Goal: Information Seeking & Learning: Find contact information

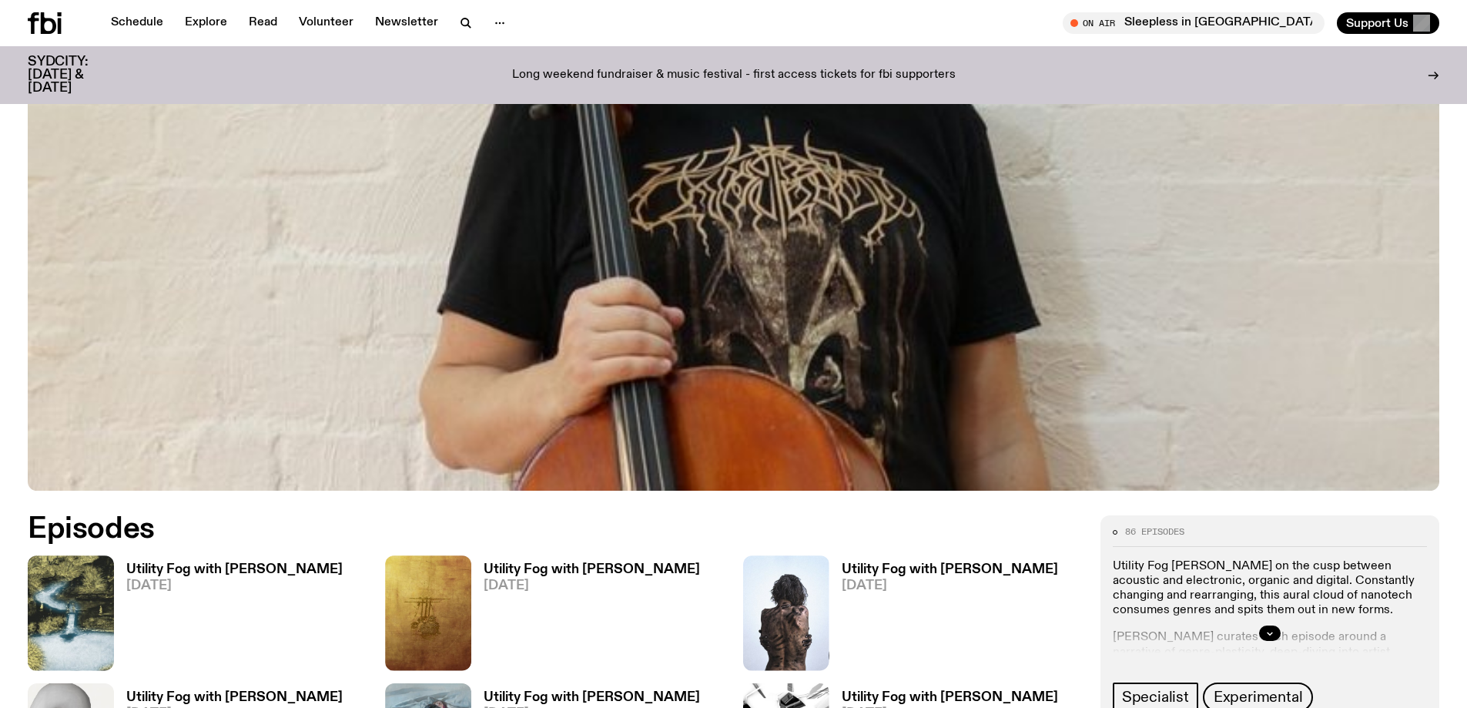
scroll to position [683, 0]
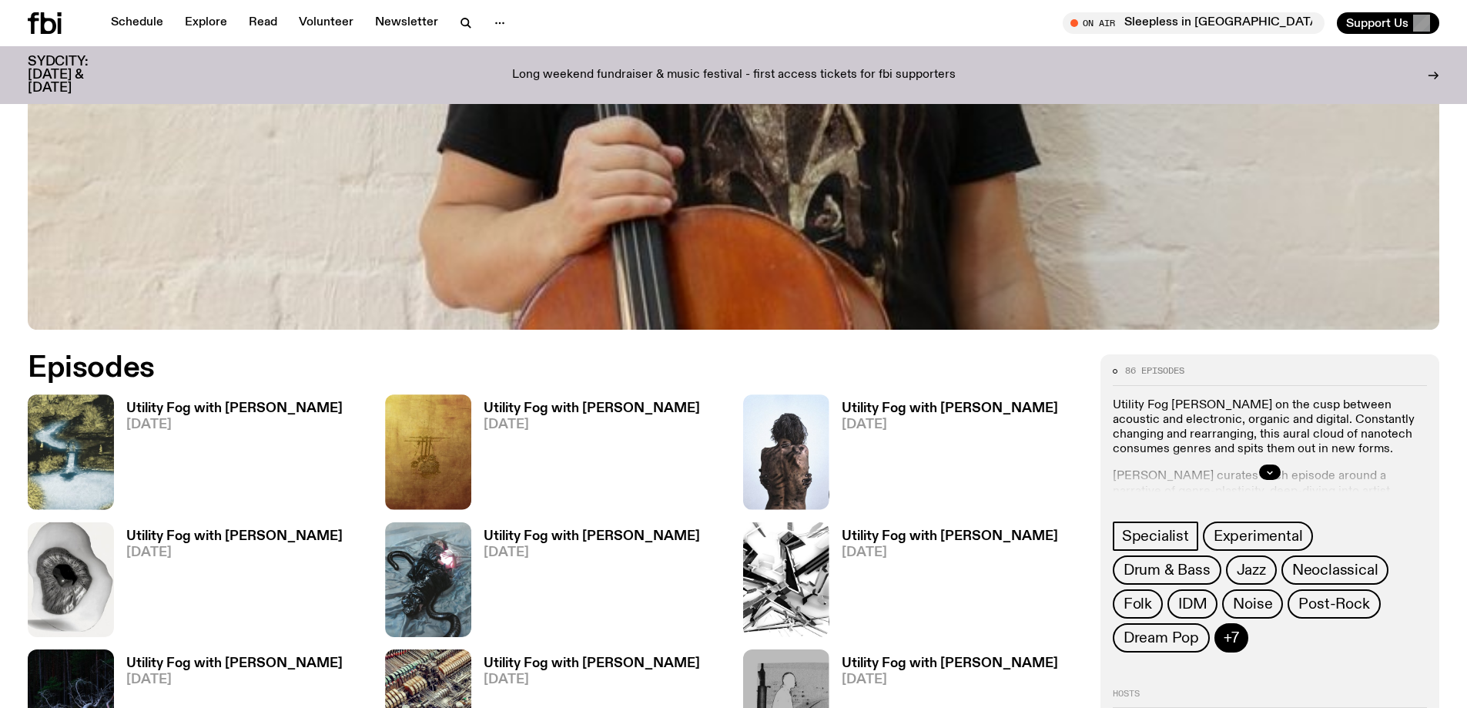
click at [1239, 629] on span "+7" at bounding box center [1231, 637] width 15 height 17
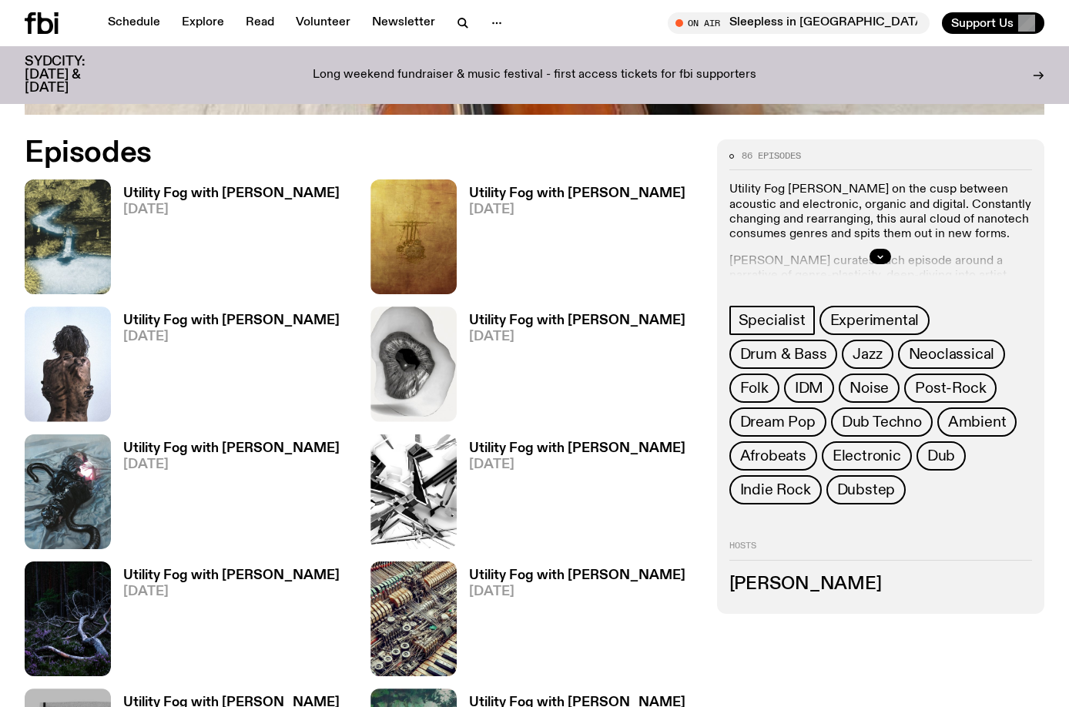
scroll to position [836, 0]
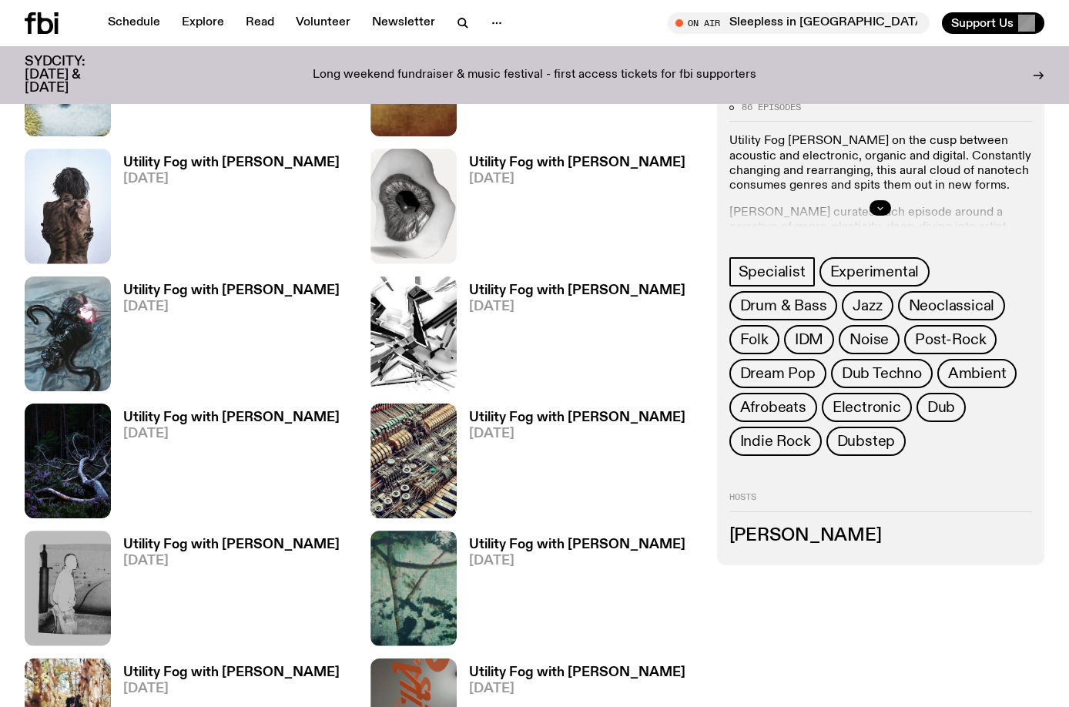
click at [874, 202] on button "button" at bounding box center [881, 208] width 22 height 15
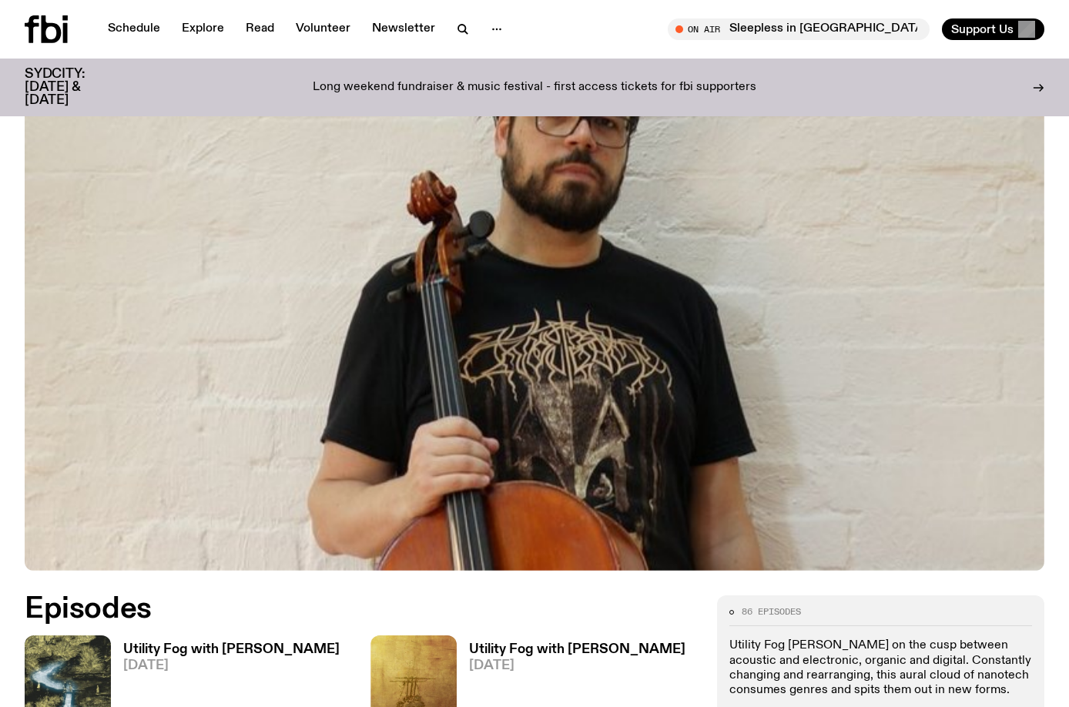
scroll to position [0, 0]
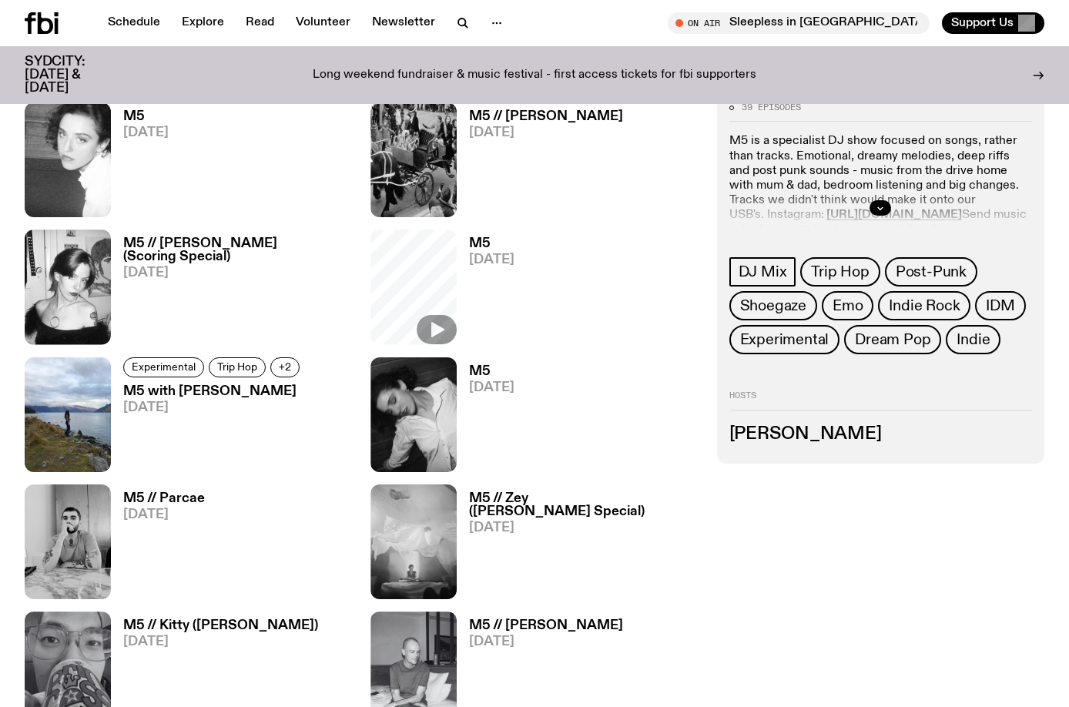
scroll to position [1147, 0]
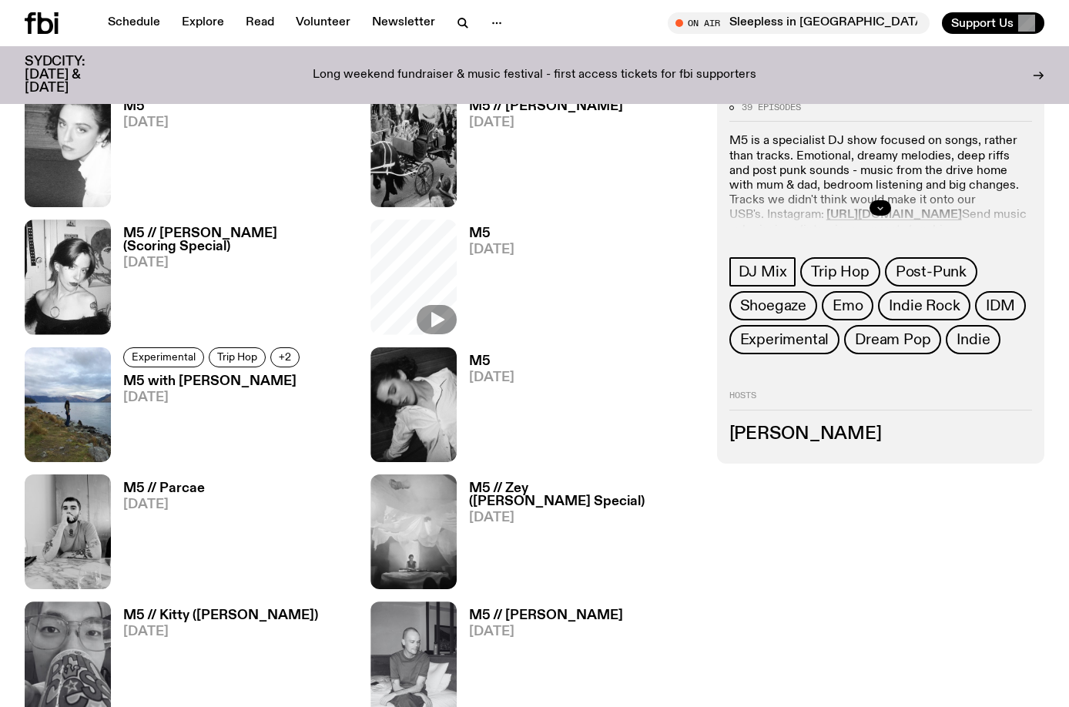
click at [883, 209] on icon "button" at bounding box center [880, 209] width 5 height 2
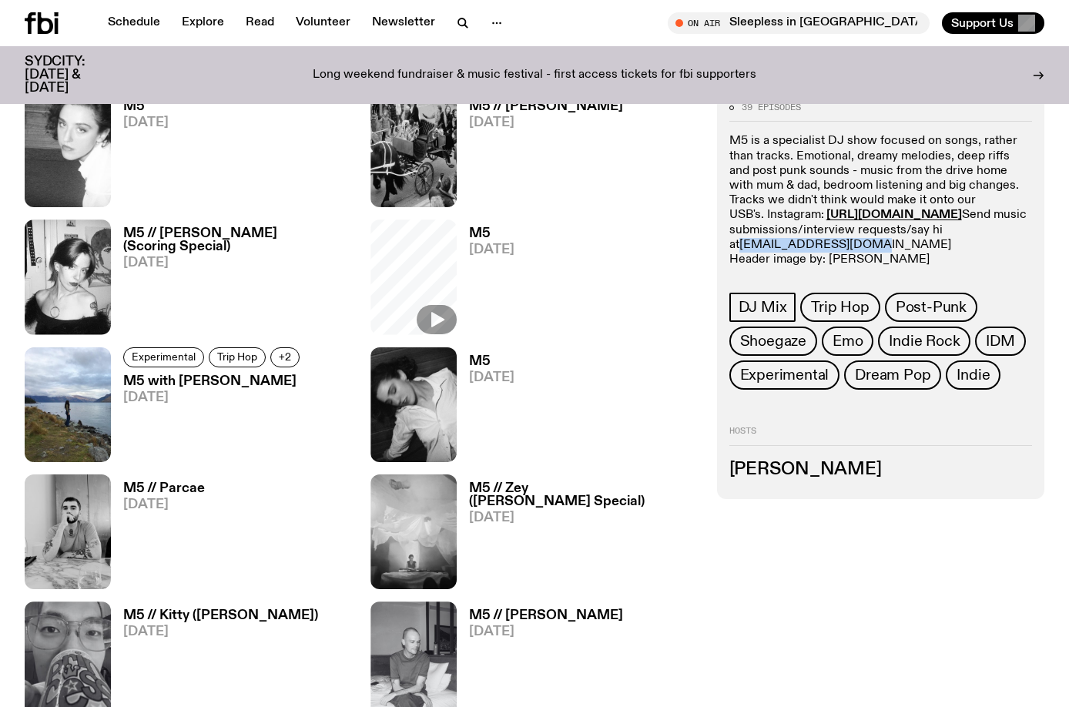
drag, startPoint x: 861, startPoint y: 243, endPoint x: 742, endPoint y: 249, distance: 118.8
click at [742, 249] on p "M5 is a specialist DJ show focused on songs, rather than tracks. Emotional, dre…" at bounding box center [880, 201] width 303 height 133
copy link "[EMAIL_ADDRESS][DOMAIN_NAME]"
click at [962, 216] on strong "[URL][DOMAIN_NAME]" at bounding box center [894, 215] width 136 height 12
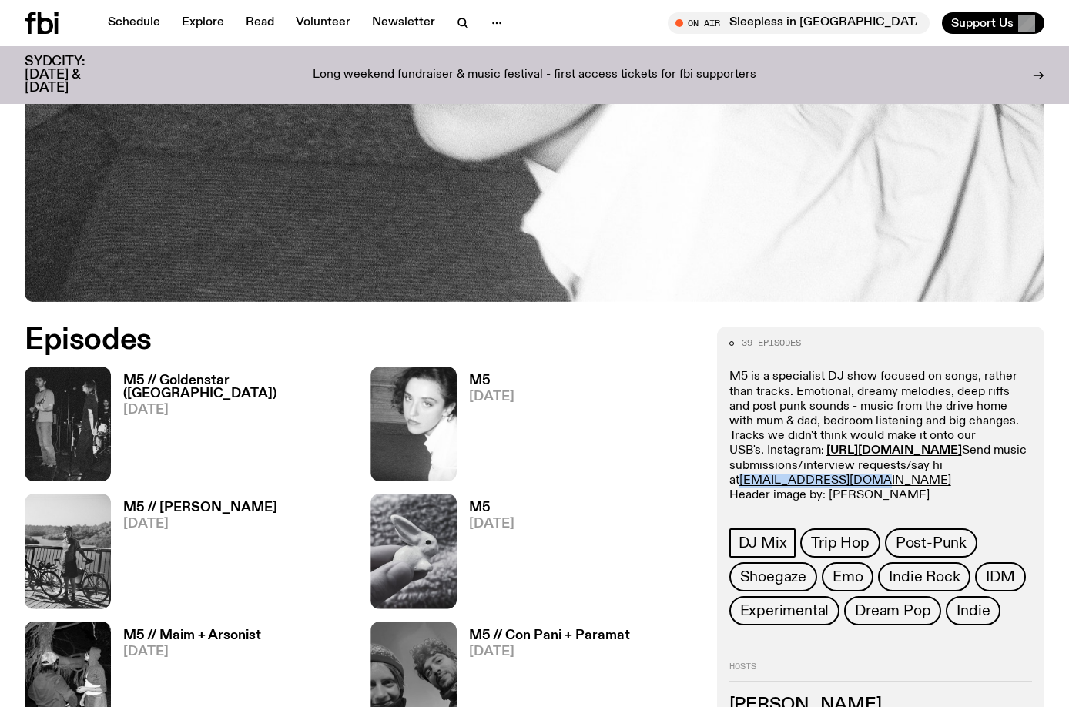
scroll to position [608, 0]
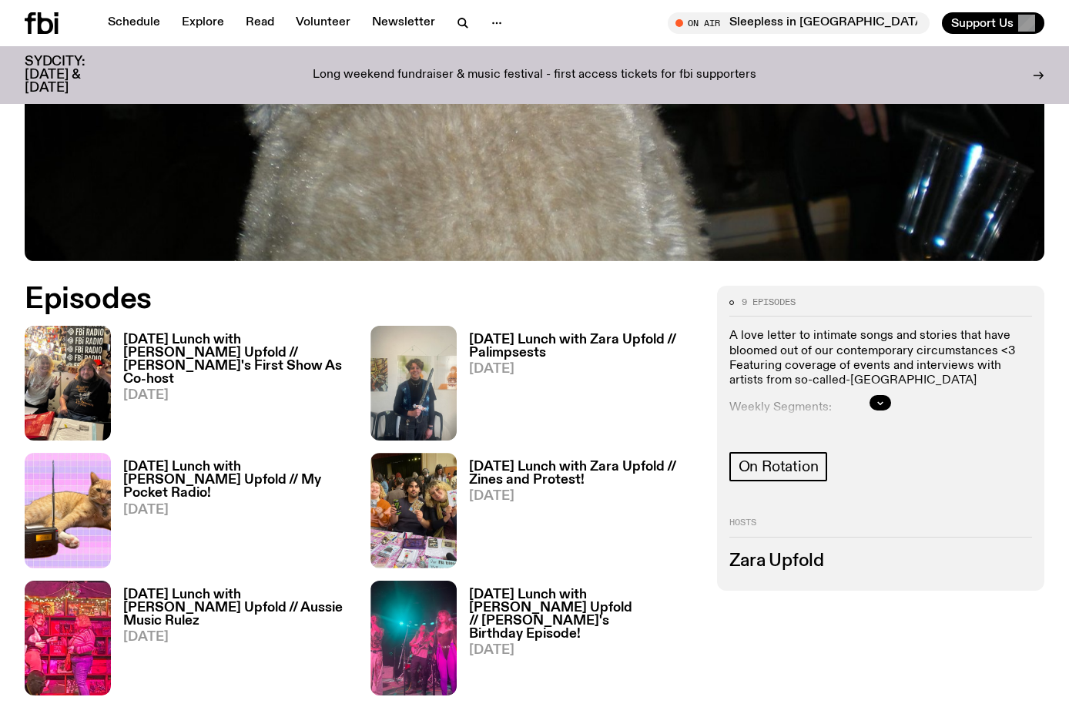
scroll to position [531, 0]
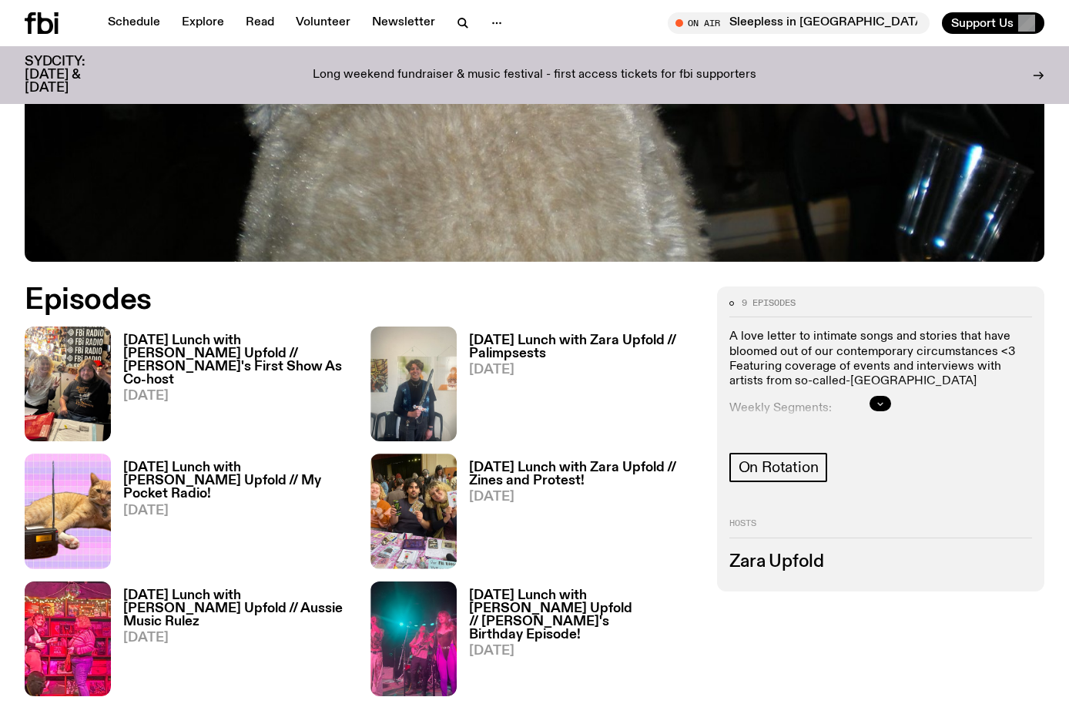
click at [873, 400] on button "button" at bounding box center [881, 403] width 22 height 15
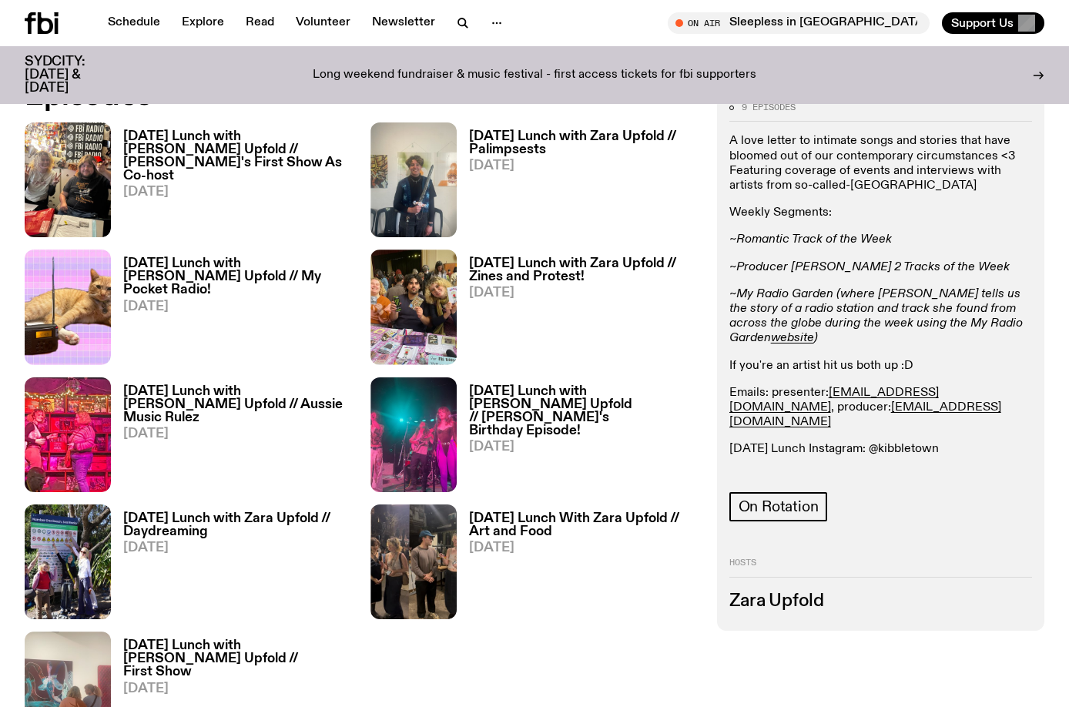
scroll to position [762, 0]
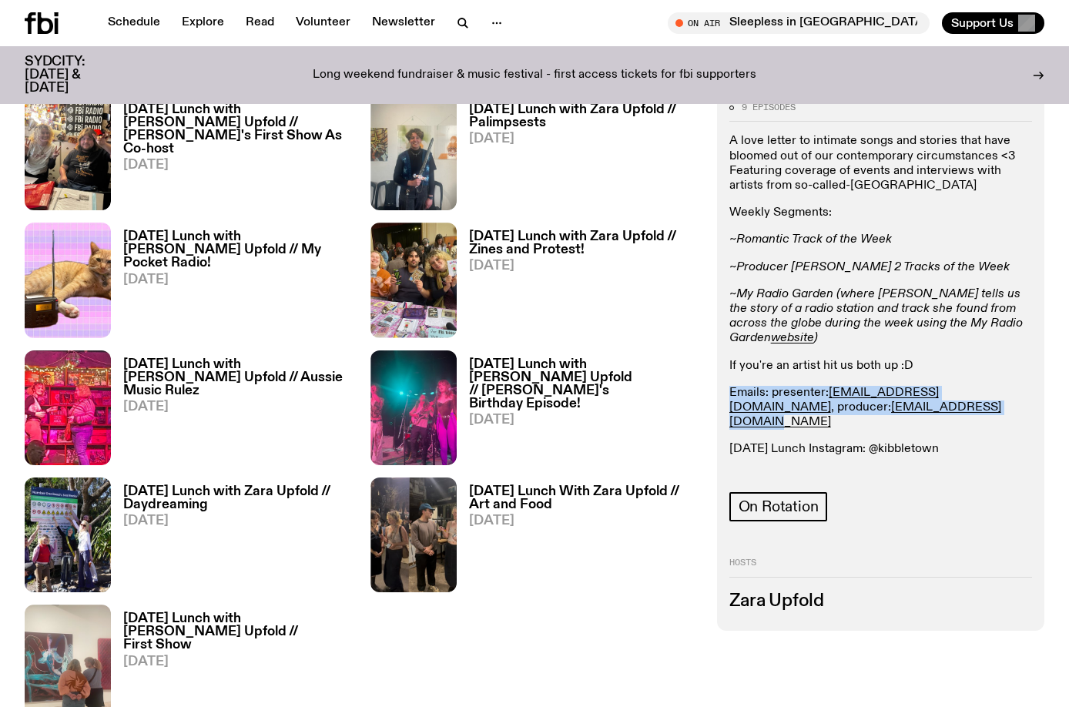
drag, startPoint x: 947, startPoint y: 397, endPoint x: 727, endPoint y: 377, distance: 220.3
click at [727, 377] on div "9 episodes A love letter to intimate songs and stories that have bloomed out of…" at bounding box center [880, 361] width 327 height 540
copy p "Emails: presenter: zara.u@fbiradio.com , producer: cook.adam451@gmail.com"
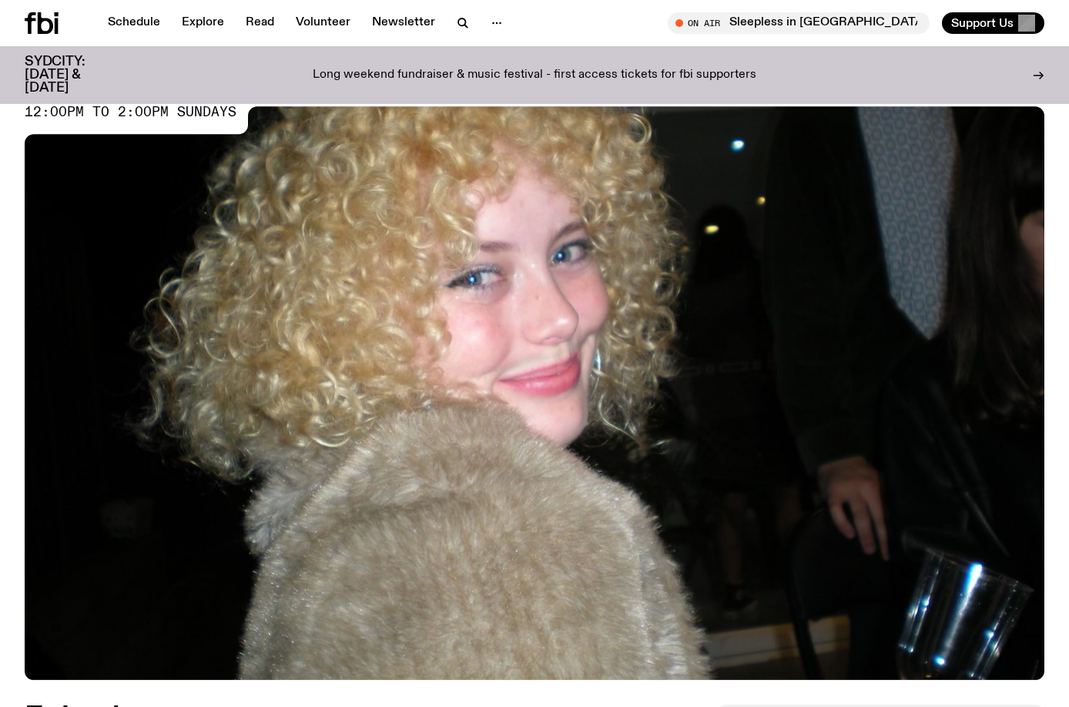
scroll to position [0, 0]
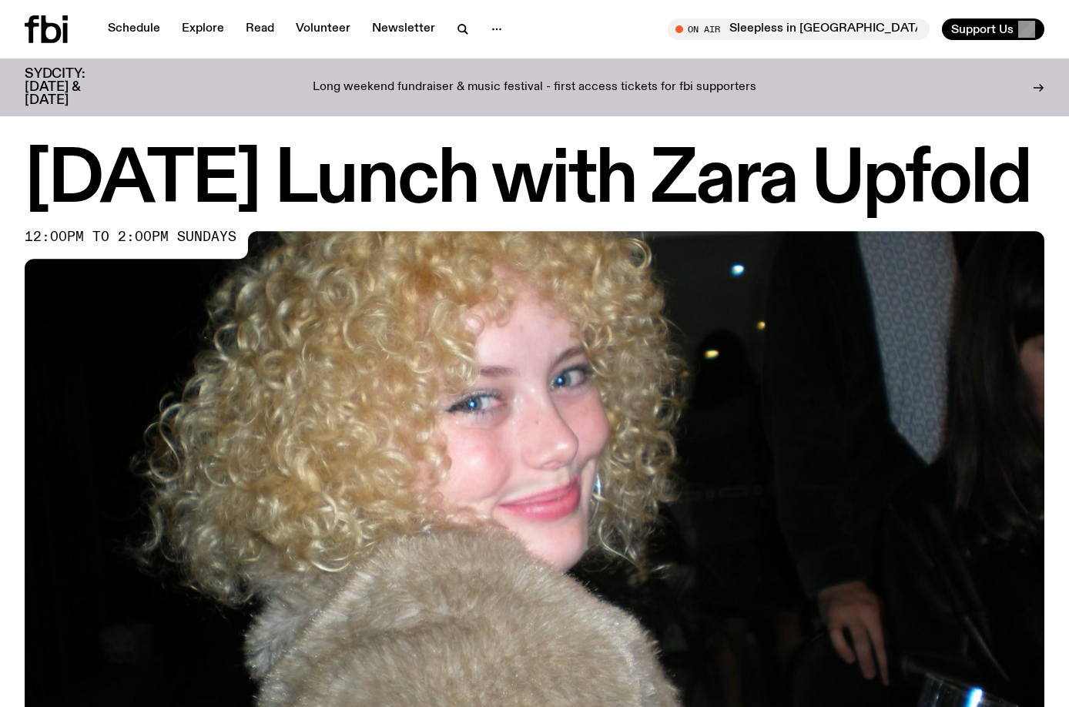
click at [880, 65] on div "SYDCITY: October 3 & 4 Long weekend fundraiser & music festival - first access …" at bounding box center [535, 88] width 1020 height 58
click at [795, 32] on span "Tune in live" at bounding box center [803, 29] width 237 height 12
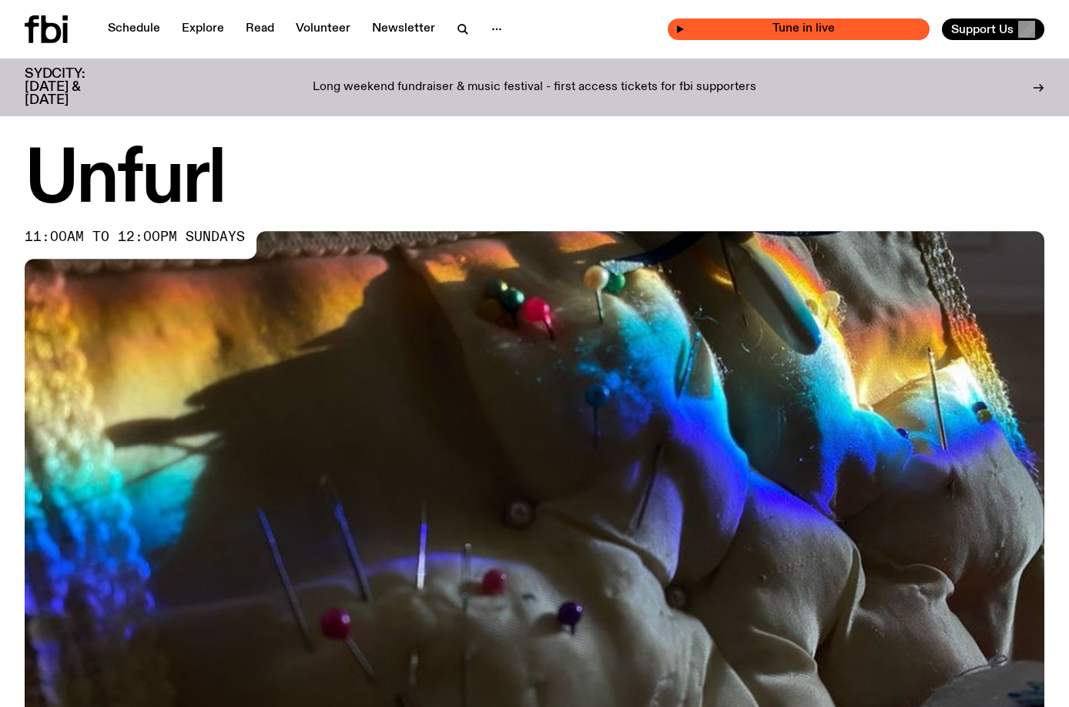
click at [856, 25] on span "Tune in live" at bounding box center [803, 29] width 237 height 12
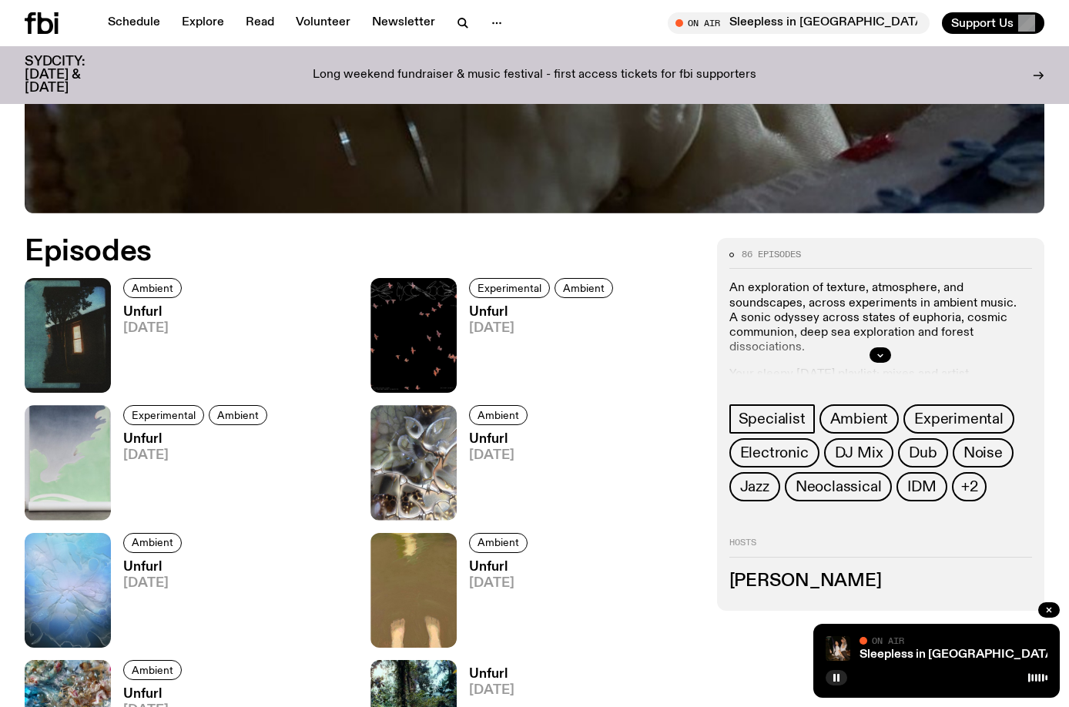
scroll to position [606, 0]
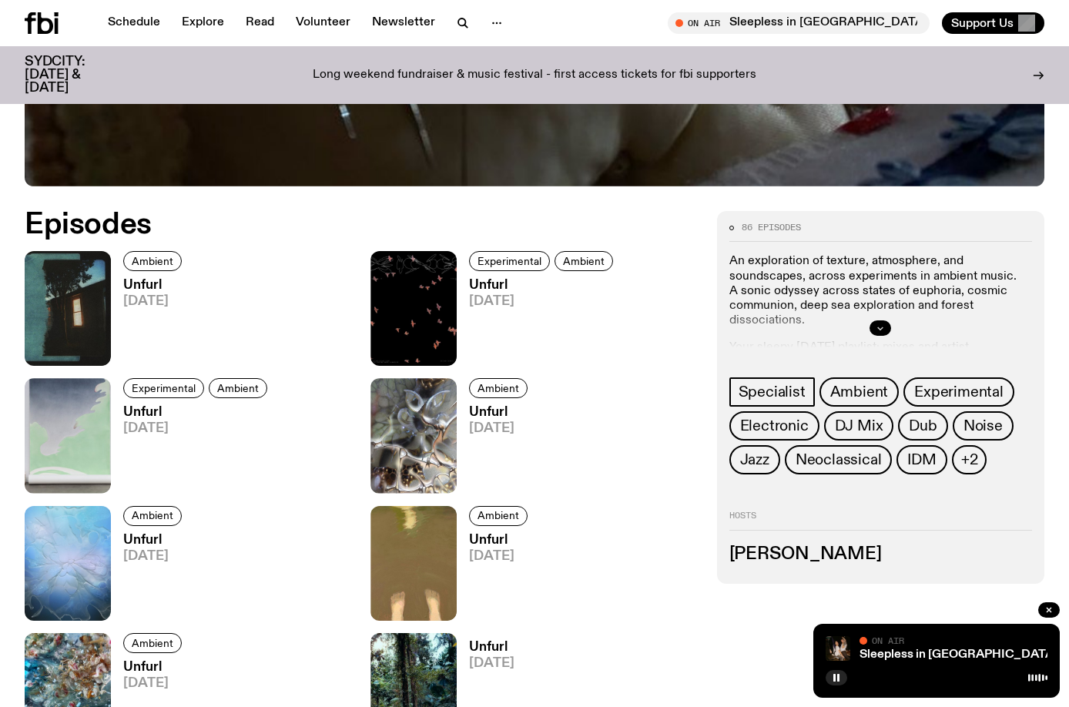
click at [880, 326] on icon "button" at bounding box center [880, 327] width 9 height 9
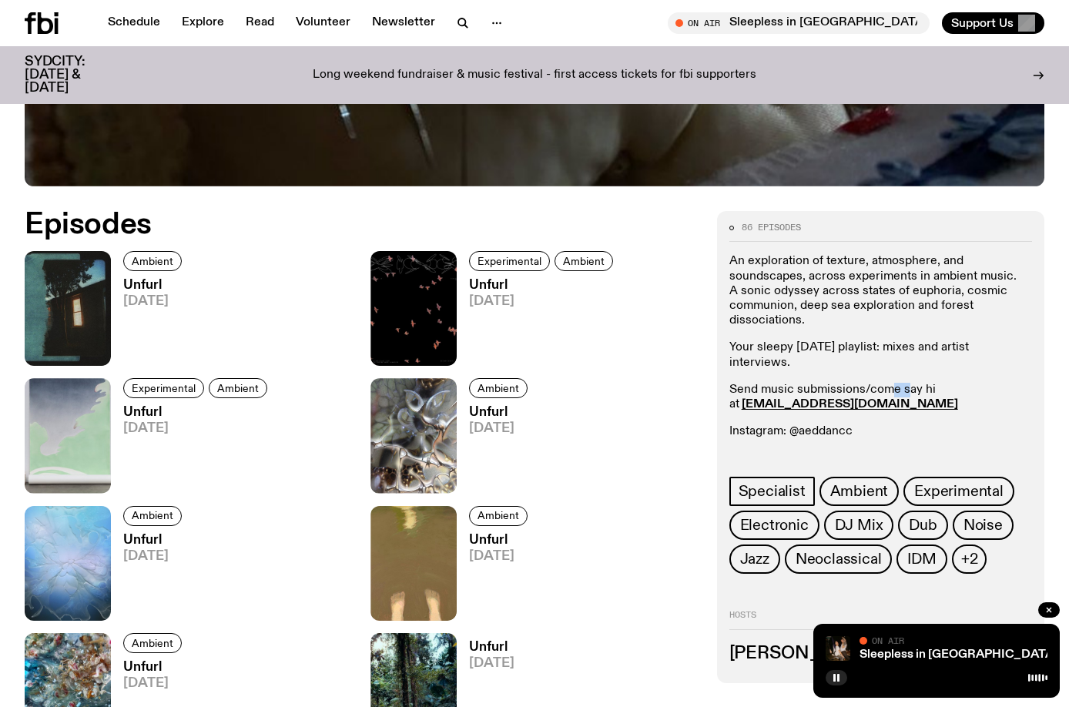
drag, startPoint x: 893, startPoint y: 382, endPoint x: 905, endPoint y: 380, distance: 12.5
click at [905, 383] on p "Send music submissions/come say hi at aeddan.c@fbiradio.com" at bounding box center [880, 397] width 303 height 29
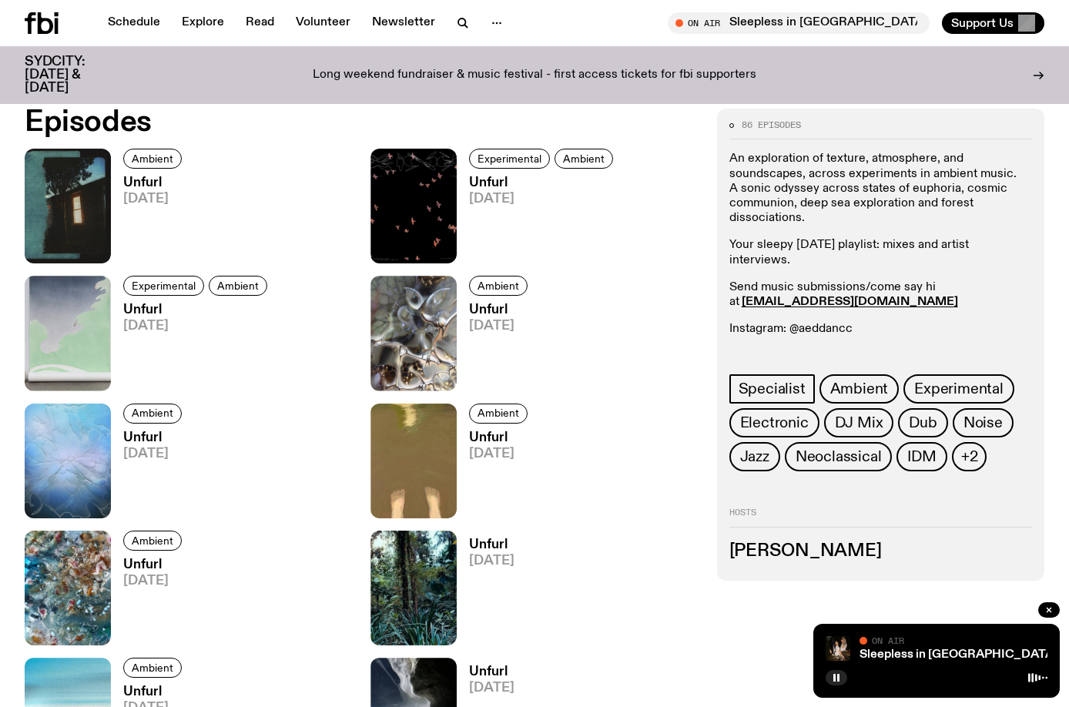
scroll to position [682, 0]
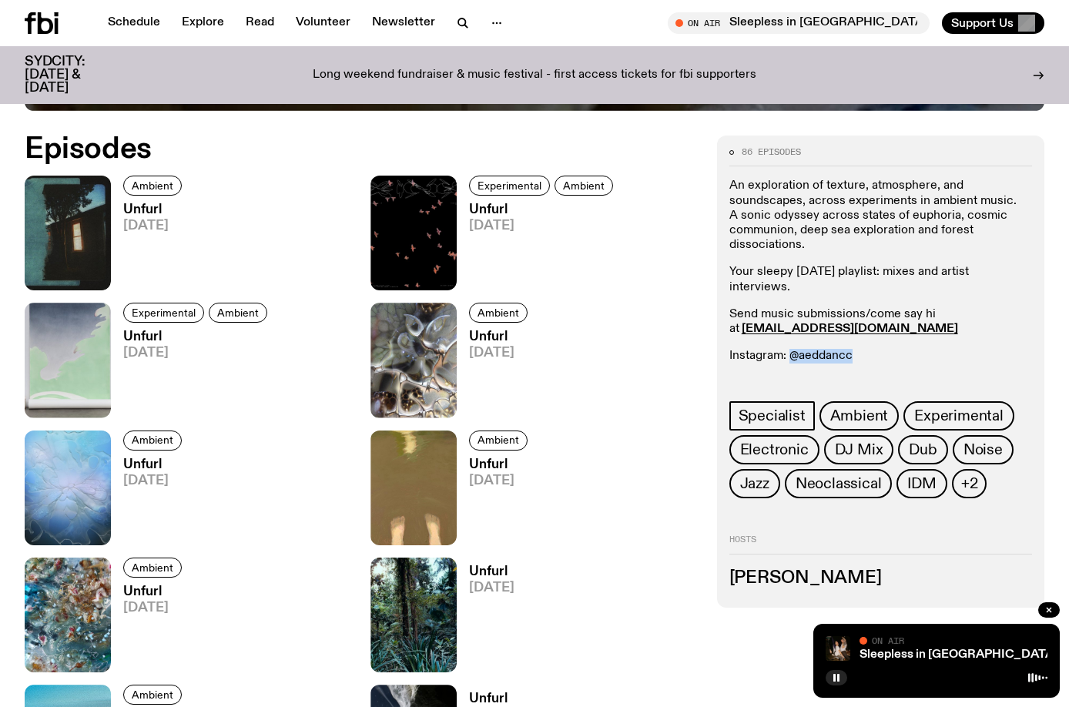
drag, startPoint x: 856, startPoint y: 343, endPoint x: 791, endPoint y: 341, distance: 65.5
click at [791, 349] on p "Instagram: @aeddancc" at bounding box center [880, 356] width 303 height 15
copy p "@aeddancc"
click at [867, 349] on p "Instagram: @aeddancc" at bounding box center [880, 356] width 303 height 15
drag, startPoint x: 863, startPoint y: 345, endPoint x: 799, endPoint y: 346, distance: 63.9
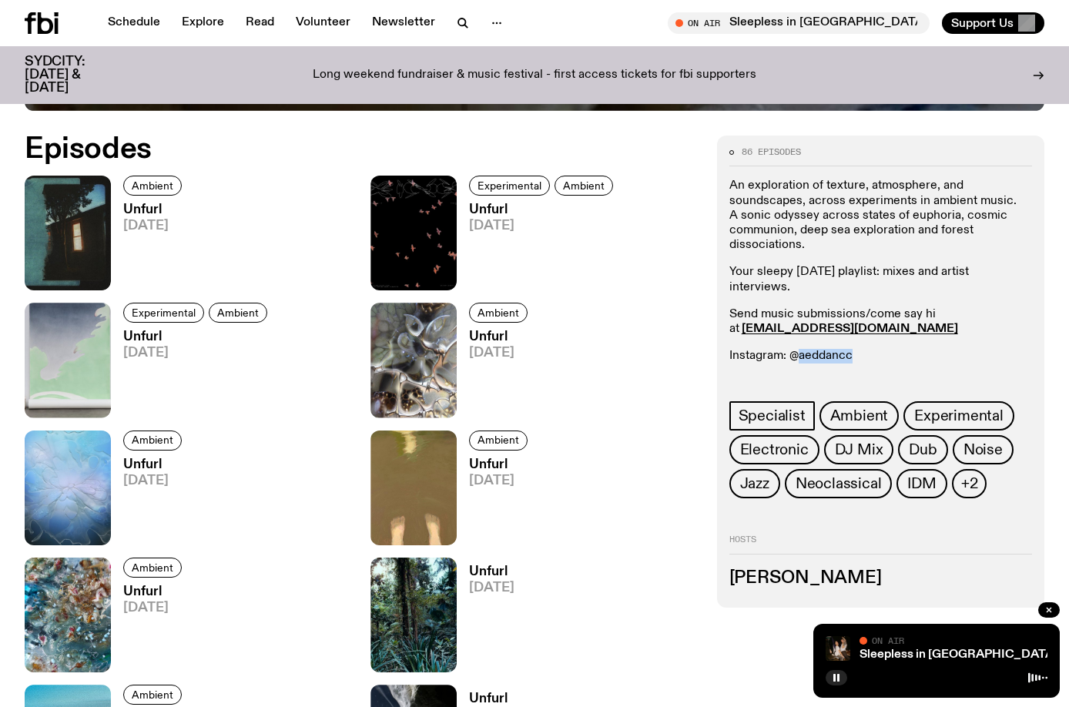
click at [799, 349] on p "Instagram: @aeddancc" at bounding box center [880, 356] width 303 height 15
copy p "aeddancc"
drag, startPoint x: 899, startPoint y: 317, endPoint x: 741, endPoint y: 308, distance: 158.1
click at [741, 308] on p "Send music submissions/come say hi at aeddan.c@fbiradio.com" at bounding box center [880, 321] width 303 height 29
copy strong "aeddan.c@fbiradio.com"
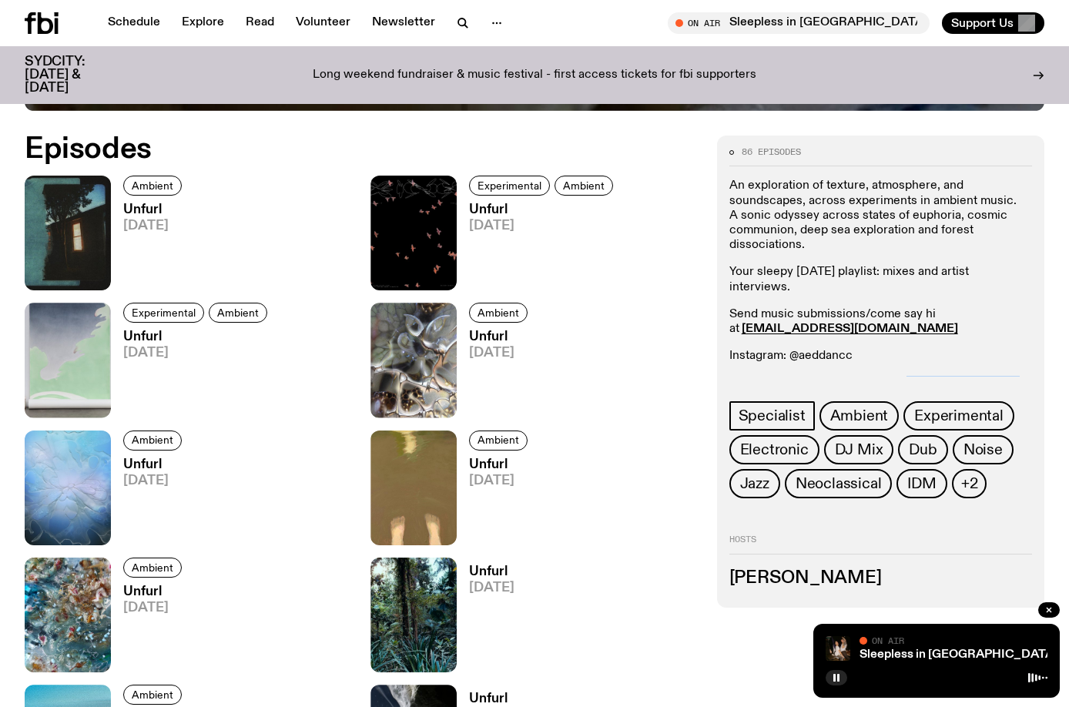
drag, startPoint x: 999, startPoint y: 374, endPoint x: 880, endPoint y: 370, distance: 118.6
click at [880, 376] on p "Produced by Fergus Locke: ferg.l@fbiradio.com" at bounding box center [880, 390] width 303 height 29
copy link "ferg.l@fbiradio.com"
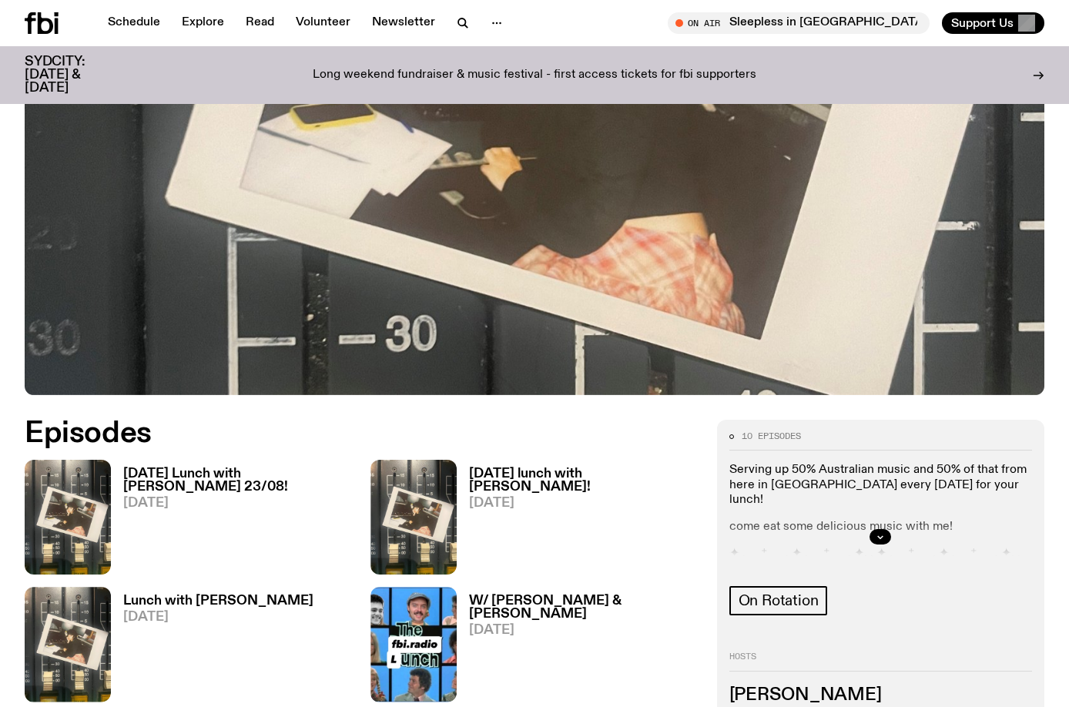
scroll to position [612, 0]
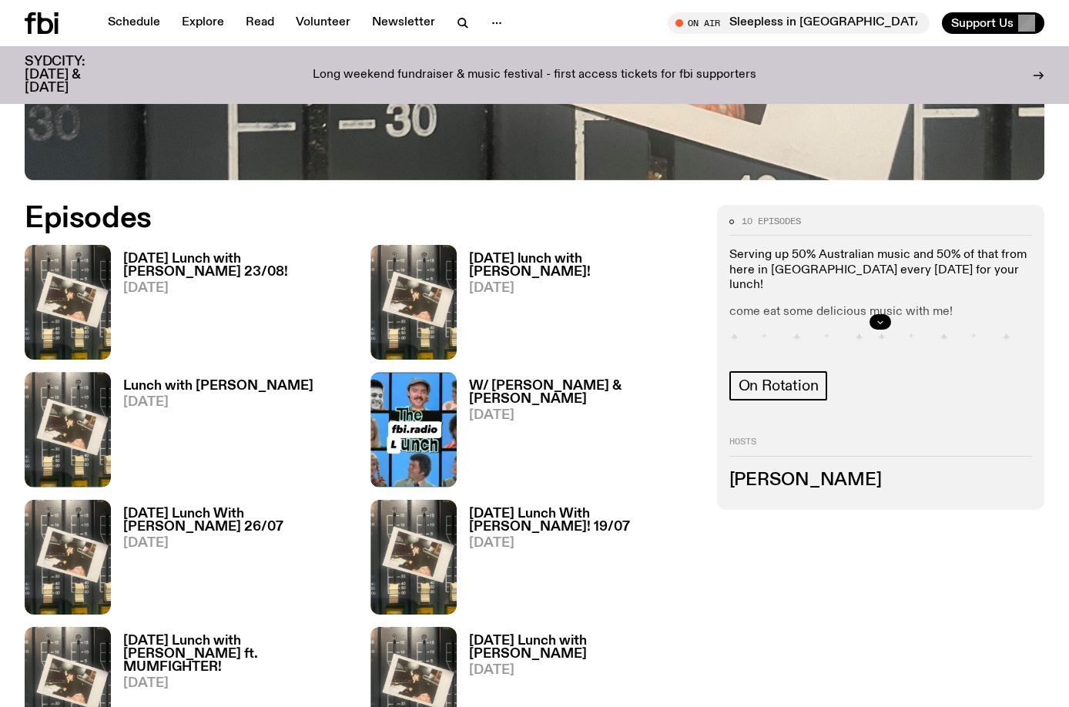
click at [883, 322] on icon "button" at bounding box center [880, 322] width 5 height 2
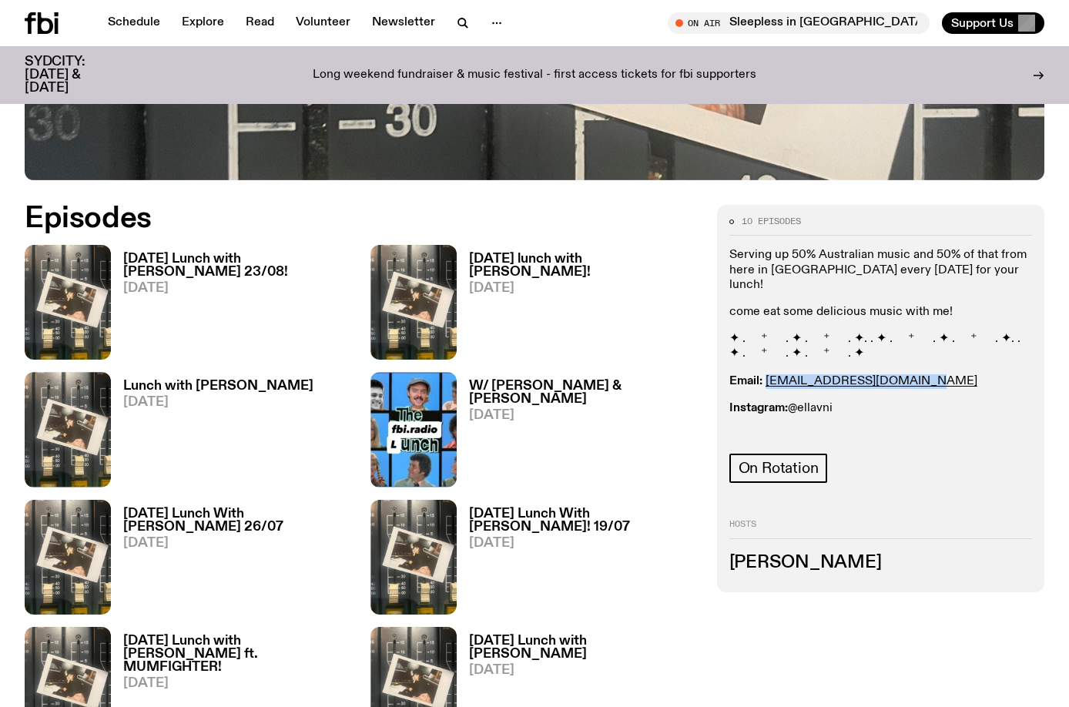
drag, startPoint x: 918, startPoint y: 359, endPoint x: 765, endPoint y: 364, distance: 153.4
click at [765, 374] on p "Email: ellalouiseavni@gmail.com" at bounding box center [880, 381] width 303 height 15
copy link "ellalouiseavni@gmail.com"
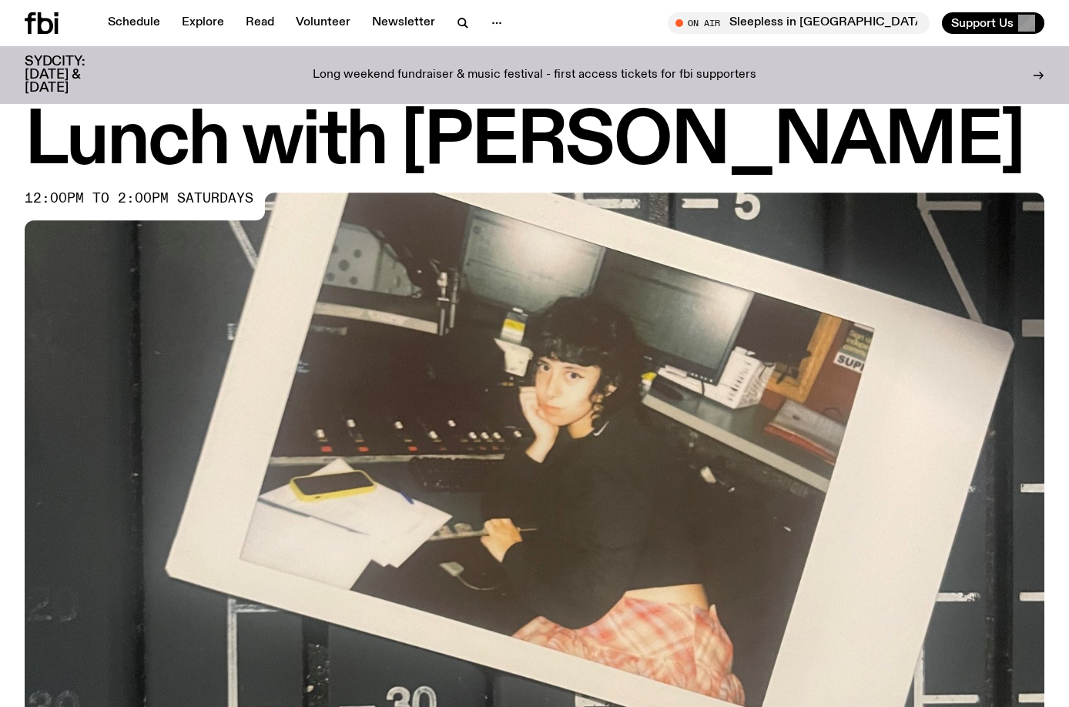
scroll to position [0, 0]
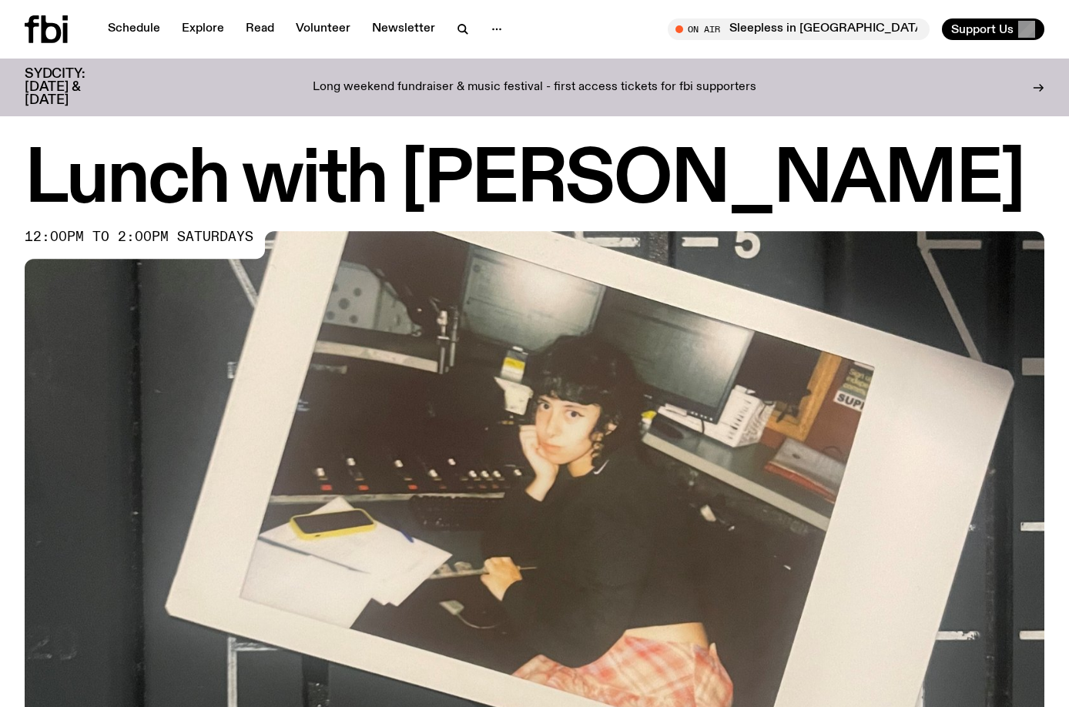
click at [870, 163] on h1 "Lunch with Ella Avni" at bounding box center [535, 180] width 1020 height 69
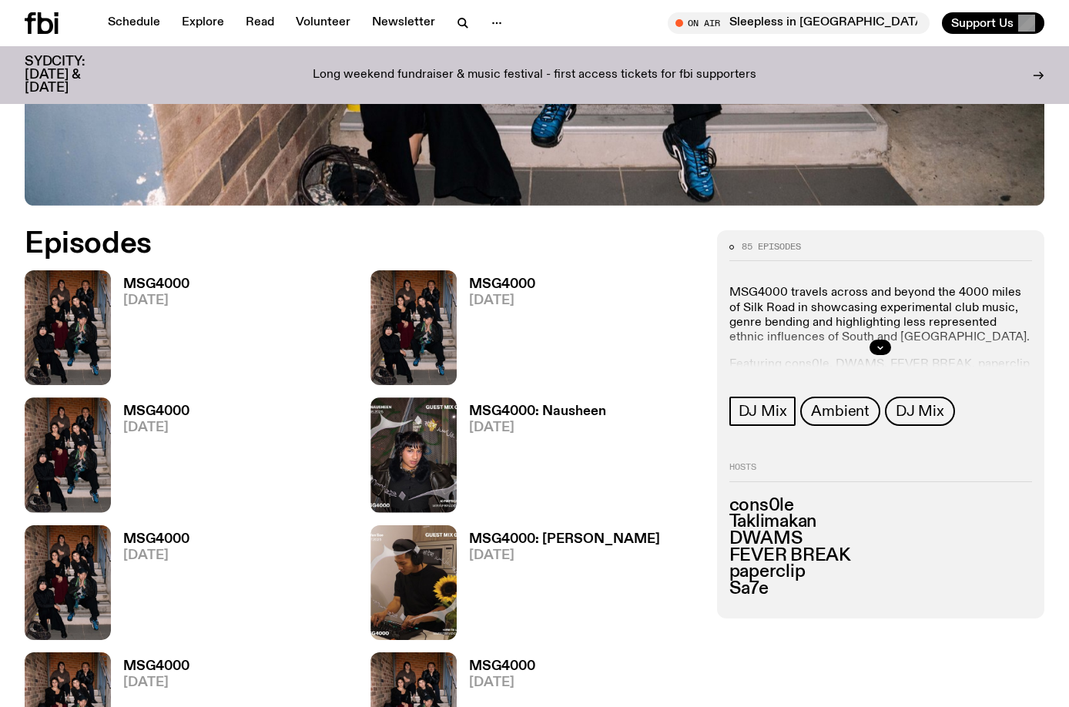
scroll to position [591, 0]
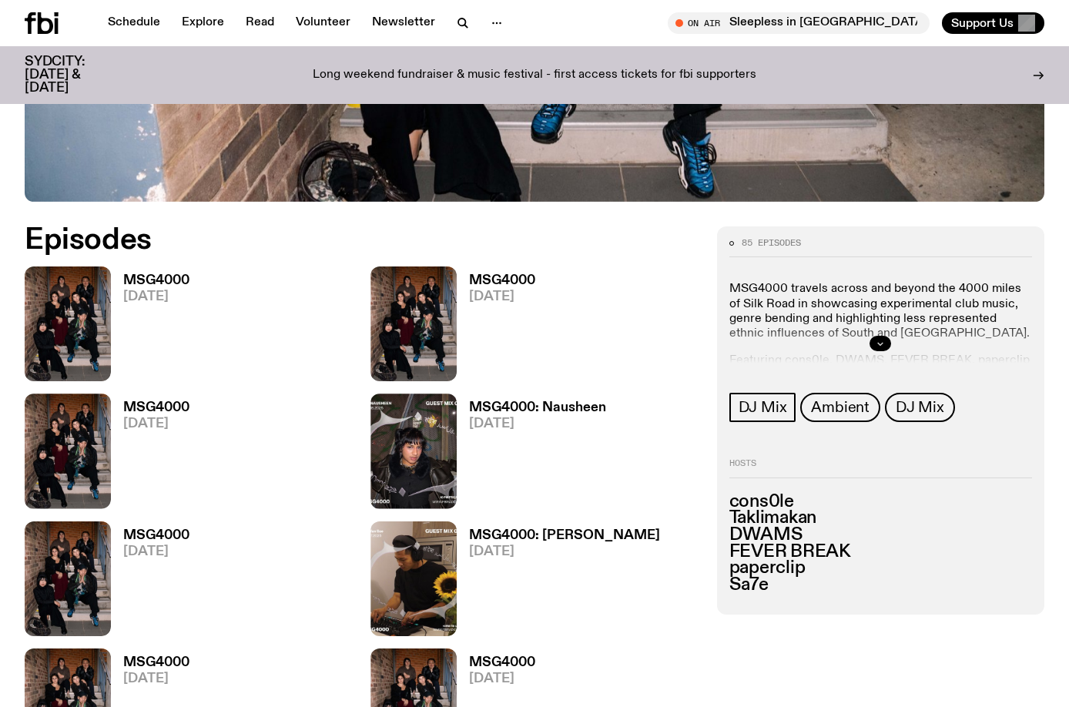
click at [876, 344] on icon "button" at bounding box center [880, 343] width 9 height 9
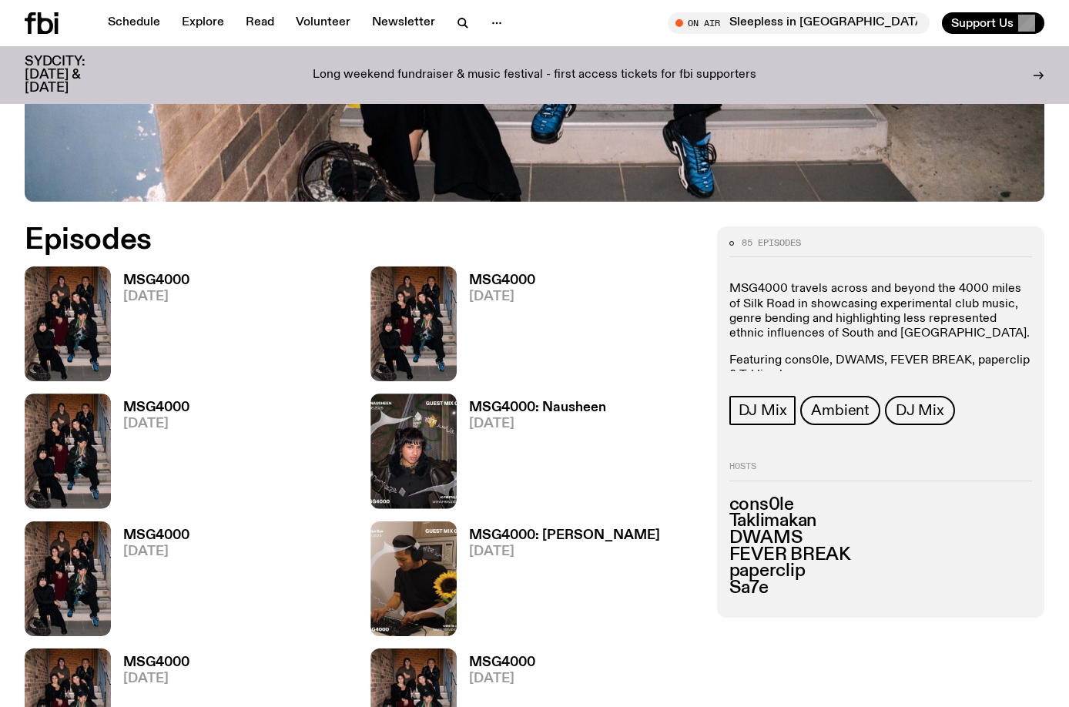
click at [835, 345] on div "MSG4000 travels across and beyond the 4000 miles of Silk Road in showcasing exp…" at bounding box center [880, 332] width 303 height 101
click at [806, 361] on p "Featuring cons0le, DWAMS, FEVER BREAK, paperclip & Taklimakan" at bounding box center [880, 368] width 303 height 29
click at [793, 374] on div "85 episodes MSG4000 travels across and beyond the 4000 miles of Silk Road in sh…" at bounding box center [880, 332] width 303 height 186
drag, startPoint x: 755, startPoint y: 362, endPoint x: 782, endPoint y: 408, distance: 53.5
click at [782, 408] on div "85 episodes MSG4000 travels across and beyond the 4000 miles of Silk Road in sh…" at bounding box center [880, 332] width 303 height 186
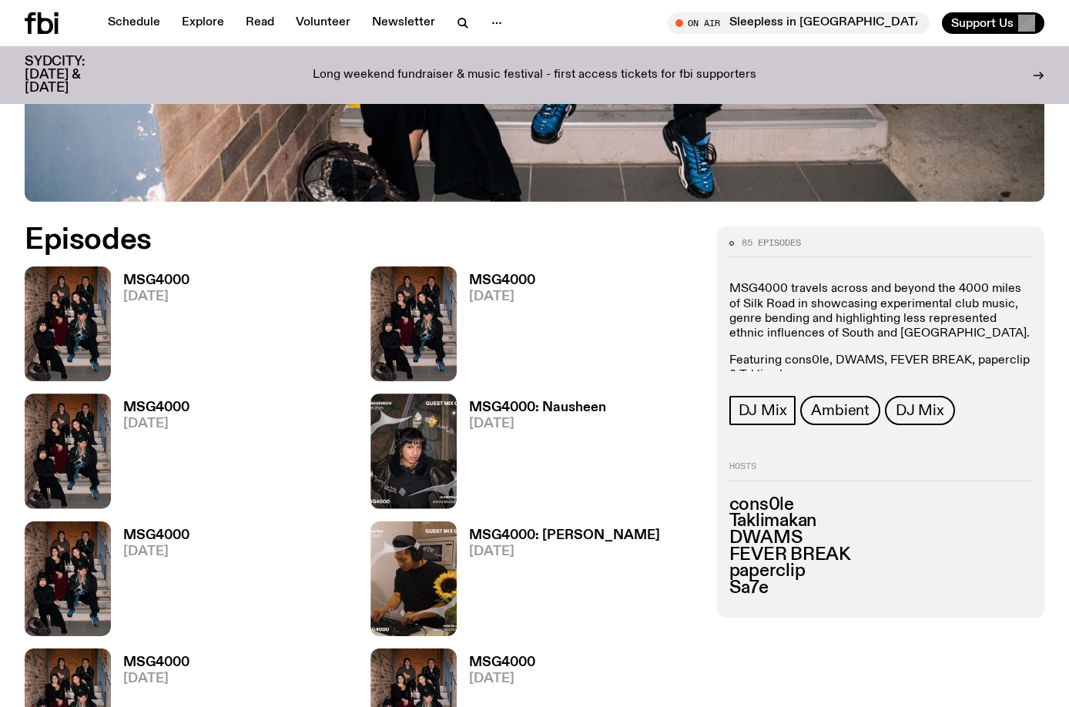
click at [786, 335] on p "MSG4000 travels across and beyond the 4000 miles of Silk Road in showcasing exp…" at bounding box center [880, 311] width 303 height 59
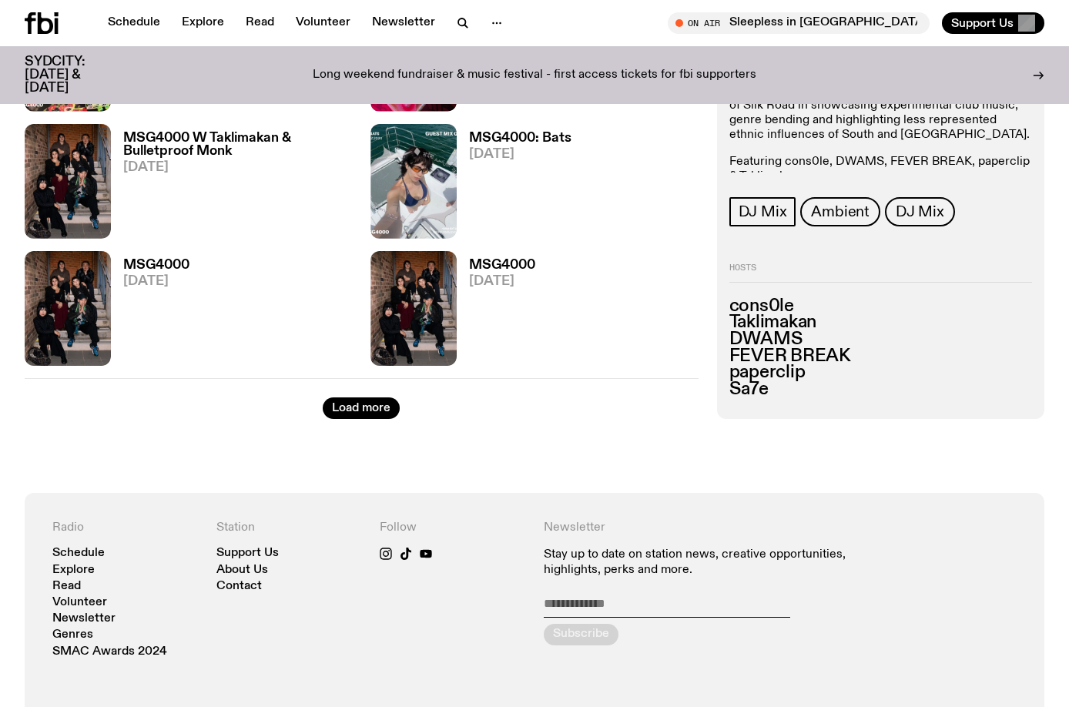
scroll to position [2131, 0]
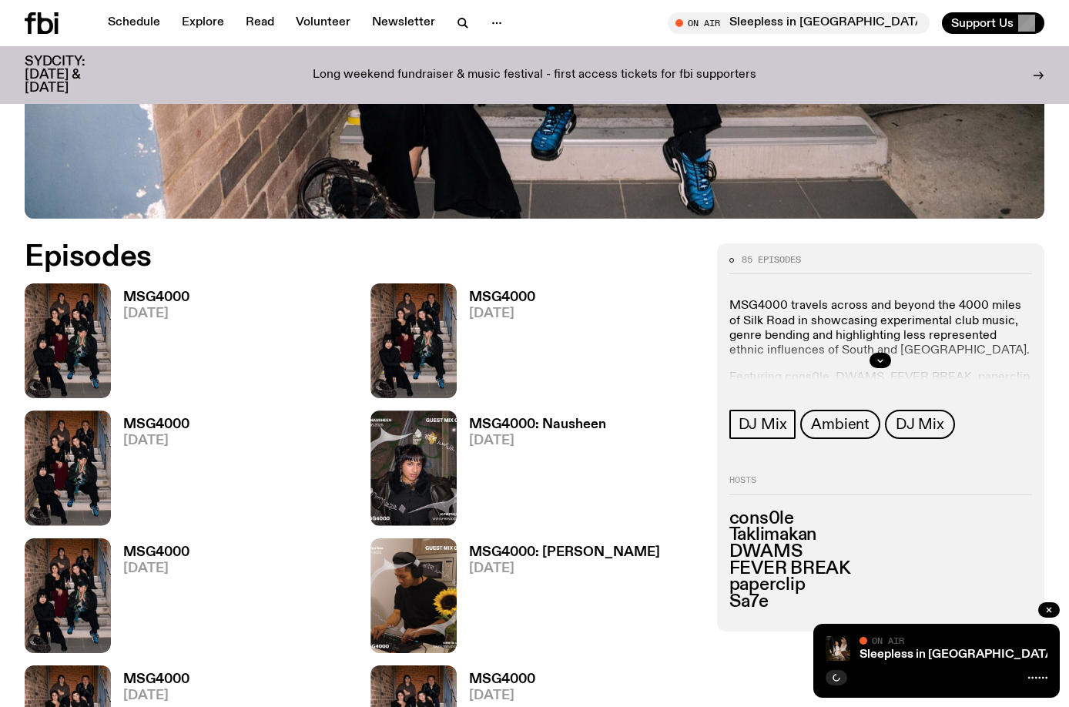
scroll to position [604, 0]
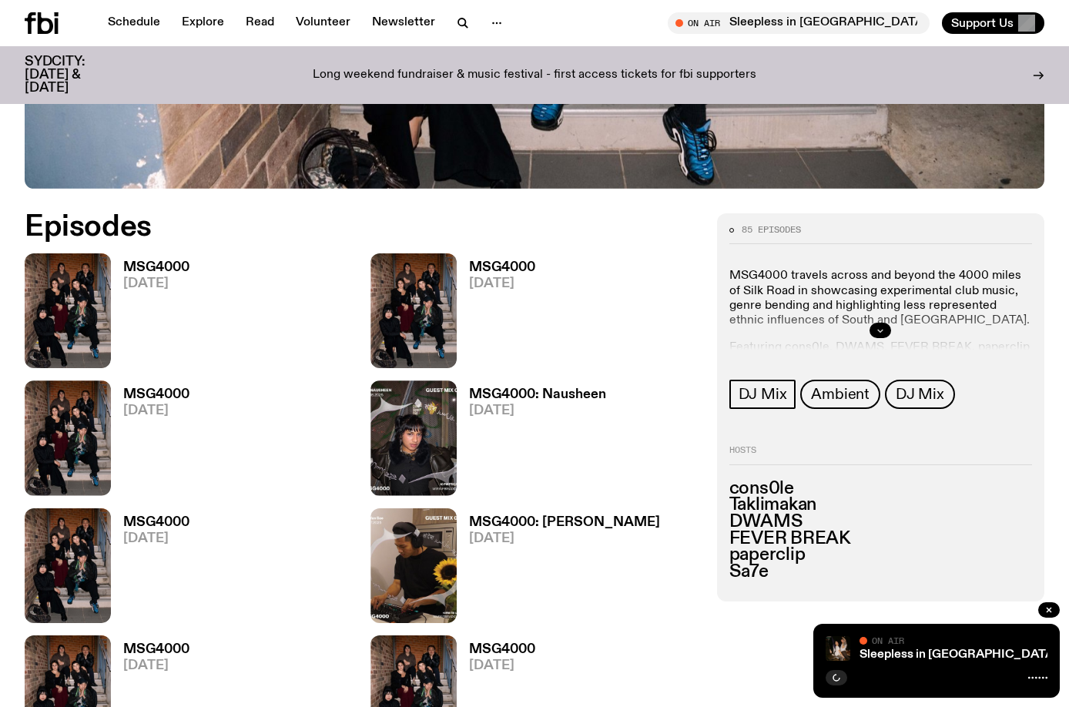
click at [873, 327] on button "button" at bounding box center [881, 330] width 22 height 15
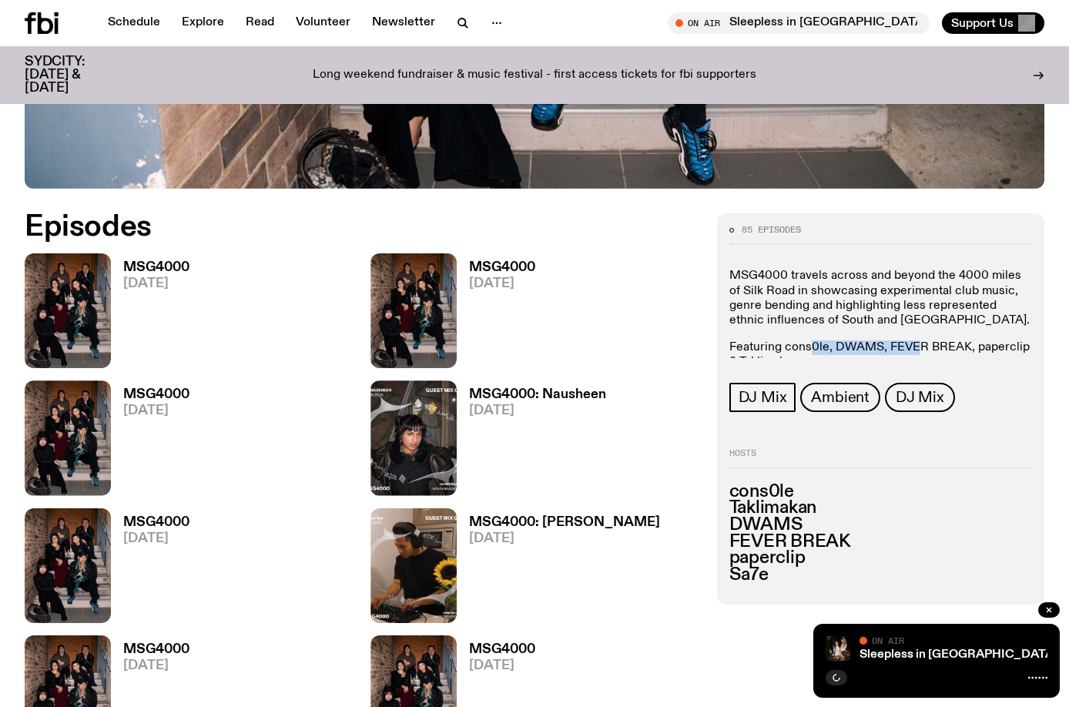
drag, startPoint x: 813, startPoint y: 341, endPoint x: 949, endPoint y: 353, distance: 136.8
click at [930, 349] on p "Featuring cons0le, DWAMS, FEVER BREAK, paperclip & Taklimakan" at bounding box center [880, 354] width 303 height 29
click at [947, 354] on p "Featuring cons0le, DWAMS, FEVER BREAK, paperclip & Taklimakan" at bounding box center [880, 354] width 303 height 29
click at [423, 319] on img at bounding box center [413, 310] width 86 height 115
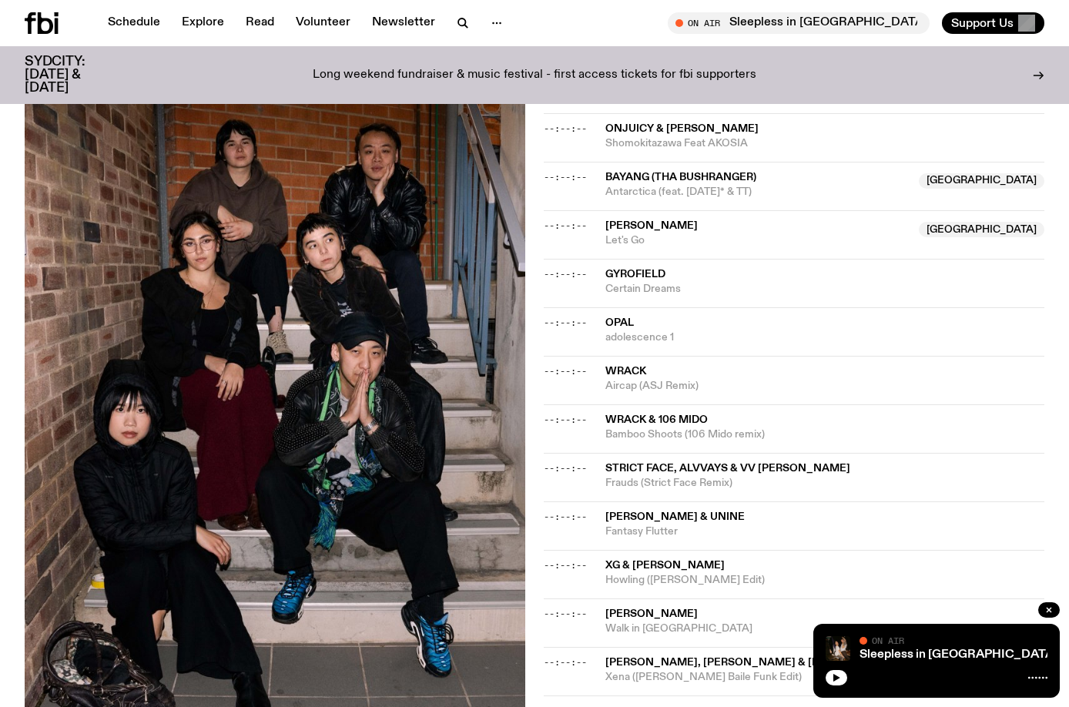
scroll to position [996, 0]
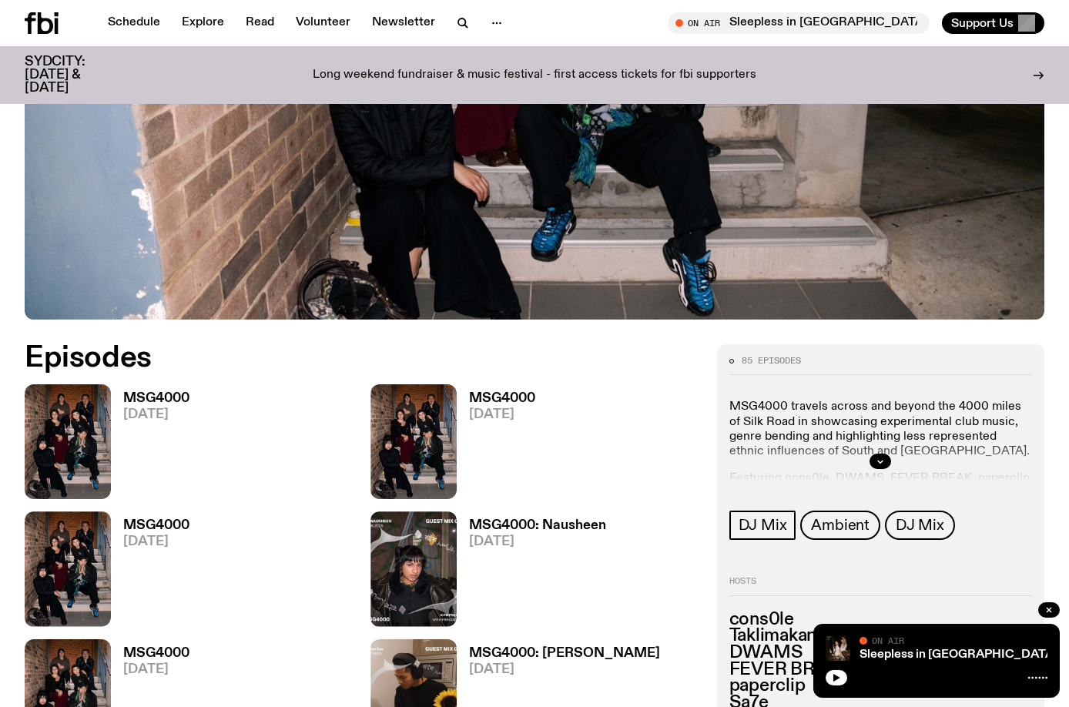
scroll to position [450, 0]
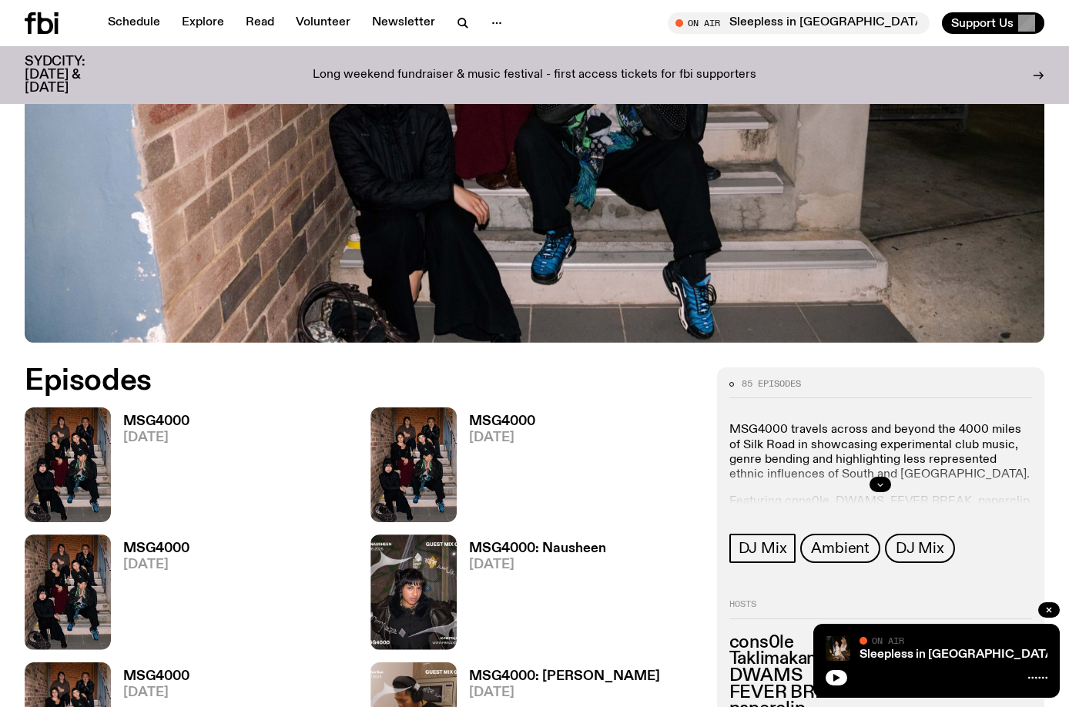
click at [882, 489] on button "button" at bounding box center [881, 484] width 22 height 15
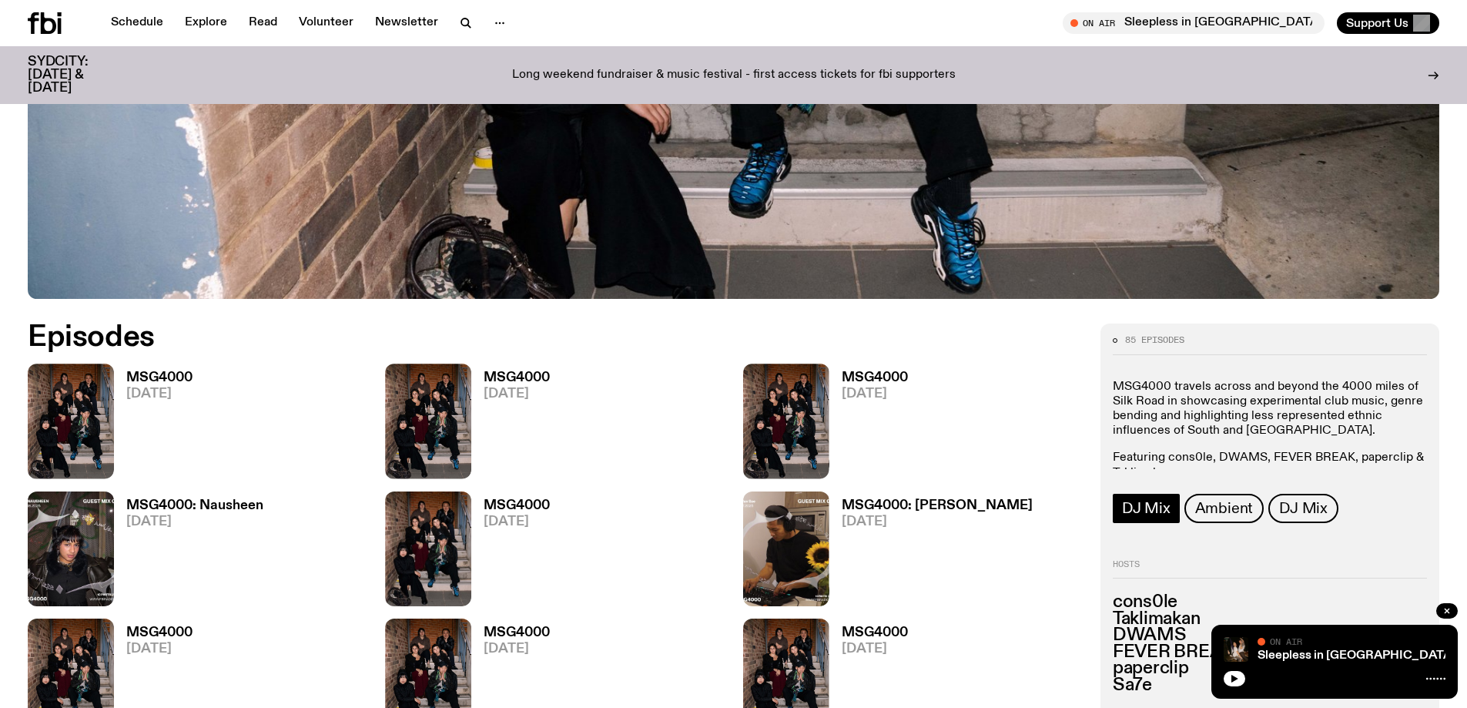
scroll to position [912, 0]
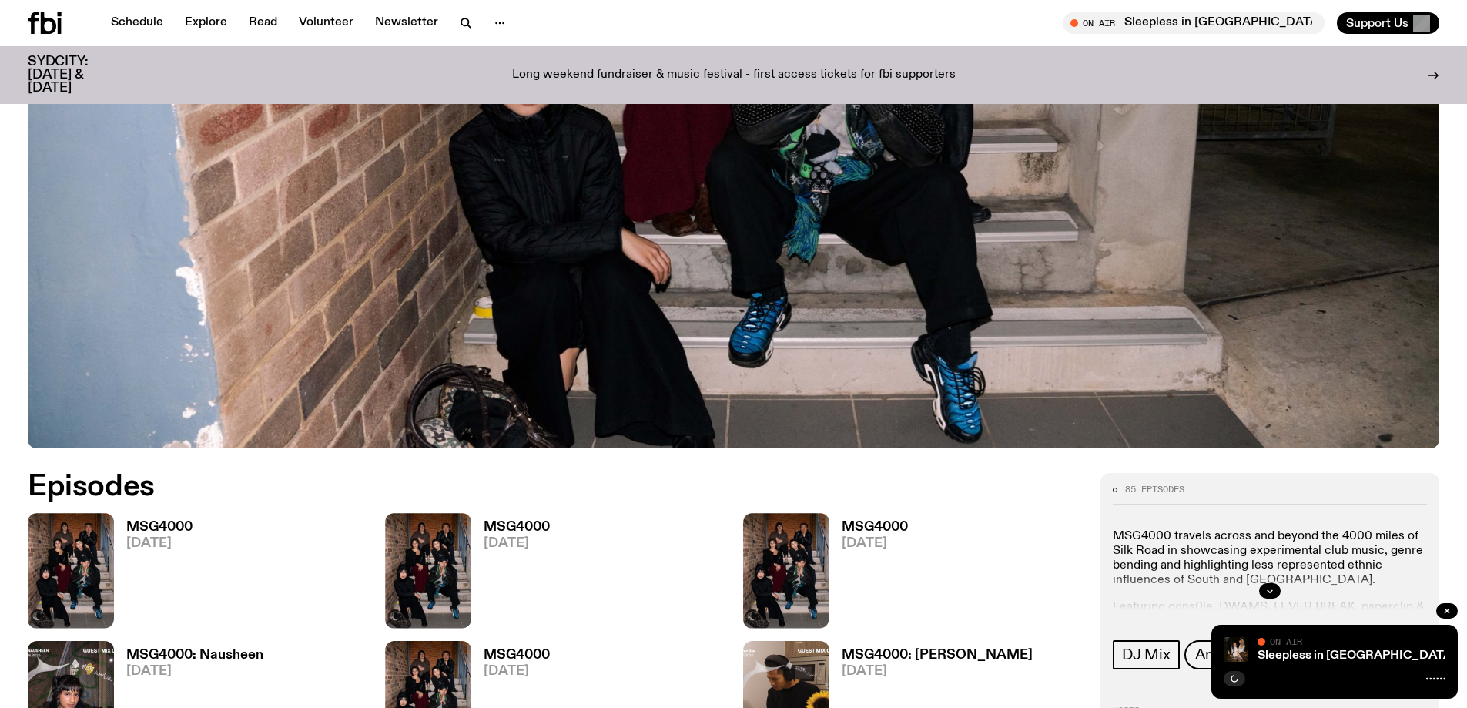
scroll to position [683, 0]
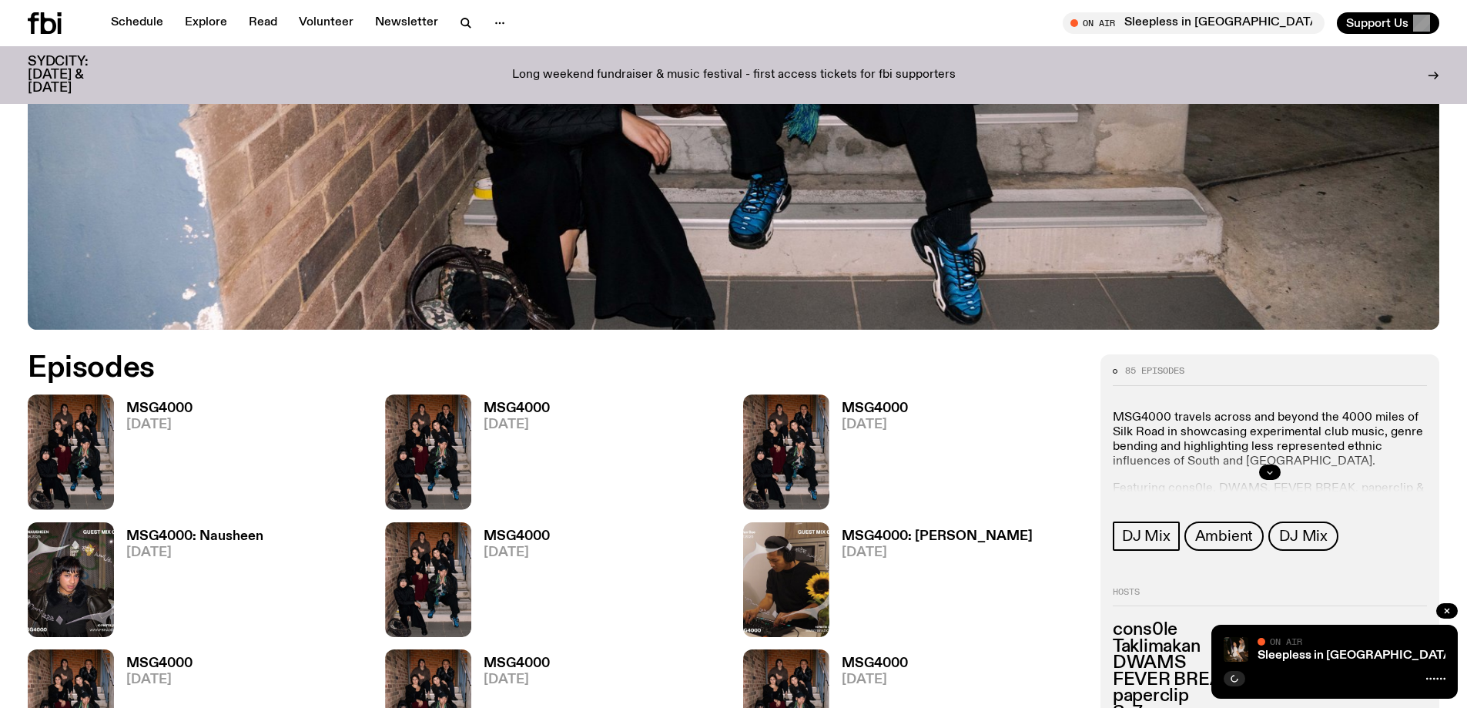
click at [1269, 471] on icon "button" at bounding box center [1269, 472] width 9 height 9
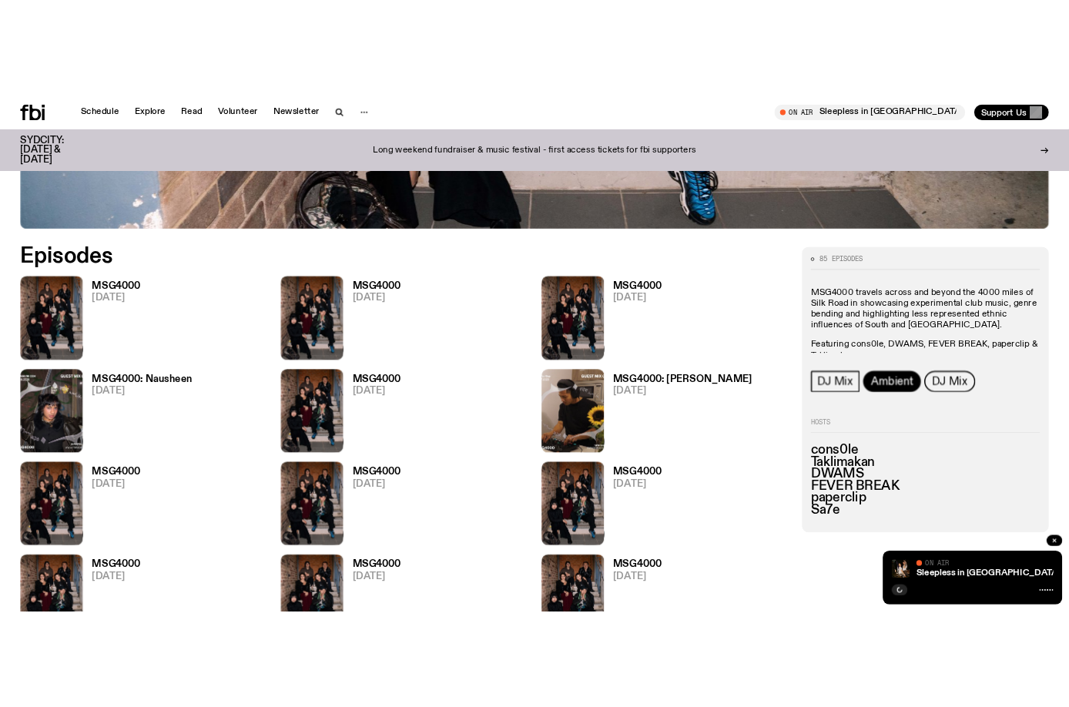
scroll to position [837, 0]
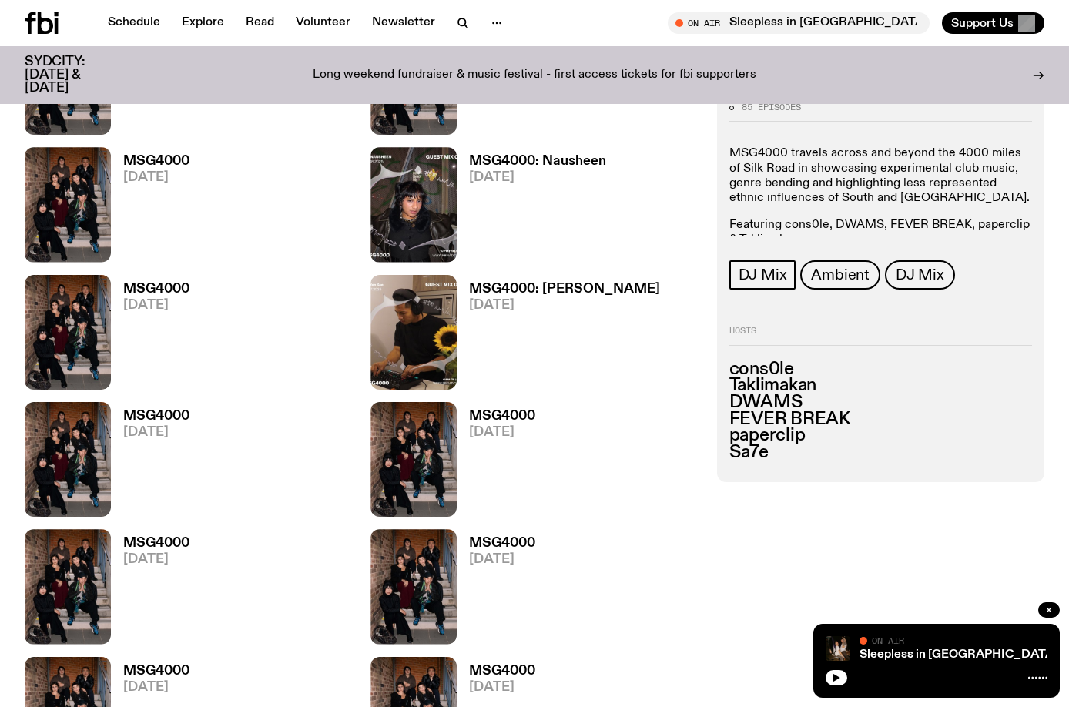
click at [782, 148] on p "MSG4000 travels across and beyond the 4000 miles of Silk Road in showcasing exp…" at bounding box center [880, 176] width 303 height 59
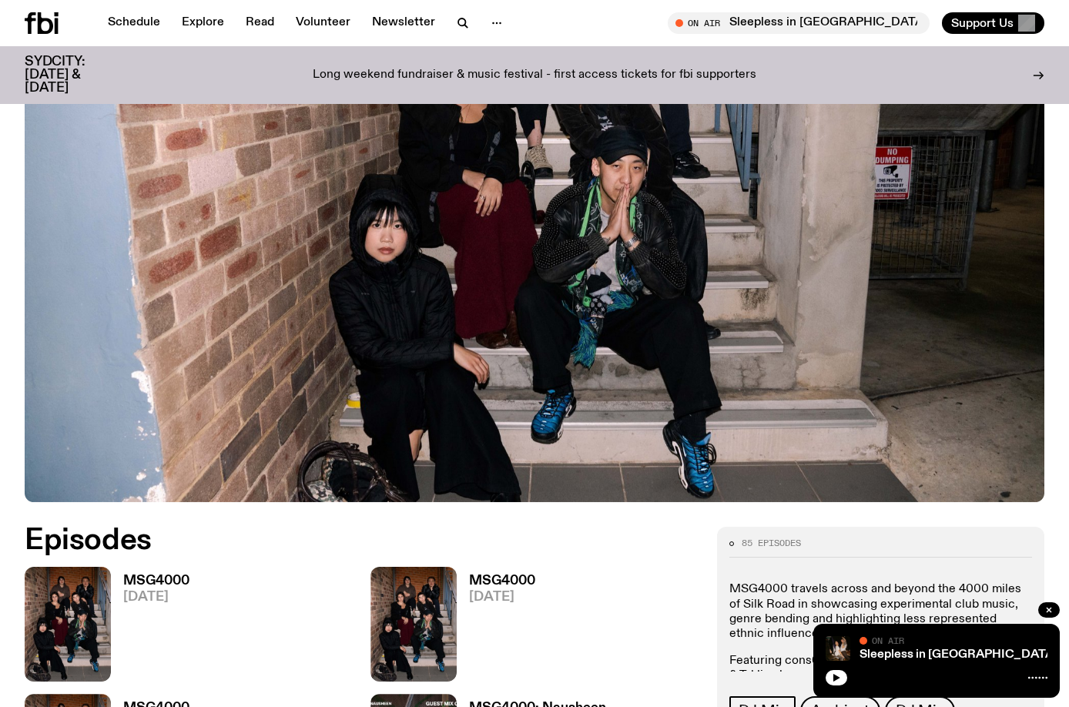
scroll to position [144, 0]
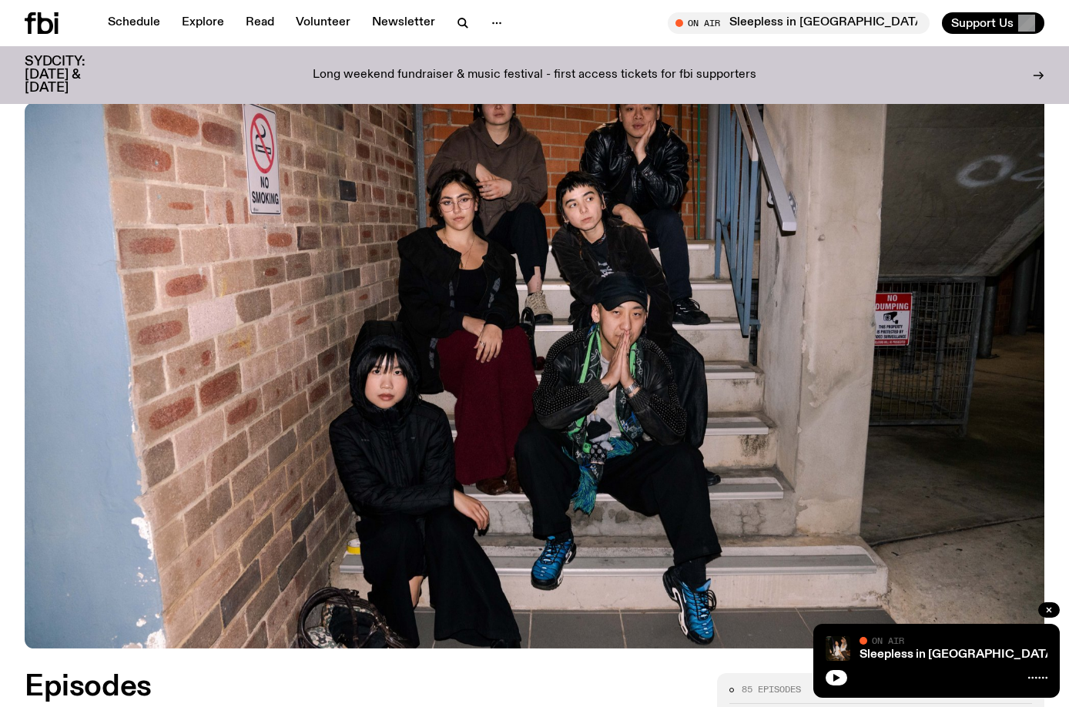
click at [787, 61] on div "Long weekend fundraiser & music festival - first access tickets for fbi support…" at bounding box center [535, 74] width 798 height 39
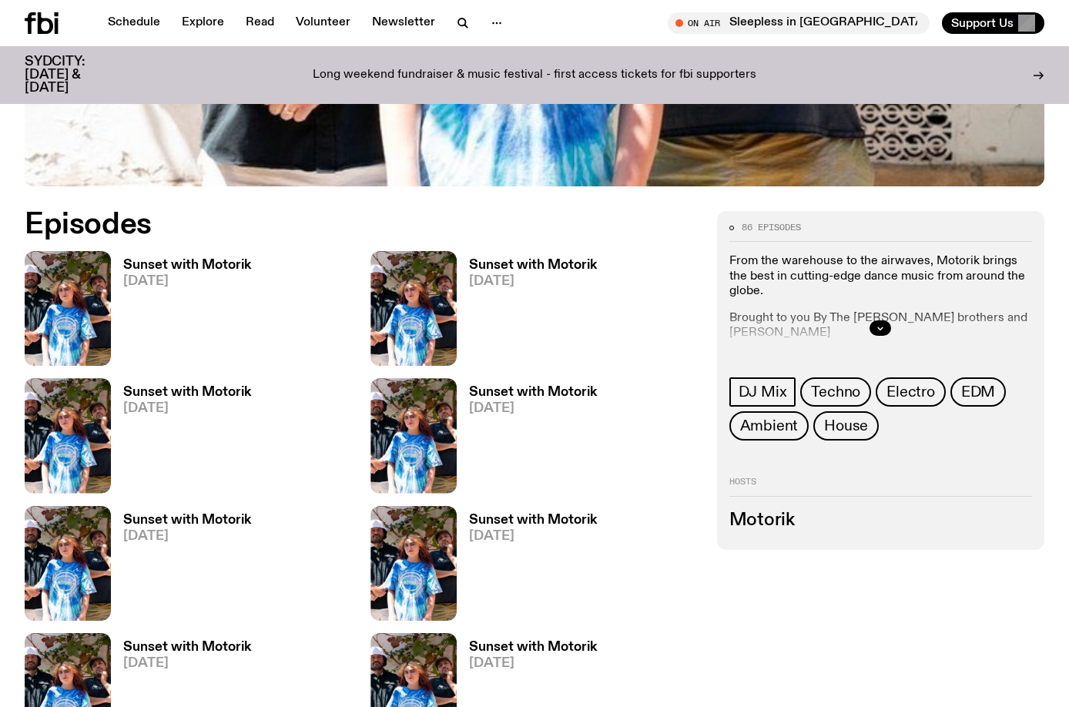
scroll to position [608, 0]
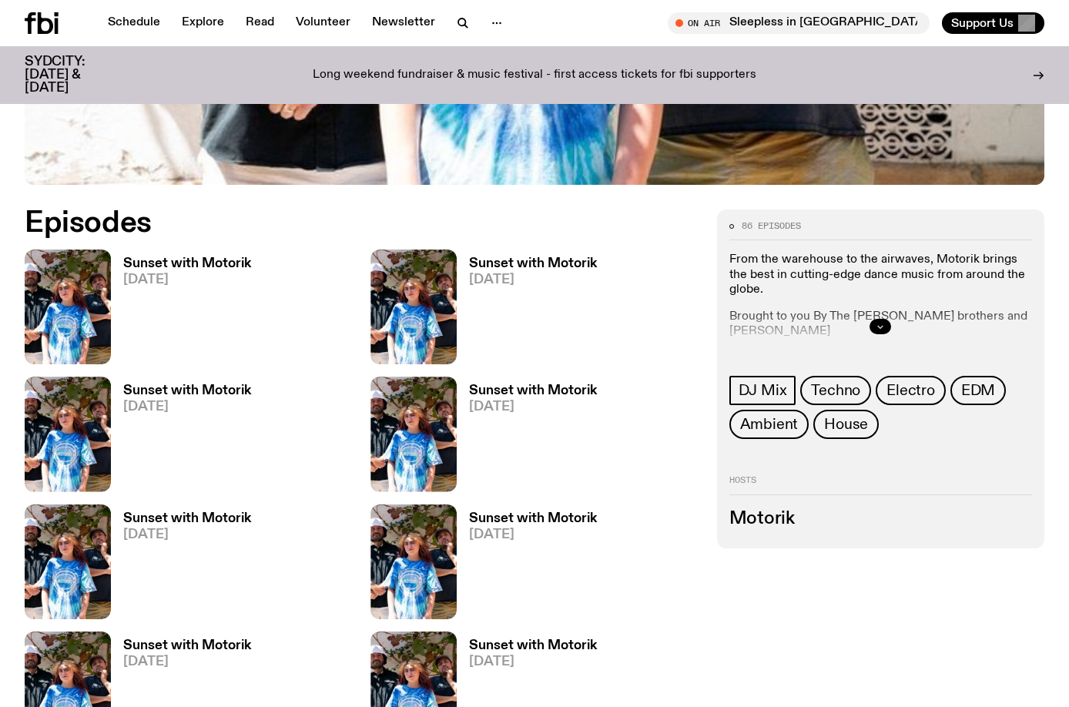
click at [879, 321] on button "button" at bounding box center [881, 326] width 22 height 15
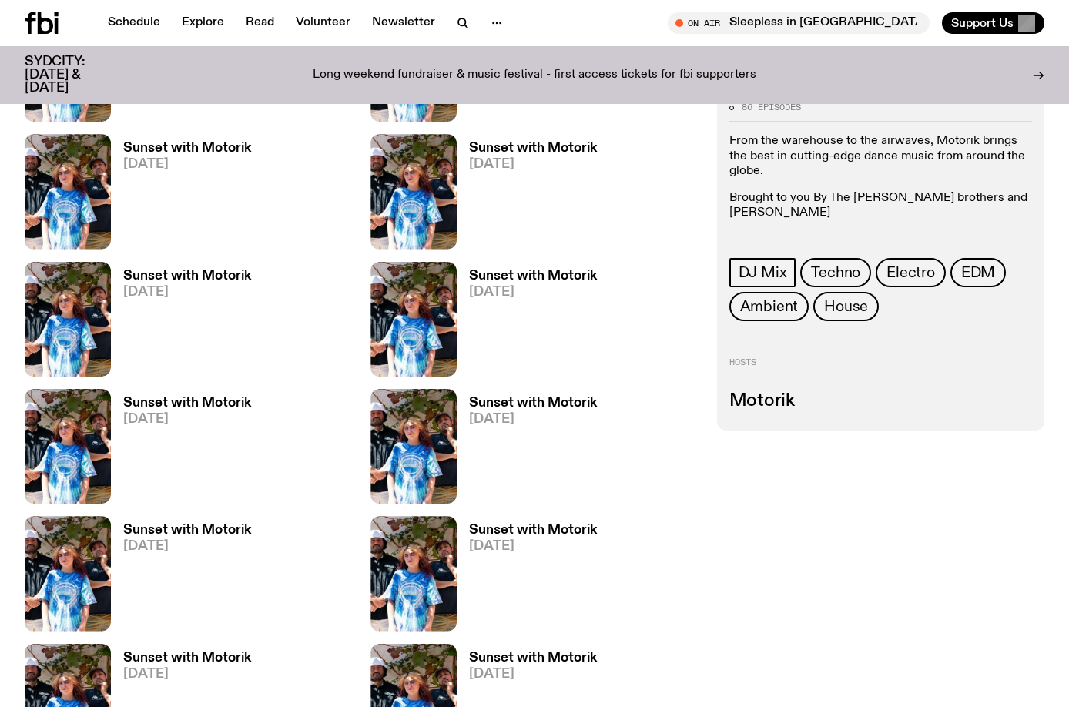
scroll to position [847, 0]
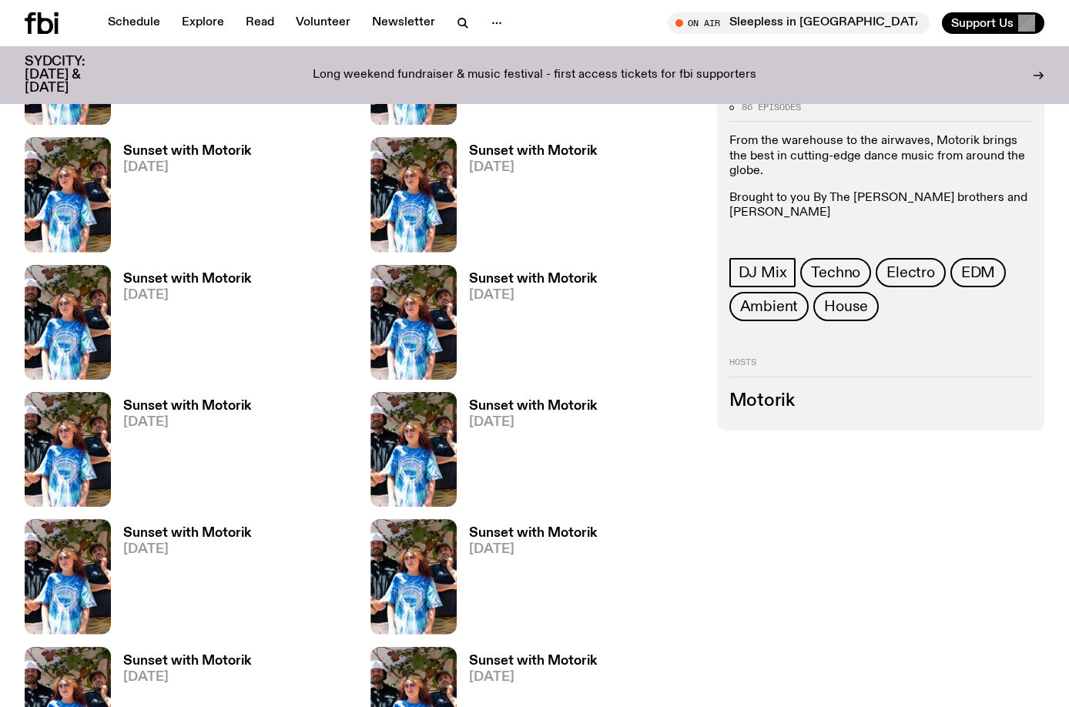
click at [767, 233] on p "Hear Motorik live on Sunset each Friday from 6-8pm." at bounding box center [880, 240] width 303 height 15
click at [870, 183] on div "From the warehouse to the airwaves, Motorik brings the best in cutting-edge dan…" at bounding box center [880, 191] width 303 height 113
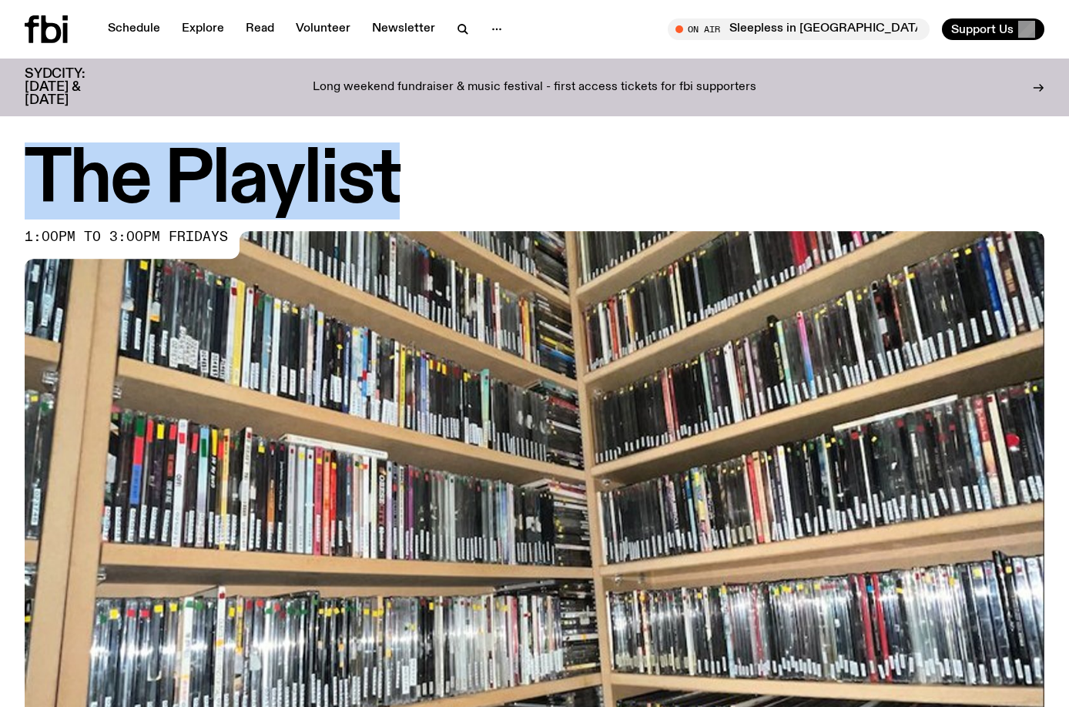
drag, startPoint x: 409, startPoint y: 178, endPoint x: 40, endPoint y: 162, distance: 369.3
click at [40, 162] on h1 "The Playlist" at bounding box center [535, 180] width 1020 height 69
copy h1 "The Playlist"
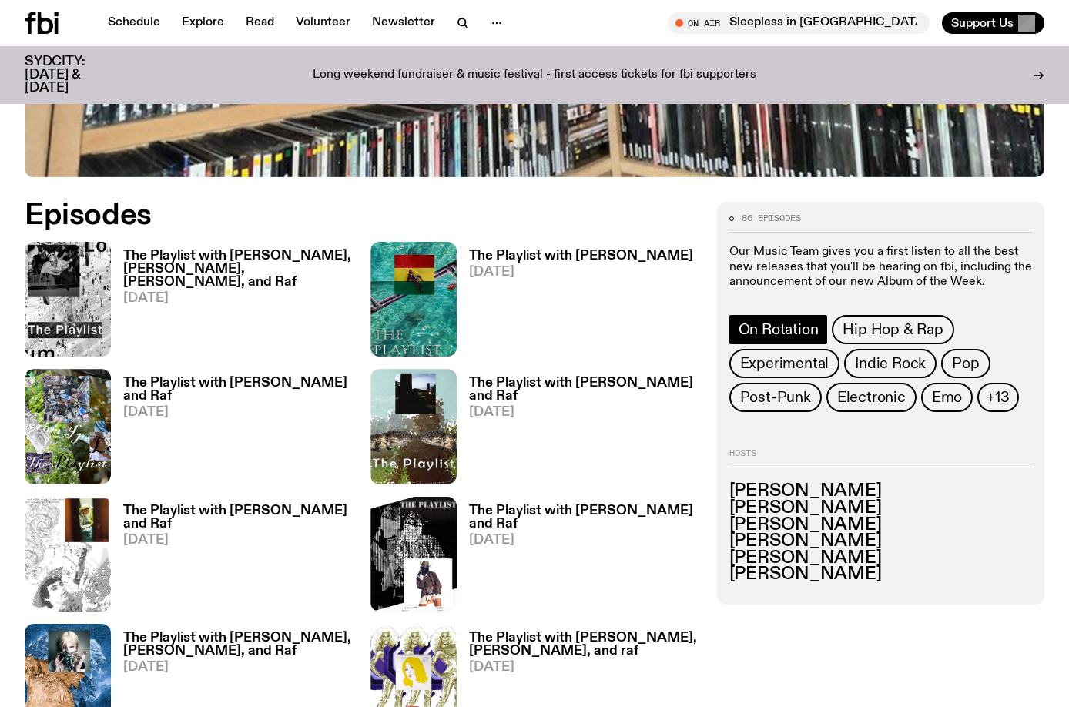
scroll to position [605, 0]
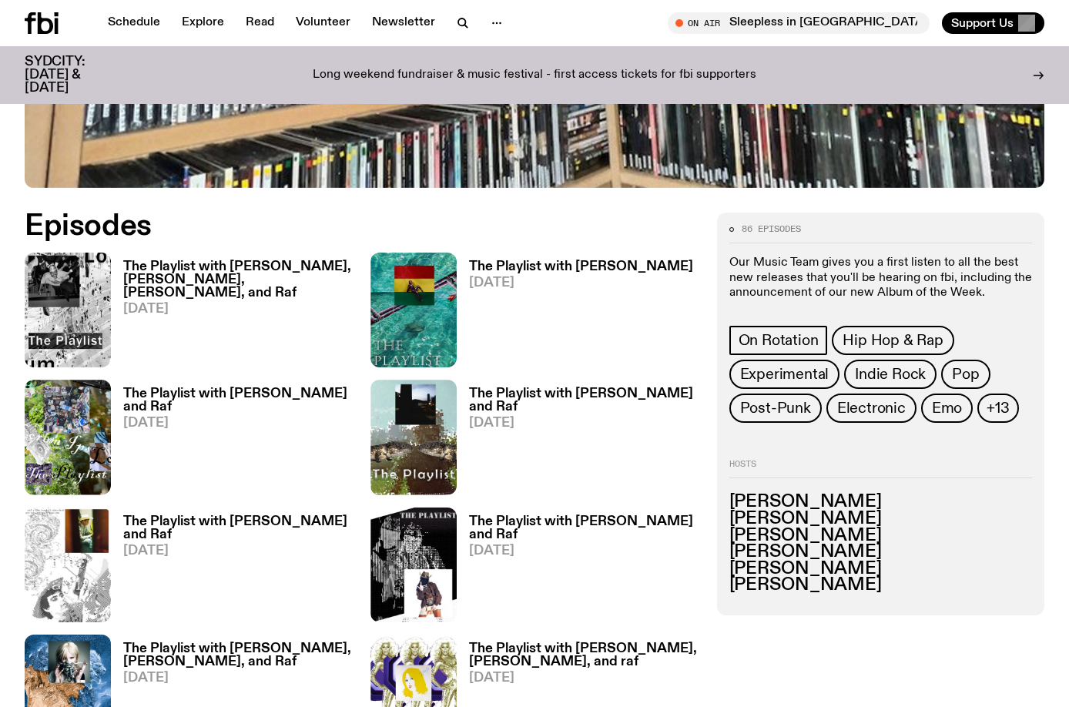
click at [875, 285] on p "Our Music Team gives you a first listen to all the best new releases that you'l…" at bounding box center [880, 278] width 303 height 45
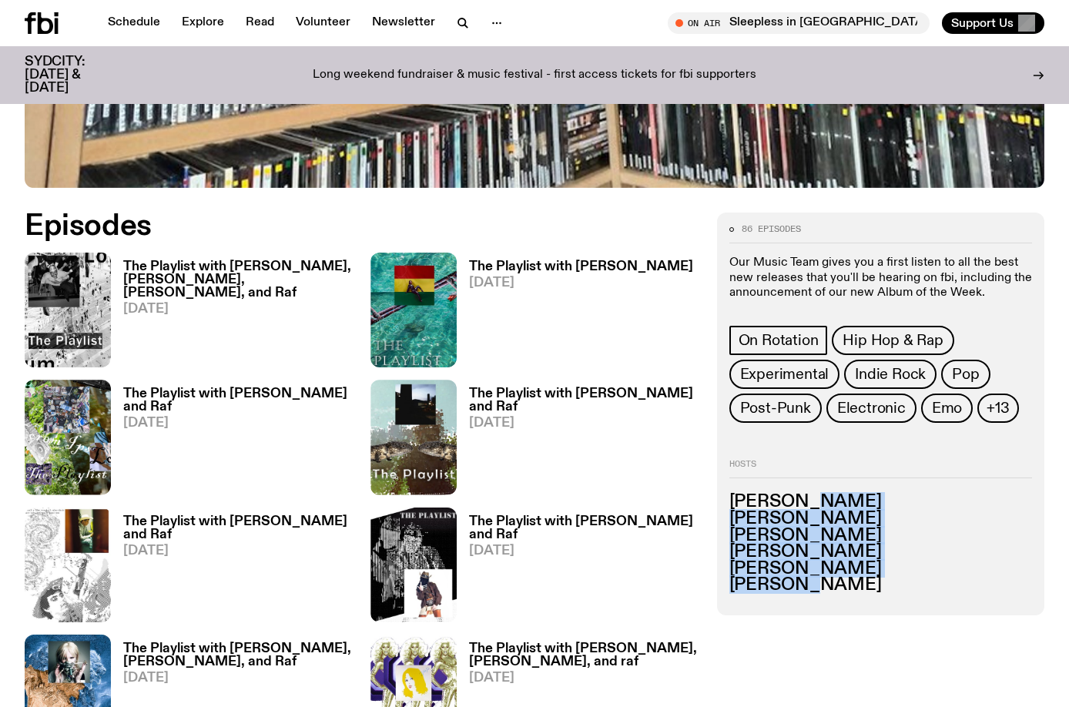
drag, startPoint x: 805, startPoint y: 496, endPoint x: 805, endPoint y: 601, distance: 104.7
click at [805, 601] on div "86 episodes Our Music Team gives you a first listen to all the best new release…" at bounding box center [880, 414] width 327 height 403
click at [804, 594] on div "86 episodes Our Music Team gives you a first listen to all the best new release…" at bounding box center [880, 414] width 327 height 403
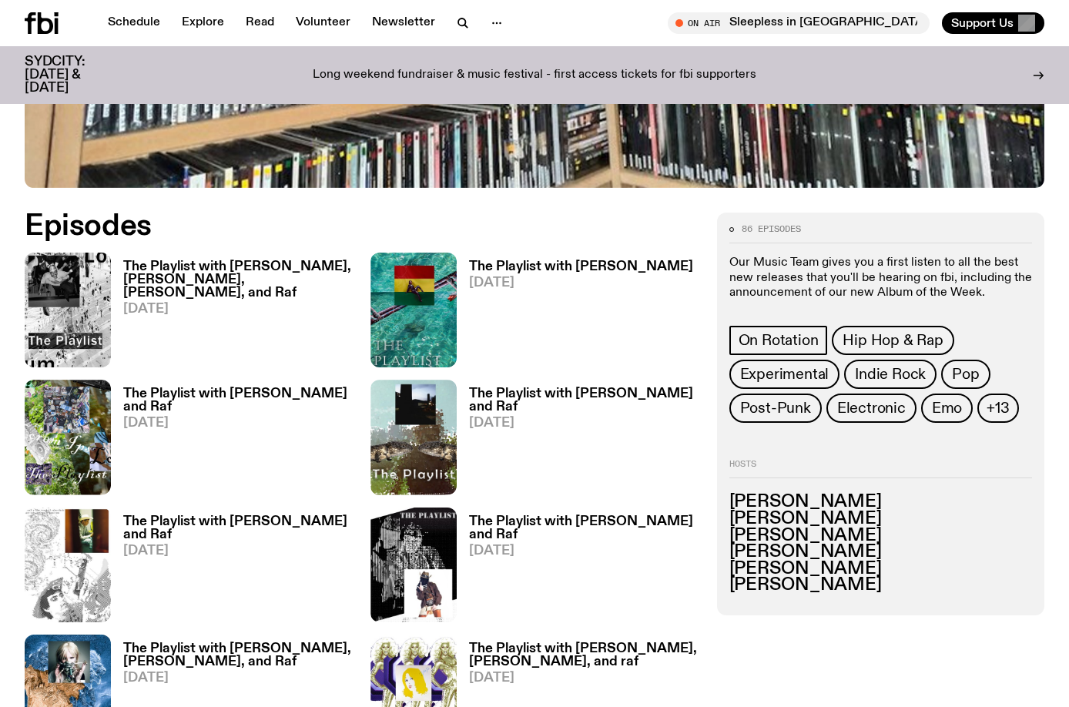
drag, startPoint x: 807, startPoint y: 588, endPoint x: 793, endPoint y: 473, distance: 115.7
click at [793, 473] on div "Hosts [PERSON_NAME] [PERSON_NAME] [PERSON_NAME] [PERSON_NAME] [PERSON_NAME] [PE…" at bounding box center [880, 527] width 303 height 134
click at [794, 487] on div "Hosts [PERSON_NAME] [PERSON_NAME] [PERSON_NAME] [PERSON_NAME] [PERSON_NAME] [PE…" at bounding box center [880, 527] width 303 height 134
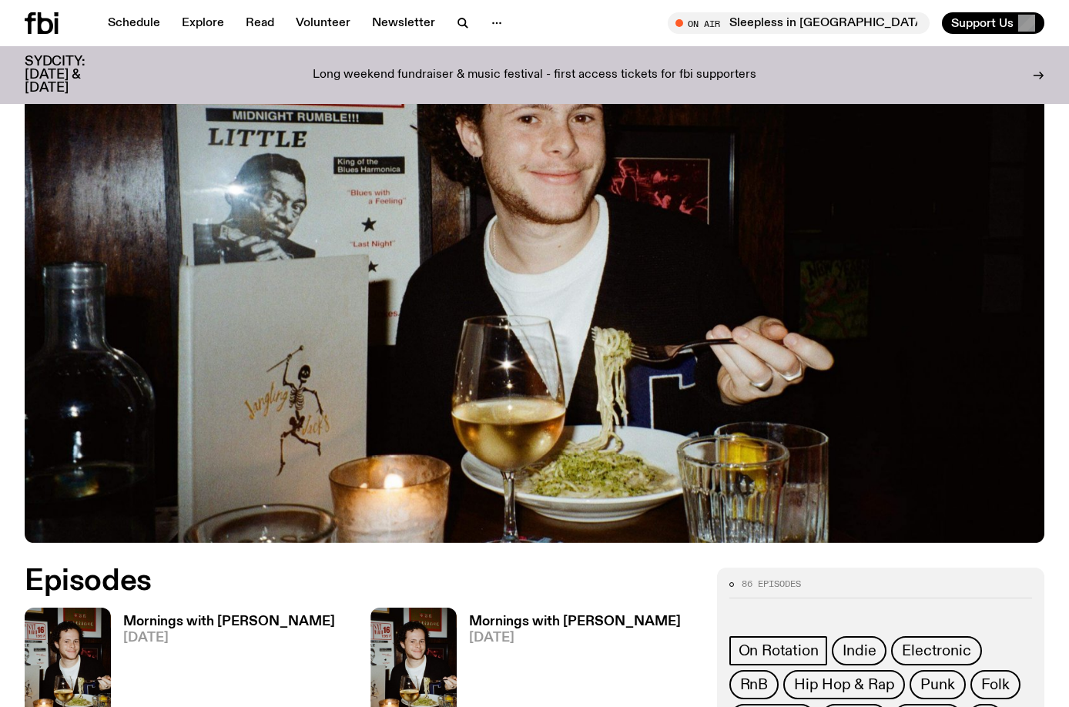
scroll to position [532, 0]
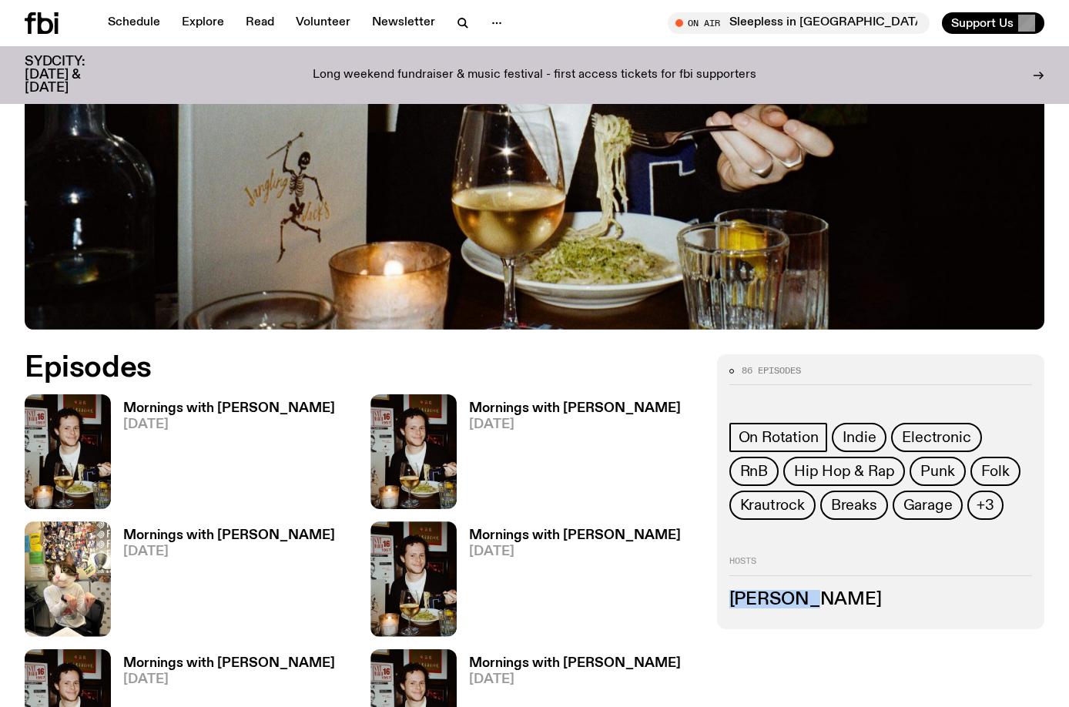
drag, startPoint x: 833, startPoint y: 531, endPoint x: 729, endPoint y: 531, distance: 103.2
click at [729, 592] on h3 "[PERSON_NAME]" at bounding box center [880, 600] width 303 height 17
copy h3 "[PERSON_NAME]"
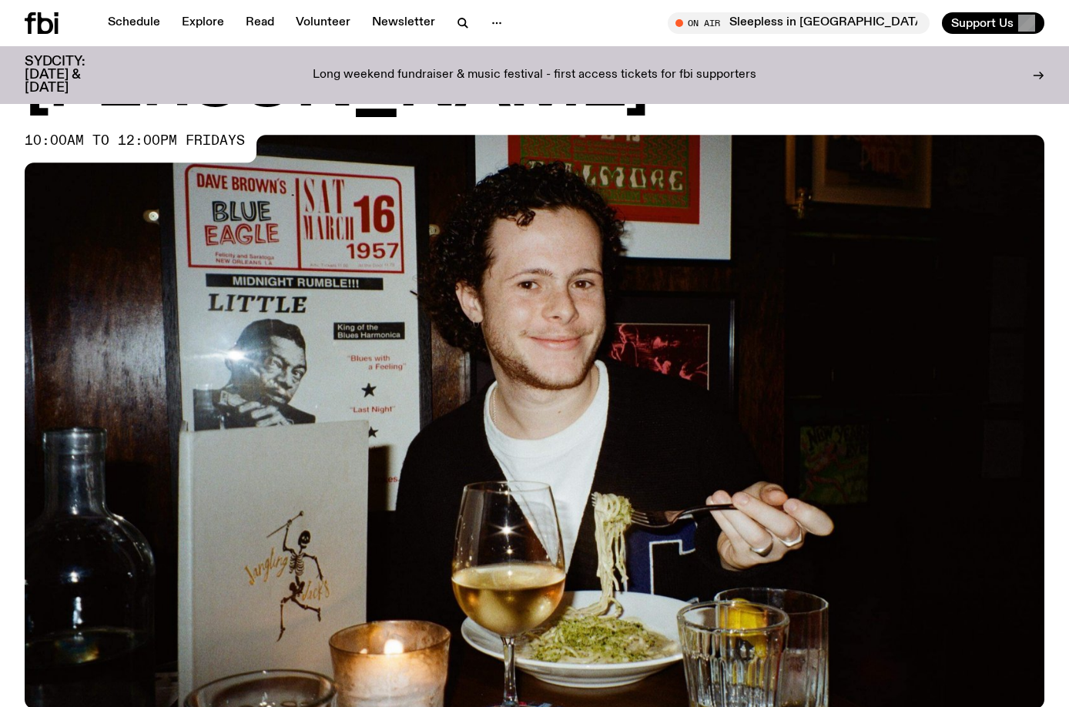
scroll to position [605, 0]
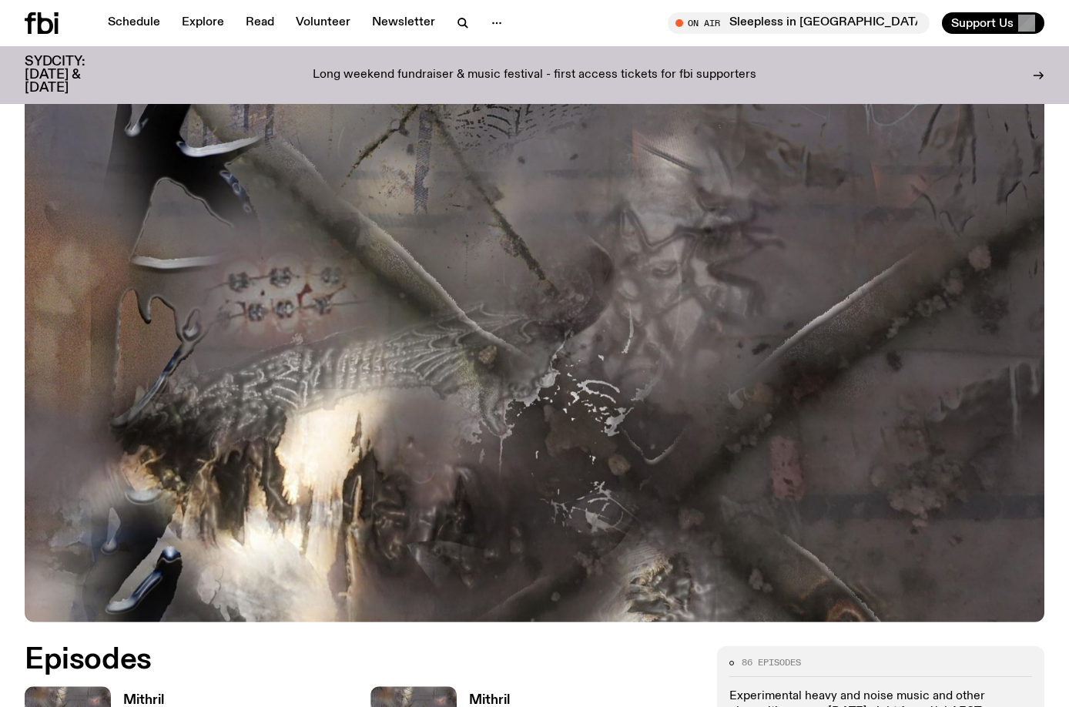
scroll to position [536, 0]
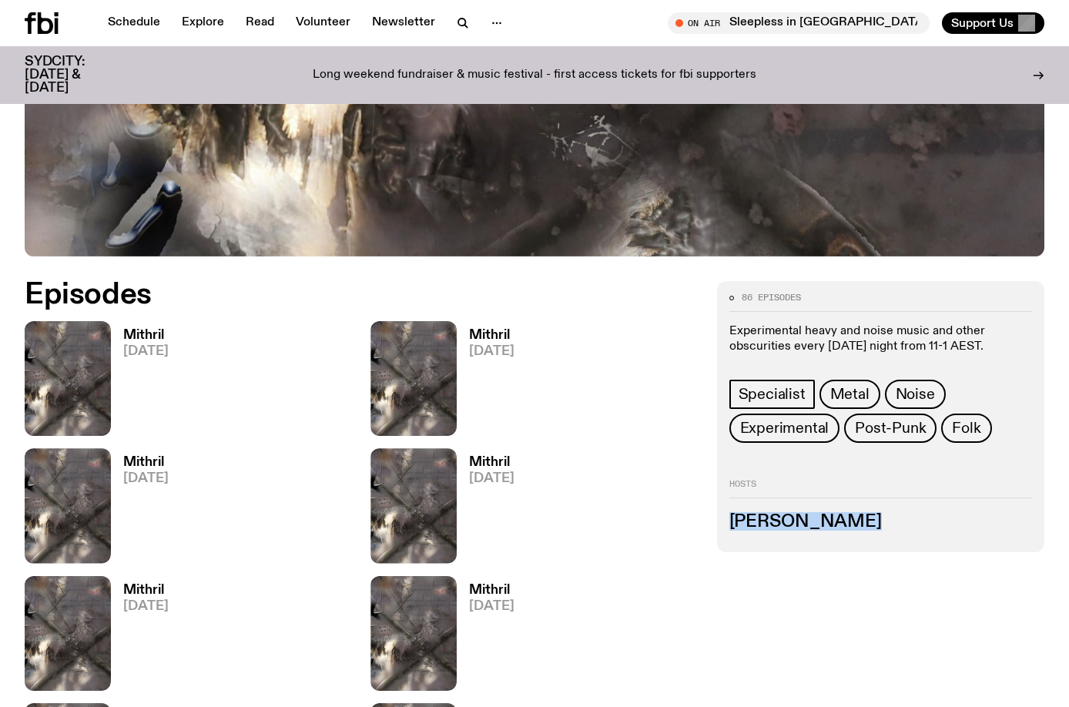
drag, startPoint x: 859, startPoint y: 521, endPoint x: 728, endPoint y: 519, distance: 130.9
click at [728, 519] on div "86 episodes Experimental heavy and noise music and other obscurities every [DAT…" at bounding box center [880, 416] width 327 height 271
copy h3 "[PERSON_NAME]"
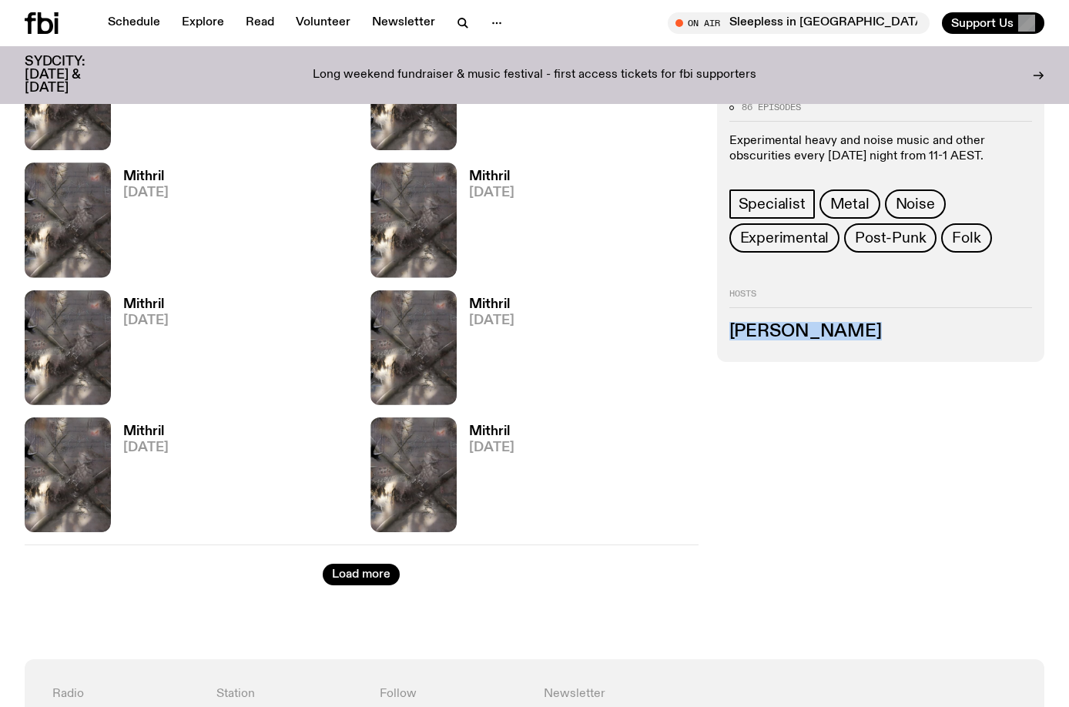
scroll to position [2453, 0]
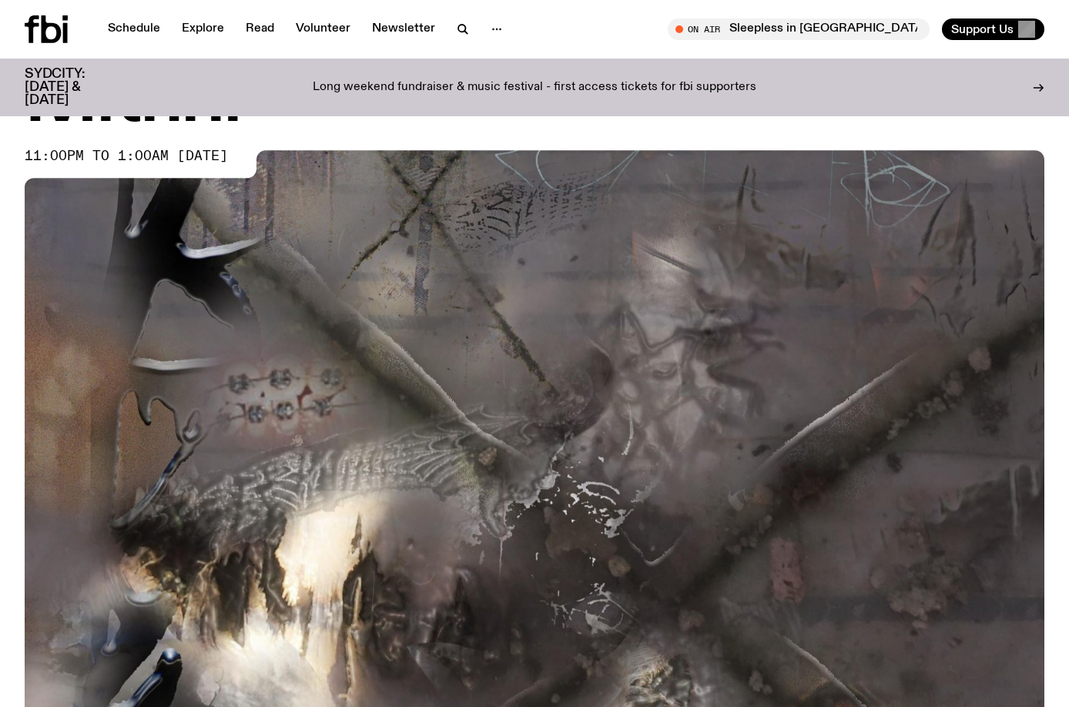
scroll to position [0, 0]
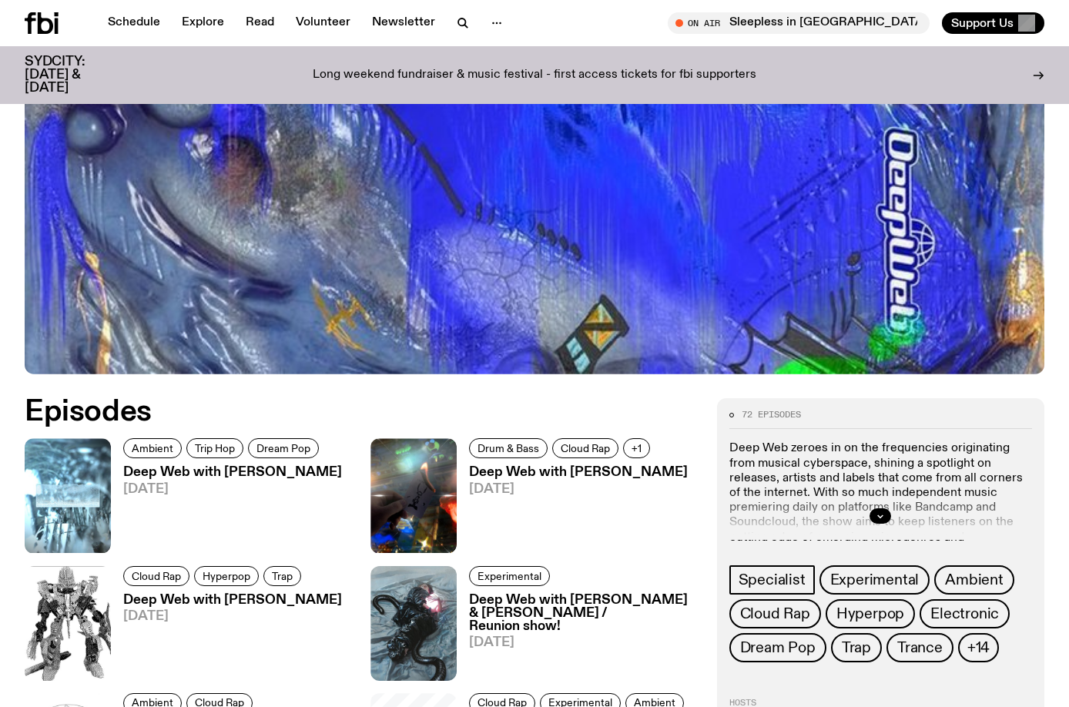
scroll to position [454, 0]
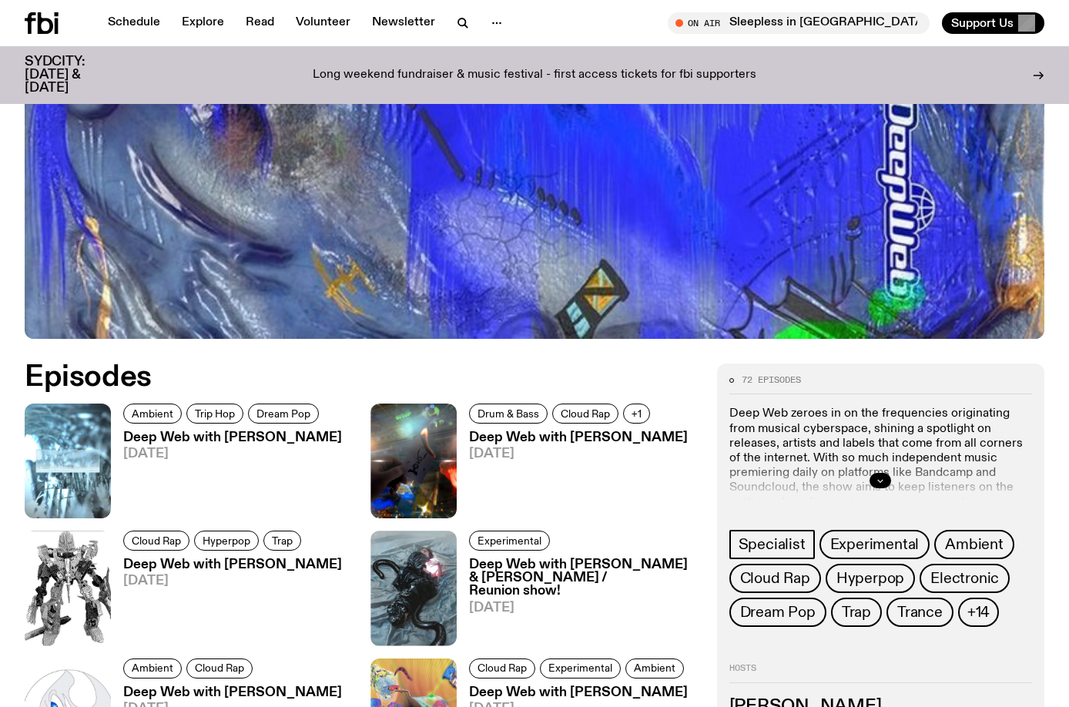
click at [880, 482] on icon "button" at bounding box center [880, 481] width 5 height 2
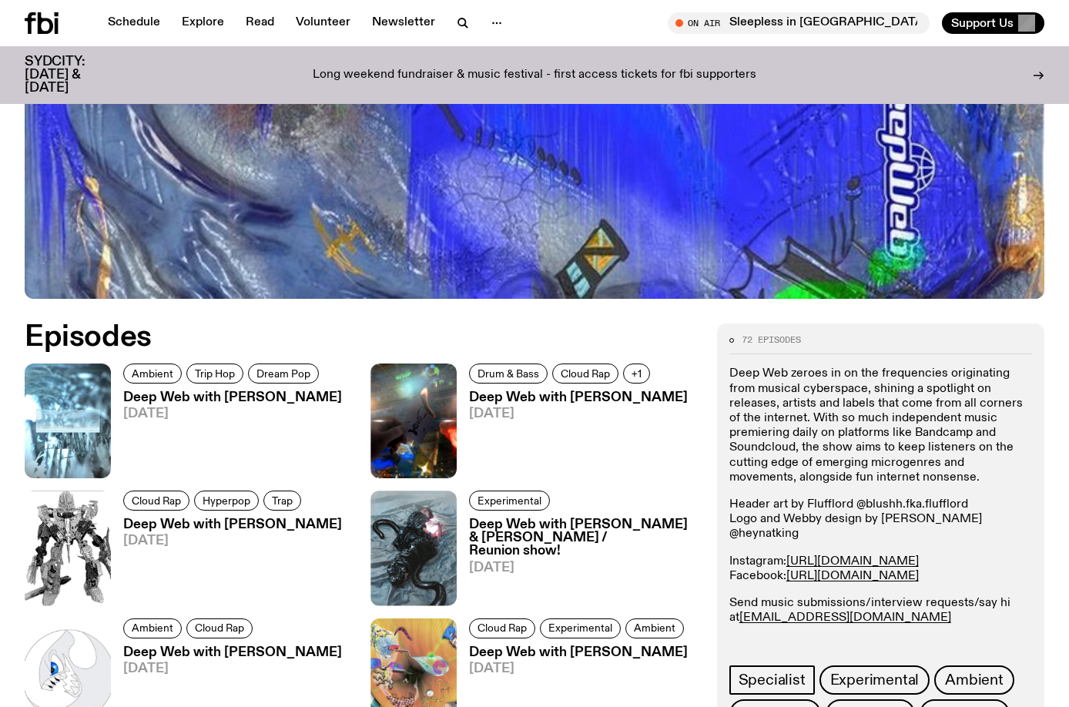
scroll to position [608, 0]
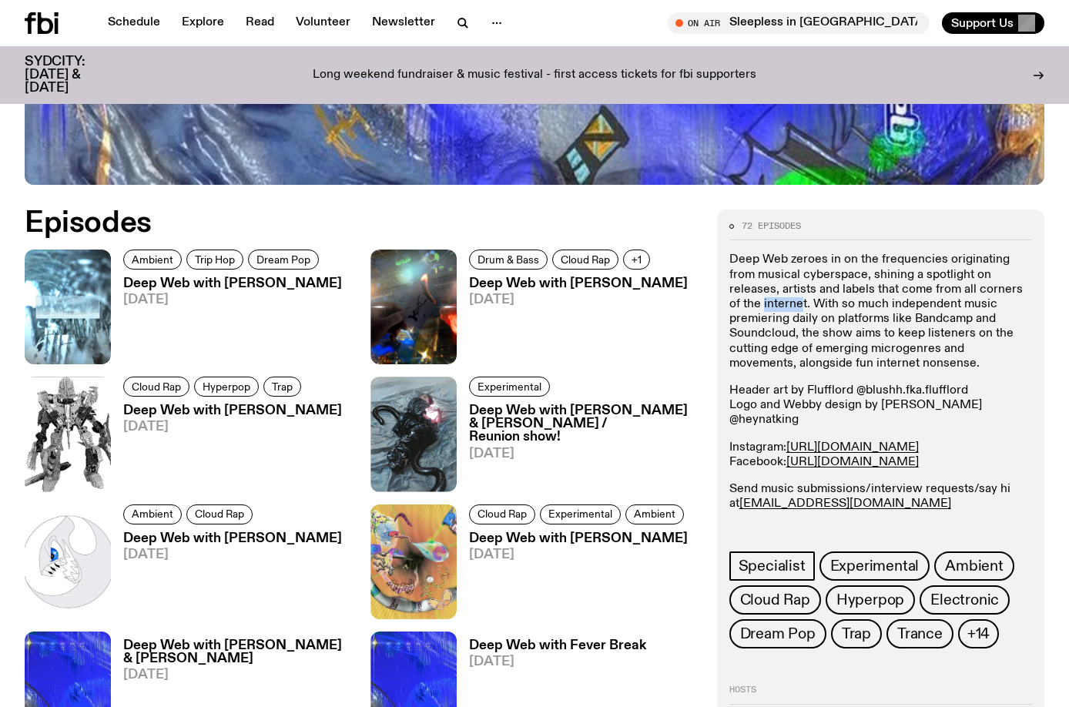
drag, startPoint x: 729, startPoint y: 303, endPoint x: 814, endPoint y: 302, distance: 84.7
click at [800, 301] on p "Deep Web zeroes in on the frequencies originating from musical cyberspace, shin…" at bounding box center [880, 312] width 303 height 119
click at [814, 302] on p "Deep Web zeroes in on the frequencies originating from musical cyberspace, shin…" at bounding box center [880, 312] width 303 height 119
drag, startPoint x: 784, startPoint y: 302, endPoint x: 989, endPoint y: 364, distance: 214.2
click at [997, 364] on p "Deep Web zeroes in on the frequencies originating from musical cyberspace, shin…" at bounding box center [880, 312] width 303 height 119
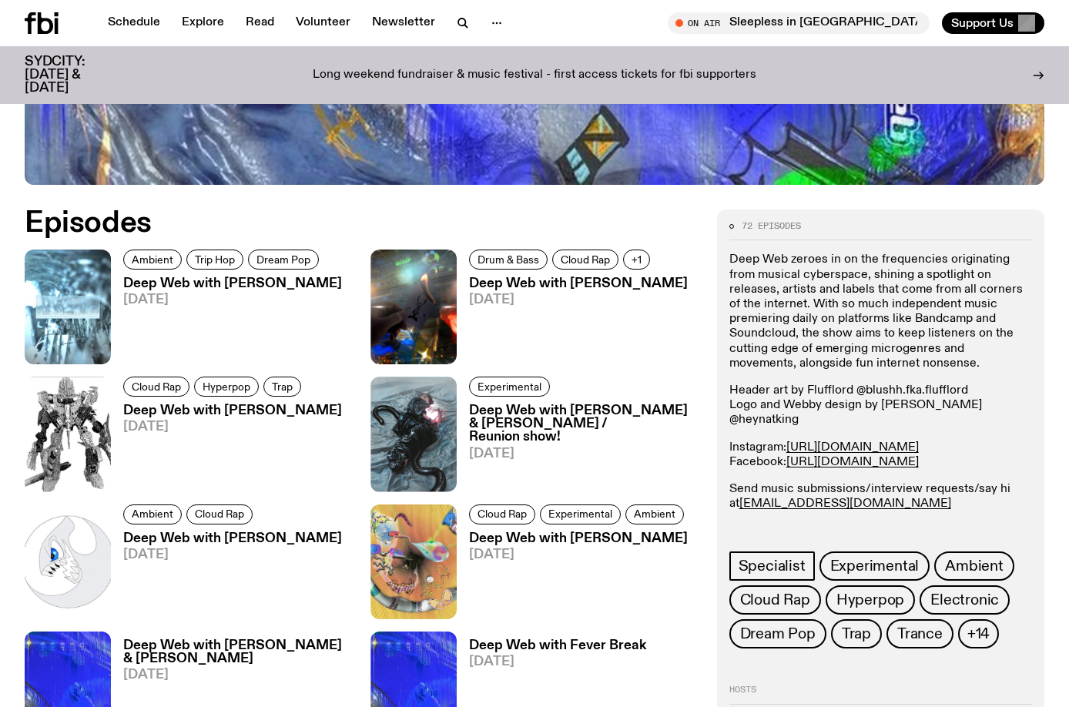
click at [947, 368] on p "Deep Web zeroes in on the frequencies originating from musical cyberspace, shin…" at bounding box center [880, 312] width 303 height 119
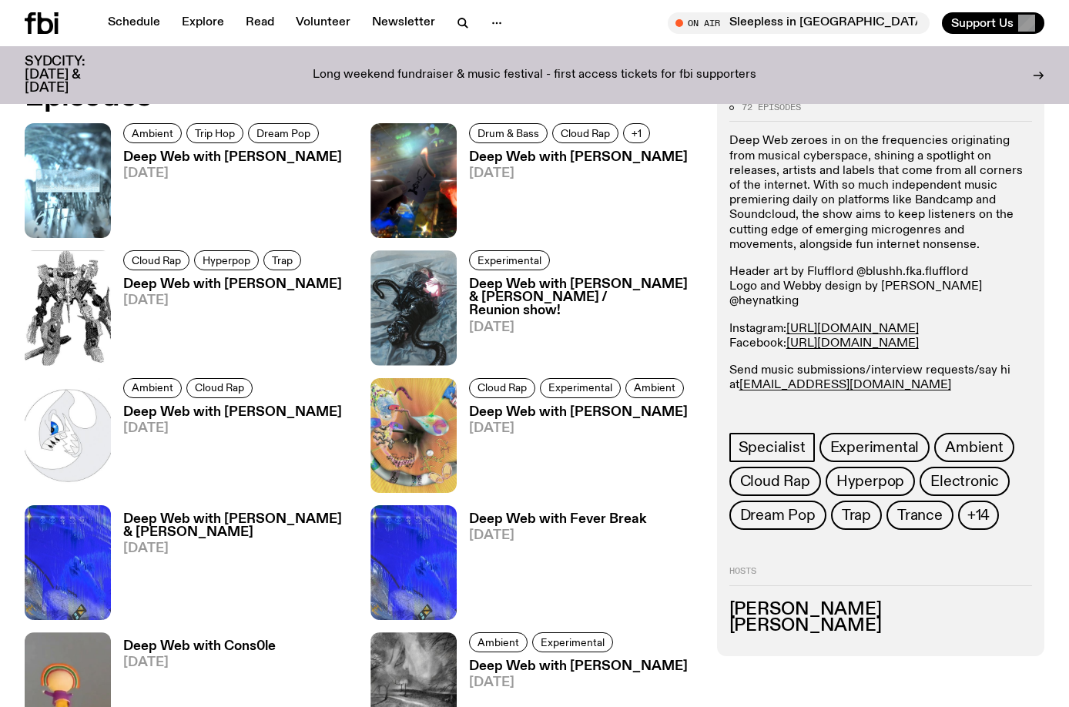
scroll to position [762, 0]
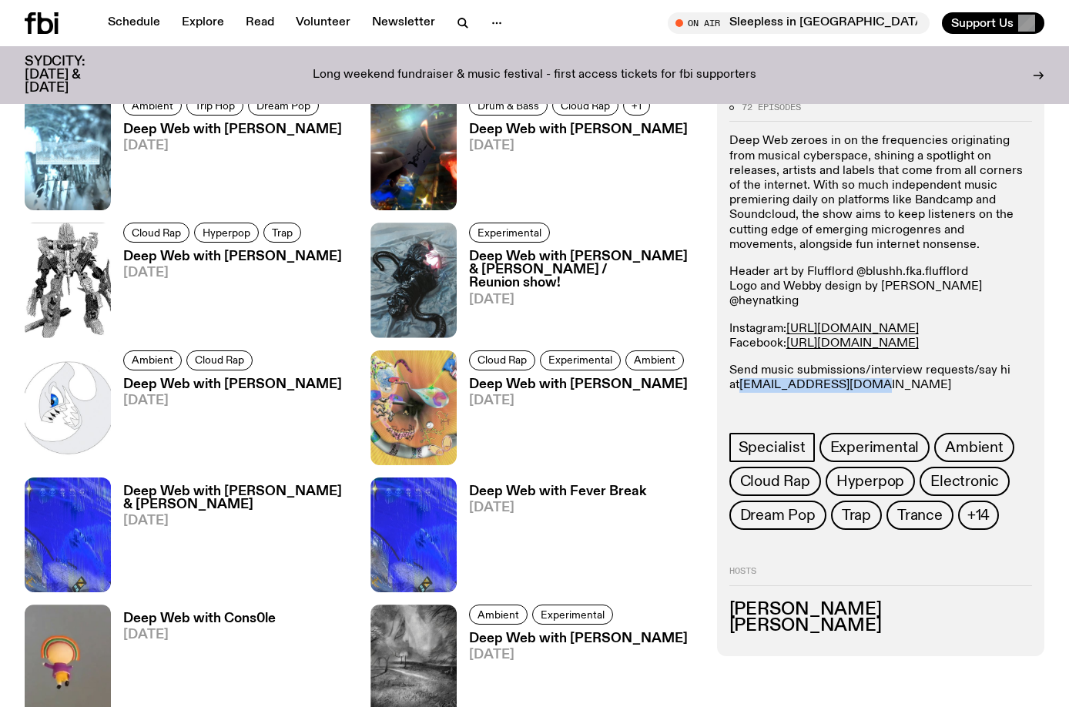
drag, startPoint x: 895, startPoint y: 373, endPoint x: 742, endPoint y: 377, distance: 153.3
click at [742, 377] on p "Send music submissions/interview requests/say hi at deepweb@fbiradio.com @spide…" at bounding box center [880, 393] width 303 height 59
copy link "deepweb@fbiradio.com"
drag, startPoint x: 945, startPoint y: 397, endPoint x: 806, endPoint y: 399, distance: 139.4
click at [806, 399] on p "Send music submissions/interview requests/say hi at deepweb@fbiradio.com @spide…" at bounding box center [880, 393] width 303 height 59
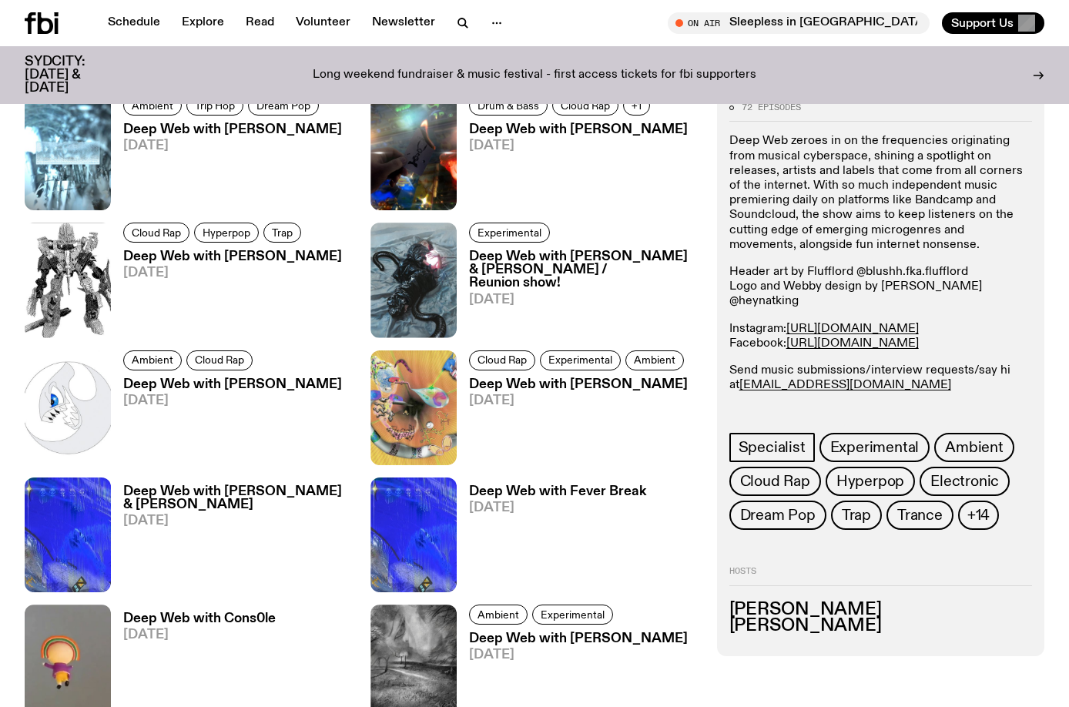
click at [951, 394] on p "Send music submissions/interview requests/say hi at deepweb@fbiradio.com @spide…" at bounding box center [880, 393] width 303 height 59
click at [919, 323] on link "https://www.instagram.com/deepwebfm" at bounding box center [852, 329] width 132 height 12
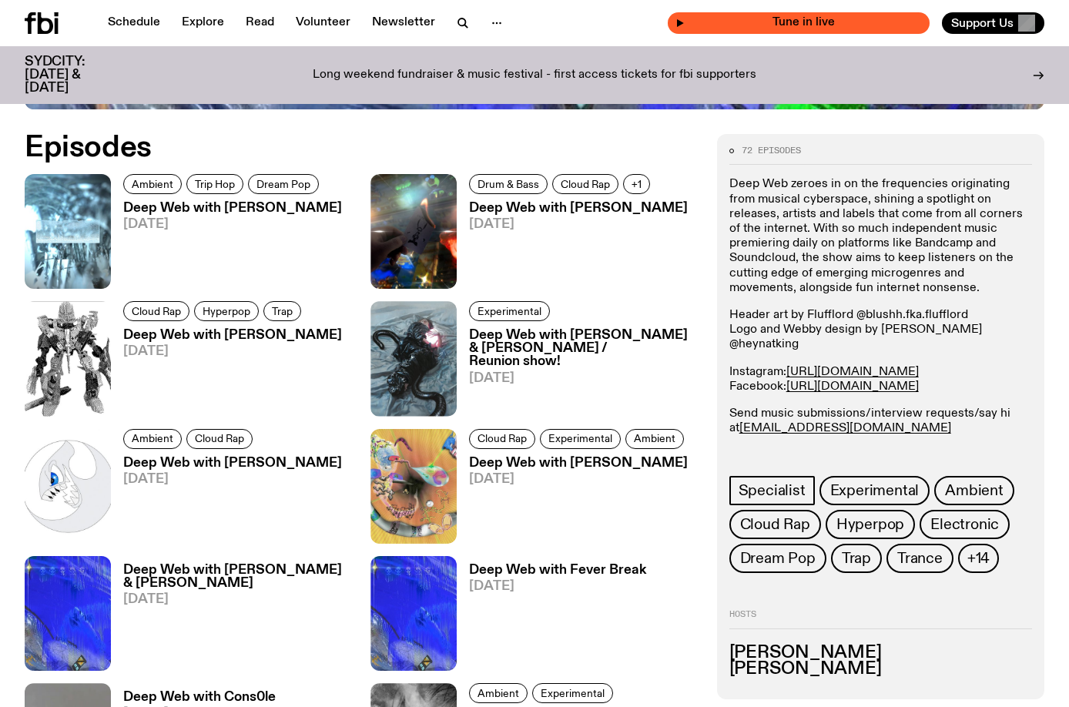
scroll to position [685, 0]
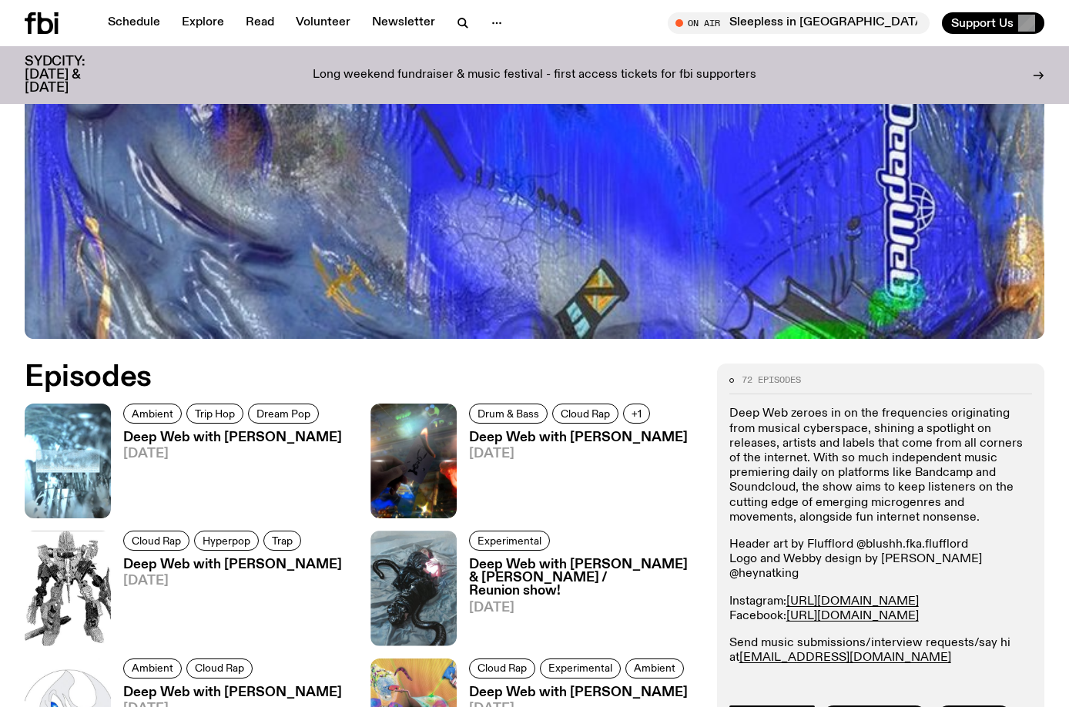
click at [920, 417] on p "Deep Web zeroes in on the frequencies originating from musical cyberspace, shin…" at bounding box center [880, 466] width 303 height 119
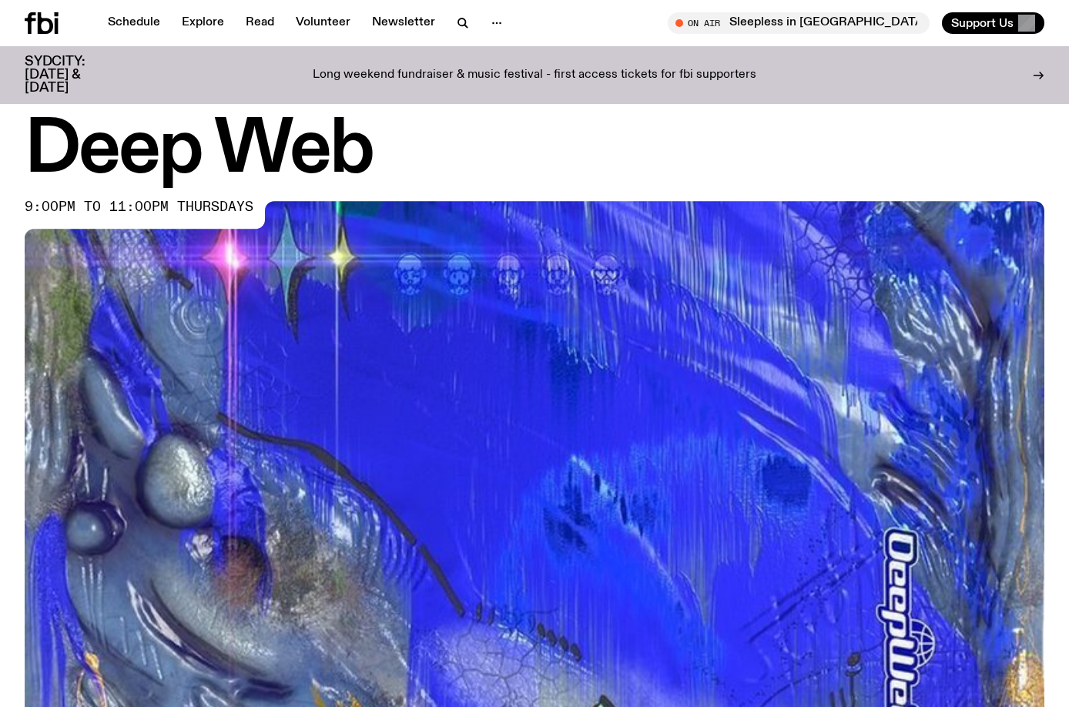
scroll to position [0, 0]
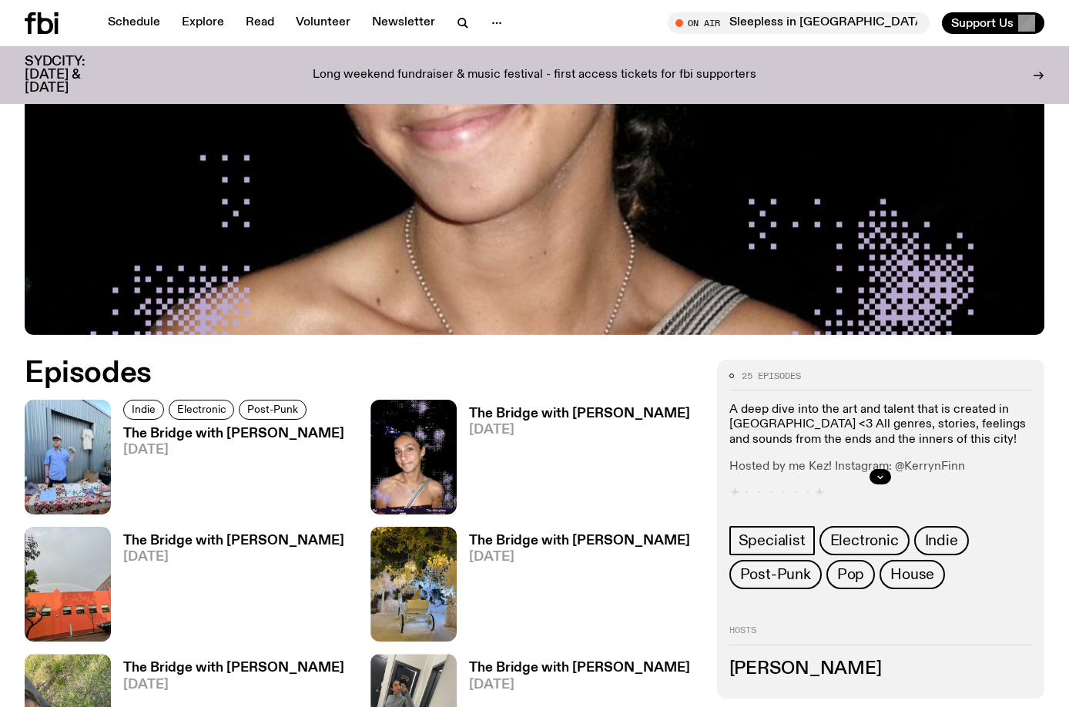
scroll to position [527, 0]
click at [874, 469] on button "button" at bounding box center [881, 476] width 22 height 15
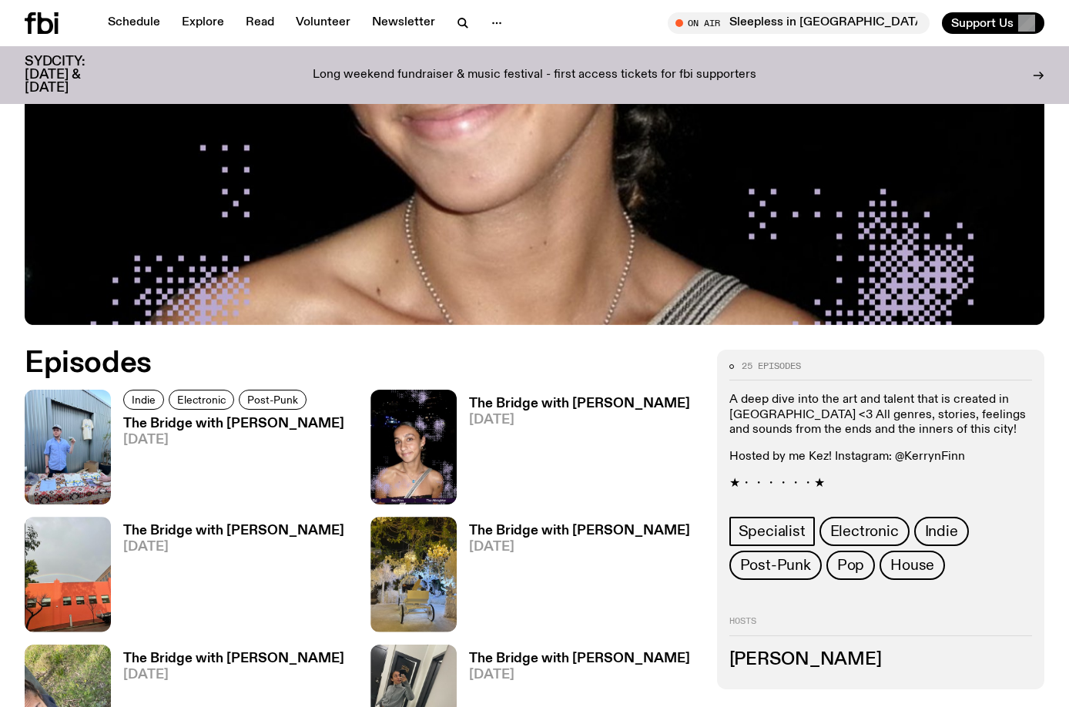
scroll to position [604, 0]
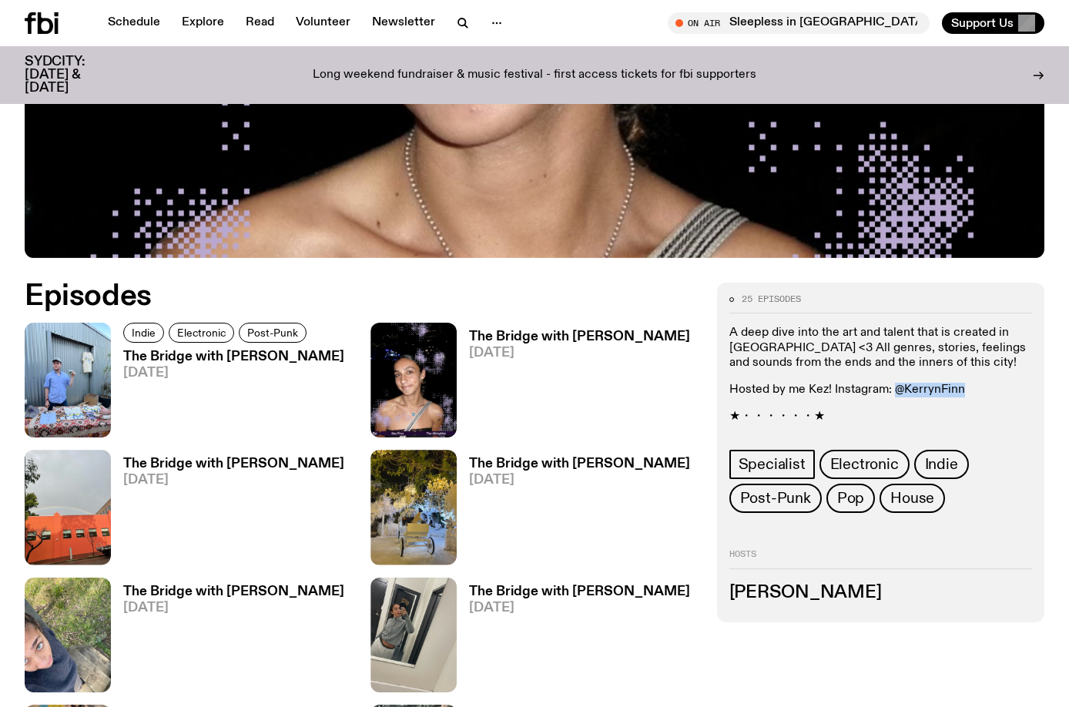
drag, startPoint x: 966, startPoint y: 320, endPoint x: 897, endPoint y: 318, distance: 69.4
click at [897, 383] on p "Hosted by me Kez! Instagram: @KerrynFinn" at bounding box center [880, 390] width 303 height 15
copy p "@KerrynFinn"
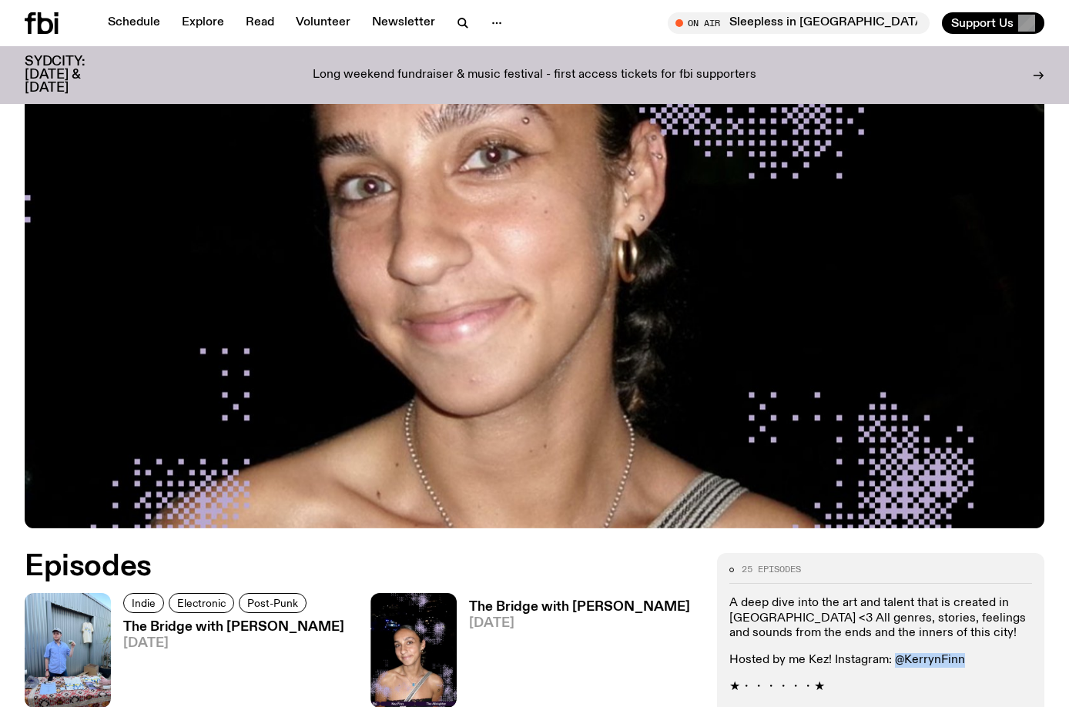
scroll to position [450, 0]
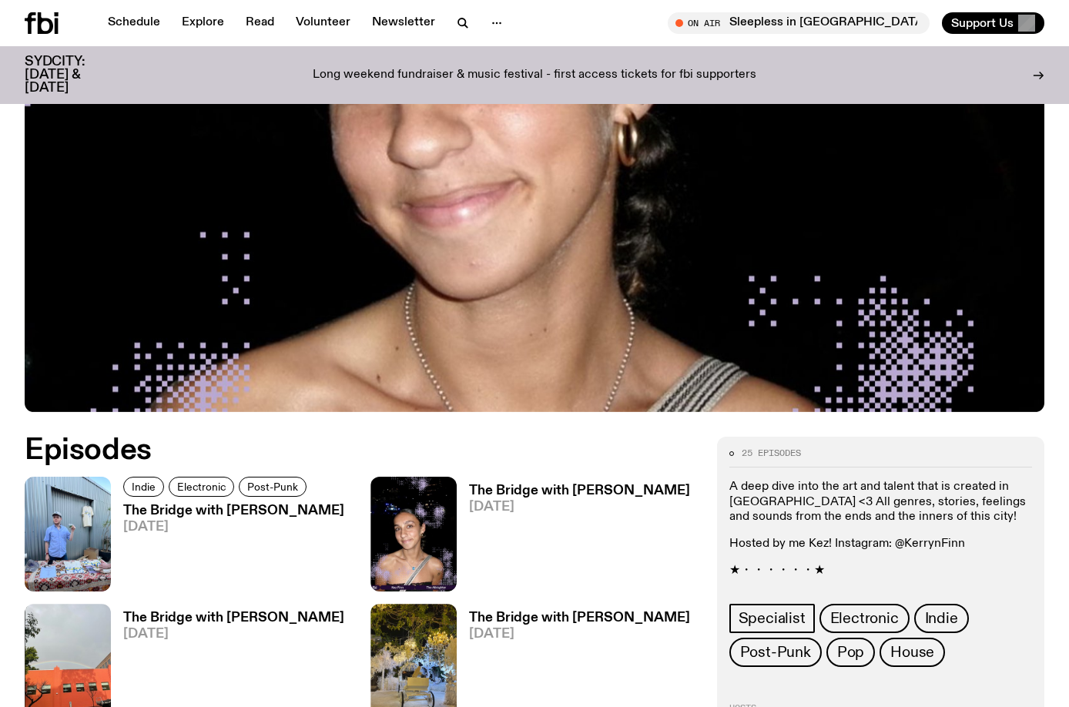
click at [771, 480] on p "A deep dive into the art and talent that is created in [GEOGRAPHIC_DATA] <3 All…" at bounding box center [880, 502] width 303 height 45
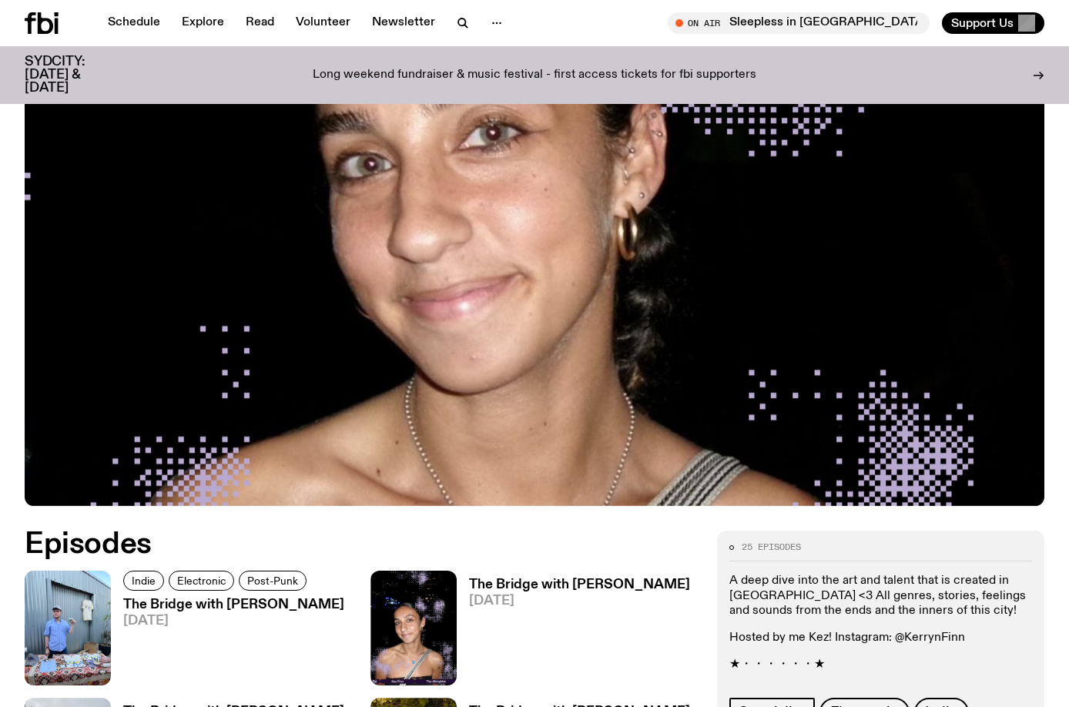
scroll to position [604, 0]
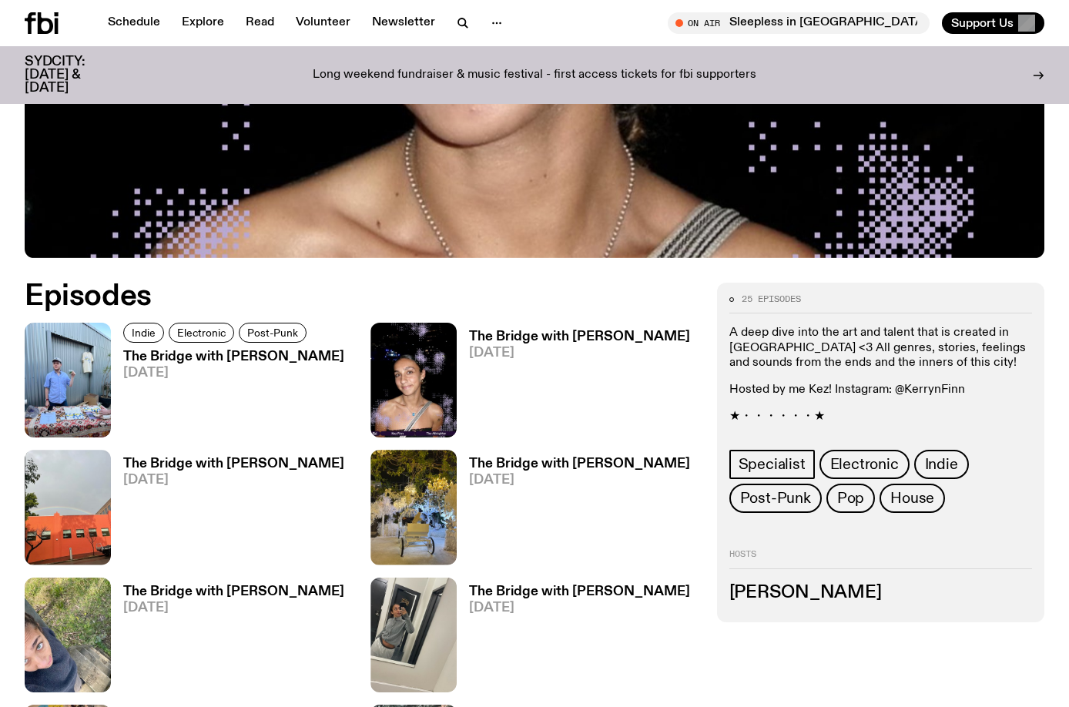
click at [823, 326] on p "A deep dive into the art and talent that is created in [GEOGRAPHIC_DATA] <3 All…" at bounding box center [880, 348] width 303 height 45
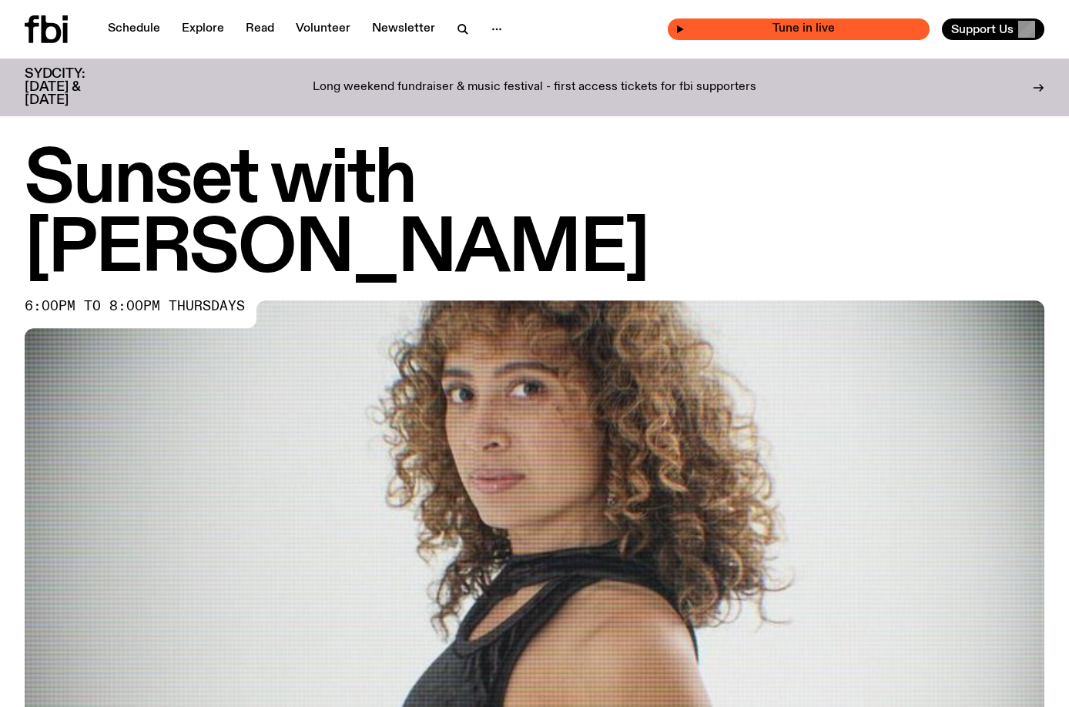
click at [824, 34] on span "Tune in live" at bounding box center [803, 29] width 237 height 12
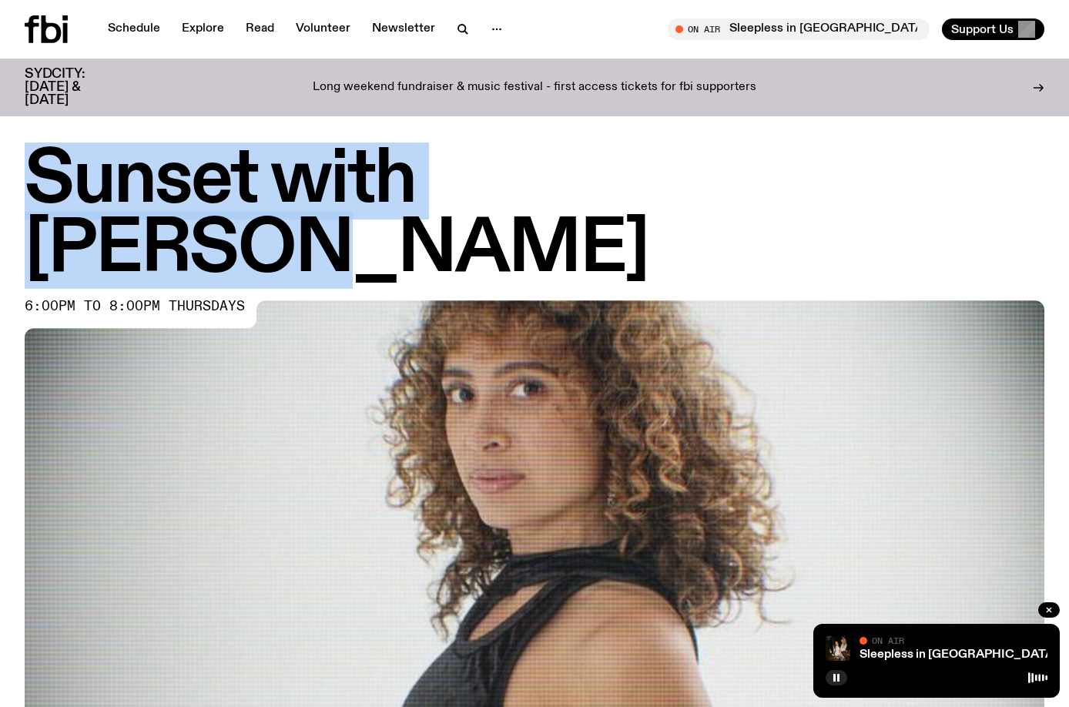
drag, startPoint x: 700, startPoint y: 174, endPoint x: 45, endPoint y: 177, distance: 655.4
click at [45, 177] on h1 "Sunset with Tangela" at bounding box center [535, 215] width 1020 height 139
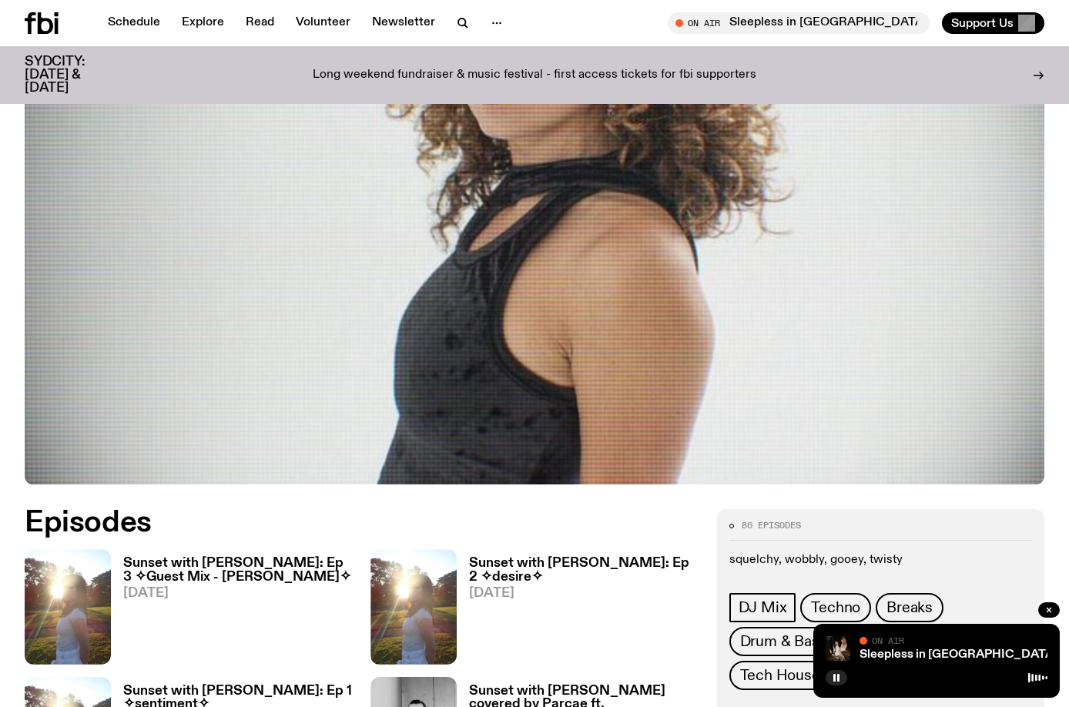
scroll to position [377, 0]
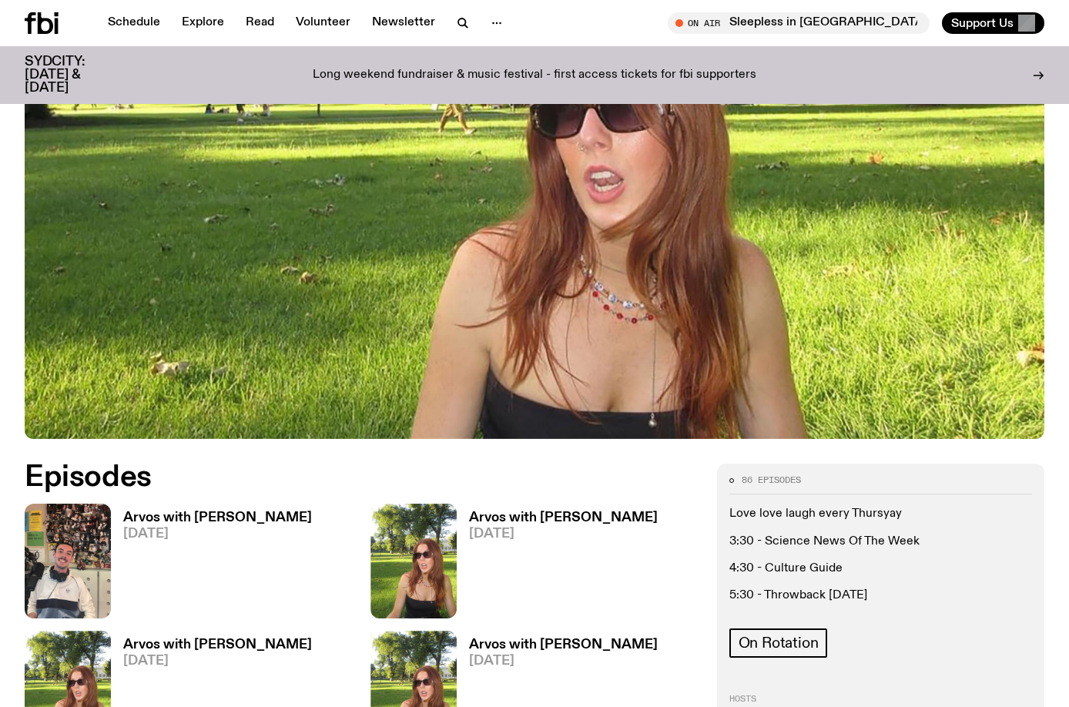
scroll to position [455, 0]
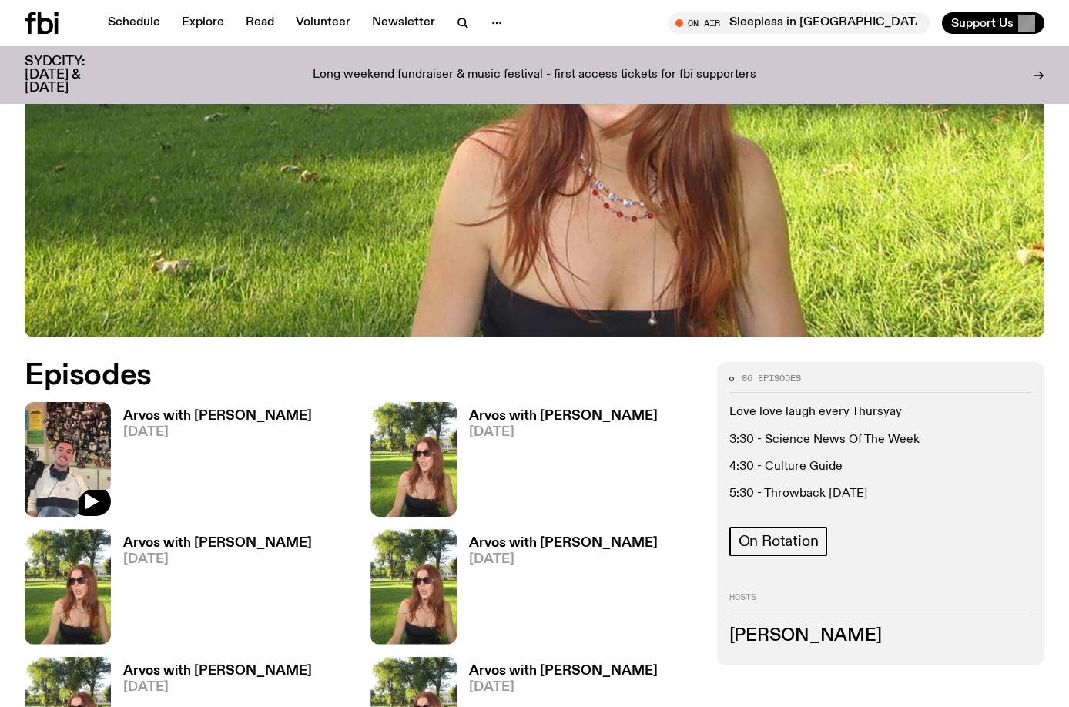
click at [80, 449] on img at bounding box center [68, 459] width 86 height 115
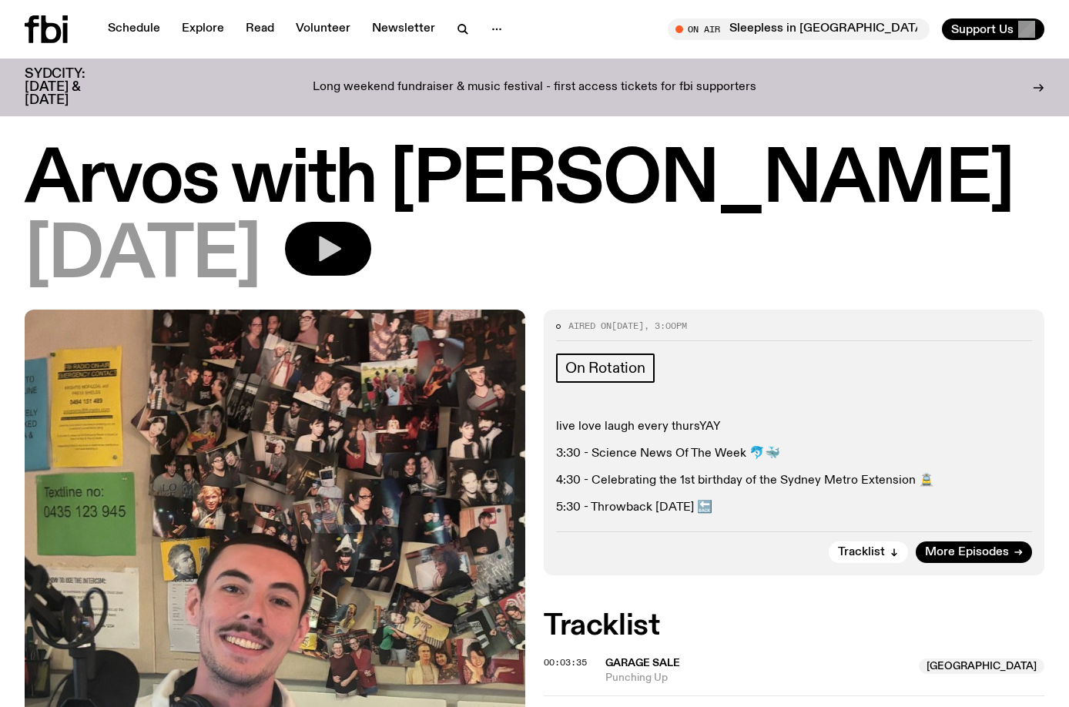
click at [371, 226] on button "button" at bounding box center [328, 249] width 86 height 54
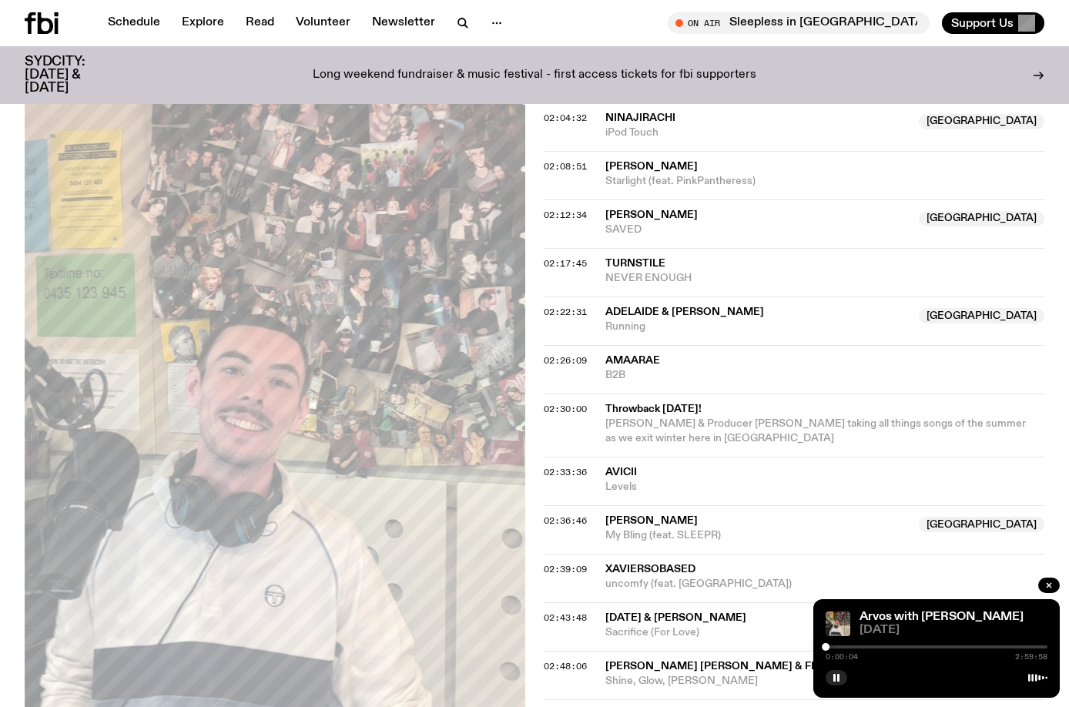
scroll to position [2074, 0]
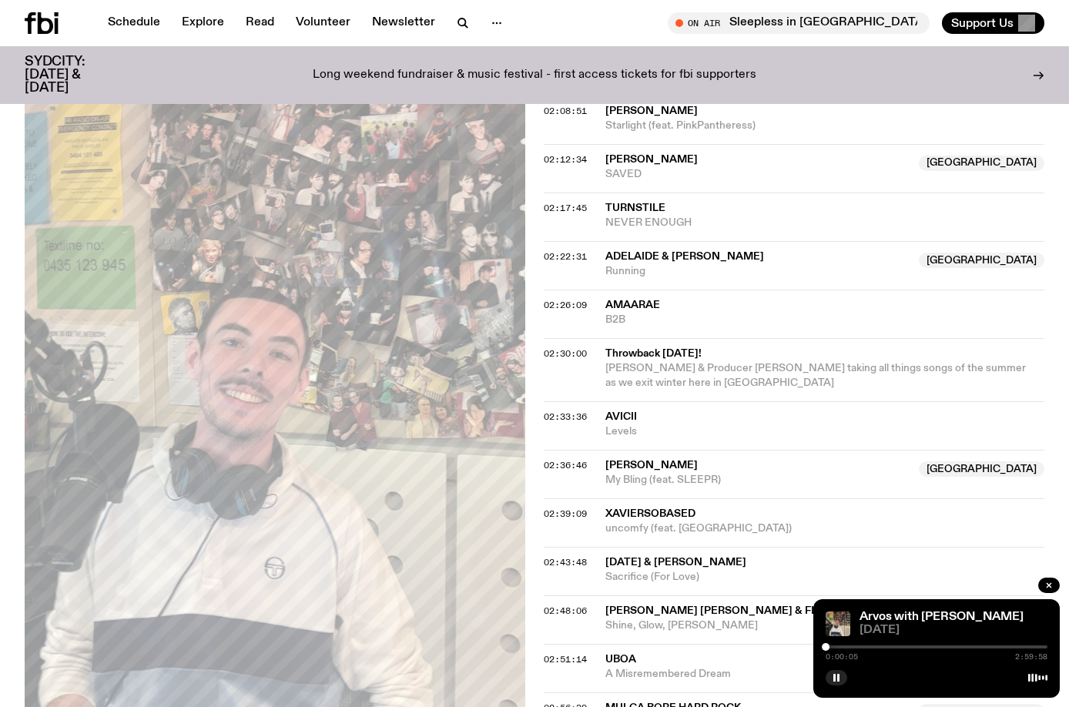
click at [718, 250] on span "Adelaide & Lester" at bounding box center [757, 257] width 304 height 15
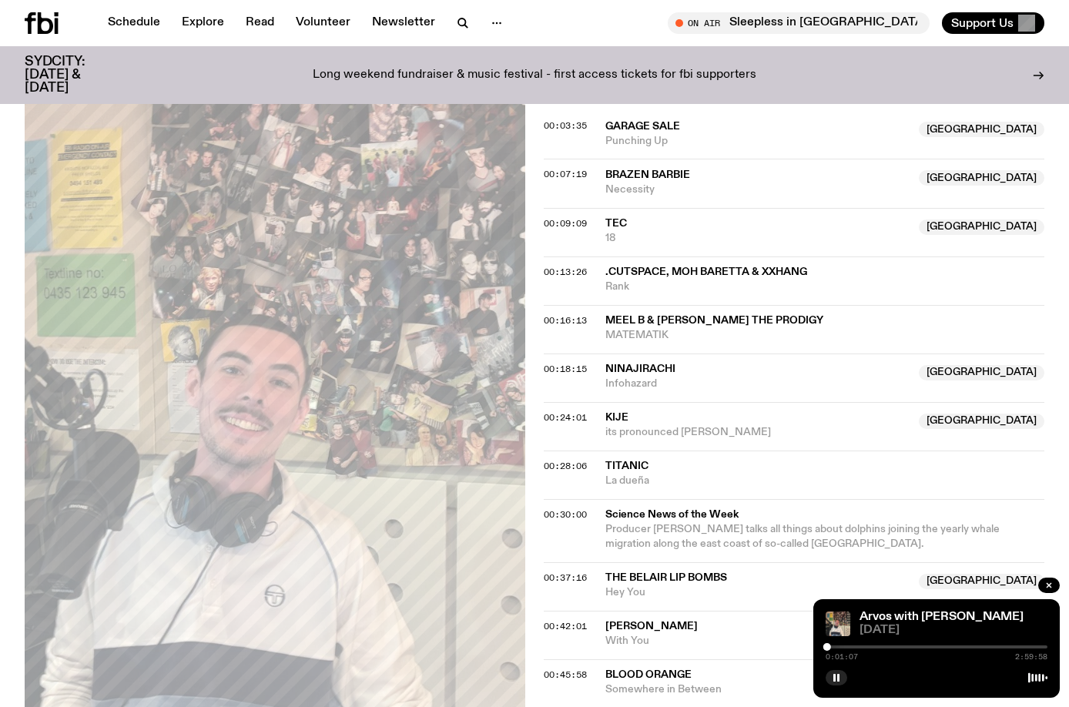
scroll to position [531, 0]
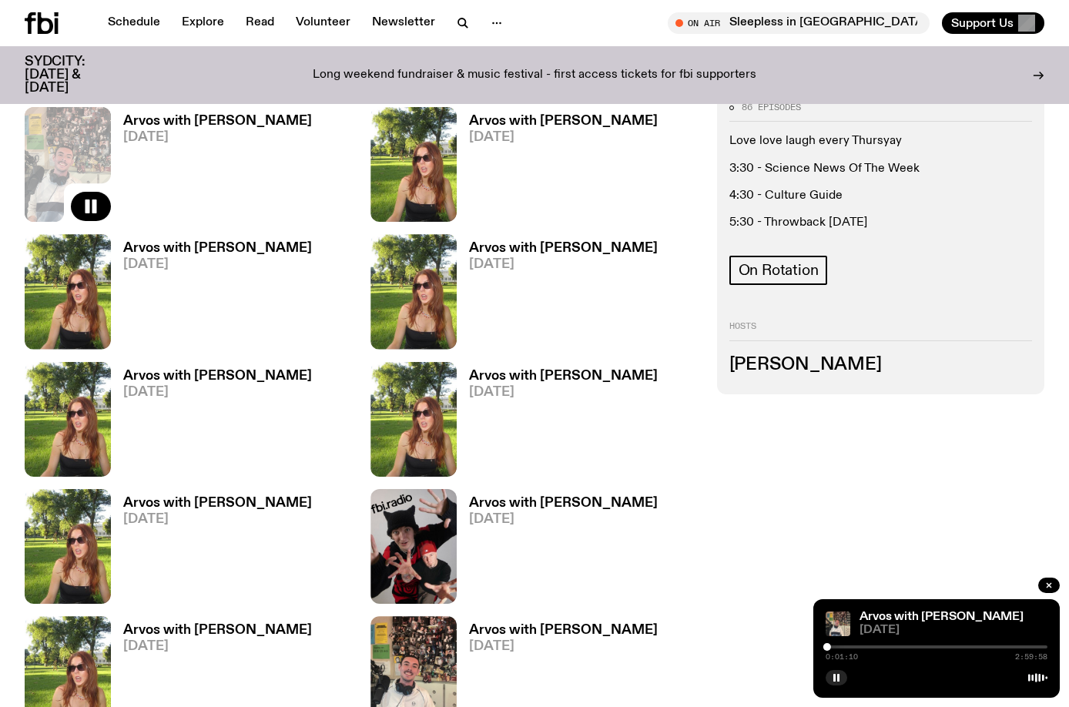
scroll to position [763, 0]
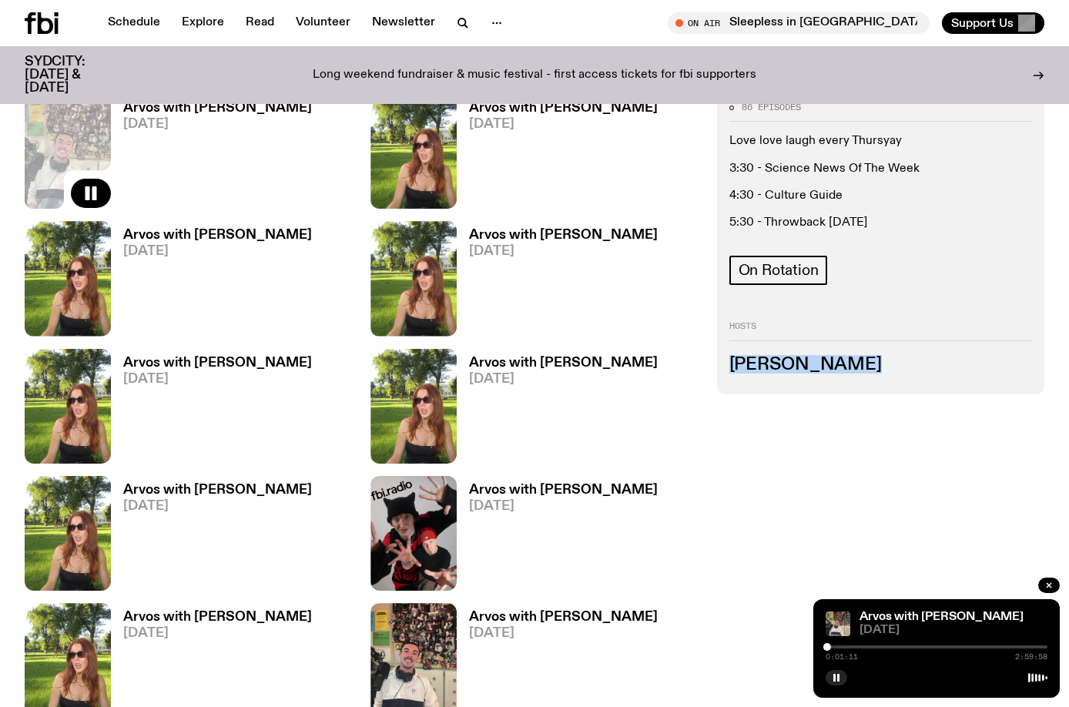
drag, startPoint x: 846, startPoint y: 367, endPoint x: 732, endPoint y: 360, distance: 114.2
click at [732, 360] on h3 "Lizzie Bowles" at bounding box center [880, 365] width 303 height 17
copy h3 "Lizzie Bowles"
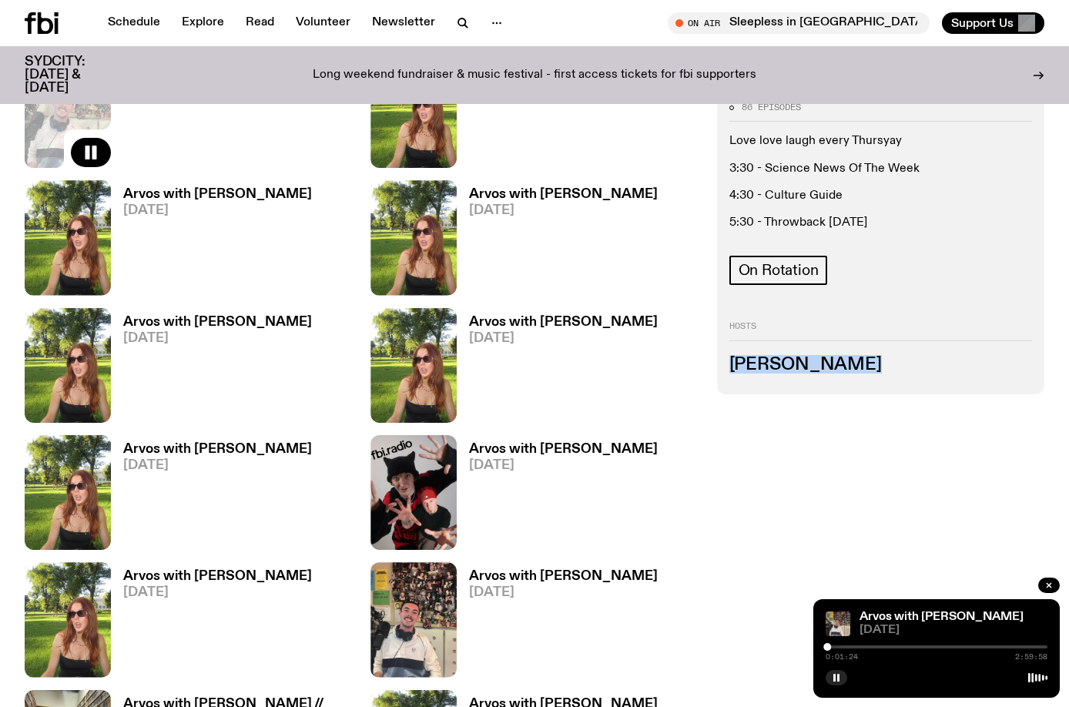
scroll to position [994, 0]
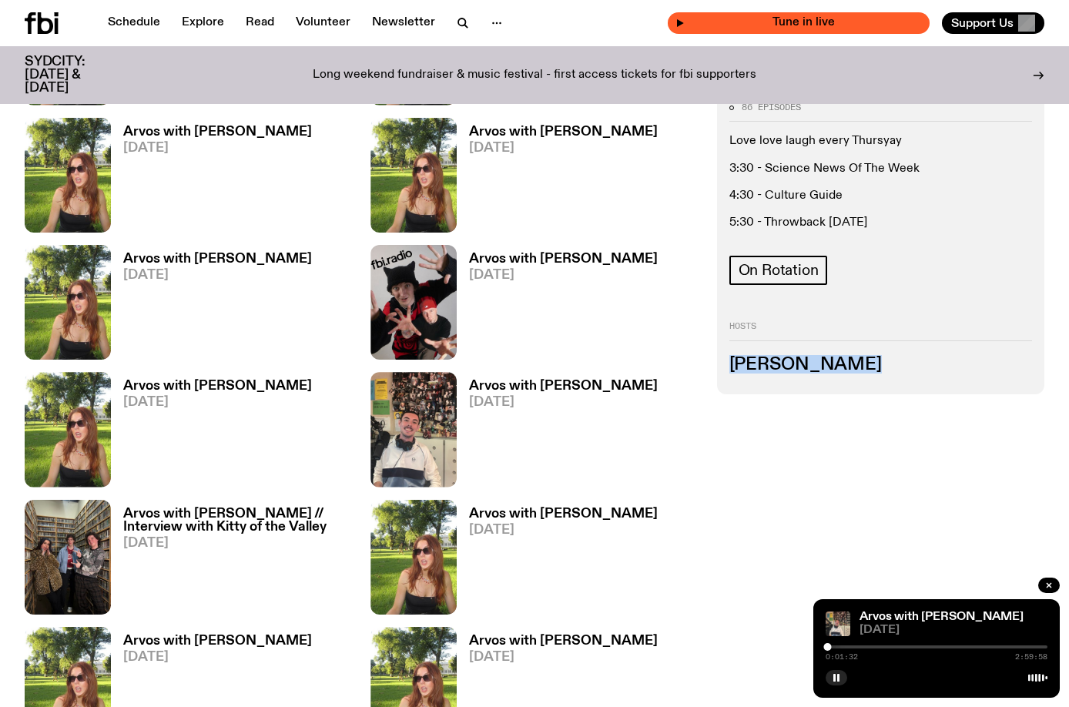
click at [883, 22] on span "Tune in live" at bounding box center [803, 23] width 237 height 12
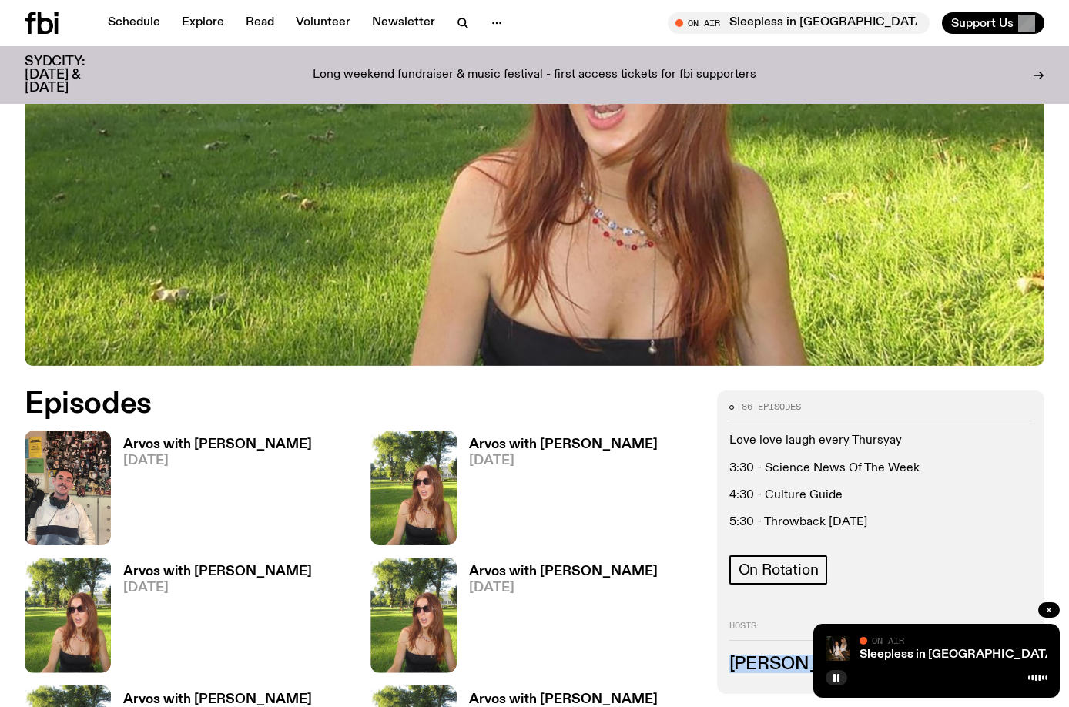
scroll to position [378, 0]
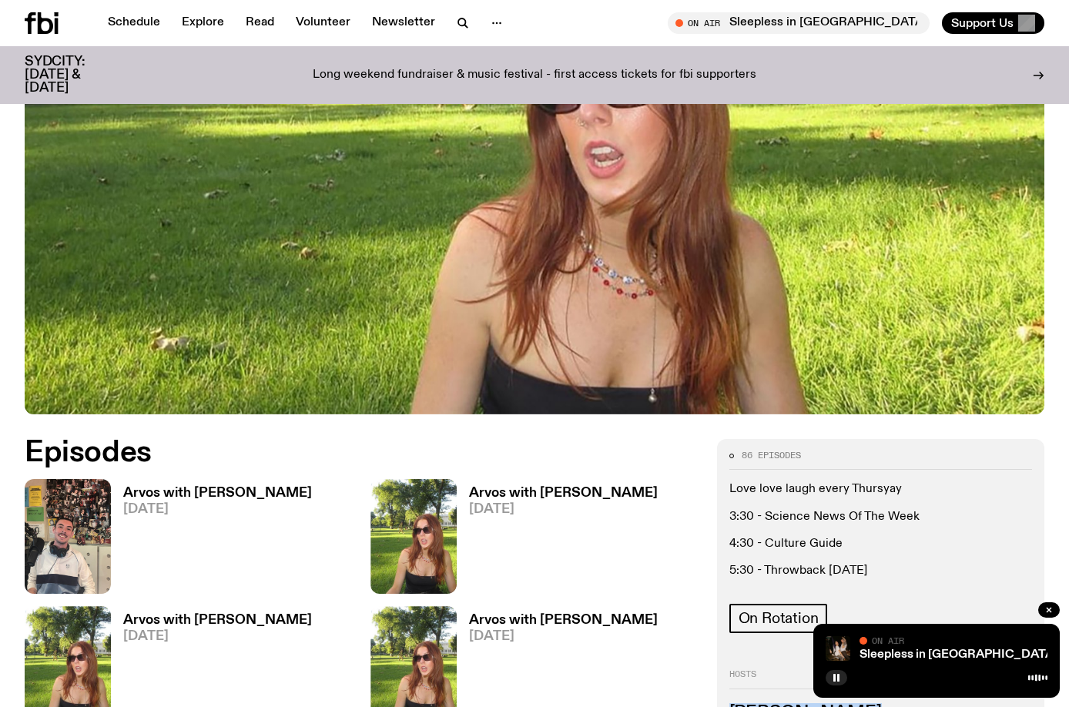
click at [175, 494] on h3 "Arvos with Pat Hilder" at bounding box center [217, 493] width 189 height 13
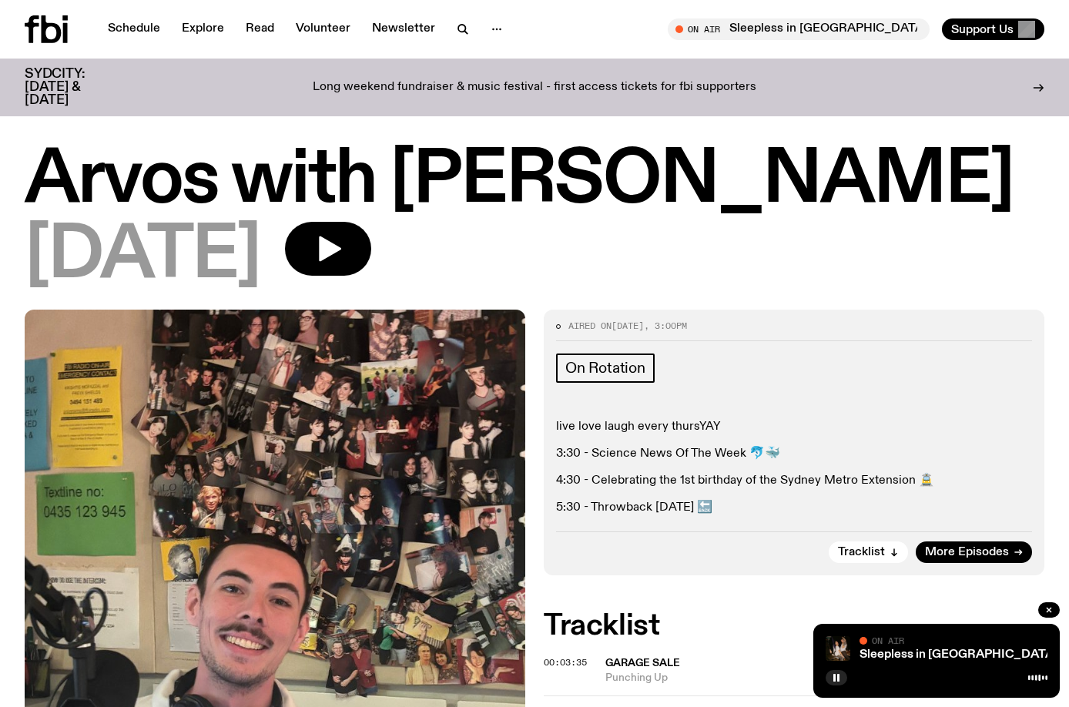
click at [732, 260] on div "21.08.25" at bounding box center [535, 256] width 1020 height 69
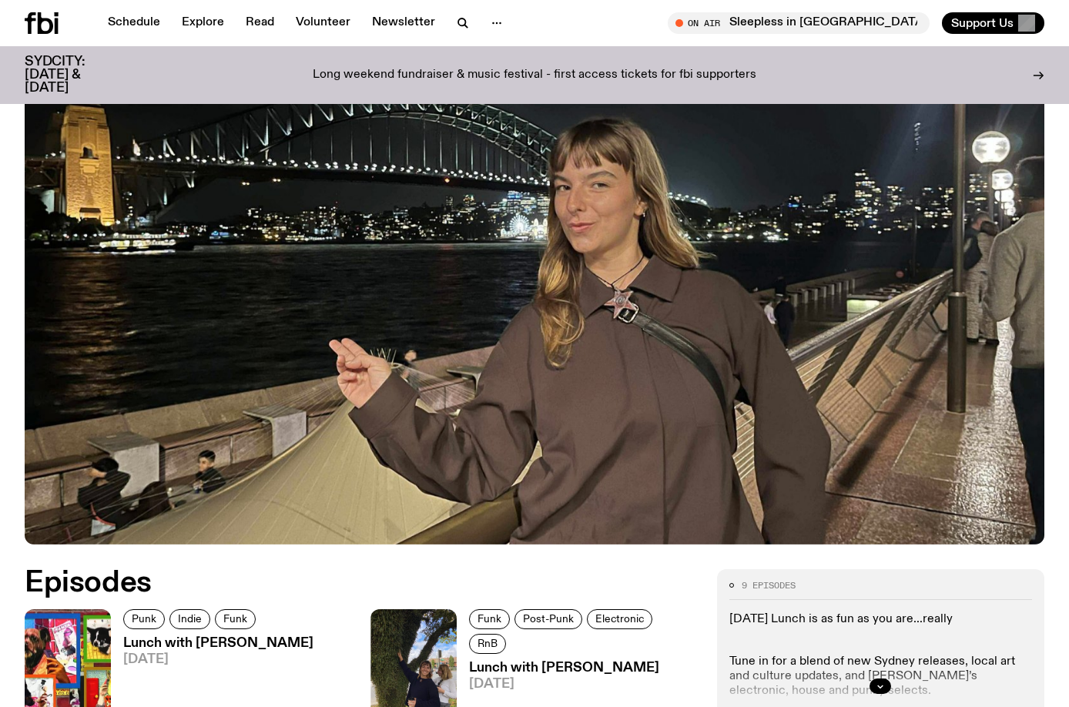
scroll to position [454, 0]
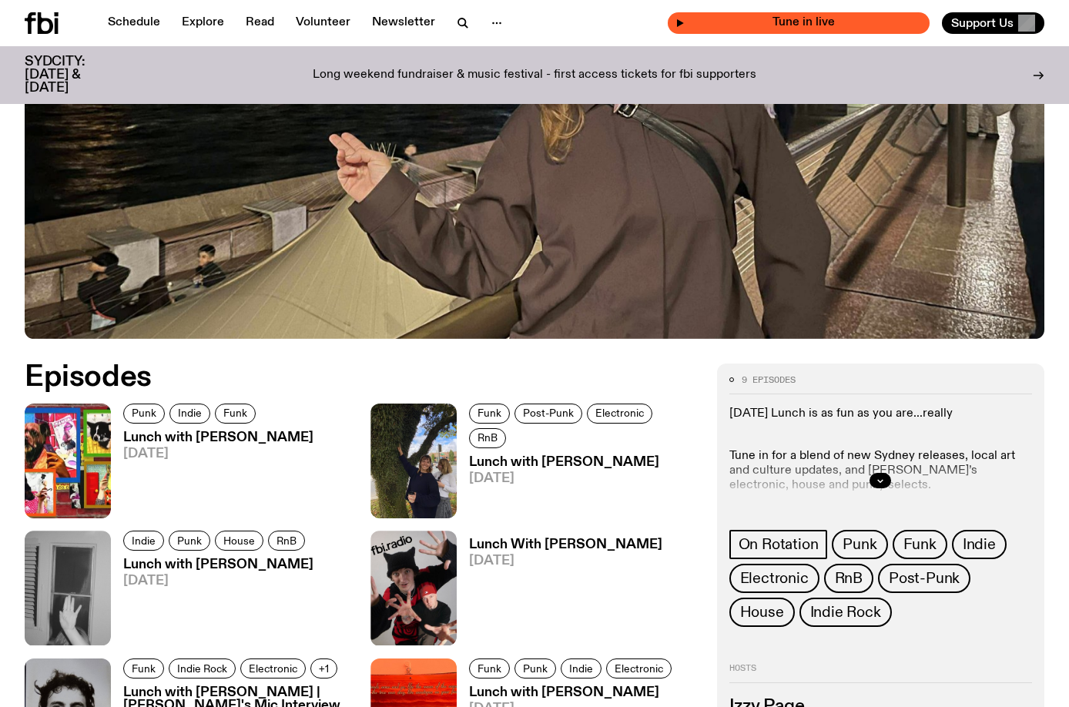
click at [876, 25] on span "Tune in live" at bounding box center [803, 23] width 237 height 12
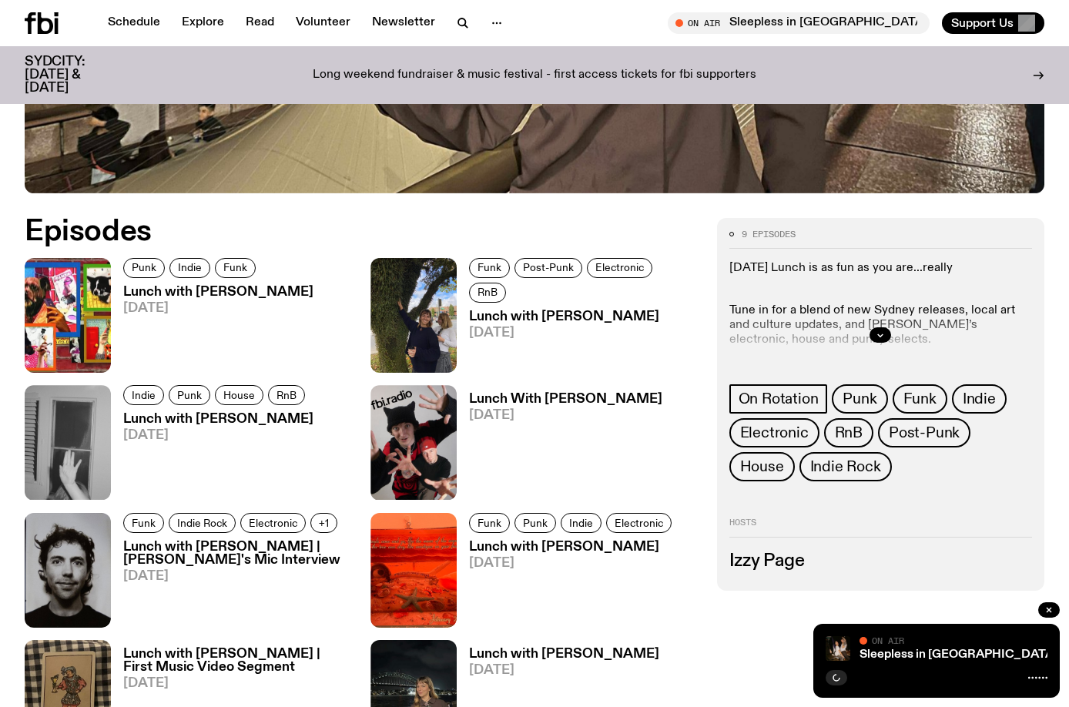
scroll to position [608, 0]
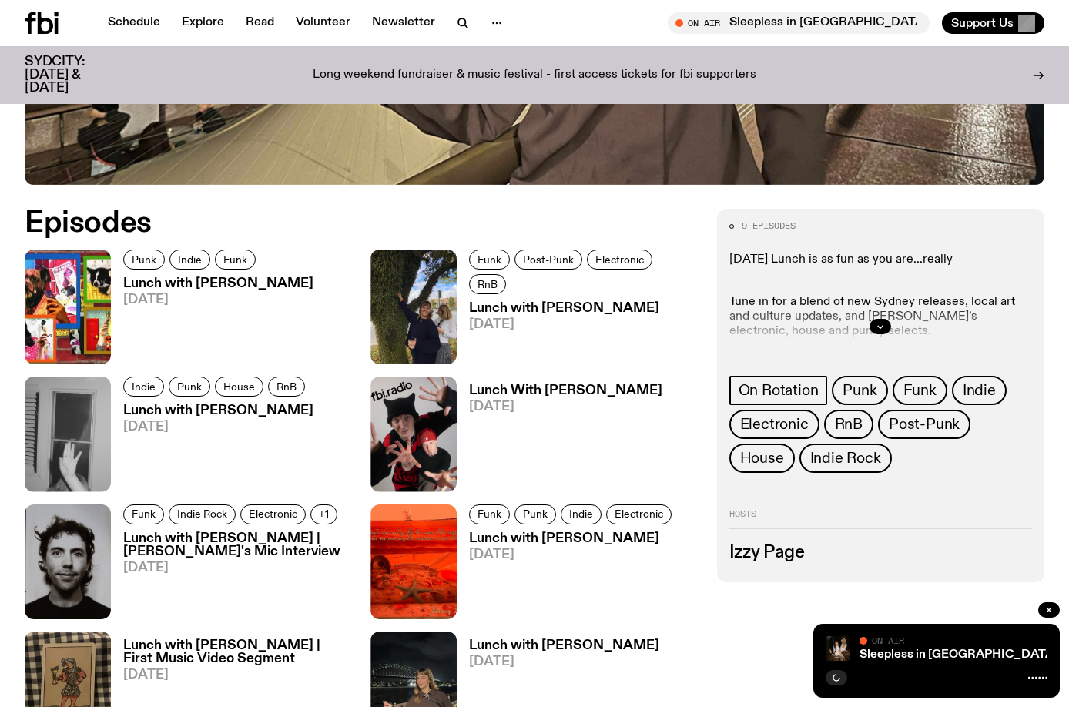
click at [870, 321] on div at bounding box center [880, 326] width 303 height 49
click at [875, 327] on button "button" at bounding box center [881, 326] width 22 height 15
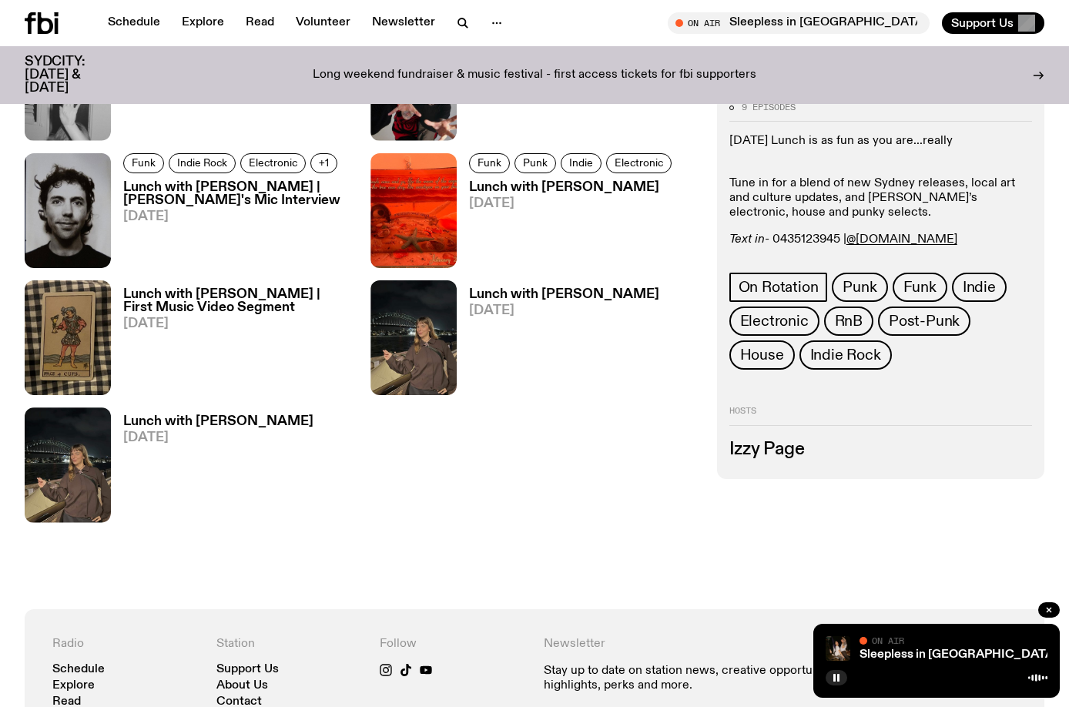
scroll to position [997, 0]
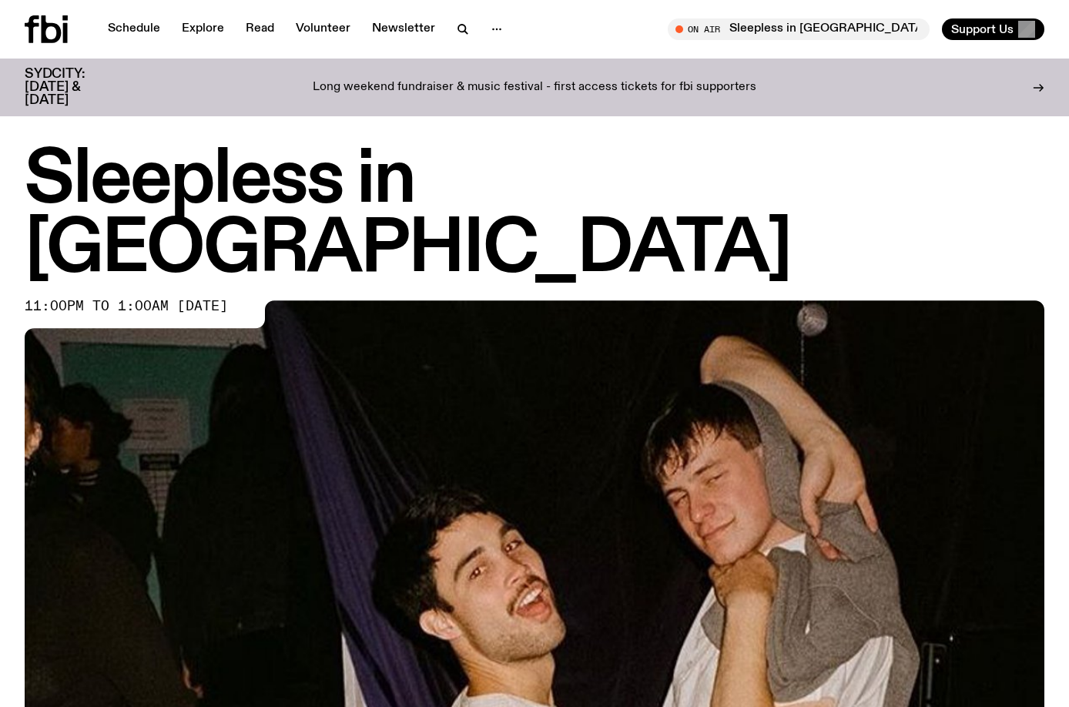
click at [880, 29] on span "Tune in live" at bounding box center [803, 29] width 237 height 12
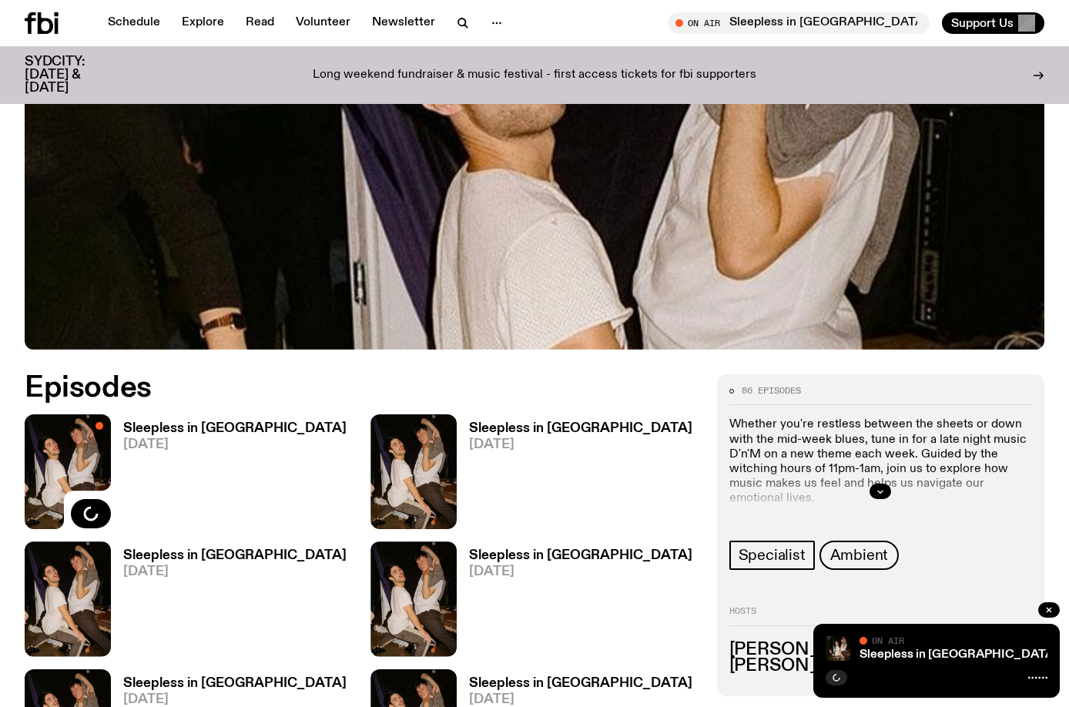
scroll to position [529, 0]
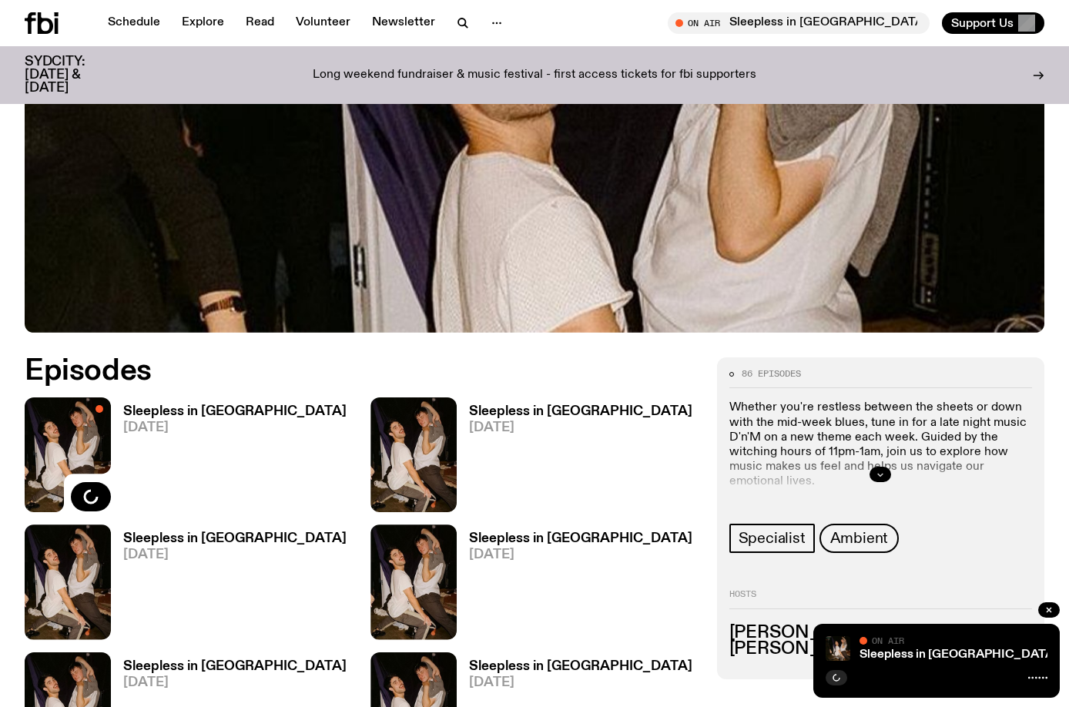
click at [874, 467] on button "button" at bounding box center [881, 474] width 22 height 15
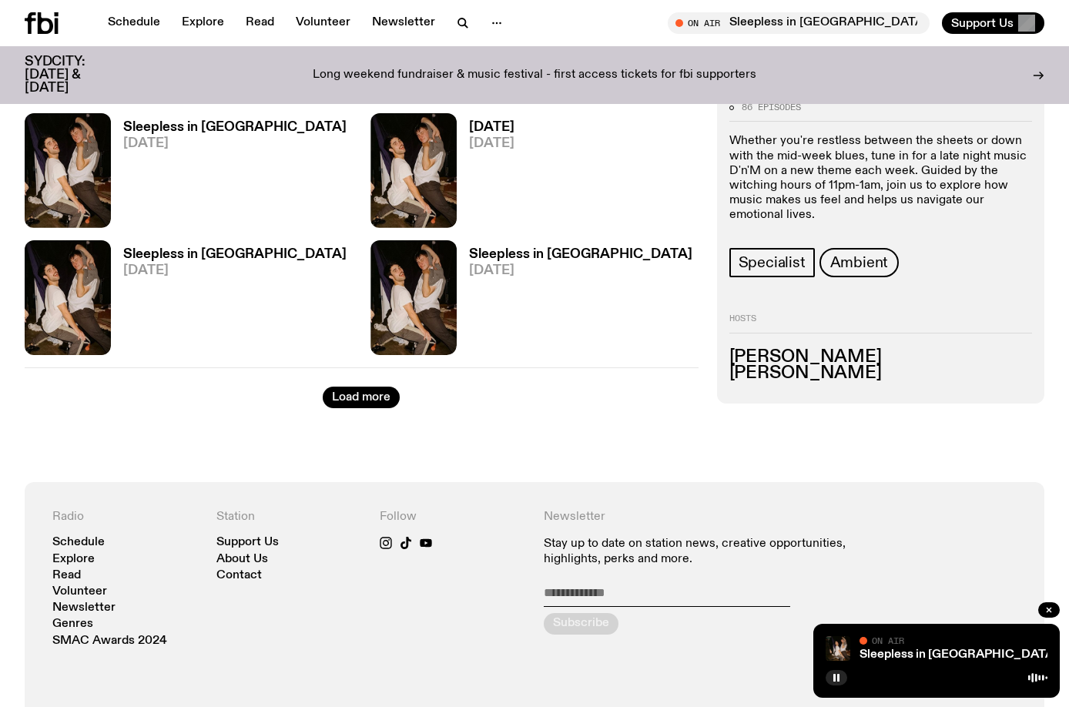
scroll to position [2465, 0]
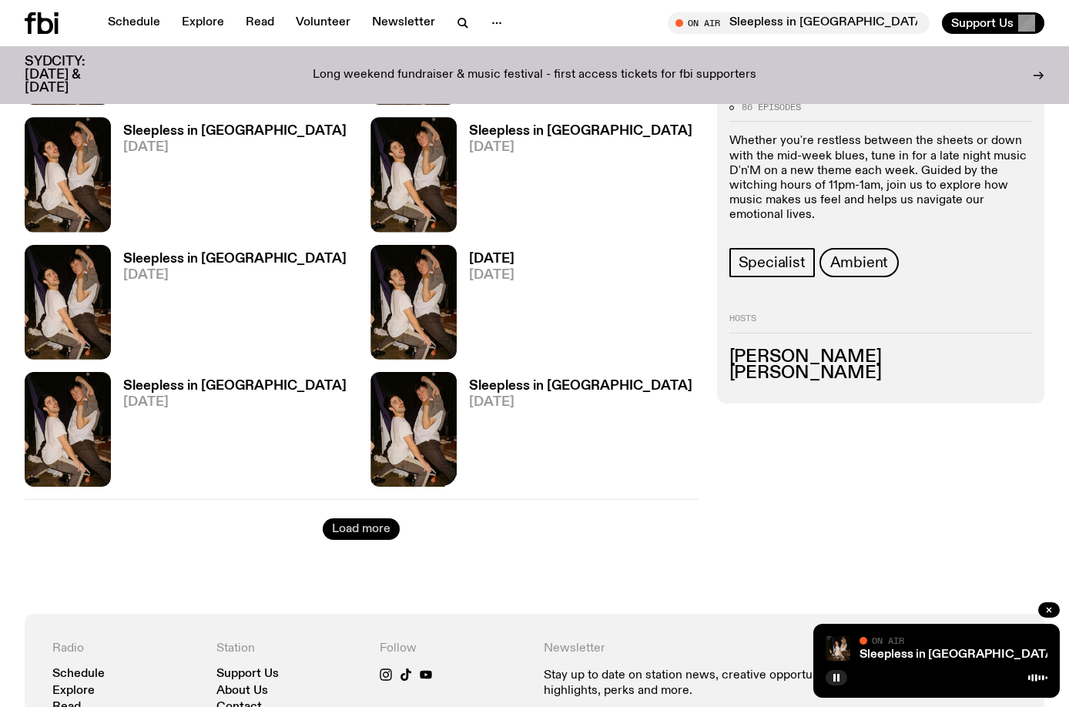
click at [356, 518] on button "Load more" at bounding box center [361, 529] width 77 height 22
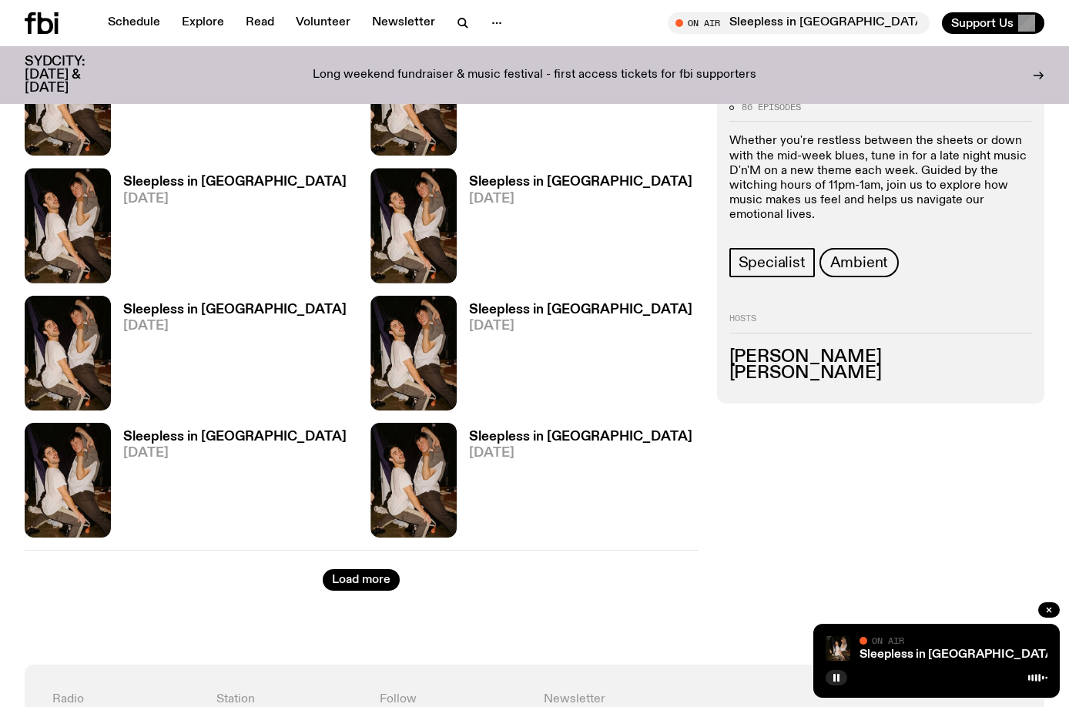
scroll to position [4426, 0]
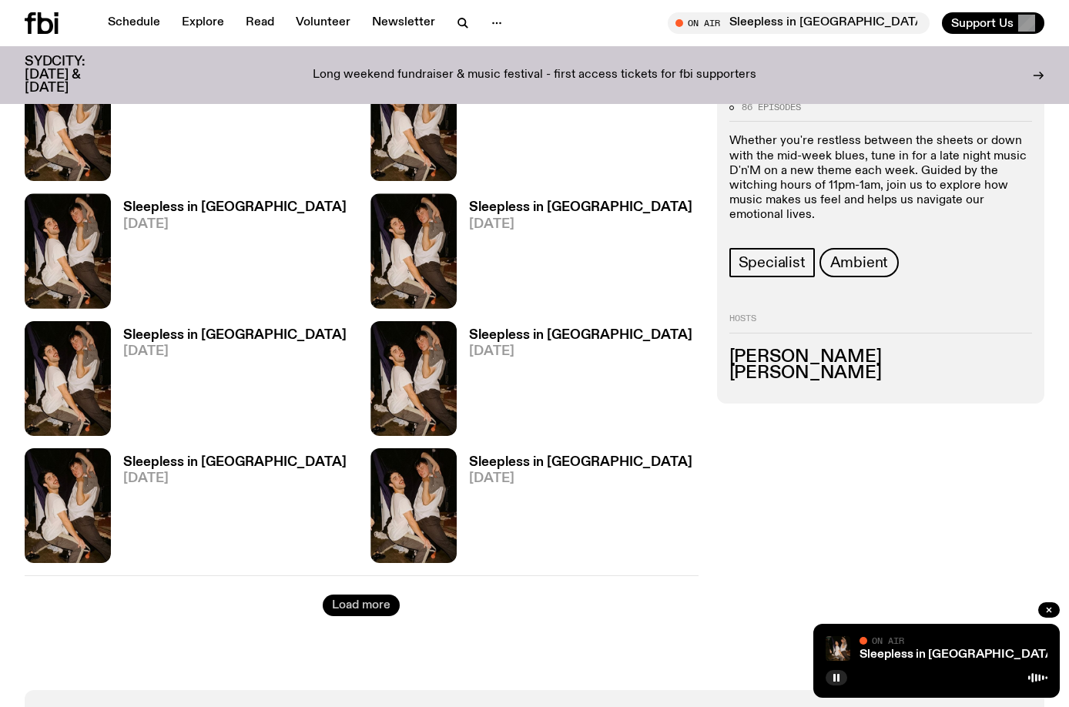
click at [368, 595] on button "Load more" at bounding box center [361, 606] width 77 height 22
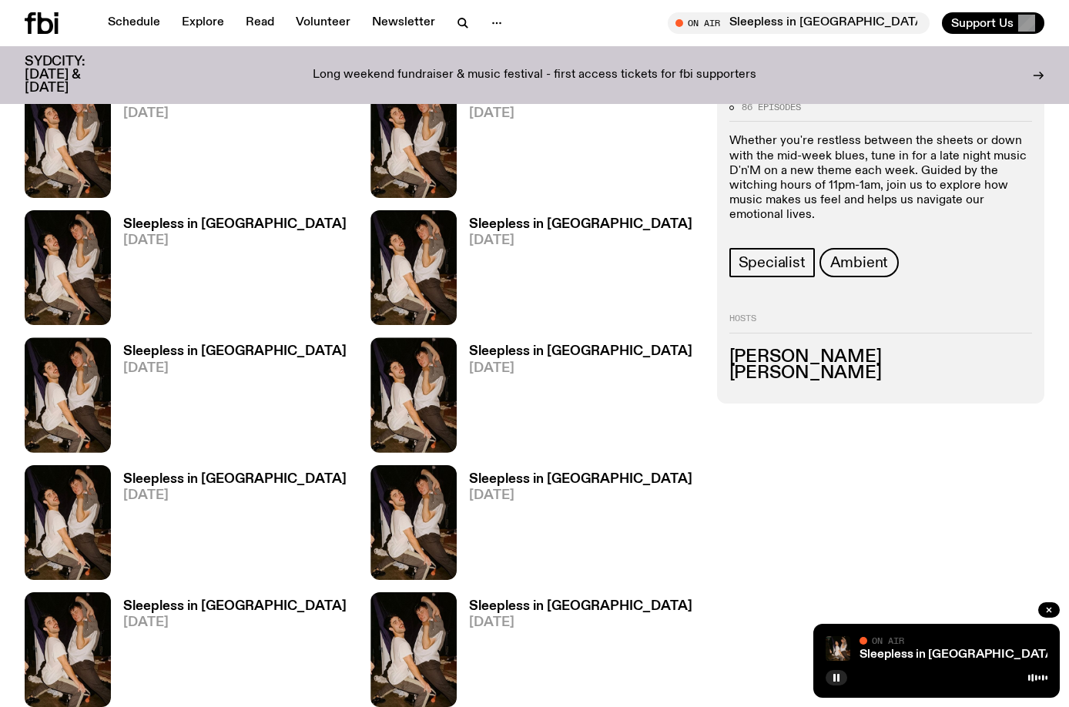
scroll to position [5427, 0]
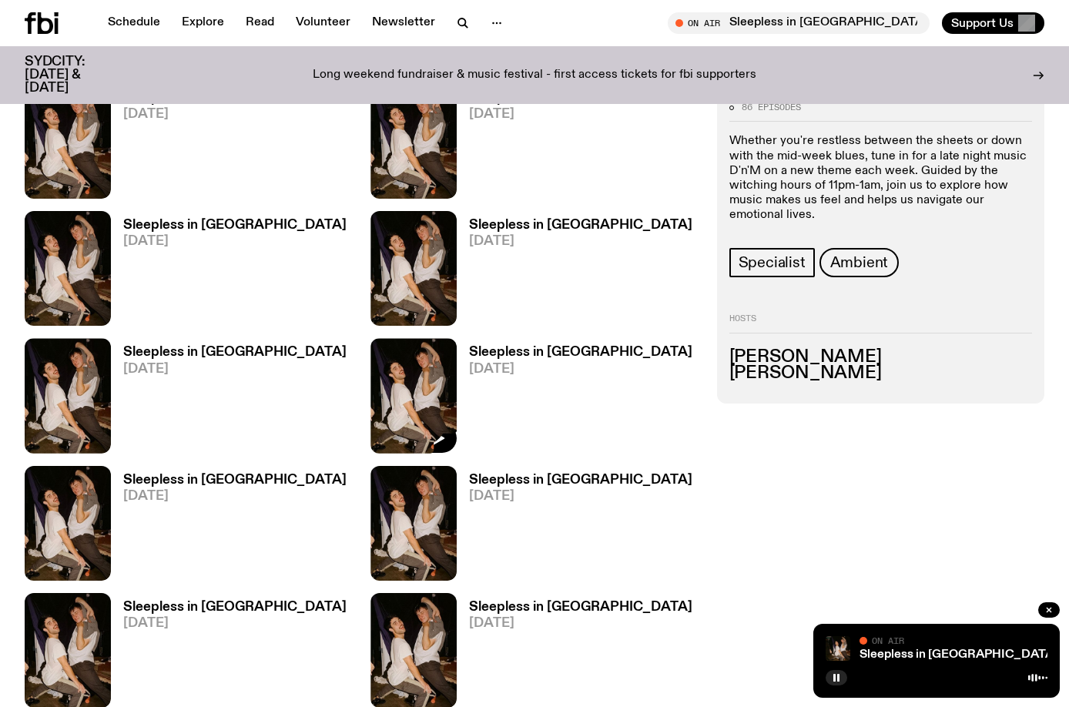
click at [417, 338] on img at bounding box center [413, 395] width 86 height 115
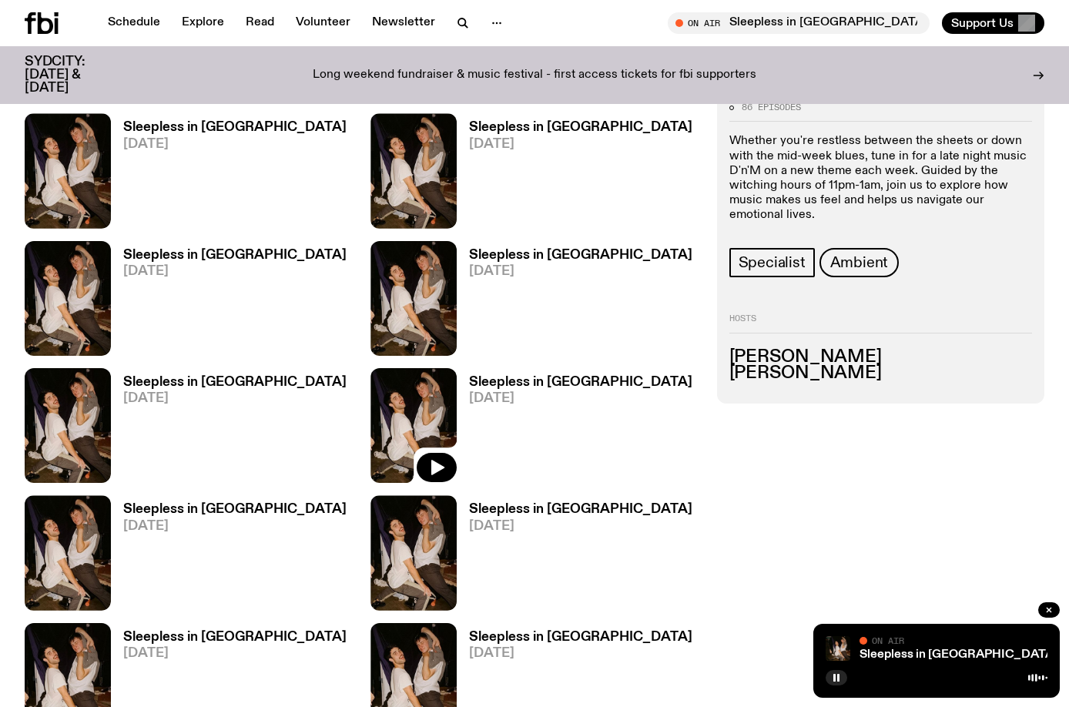
click at [418, 368] on img at bounding box center [413, 425] width 86 height 115
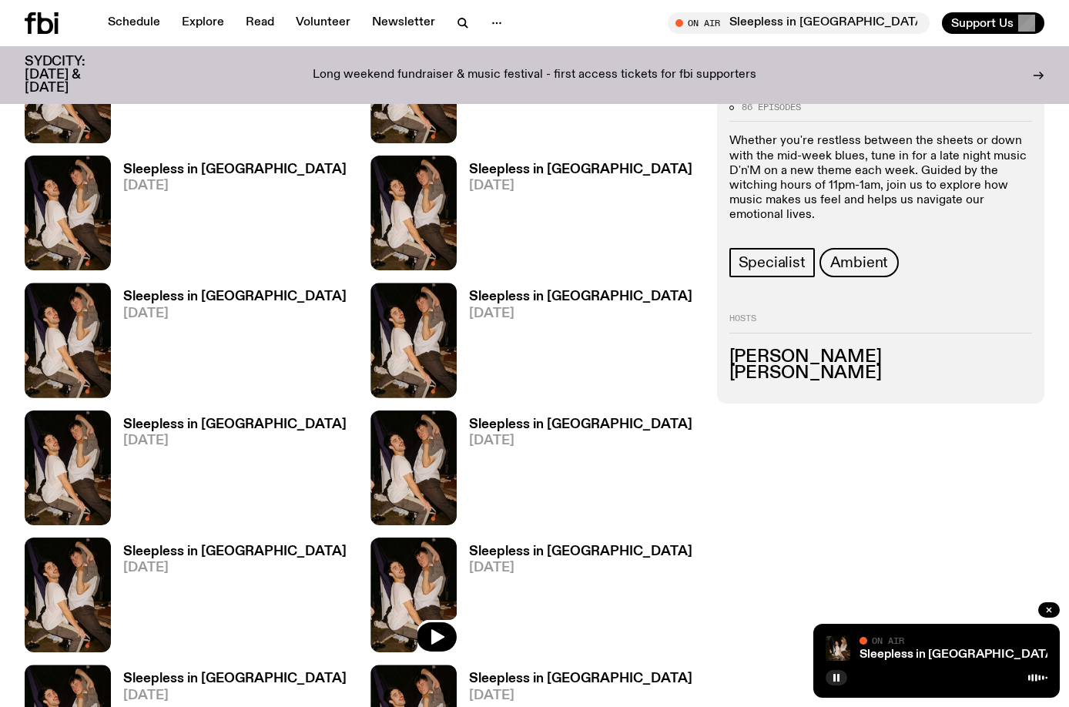
scroll to position [4426, 0]
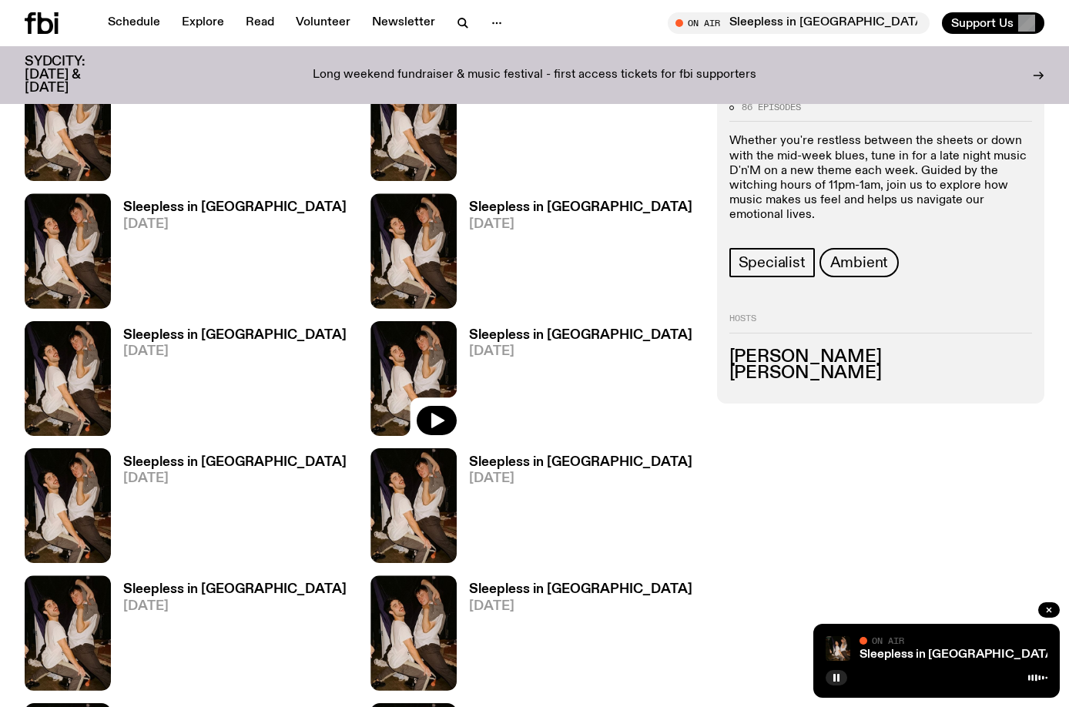
click at [418, 321] on img at bounding box center [413, 378] width 86 height 115
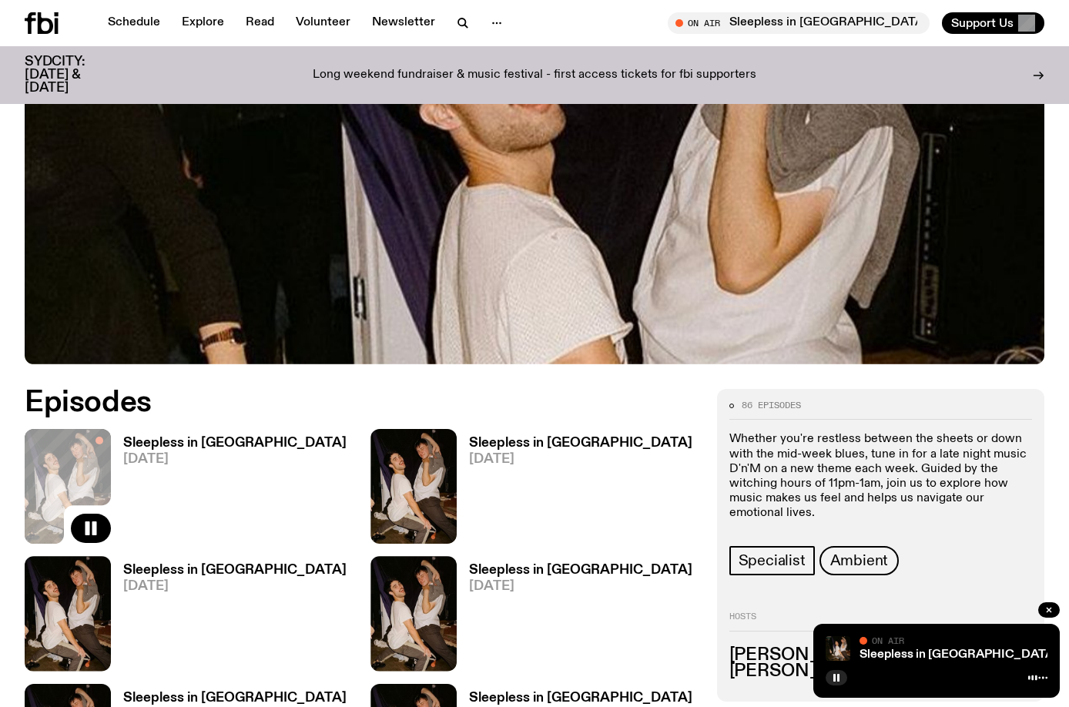
scroll to position [0, 0]
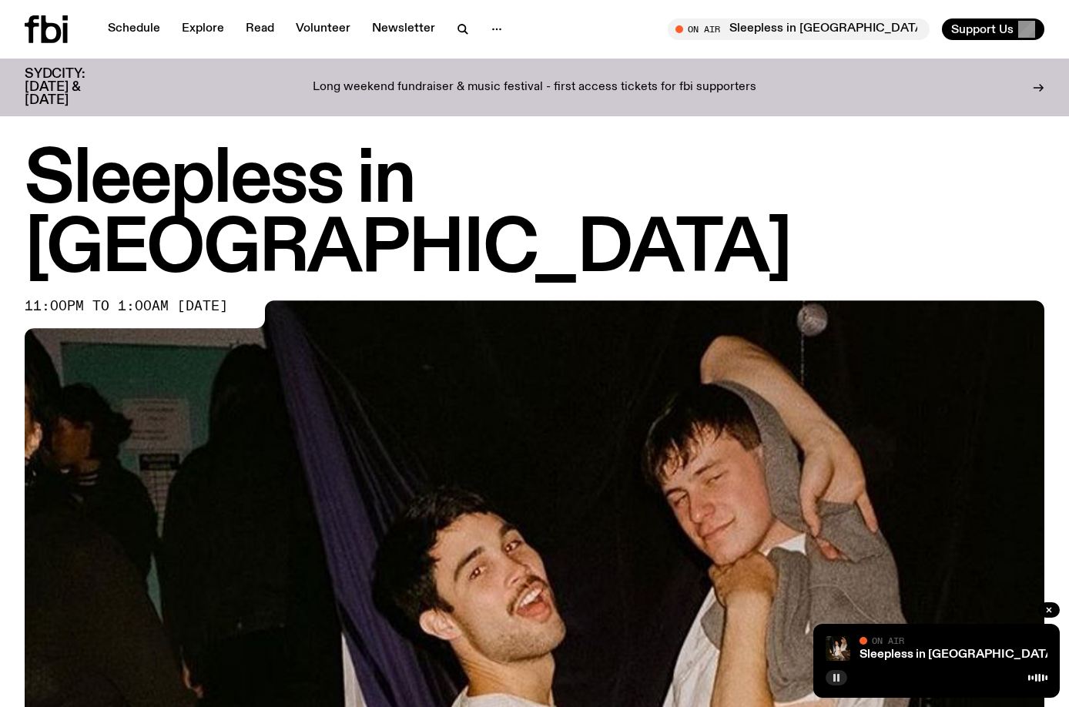
click at [840, 683] on button "button" at bounding box center [837, 677] width 22 height 15
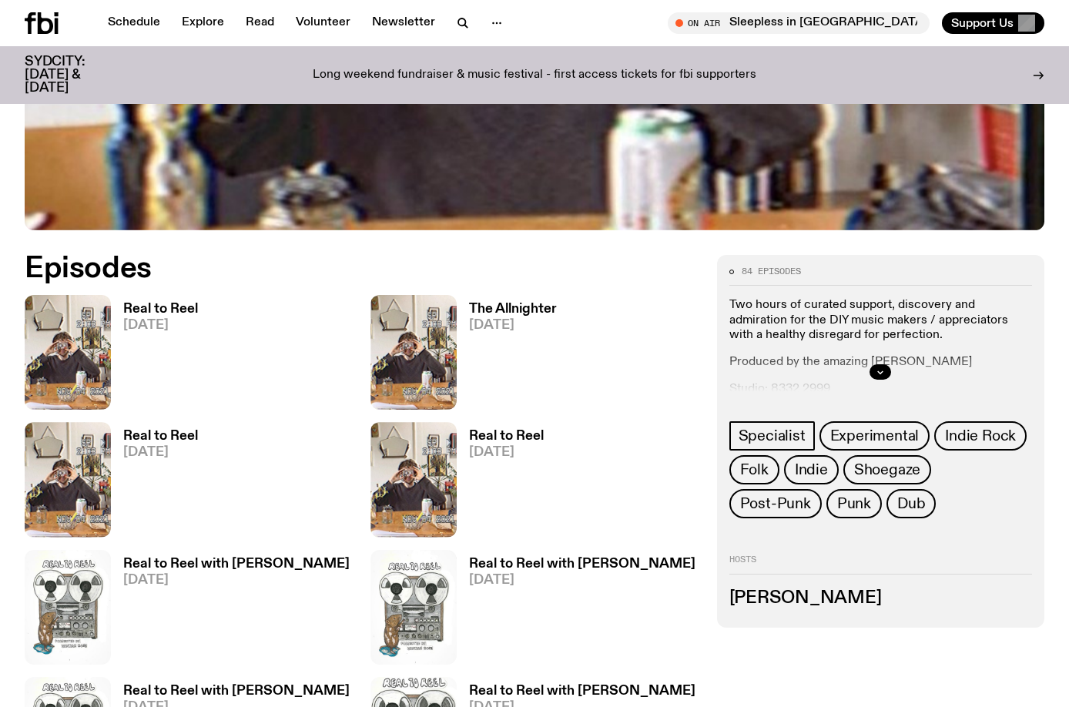
scroll to position [686, 0]
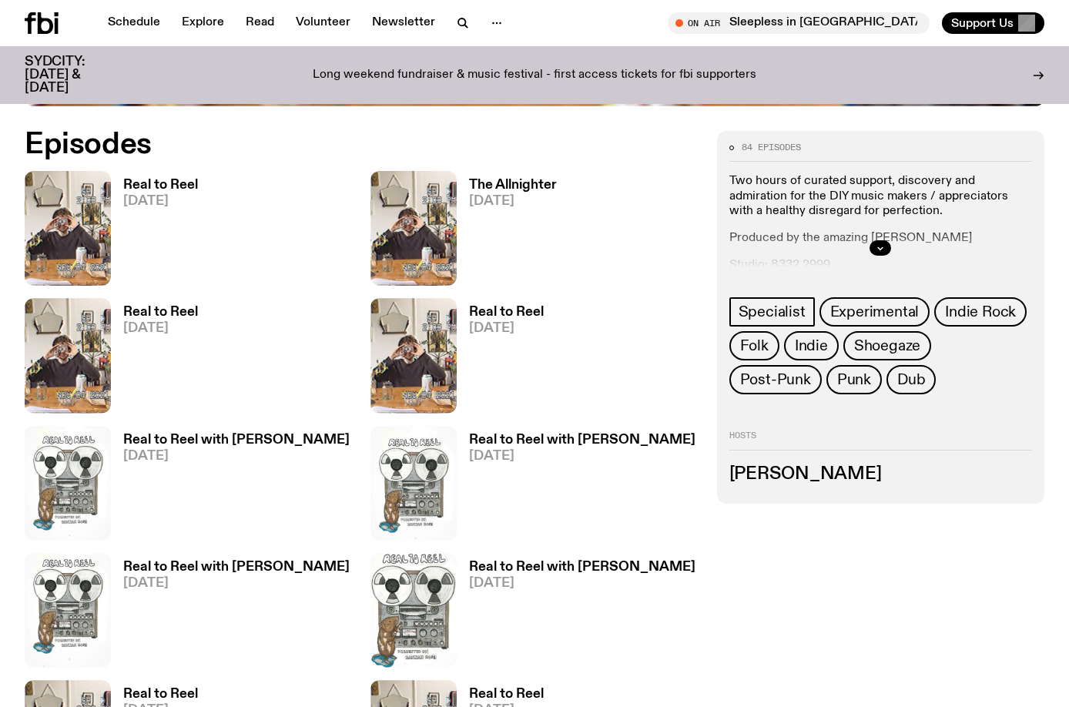
click at [866, 250] on div at bounding box center [880, 247] width 303 height 49
click at [879, 244] on icon "button" at bounding box center [880, 247] width 9 height 9
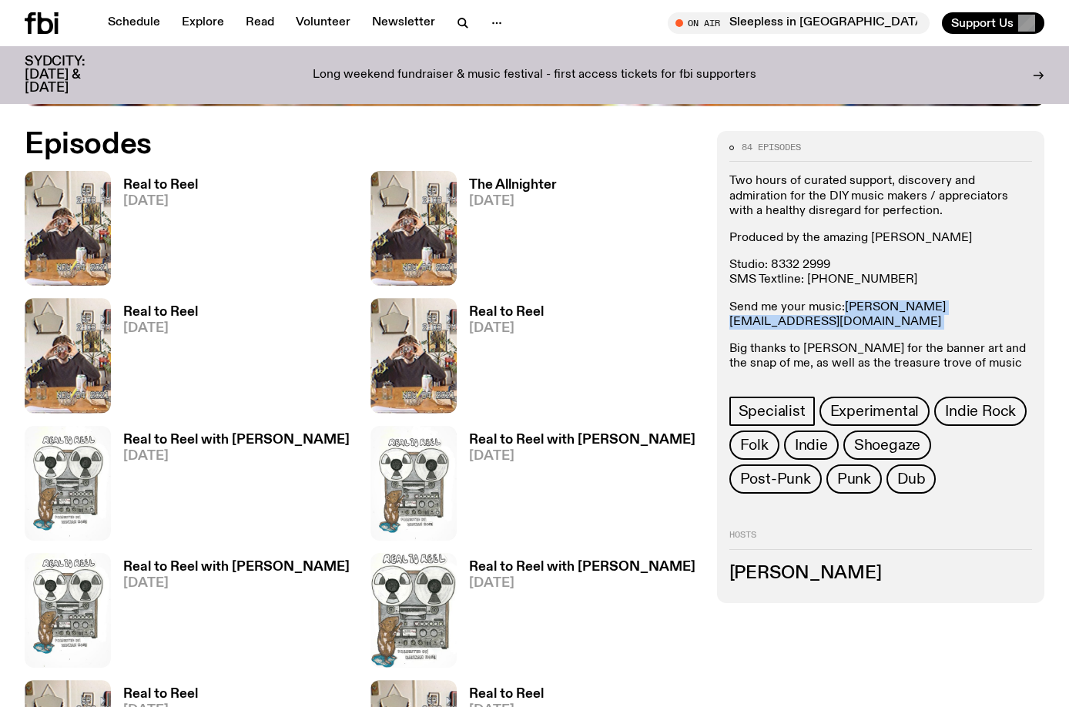
drag, startPoint x: 965, startPoint y: 307, endPoint x: 845, endPoint y: 312, distance: 120.3
click at [845, 312] on p "Send me your music: [PERSON_NAME][EMAIL_ADDRESS][DOMAIN_NAME]" at bounding box center [880, 314] width 303 height 29
copy p "[PERSON_NAME][EMAIL_ADDRESS][DOMAIN_NAME]"
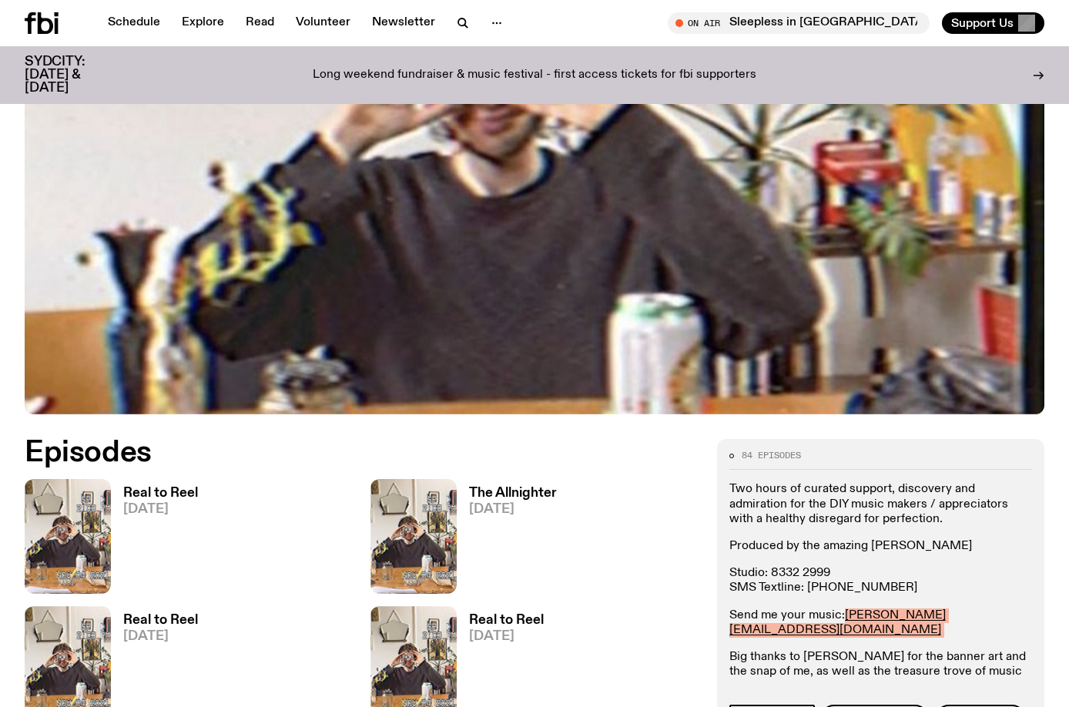
scroll to position [840, 0]
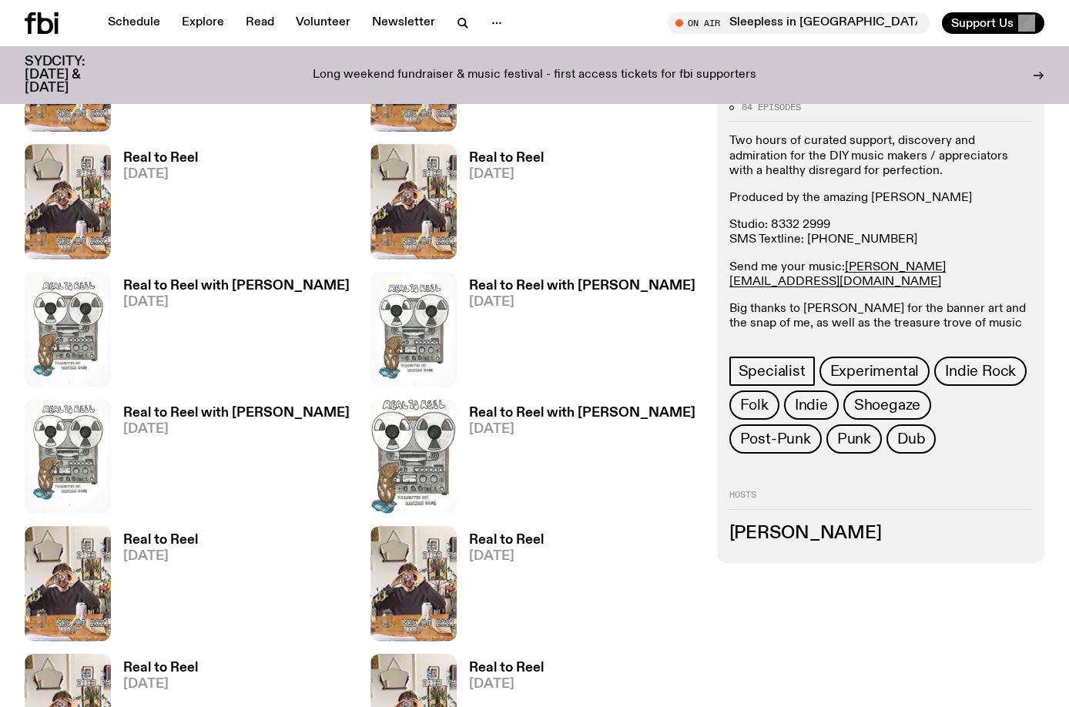
click at [906, 196] on p "Produced by the amazing [PERSON_NAME]" at bounding box center [880, 198] width 303 height 15
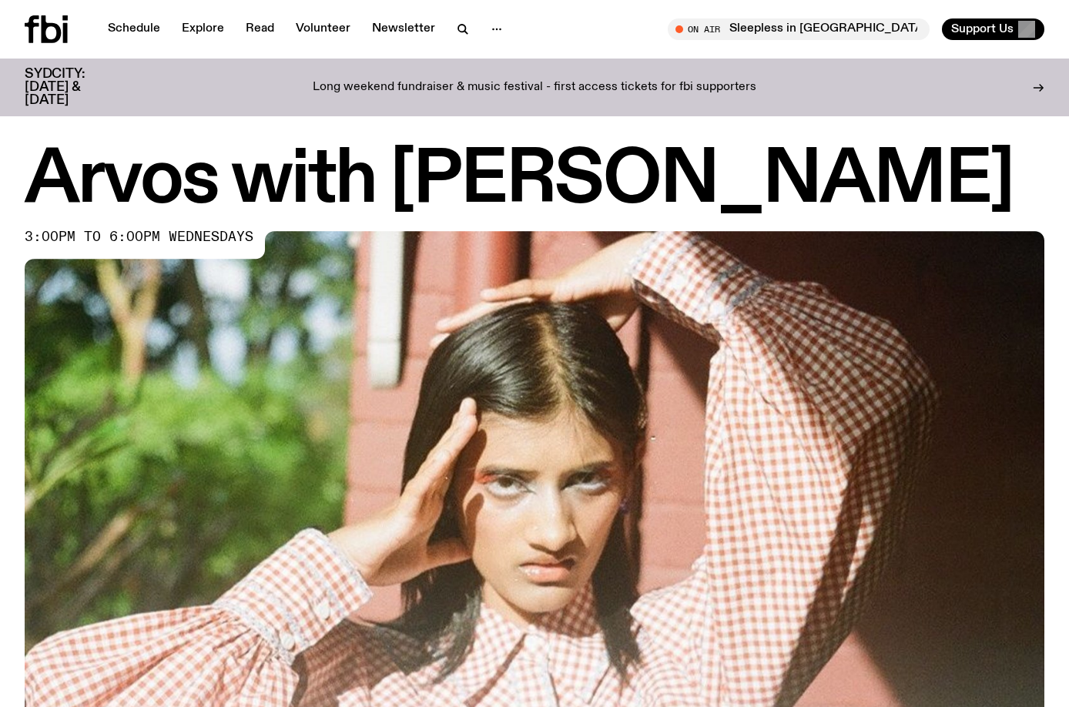
drag, startPoint x: 907, startPoint y: 175, endPoint x: 2, endPoint y: 183, distance: 905.8
click at [2, 183] on div "Arvos with [PERSON_NAME] 3:00pm to 6:00pm wednesdays" at bounding box center [534, 475] width 1069 height 659
copy h1 "Arvos with [PERSON_NAME]"
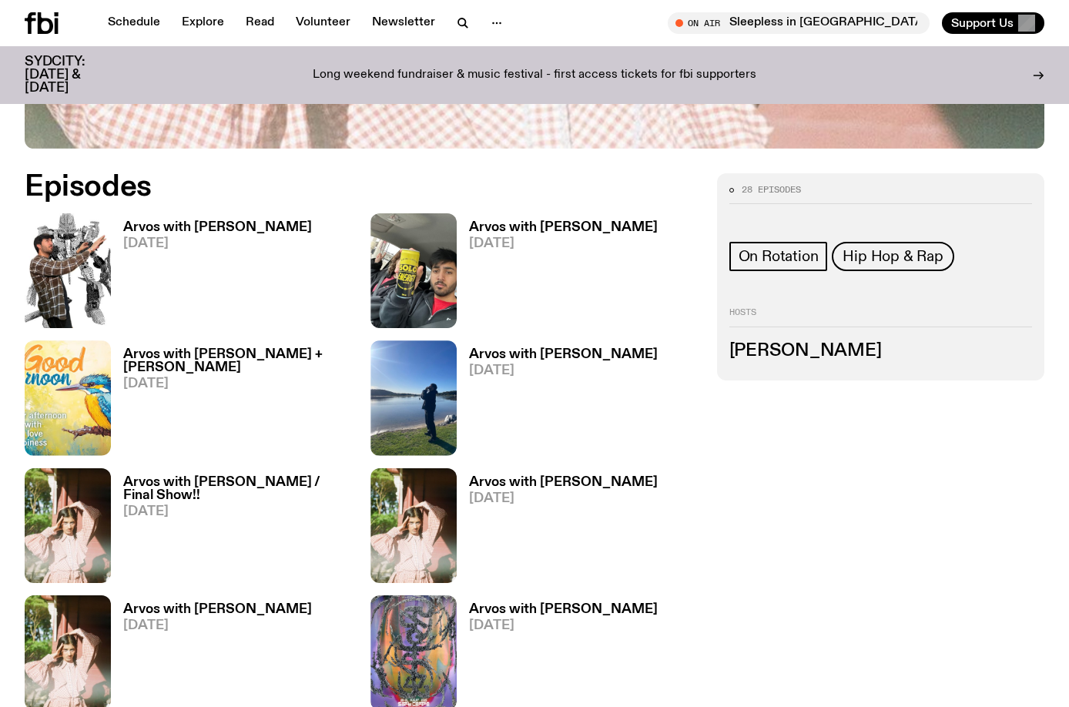
scroll to position [642, 0]
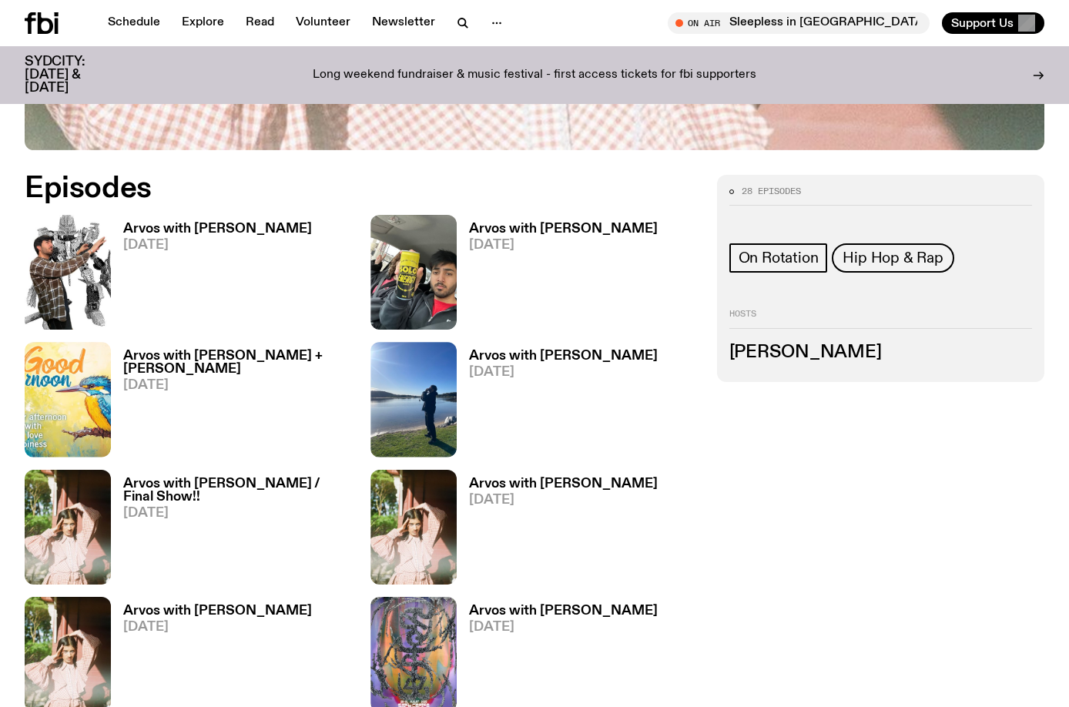
drag, startPoint x: 656, startPoint y: 226, endPoint x: 544, endPoint y: 226, distance: 112.4
click at [544, 226] on div "Arvos with [PERSON_NAME] [DATE]" at bounding box center [533, 272] width 327 height 115
copy h3 "[PERSON_NAME]"
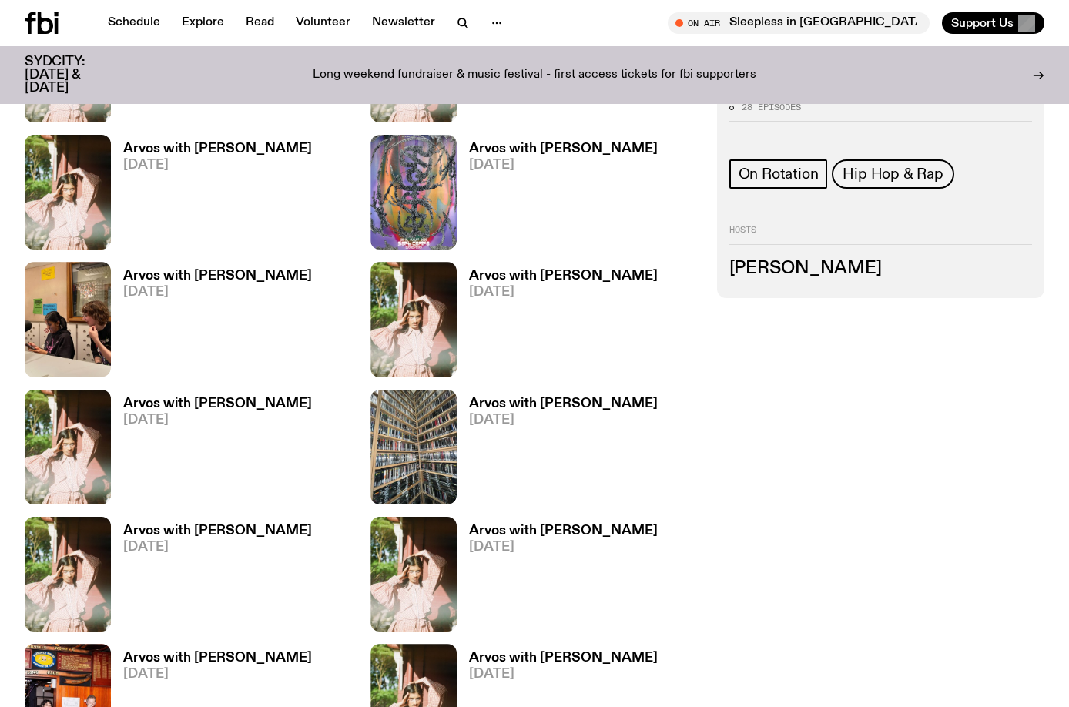
scroll to position [1490, 0]
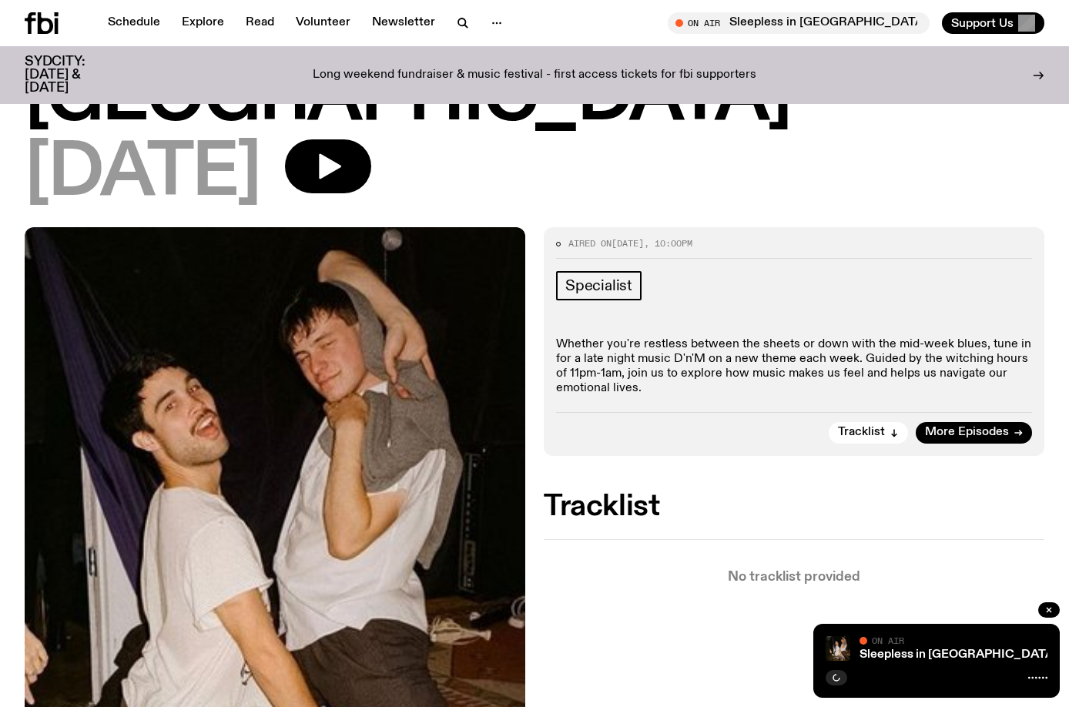
scroll to position [152, 0]
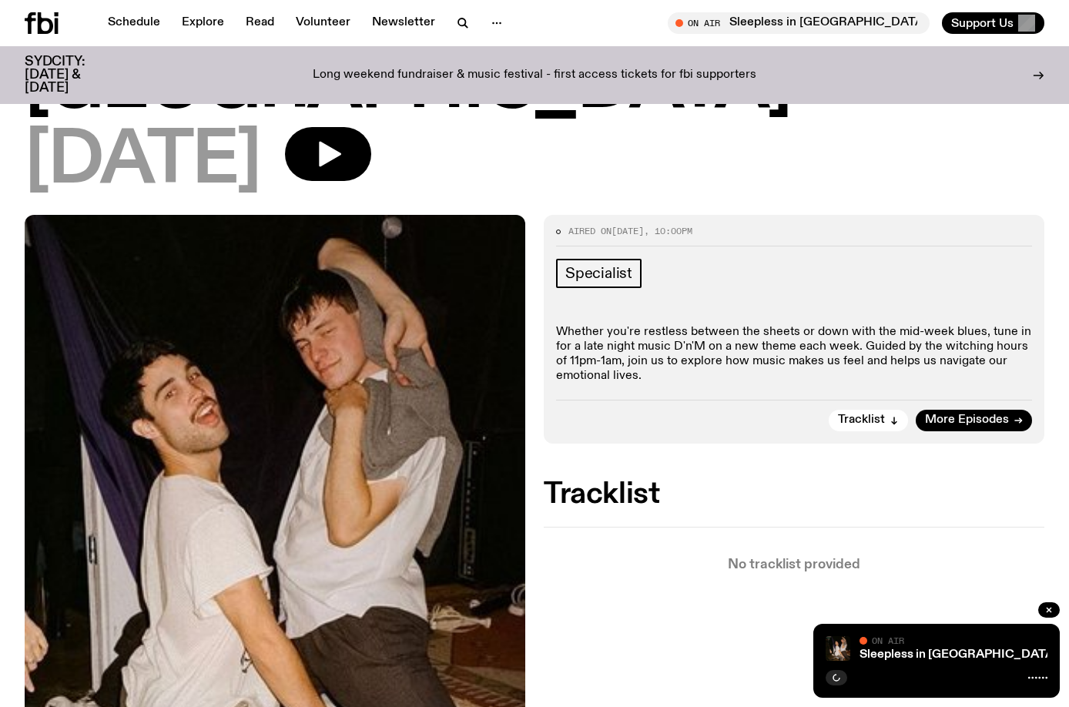
click at [810, 325] on p "Whether you're restless between the sheets or down with the mid-week blues, tun…" at bounding box center [794, 354] width 476 height 59
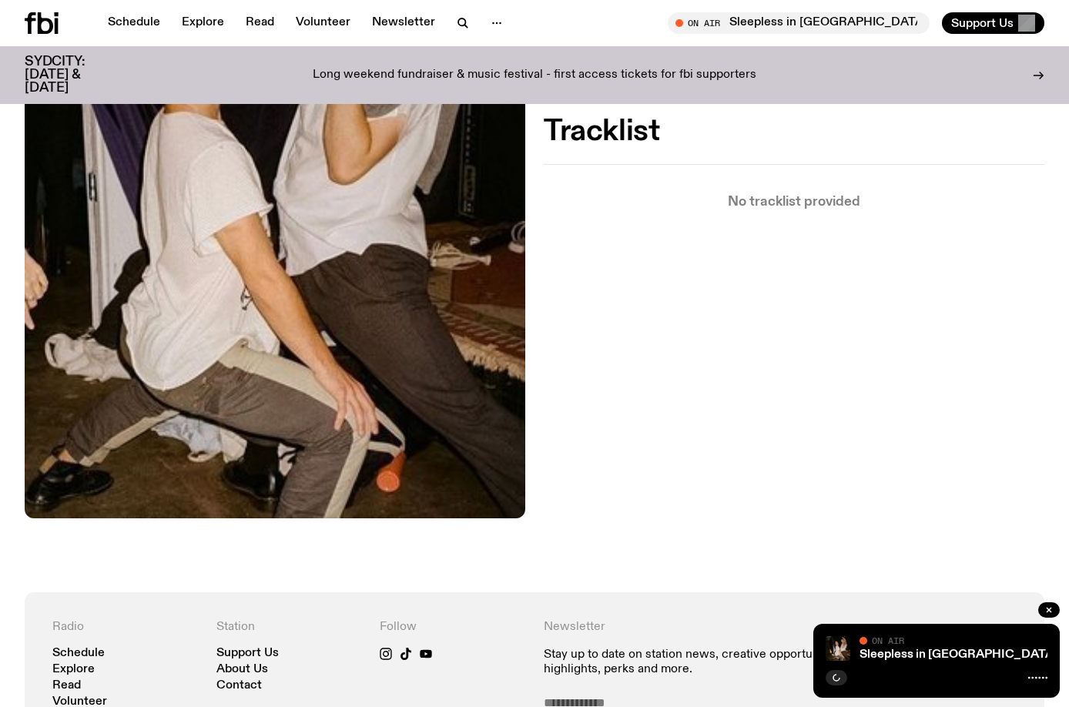
scroll to position [537, 0]
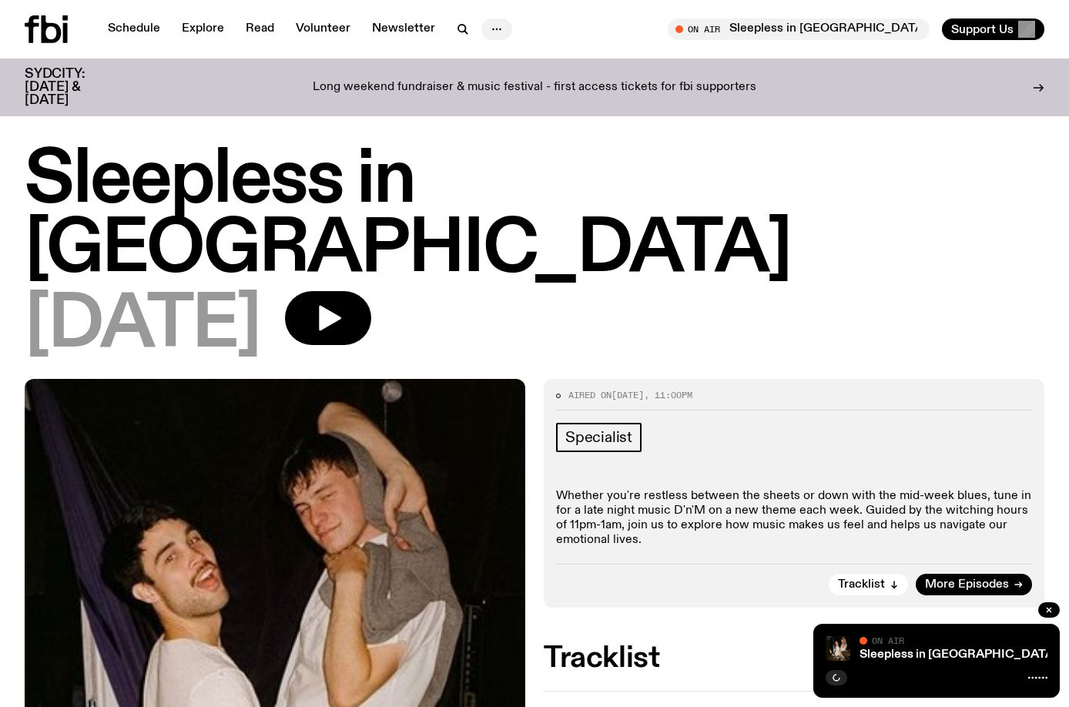
click at [492, 30] on circle "button" at bounding box center [493, 29] width 2 height 2
click at [454, 32] on icon "button" at bounding box center [463, 29] width 18 height 18
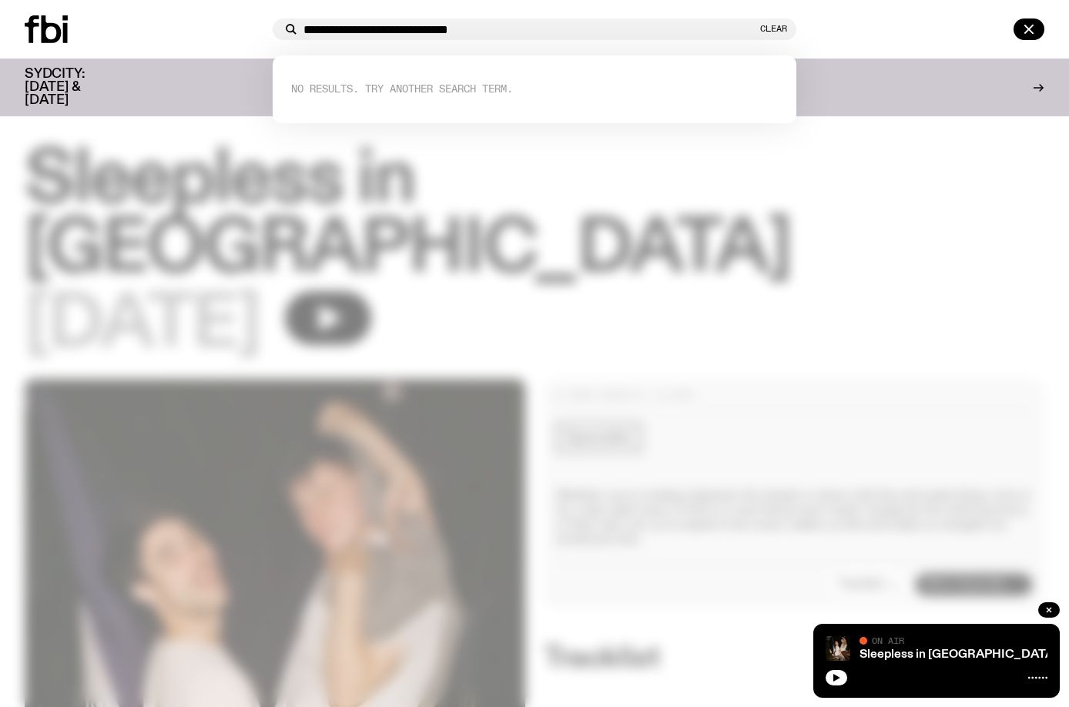
type input "**********"
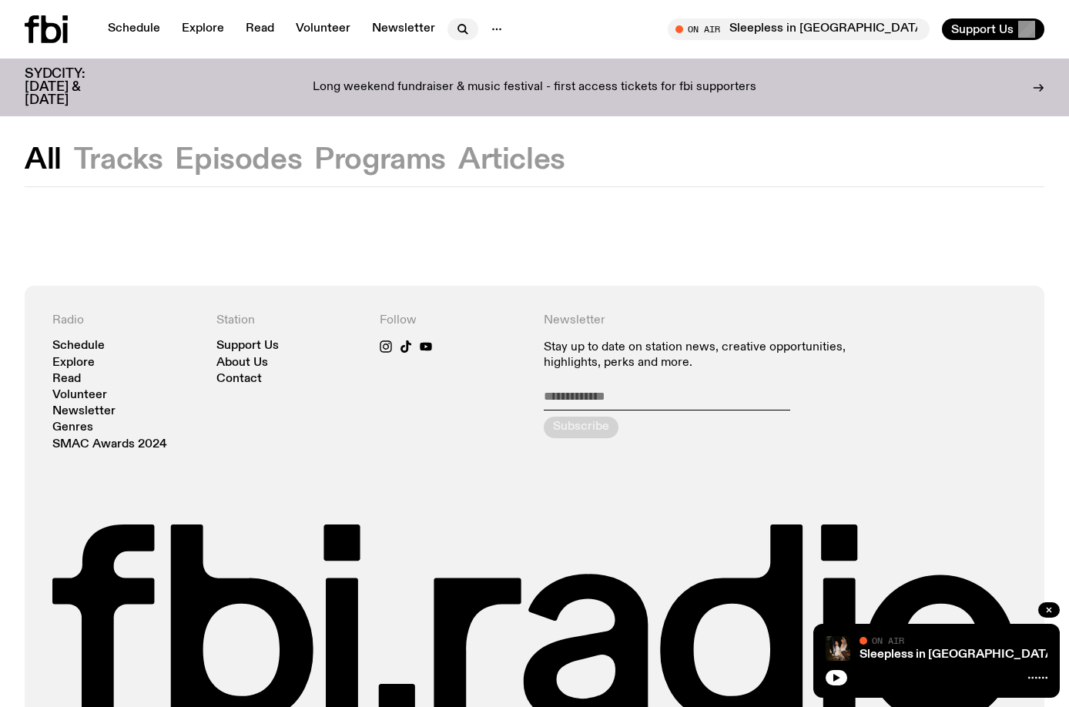
click at [461, 29] on icon "button" at bounding box center [461, 28] width 7 height 7
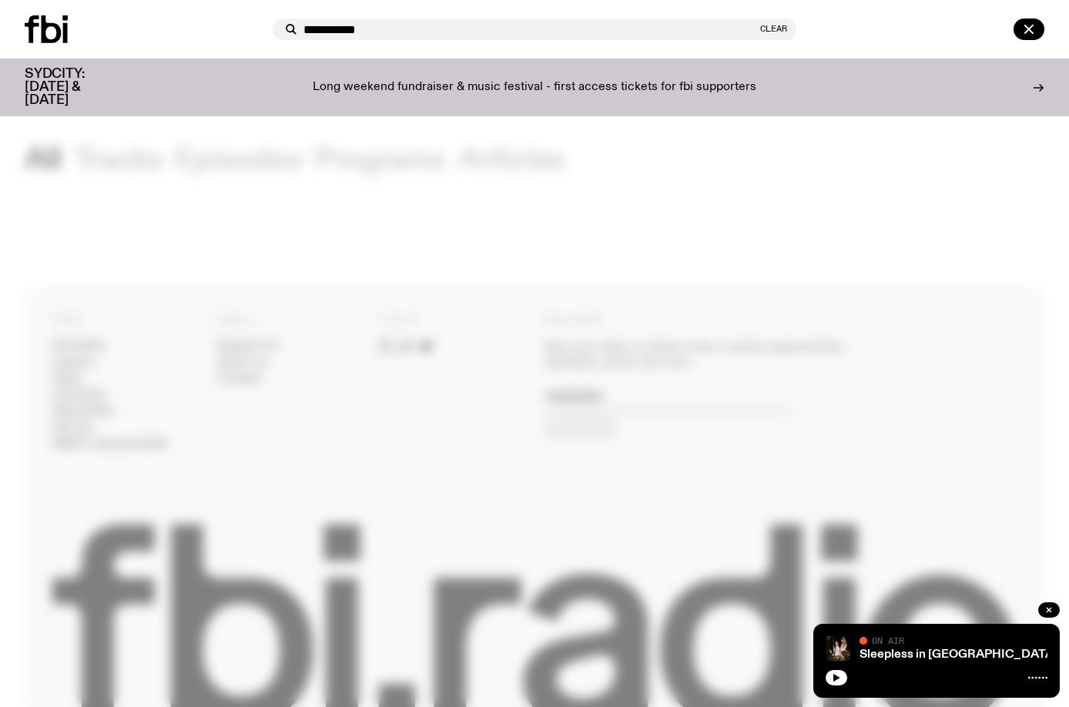
type input "**********"
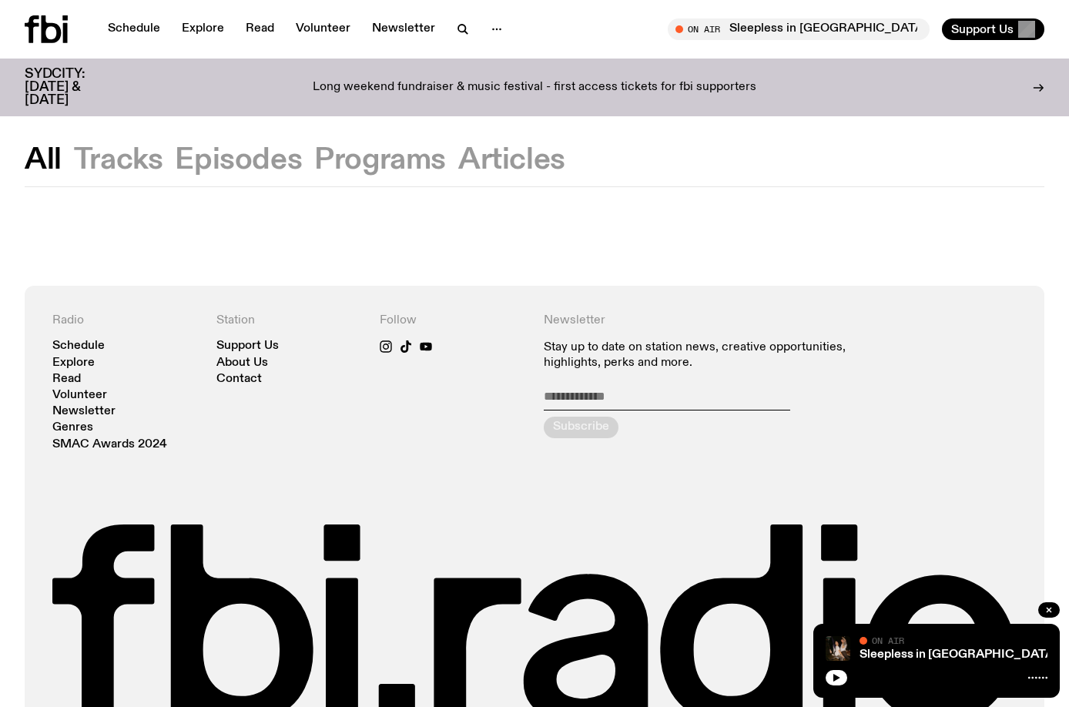
click at [175, 167] on button "Tracks" at bounding box center [238, 160] width 127 height 28
click at [528, 171] on button "Articles" at bounding box center [511, 160] width 107 height 28
click at [357, 159] on button "Programs" at bounding box center [380, 160] width 132 height 28
click at [245, 156] on button "Episodes" at bounding box center [238, 160] width 127 height 28
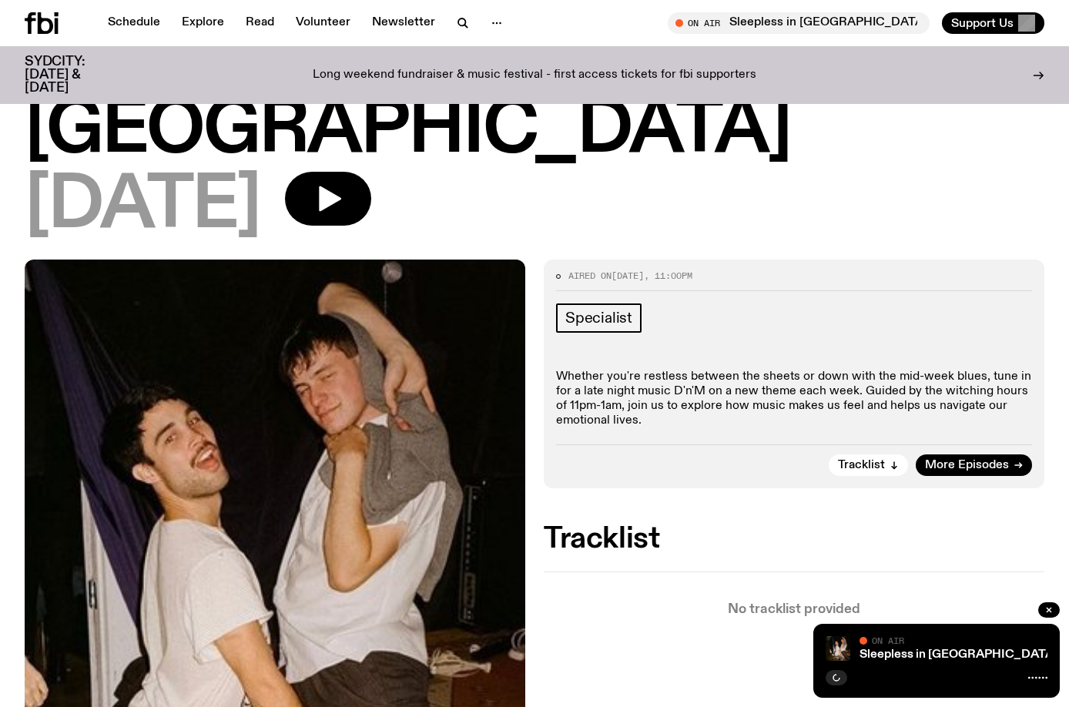
scroll to position [69, 0]
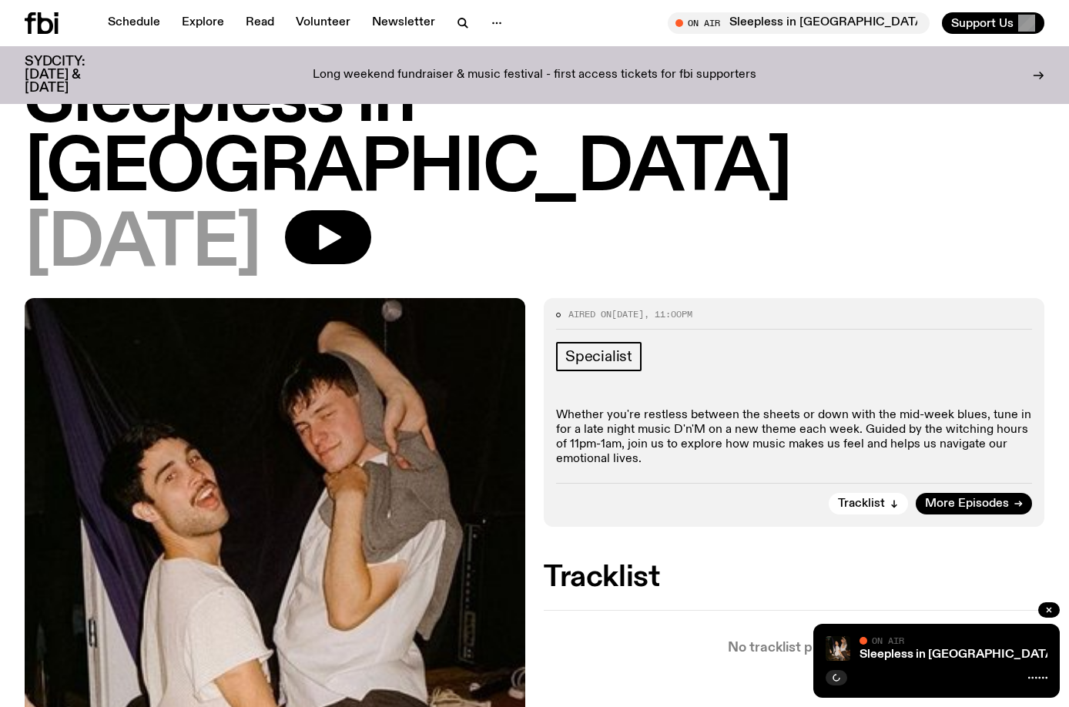
click at [806, 210] on div "[DATE]" at bounding box center [535, 244] width 1020 height 69
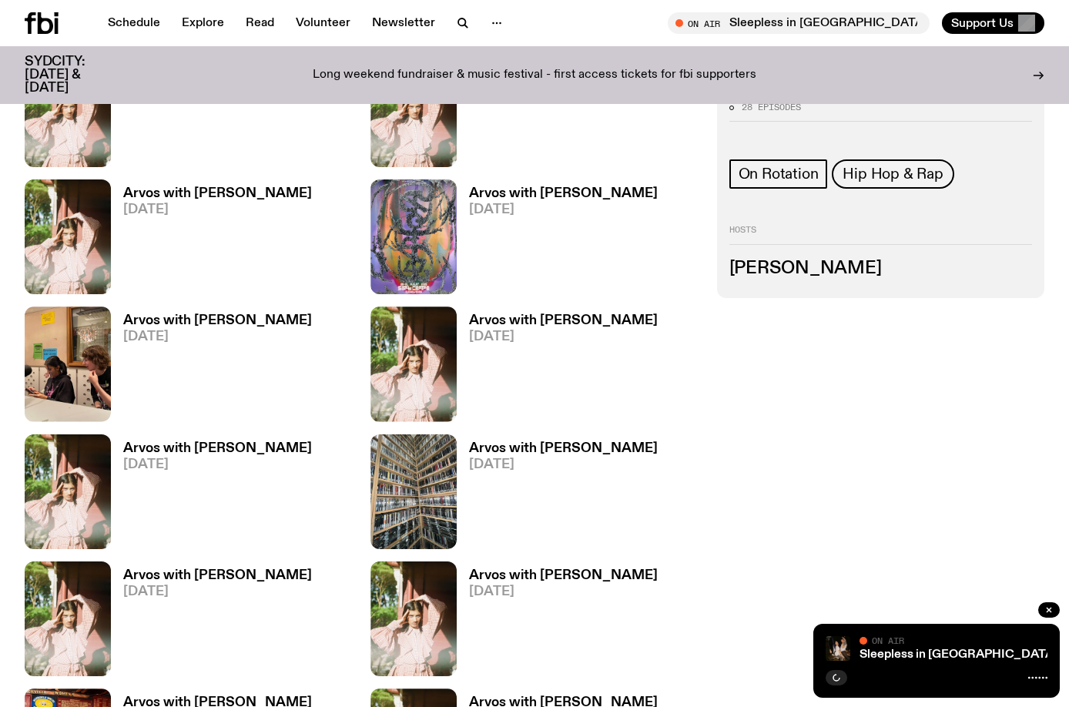
scroll to position [675, 0]
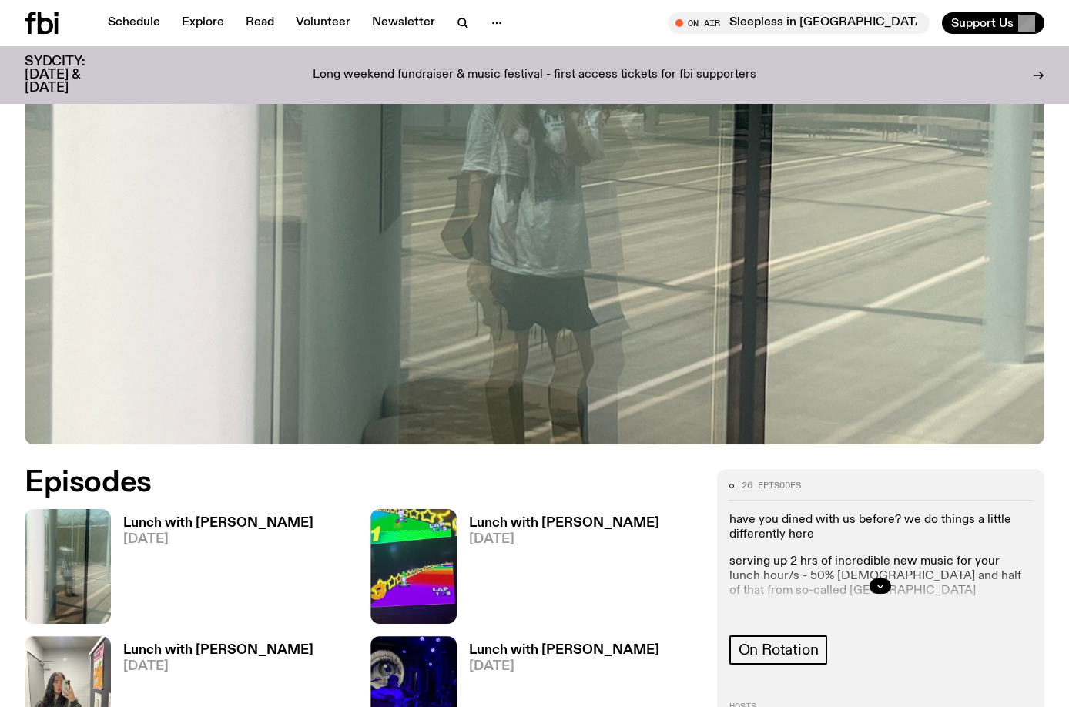
scroll to position [612, 0]
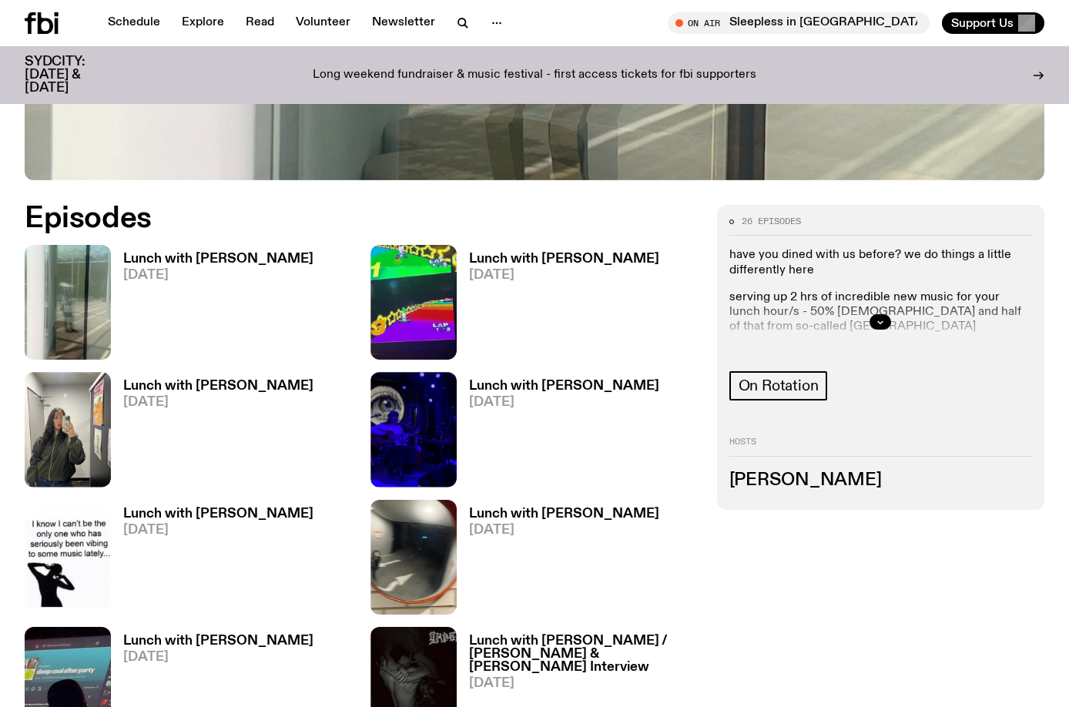
click at [883, 332] on div at bounding box center [880, 321] width 303 height 49
click at [876, 326] on icon "button" at bounding box center [880, 321] width 9 height 9
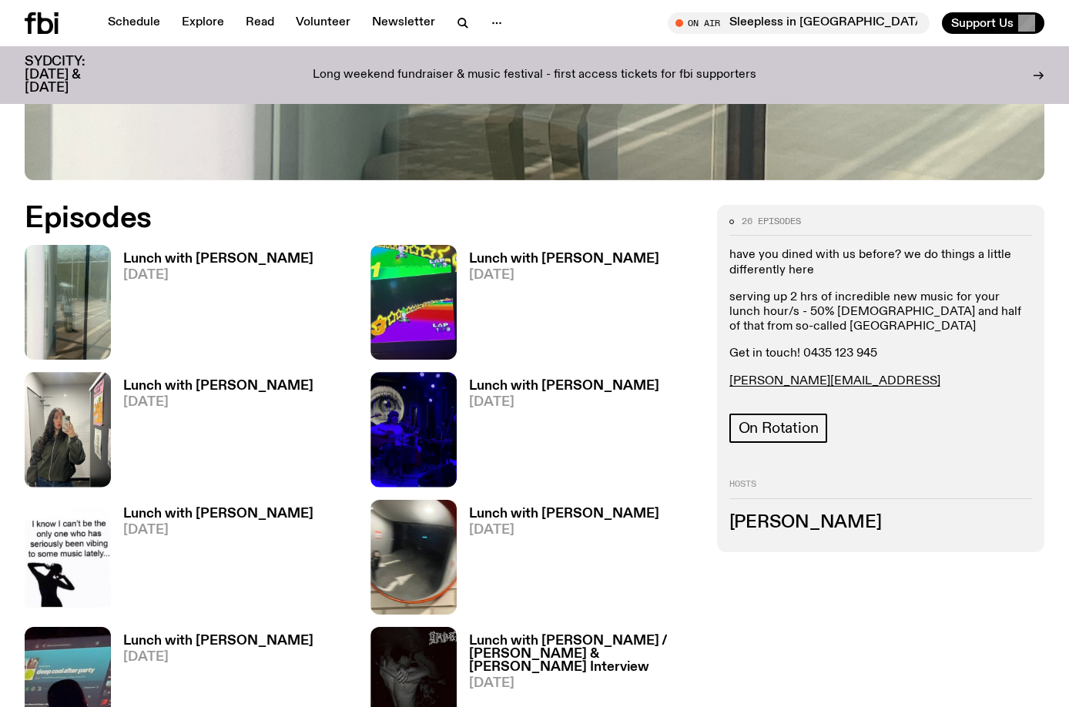
click at [852, 296] on p "serving up 2 hrs of incredible new music for your lunch hour/s - 50% Australian…" at bounding box center [880, 312] width 303 height 45
drag, startPoint x: 861, startPoint y: 377, endPoint x: 721, endPoint y: 386, distance: 140.5
click at [721, 386] on div "26 episodes have you dined with us before? we do things a little differently he…" at bounding box center [880, 378] width 327 height 347
copy link "louisa.c@fbiradio.com"
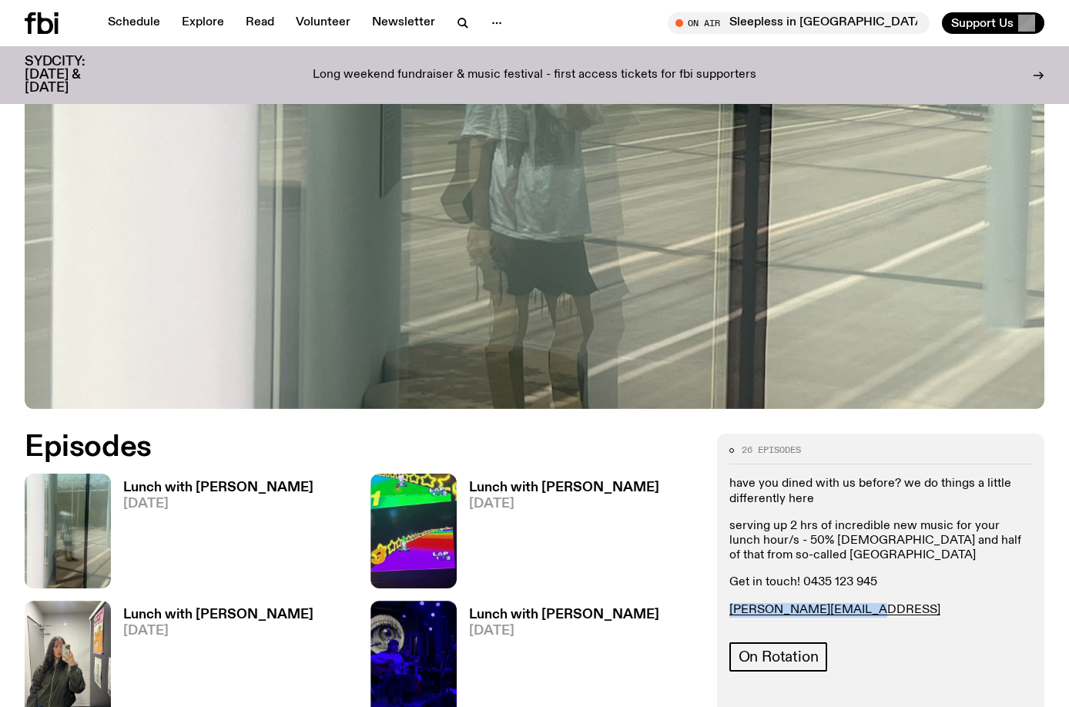
scroll to position [535, 0]
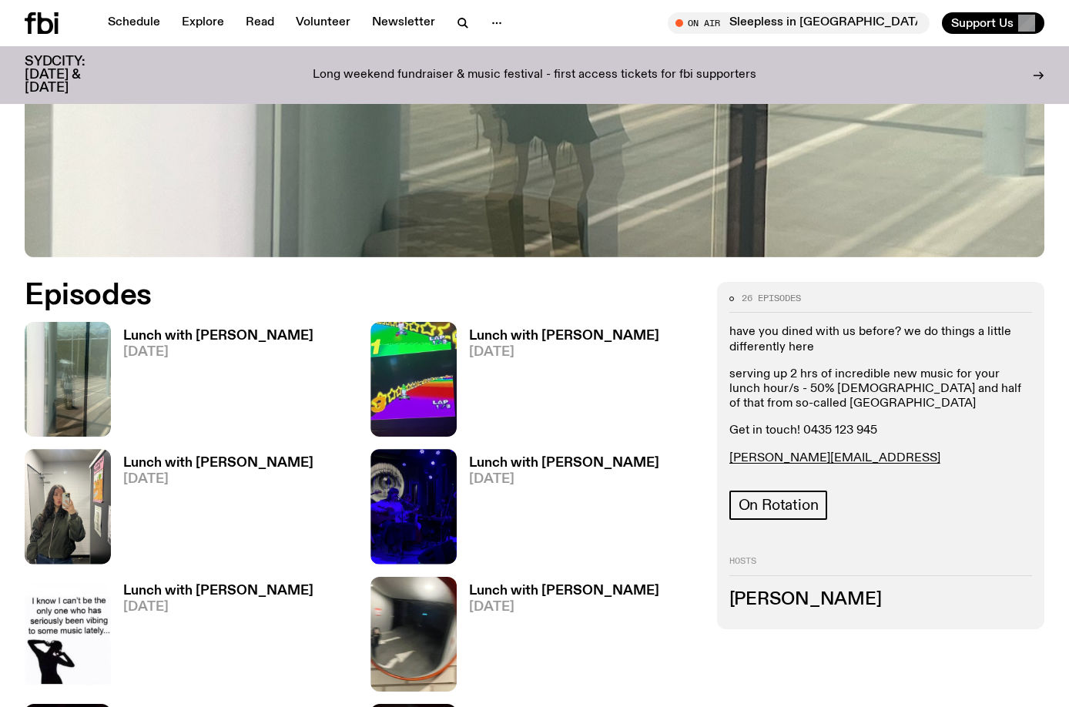
click at [903, 330] on p "have you dined with us before? we do things a little differently here" at bounding box center [880, 339] width 303 height 29
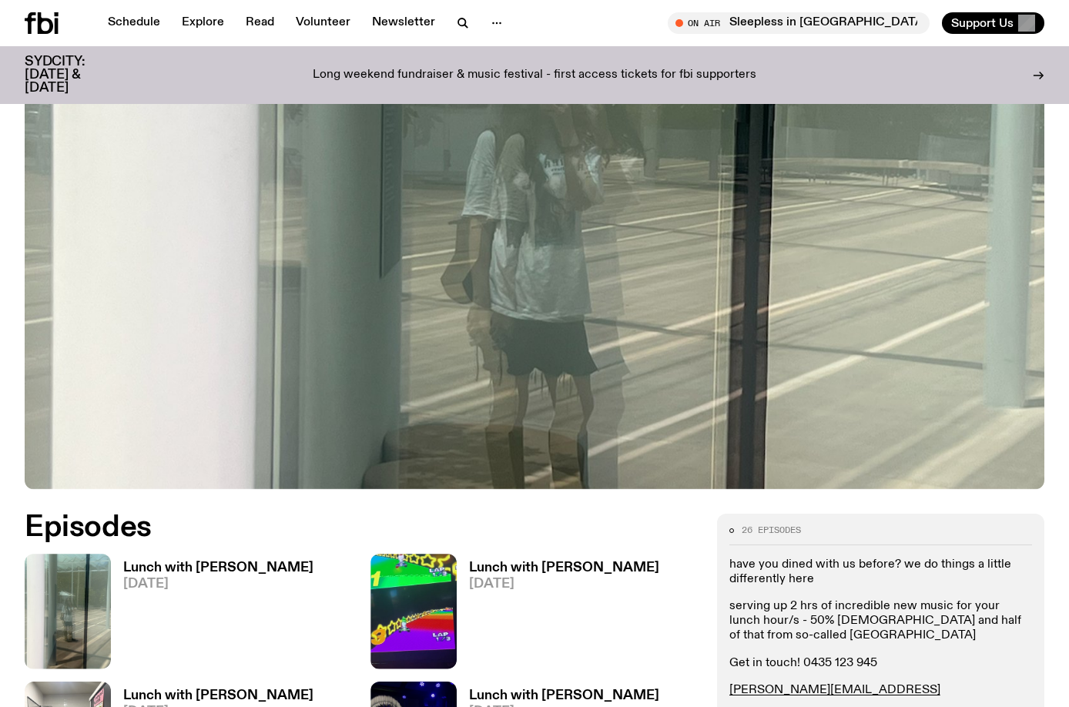
scroll to position [378, 0]
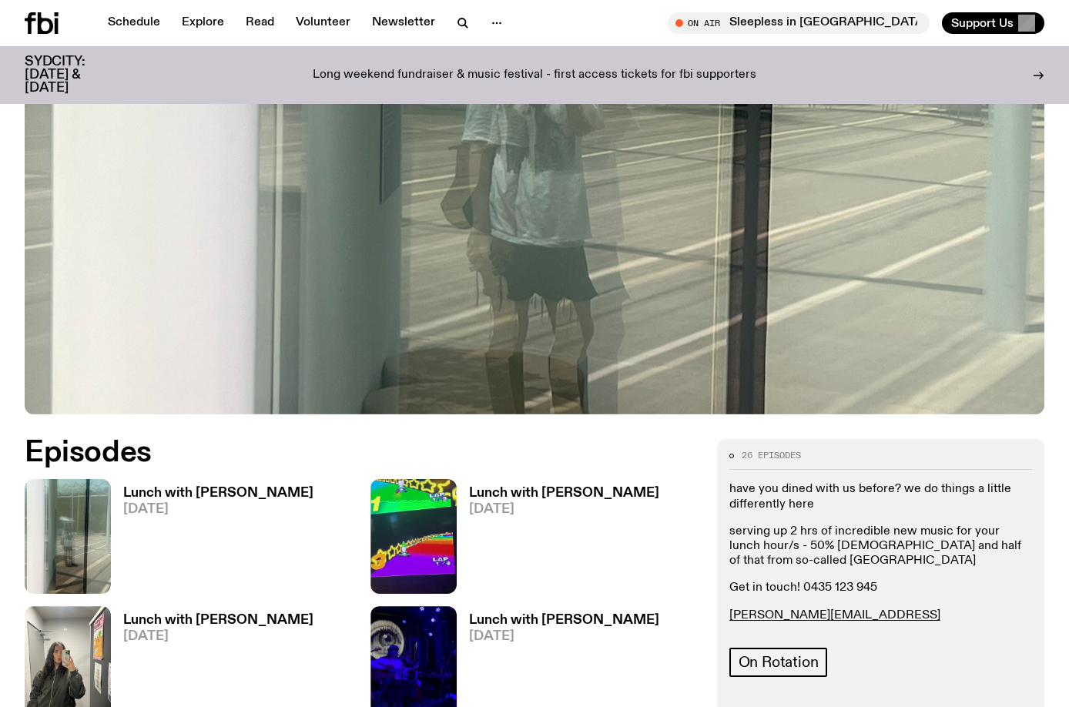
click at [860, 69] on div "Long weekend fundraiser & music festival - first access tickets for fbi support…" at bounding box center [535, 74] width 798 height 39
click at [819, 527] on p "serving up 2 hrs of incredible new music for your lunch hour/s - 50% Australian…" at bounding box center [880, 546] width 303 height 45
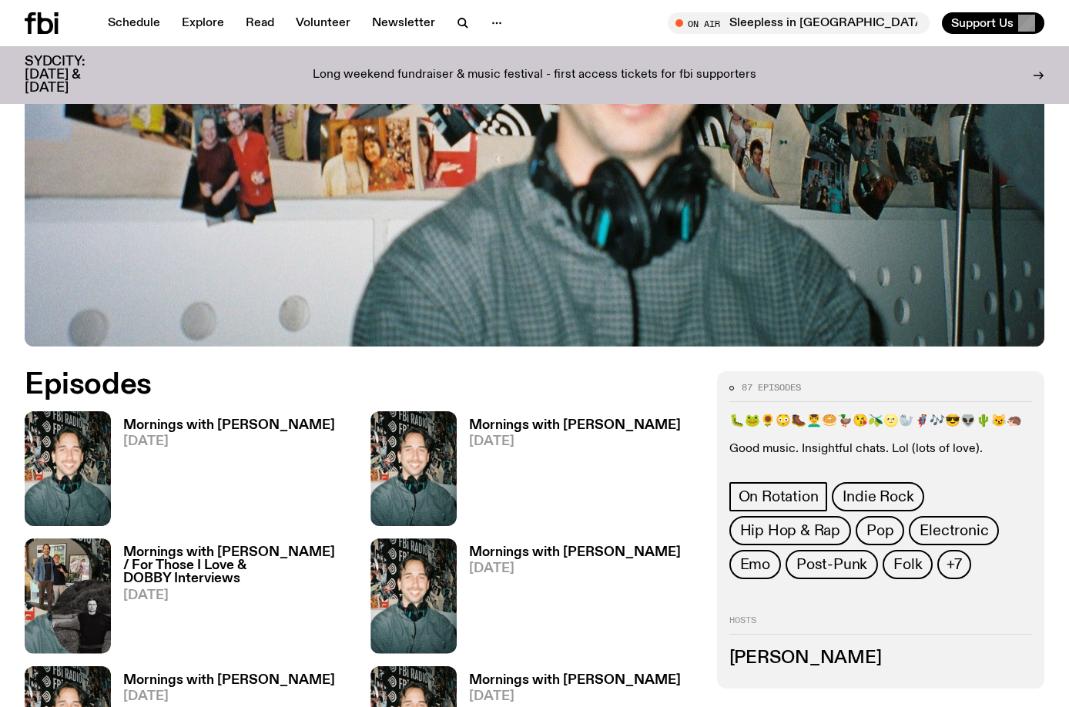
scroll to position [605, 0]
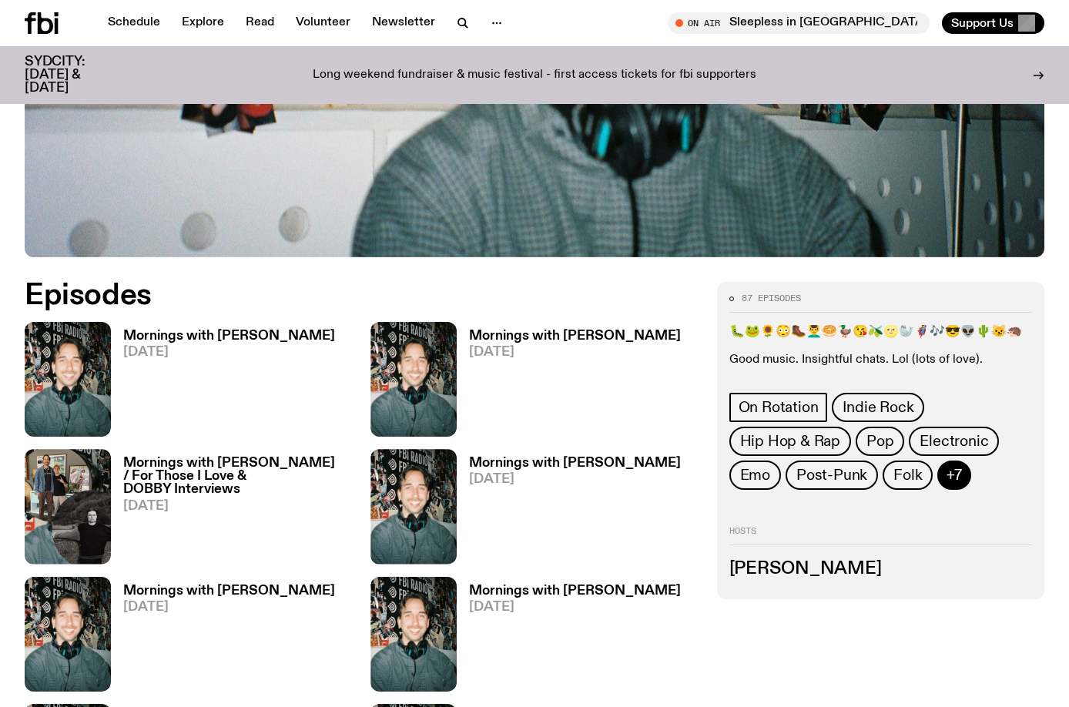
click at [953, 467] on span "+7" at bounding box center [954, 475] width 15 height 17
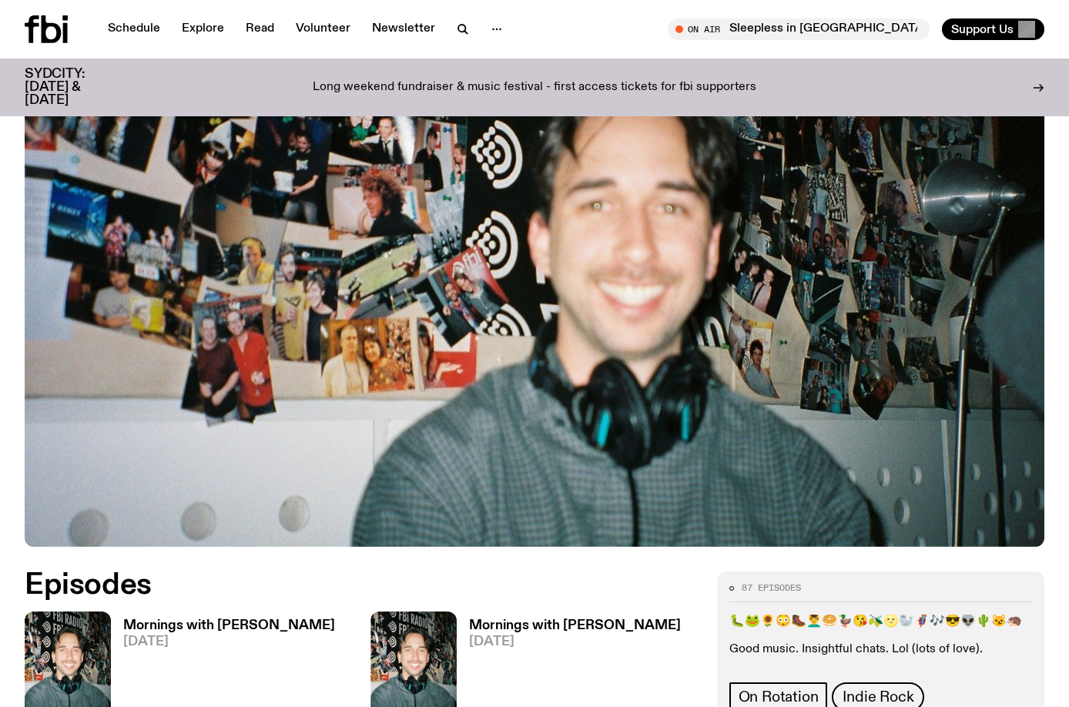
scroll to position [0, 0]
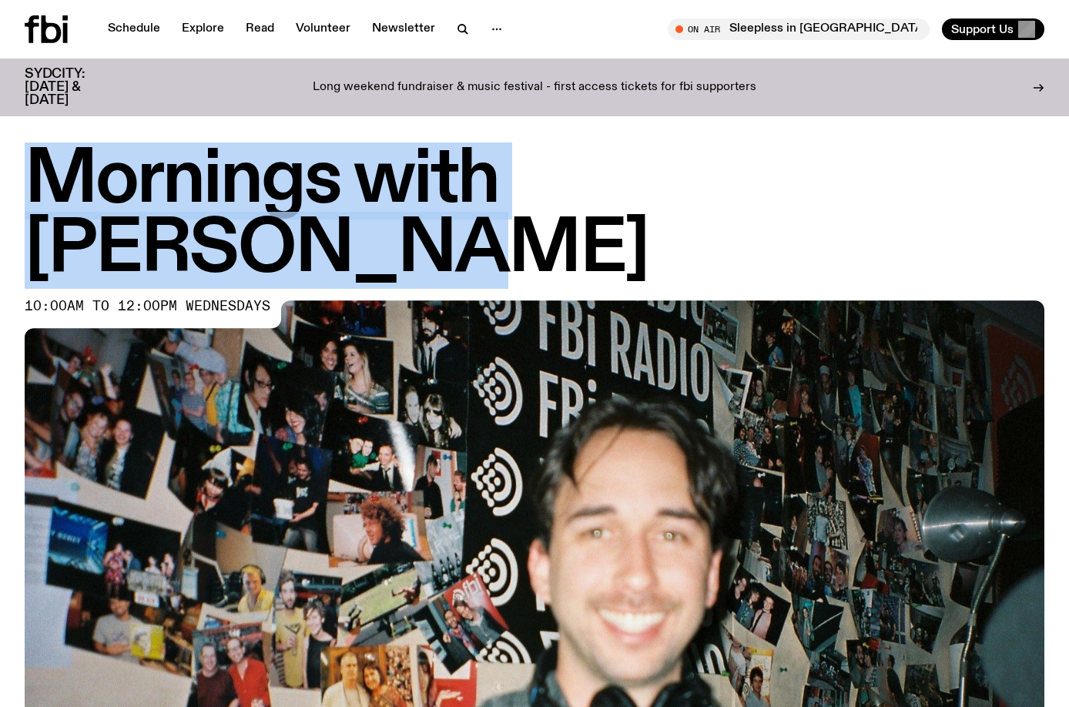
drag, startPoint x: 913, startPoint y: 178, endPoint x: 25, endPoint y: 165, distance: 888.9
click at [25, 165] on h1 "Mornings with [PERSON_NAME]" at bounding box center [535, 215] width 1020 height 139
copy h1 "Mornings with [PERSON_NAME]"
click at [762, 31] on div "Tune in live" at bounding box center [799, 29] width 262 height 22
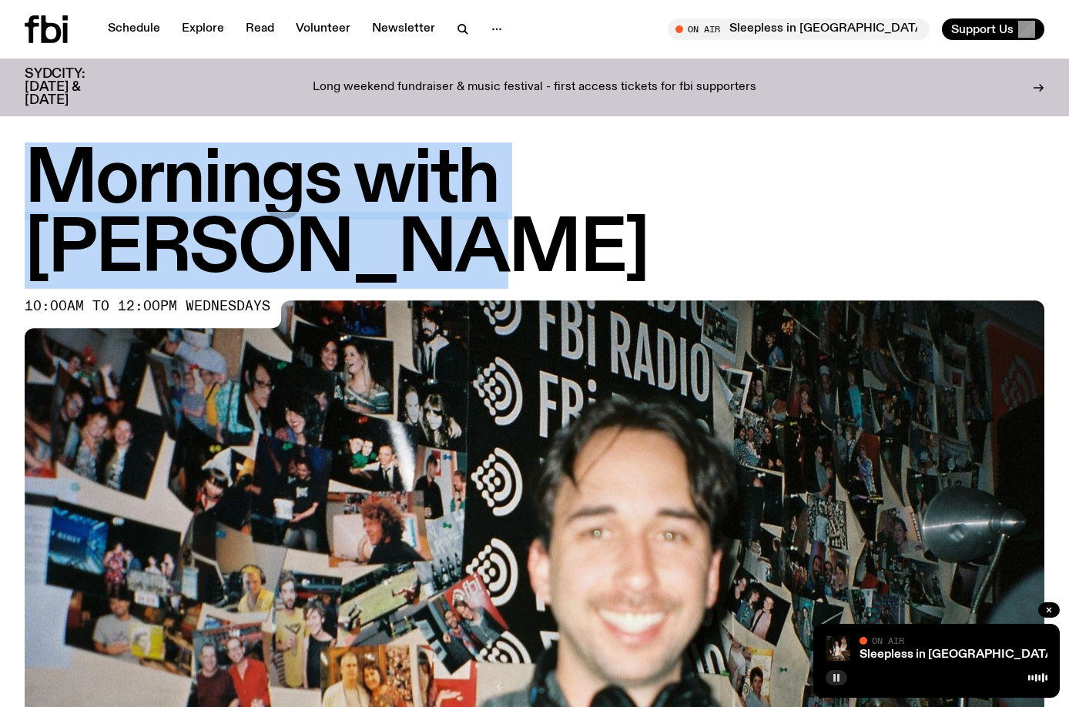
click at [830, 680] on button "button" at bounding box center [837, 677] width 22 height 15
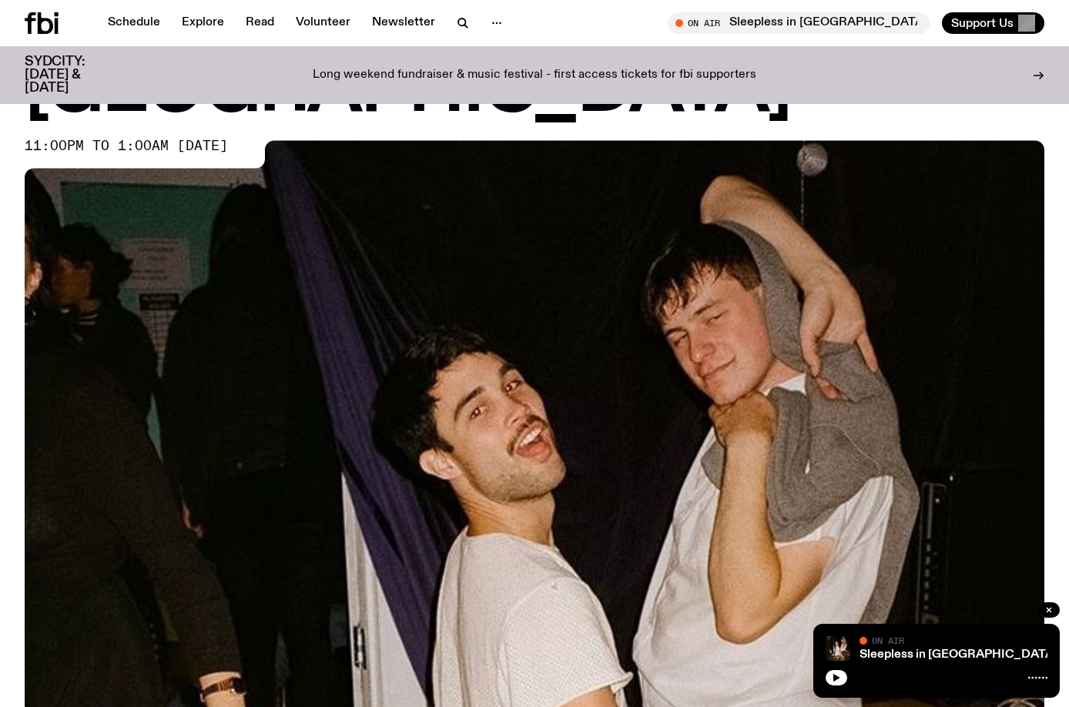
scroll to position [149, 0]
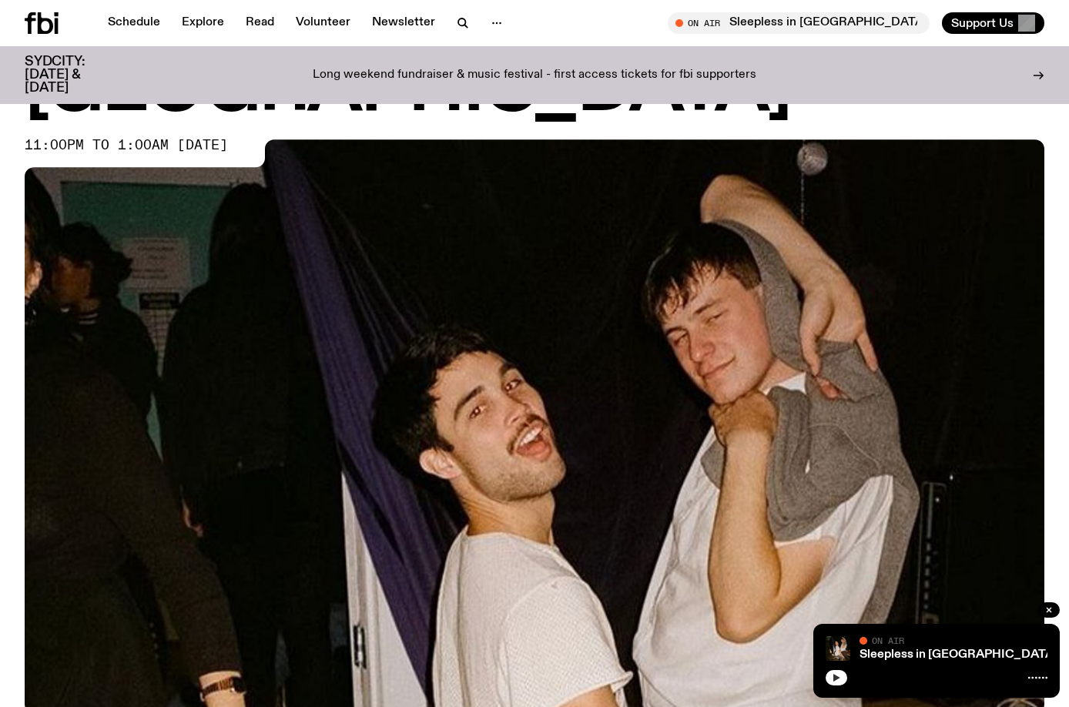
click at [834, 680] on icon "button" at bounding box center [836, 678] width 7 height 8
click at [834, 677] on rect "button" at bounding box center [834, 678] width 2 height 8
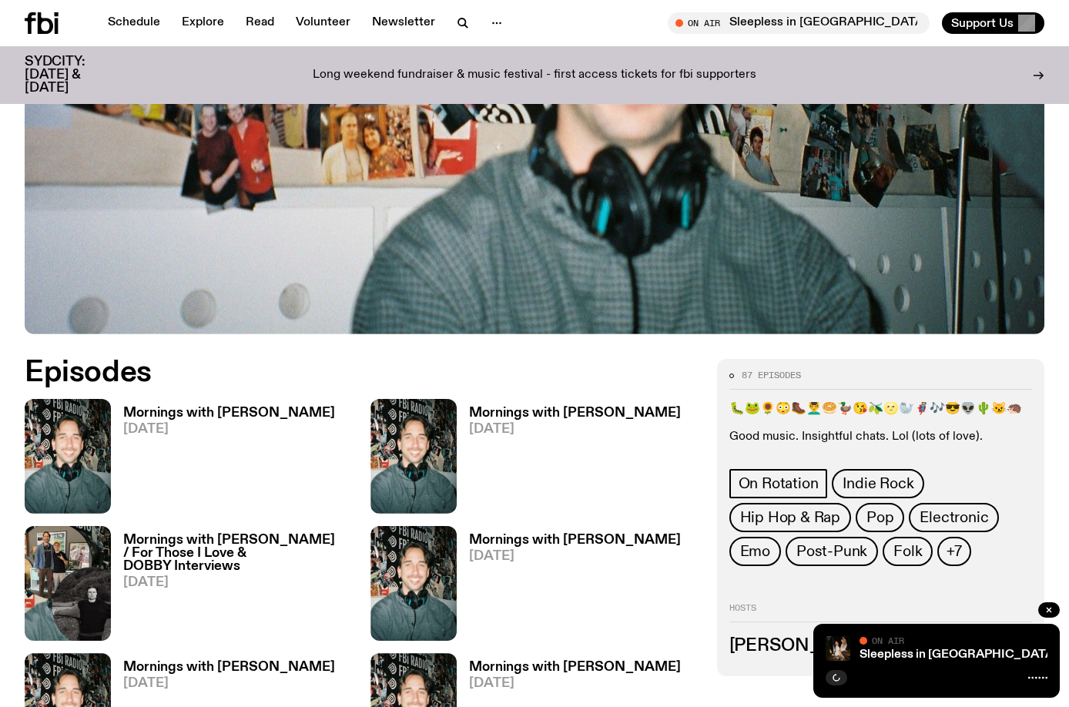
scroll to position [529, 0]
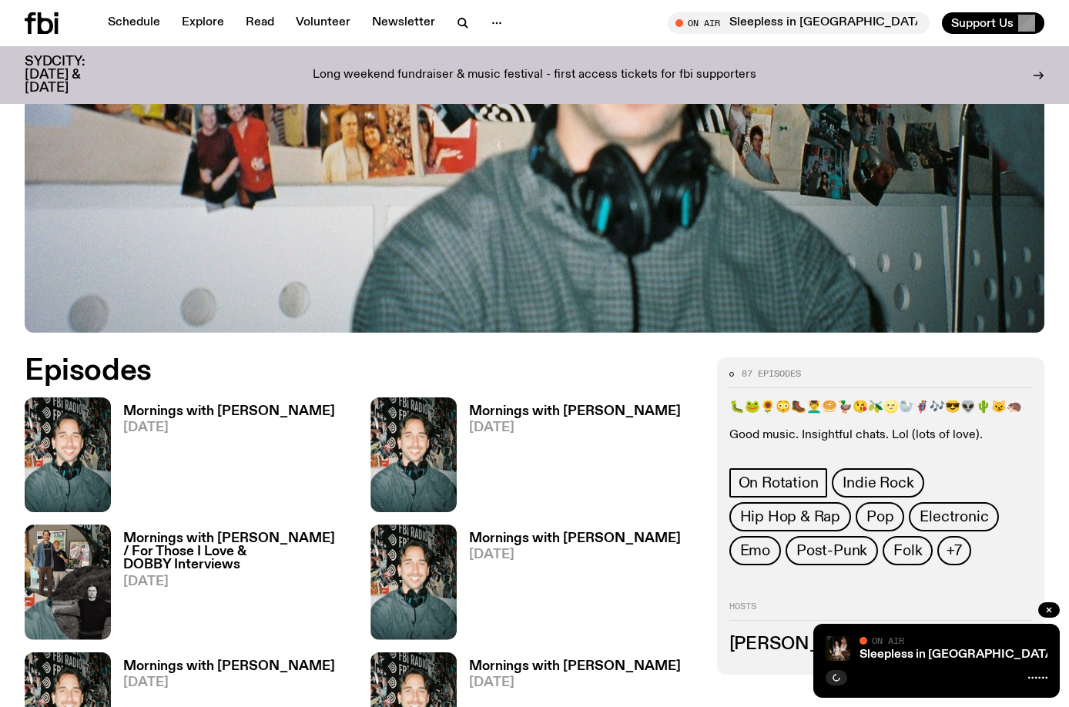
click at [903, 428] on p "Good music. Insightful chats. Lol (lots of love)." at bounding box center [880, 435] width 303 height 15
click at [939, 536] on button "+7" at bounding box center [954, 550] width 34 height 29
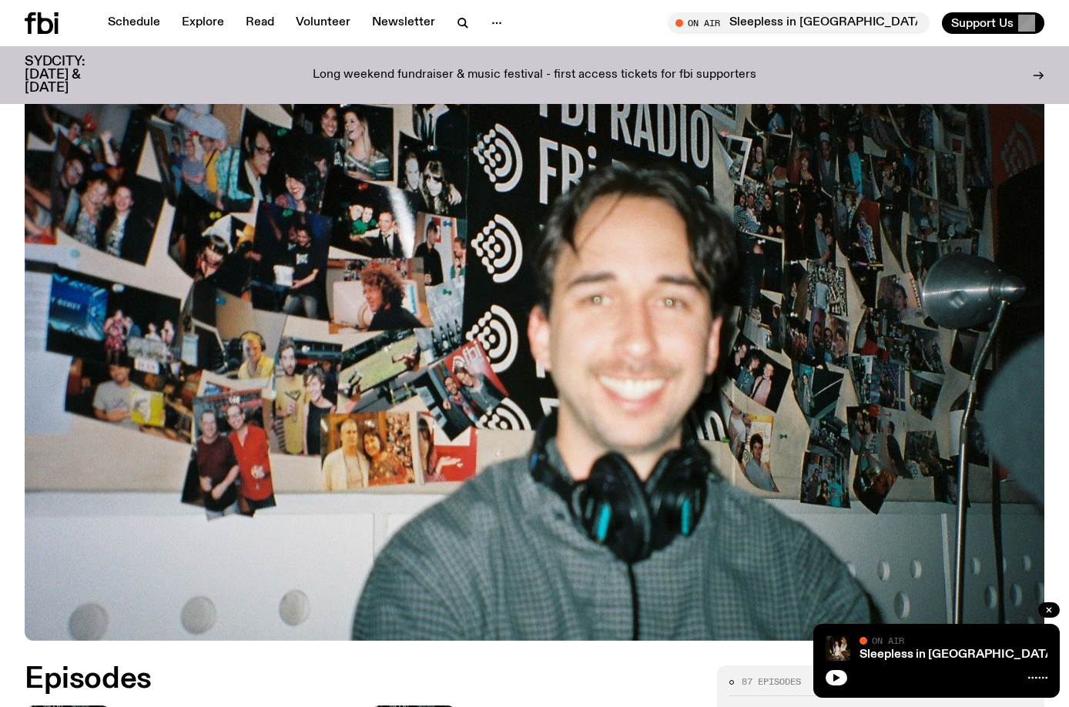
scroll to position [0, 0]
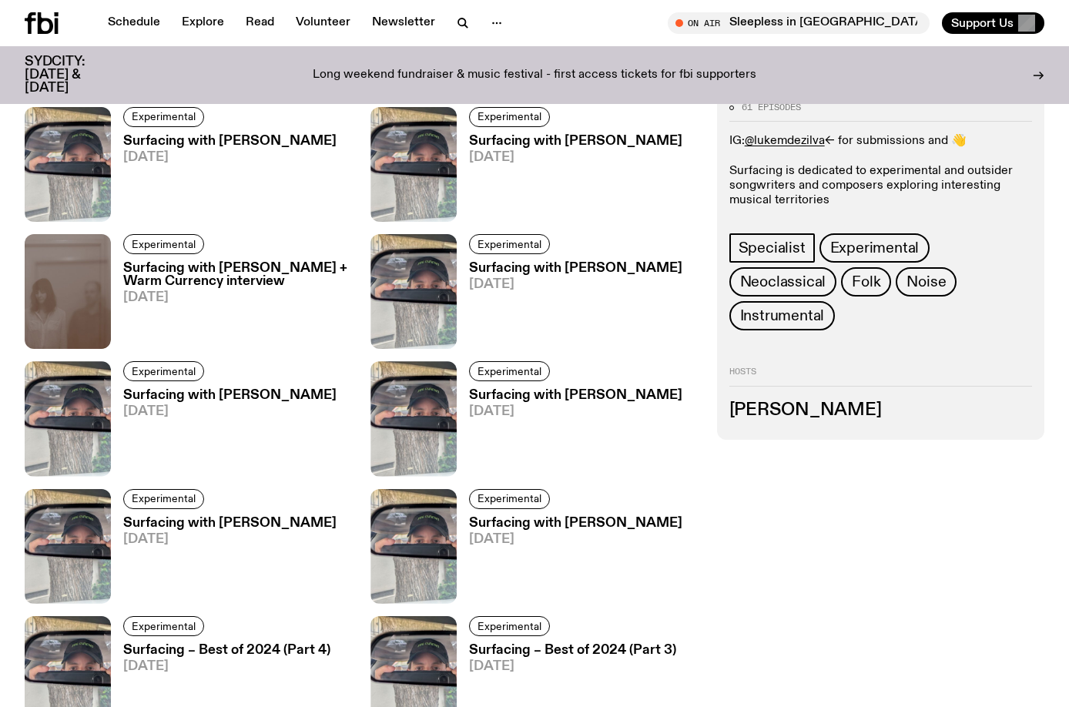
scroll to position [2381, 0]
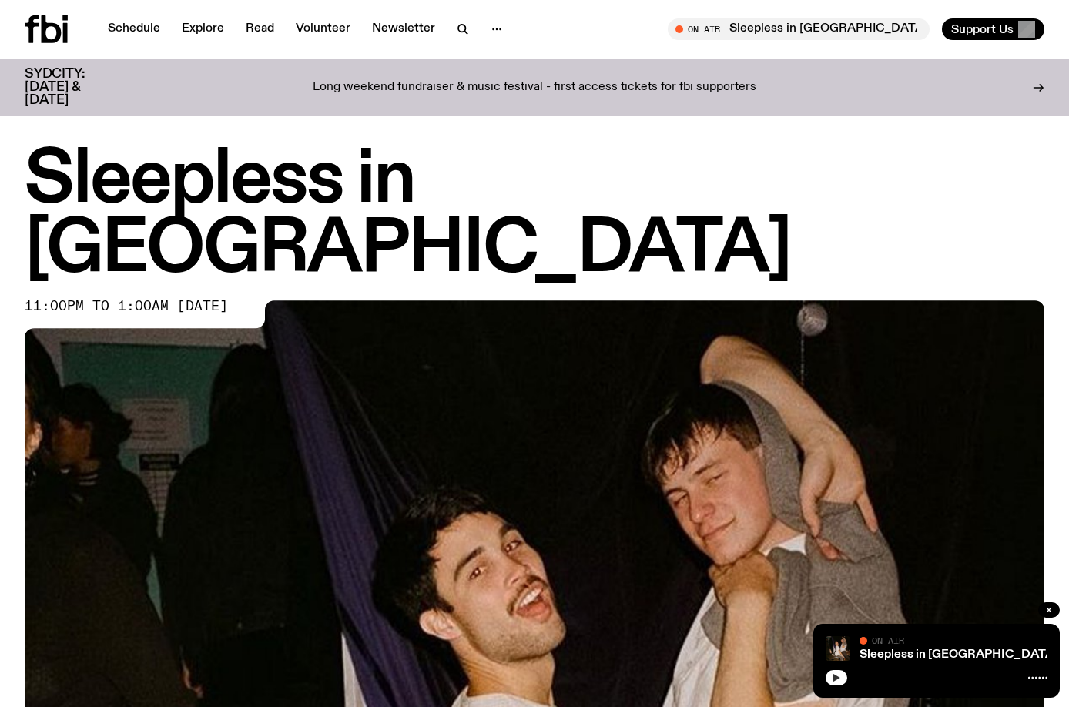
click at [841, 682] on button "button" at bounding box center [837, 677] width 22 height 15
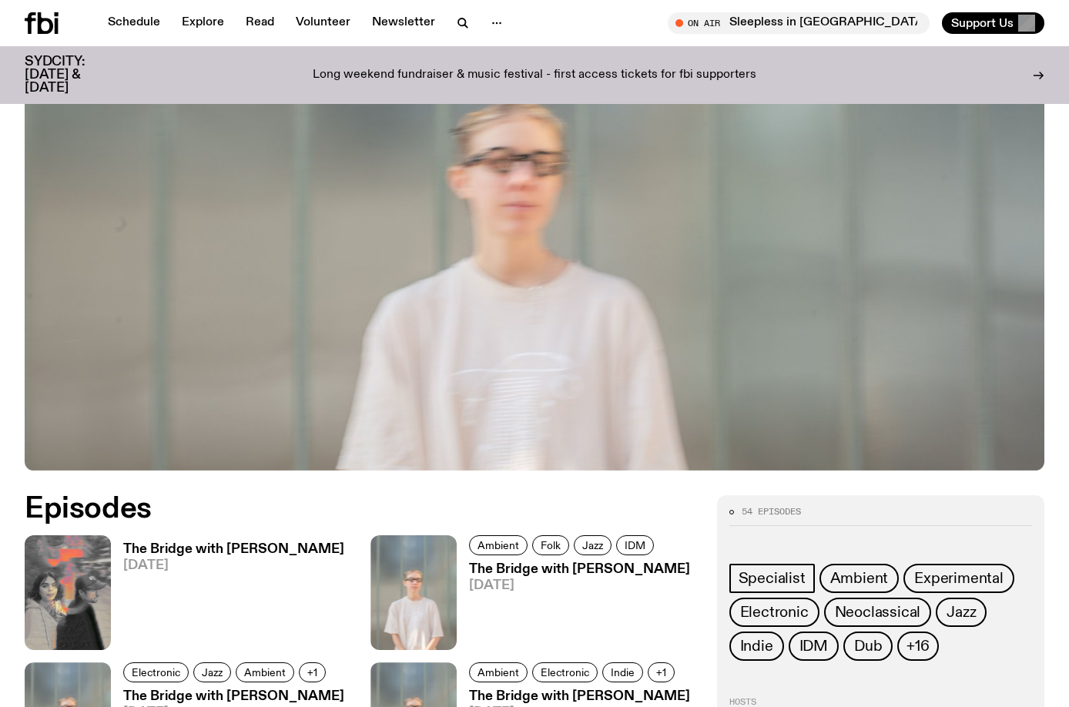
scroll to position [762, 0]
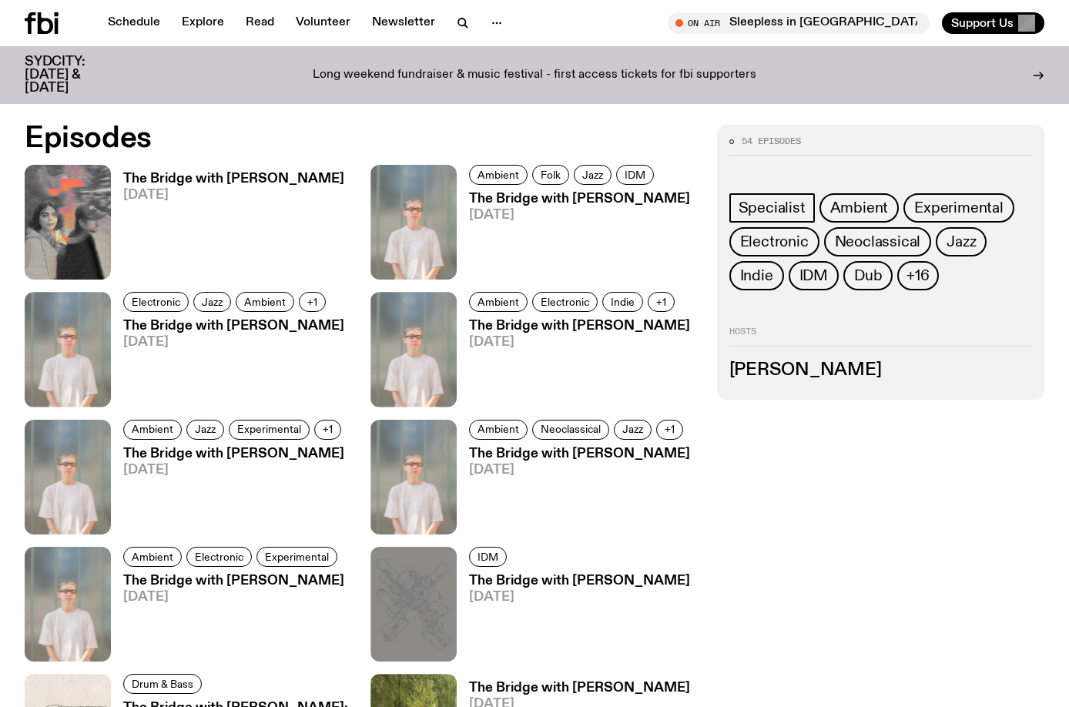
drag, startPoint x: 972, startPoint y: 337, endPoint x: 910, endPoint y: 370, distance: 69.6
click at [911, 370] on div "Hosts Mara Schwerdtfeger" at bounding box center [880, 352] width 303 height 51
click at [905, 276] on button "+16" at bounding box center [917, 275] width 41 height 29
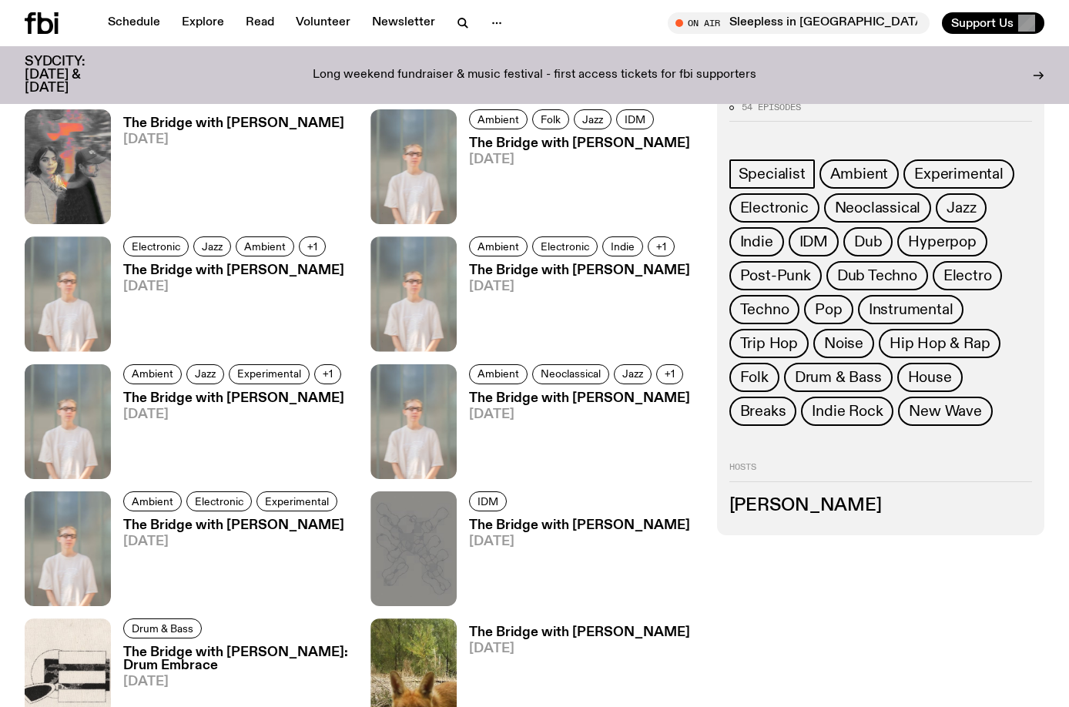
scroll to position [689, 0]
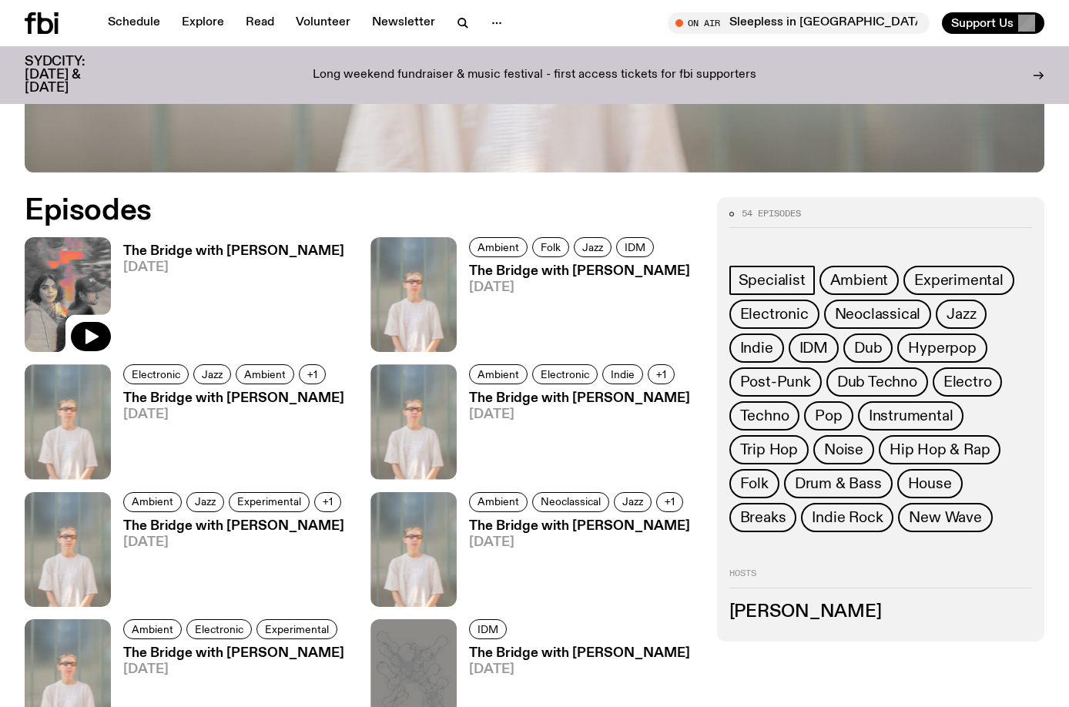
click at [82, 297] on img at bounding box center [68, 294] width 86 height 115
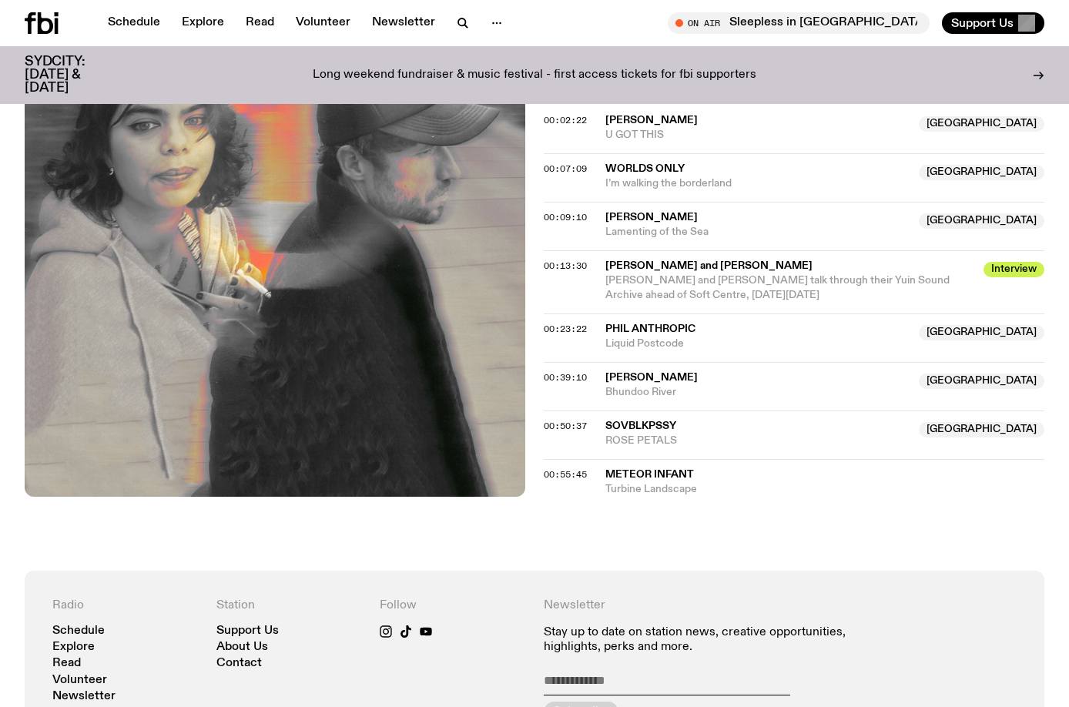
scroll to position [457, 0]
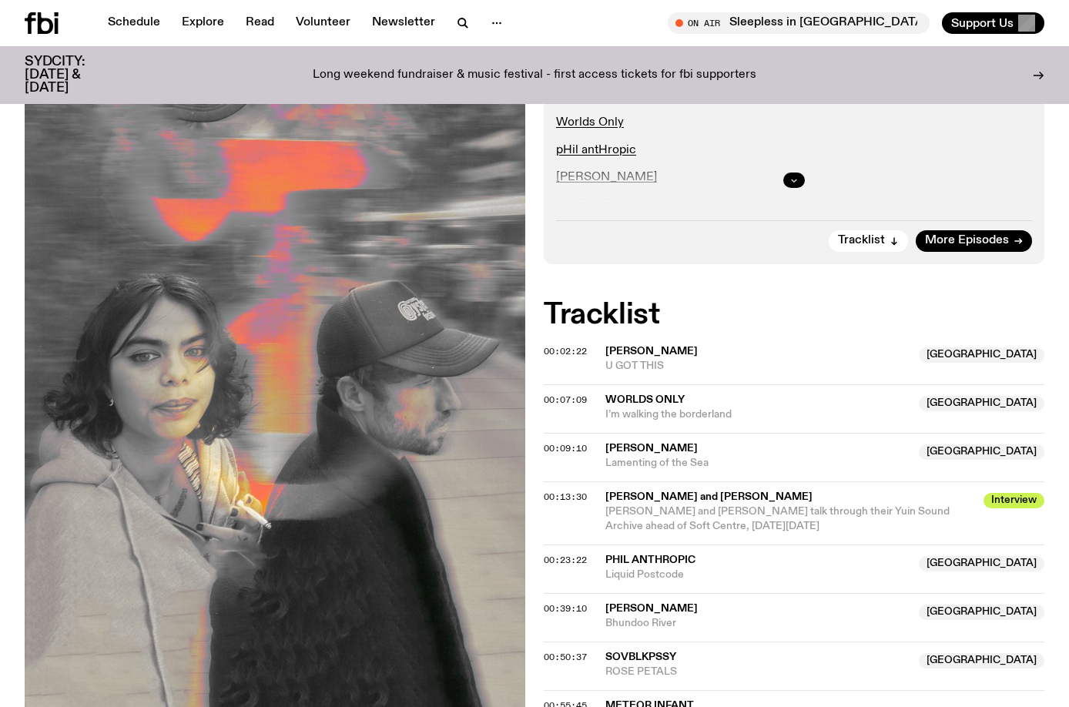
click at [789, 180] on icon "button" at bounding box center [793, 180] width 9 height 9
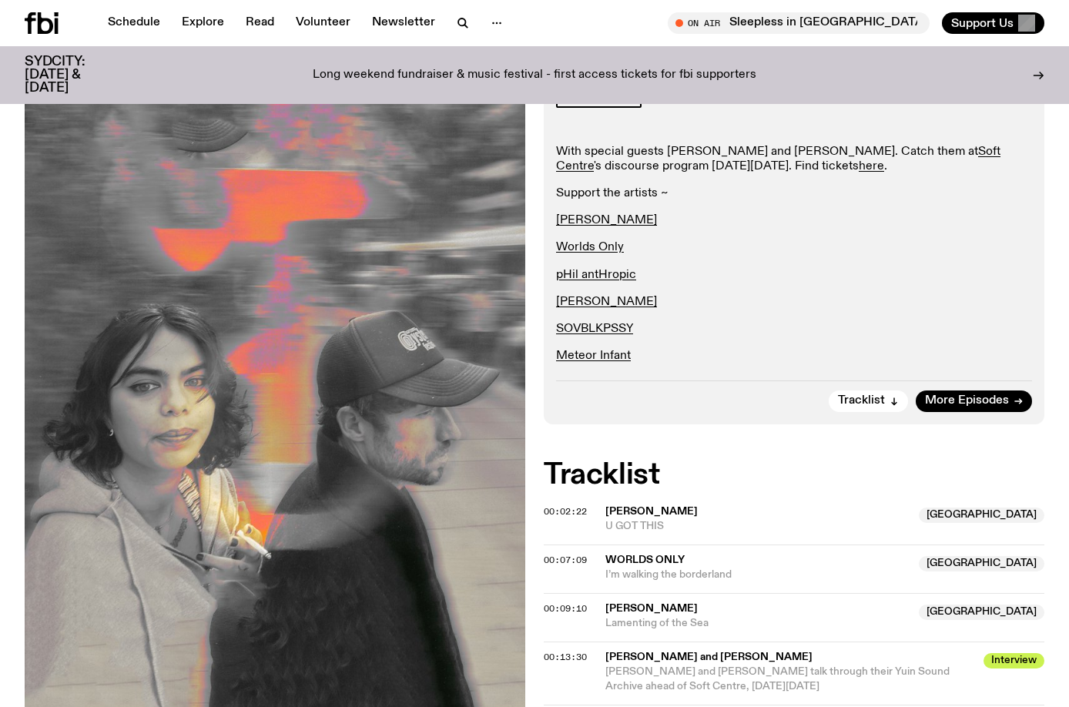
scroll to position [72, 0]
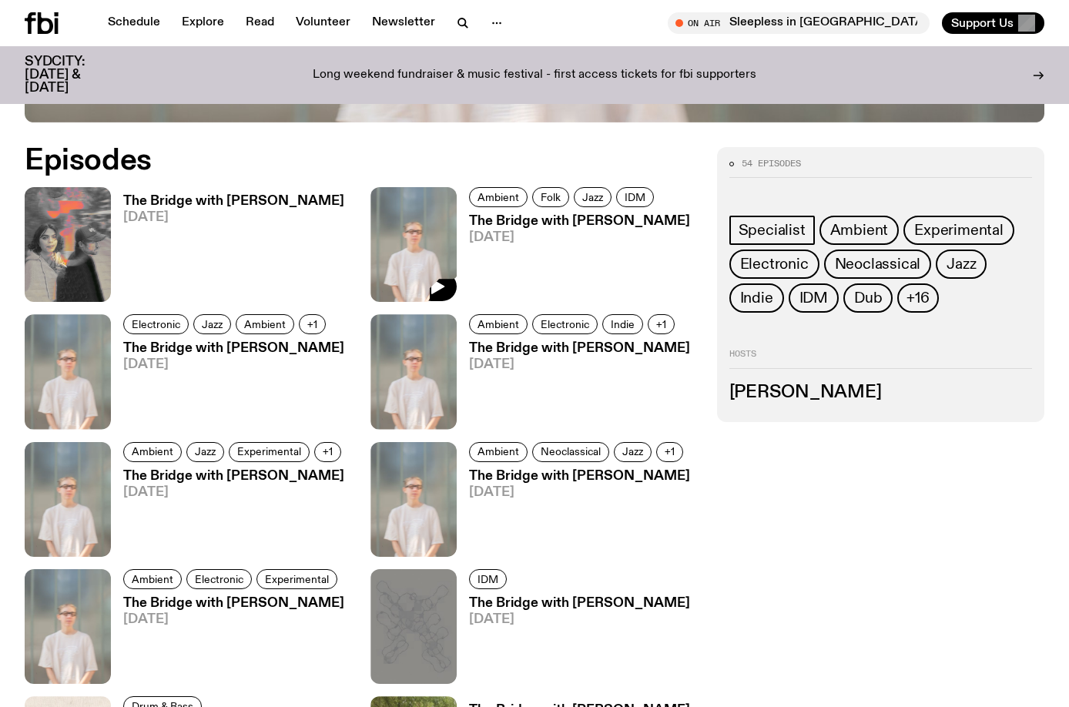
scroll to position [766, 0]
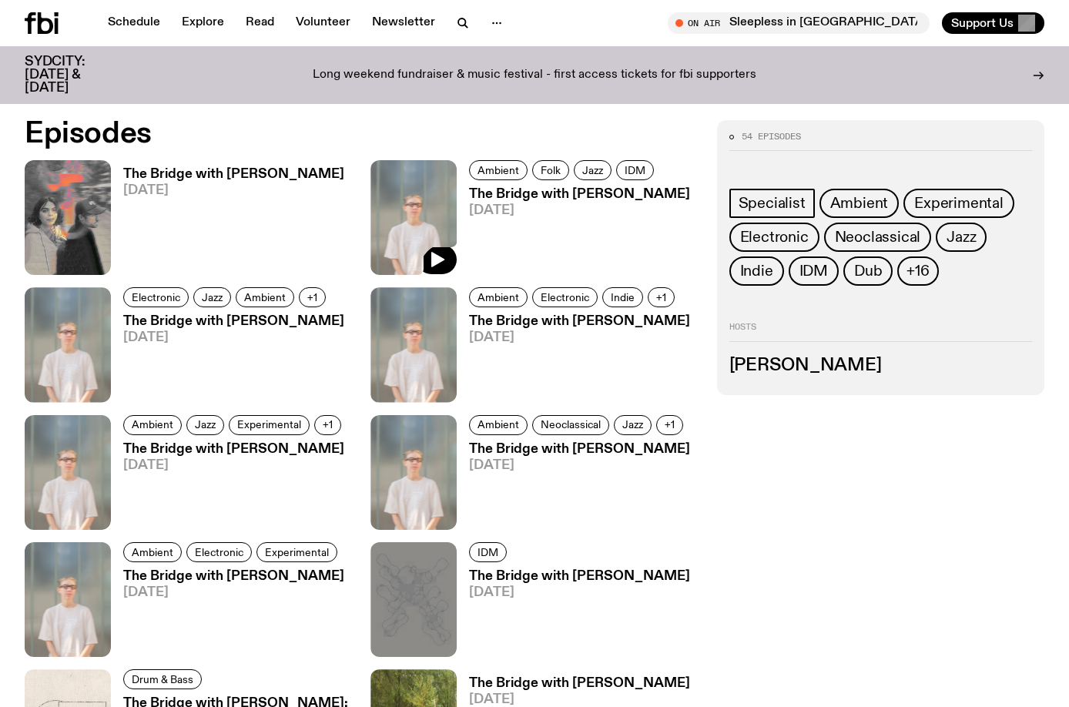
click at [417, 204] on img at bounding box center [413, 217] width 86 height 115
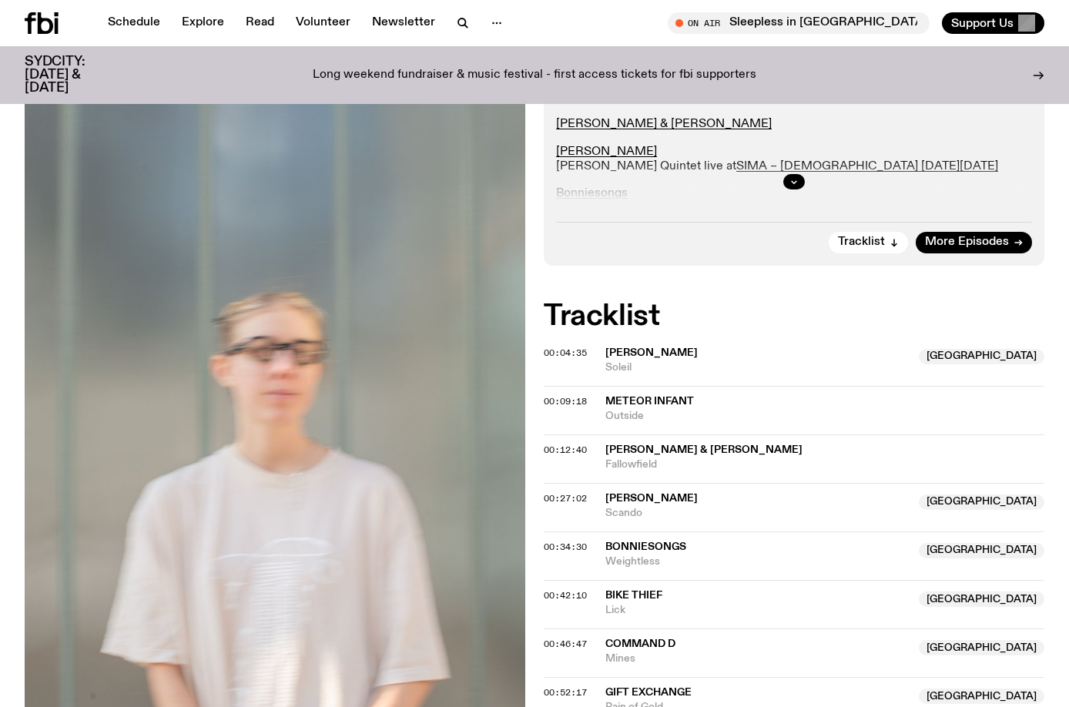
scroll to position [301, 0]
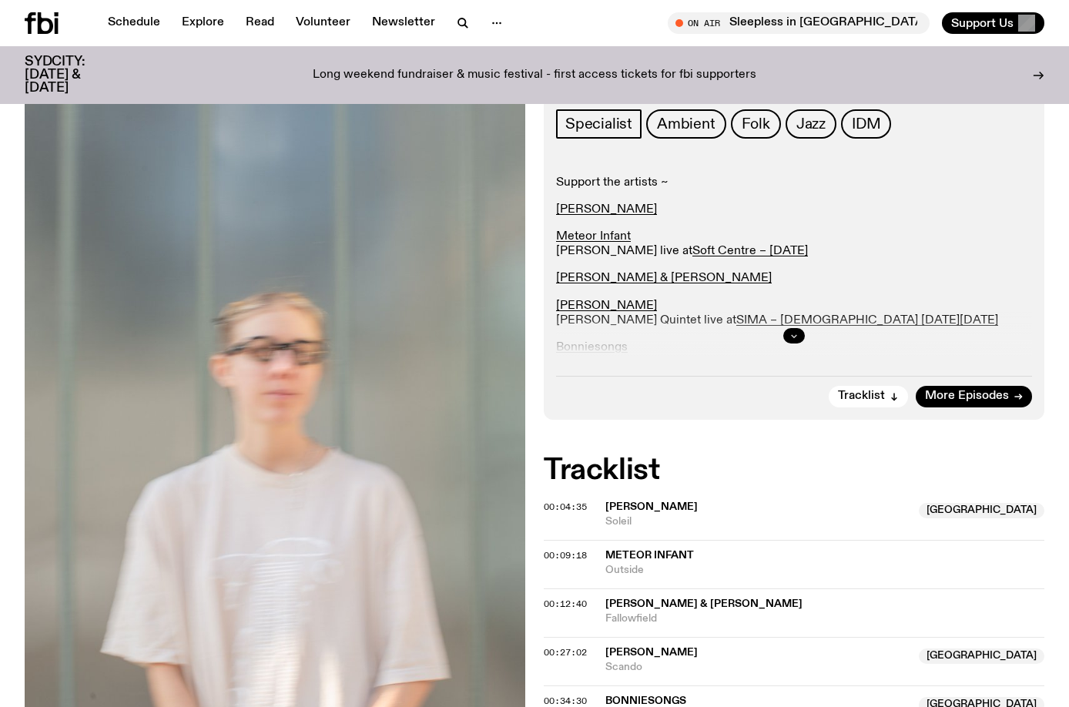
click at [791, 340] on icon "button" at bounding box center [793, 335] width 9 height 9
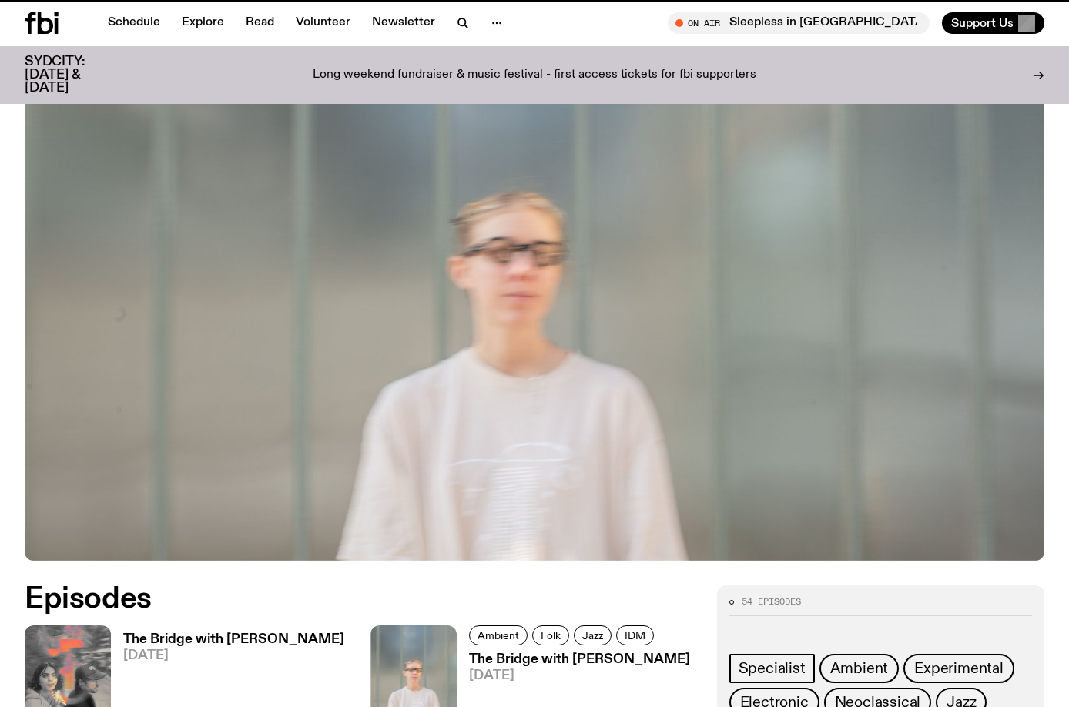
scroll to position [766, 0]
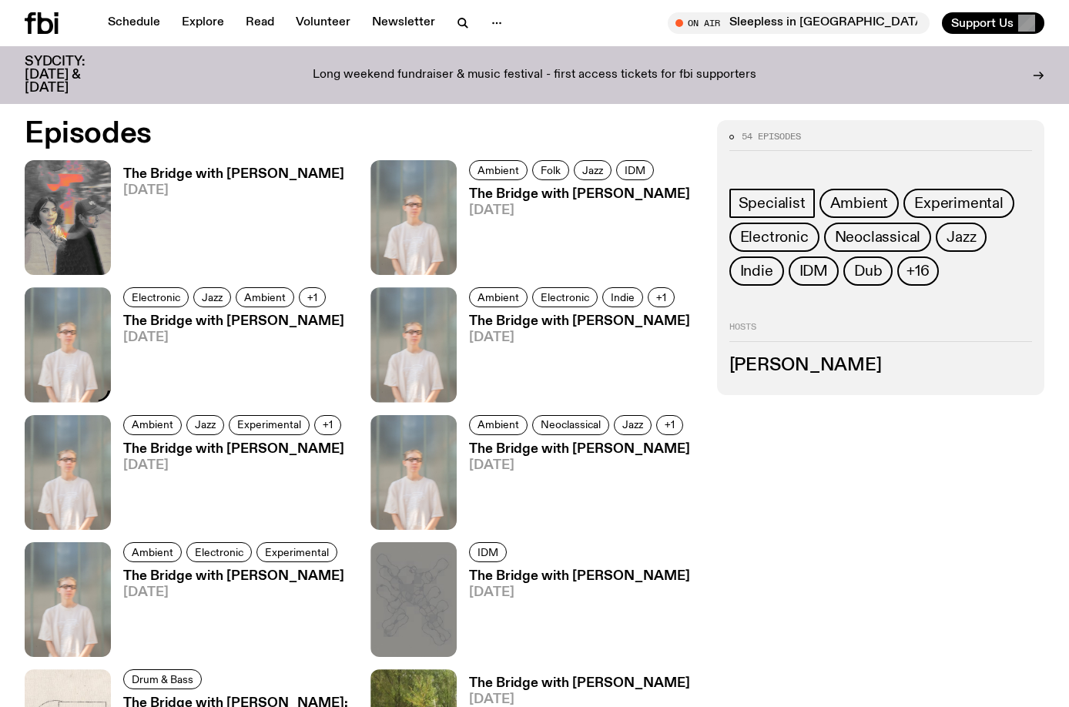
click at [109, 336] on img at bounding box center [68, 344] width 86 height 115
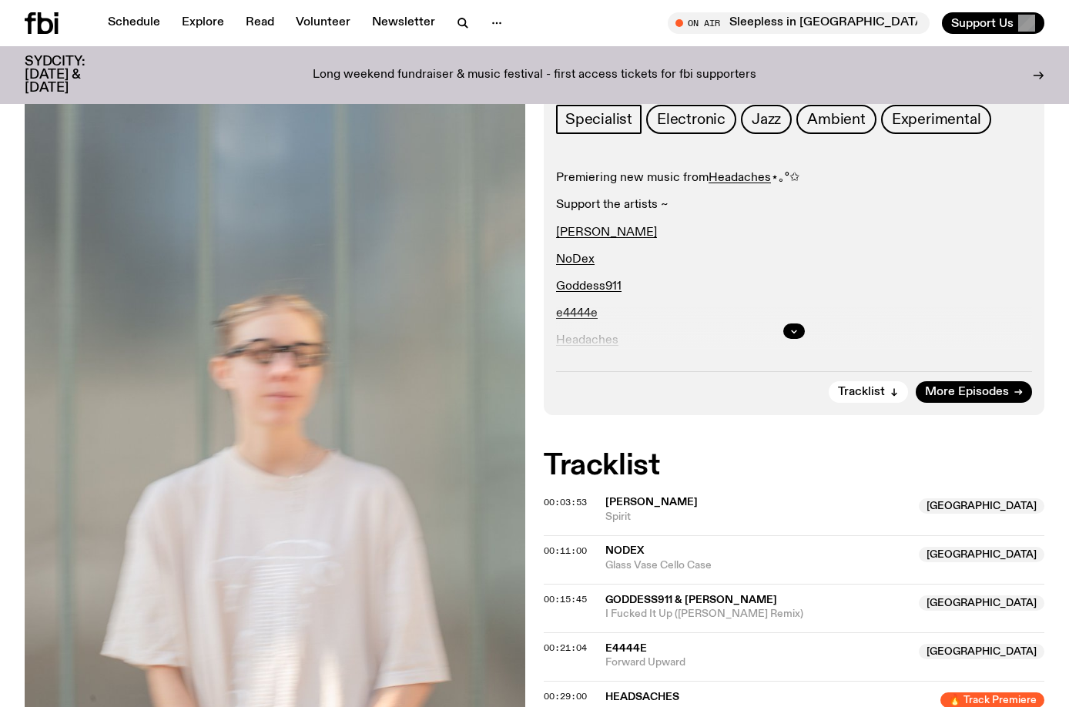
scroll to position [378, 0]
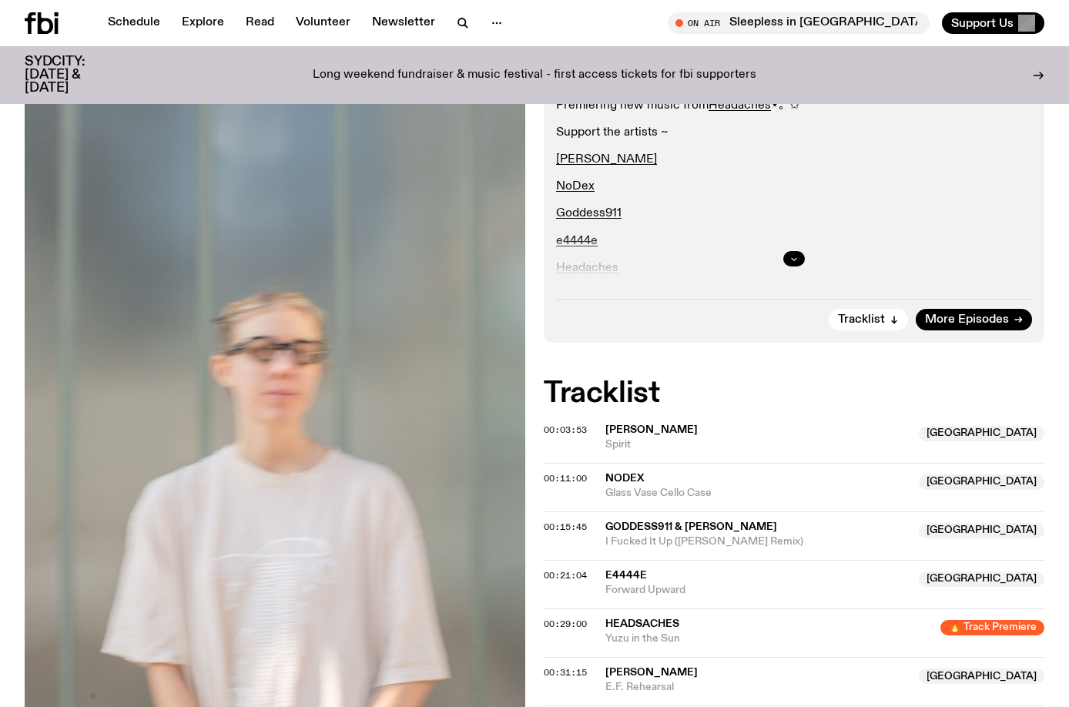
click at [789, 257] on button "button" at bounding box center [794, 258] width 22 height 15
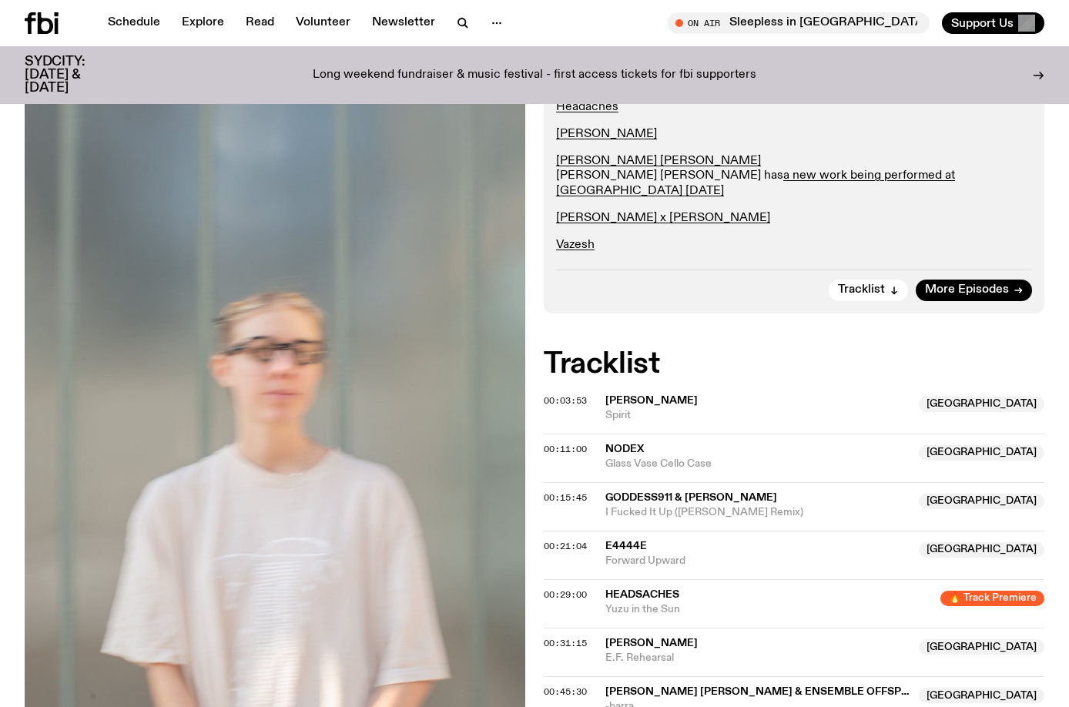
scroll to position [686, 0]
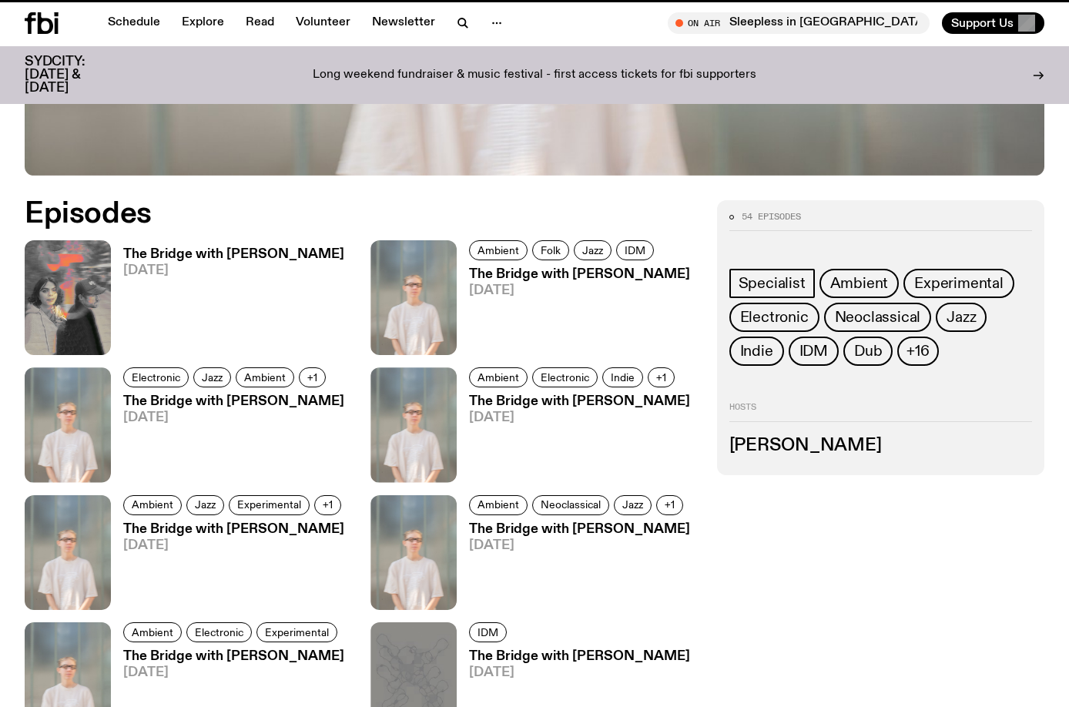
scroll to position [766, 0]
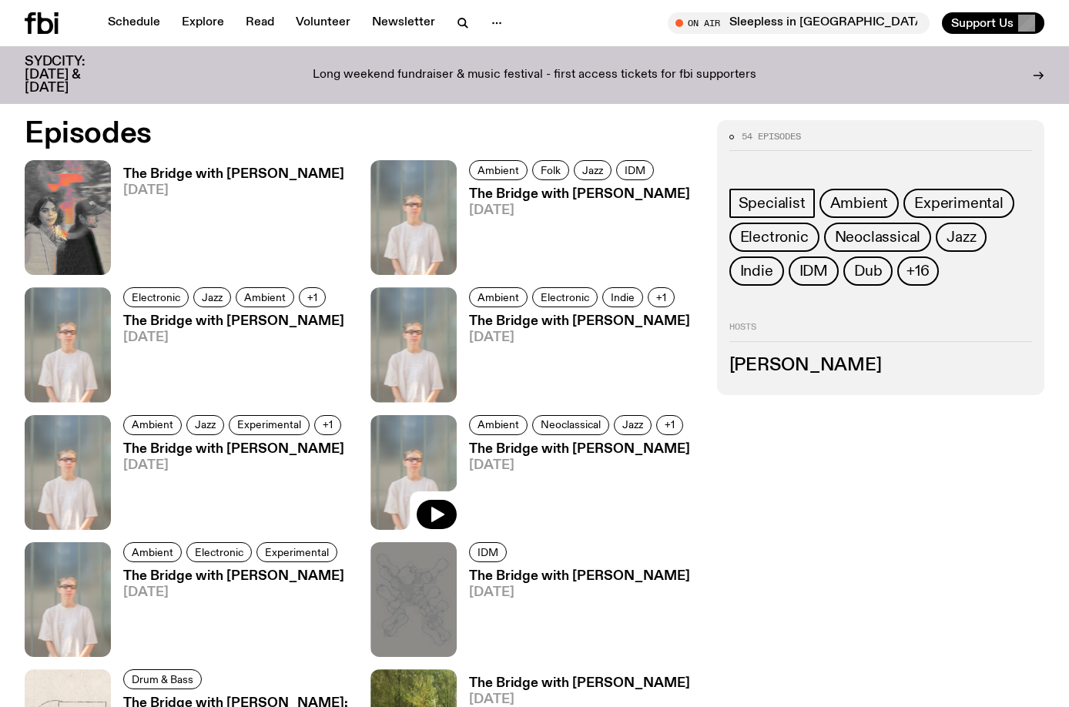
click at [435, 455] on img at bounding box center [413, 472] width 86 height 115
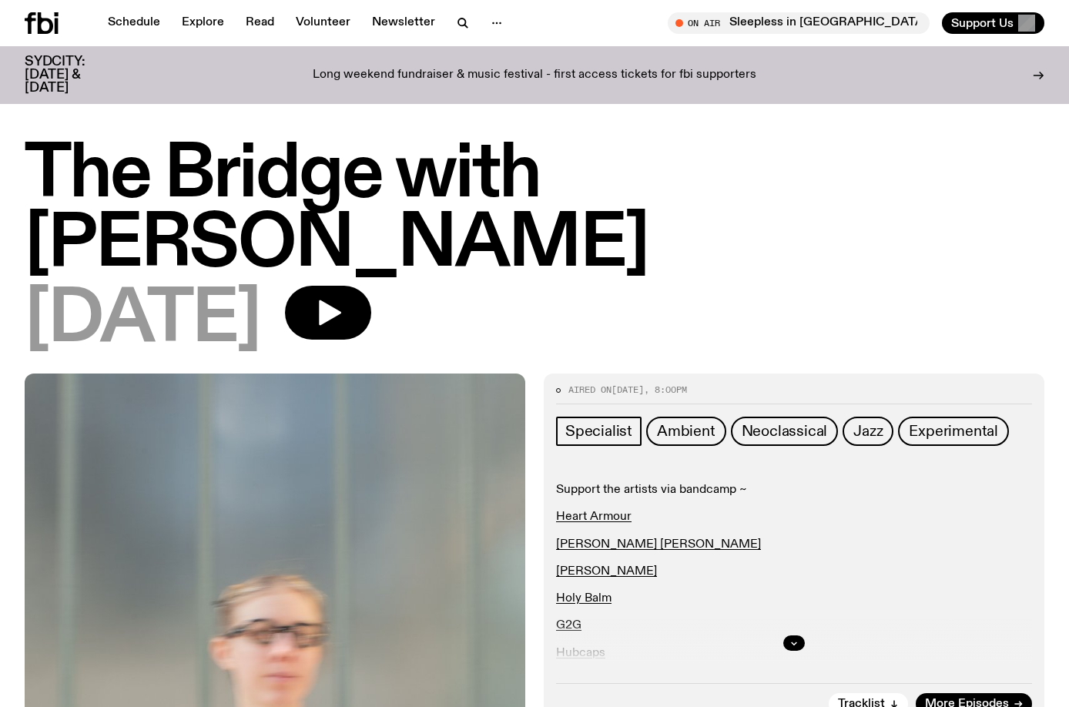
scroll to position [224, 0]
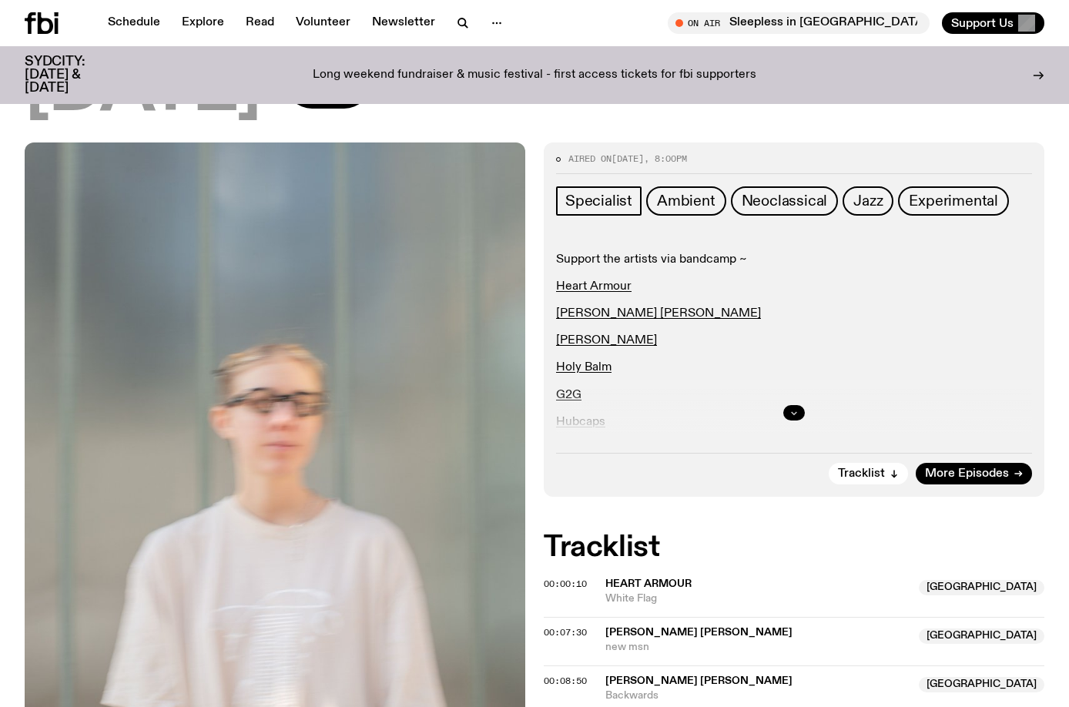
click at [784, 414] on button "button" at bounding box center [794, 412] width 22 height 15
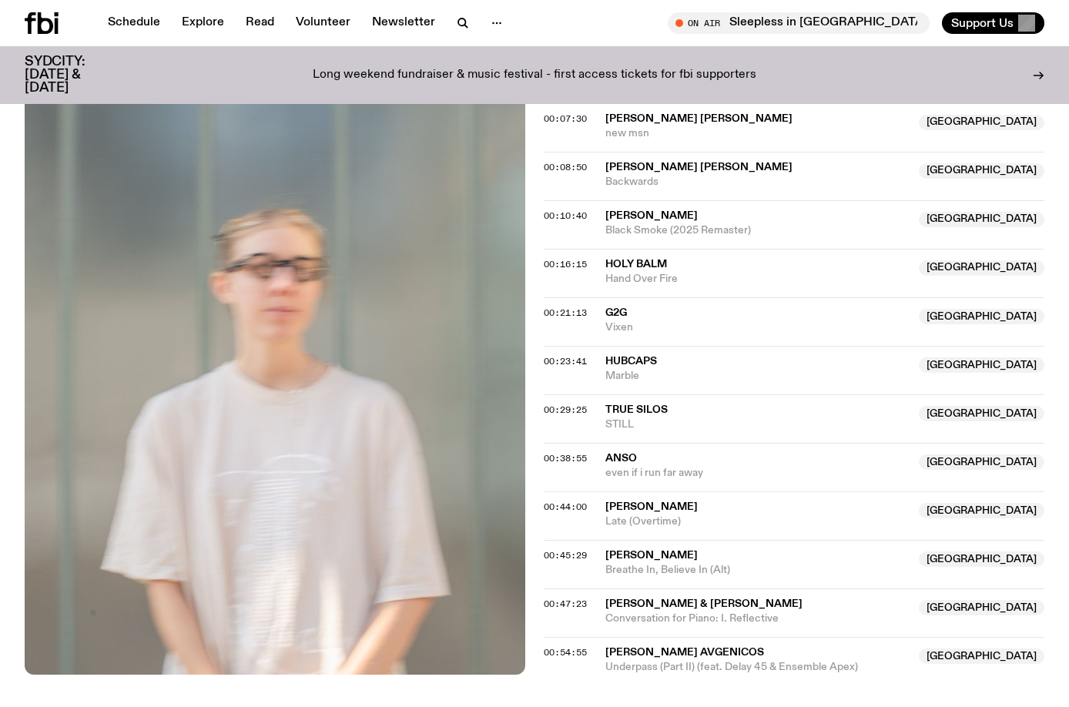
scroll to position [994, 0]
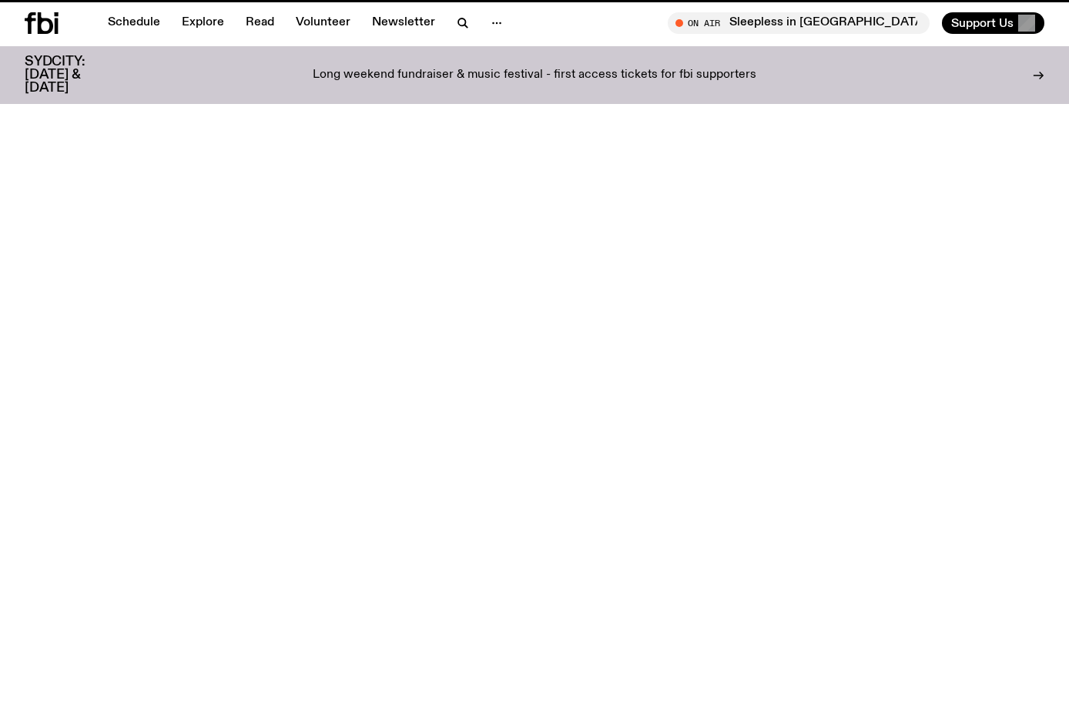
scroll to position [766, 0]
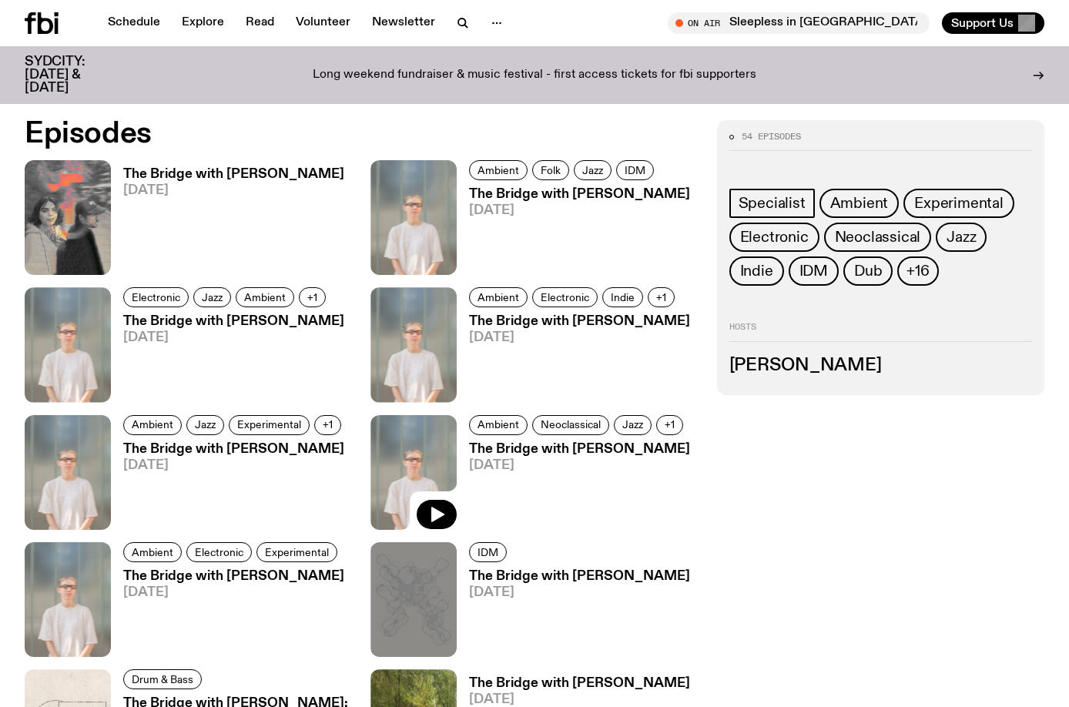
click at [421, 467] on img at bounding box center [413, 472] width 86 height 115
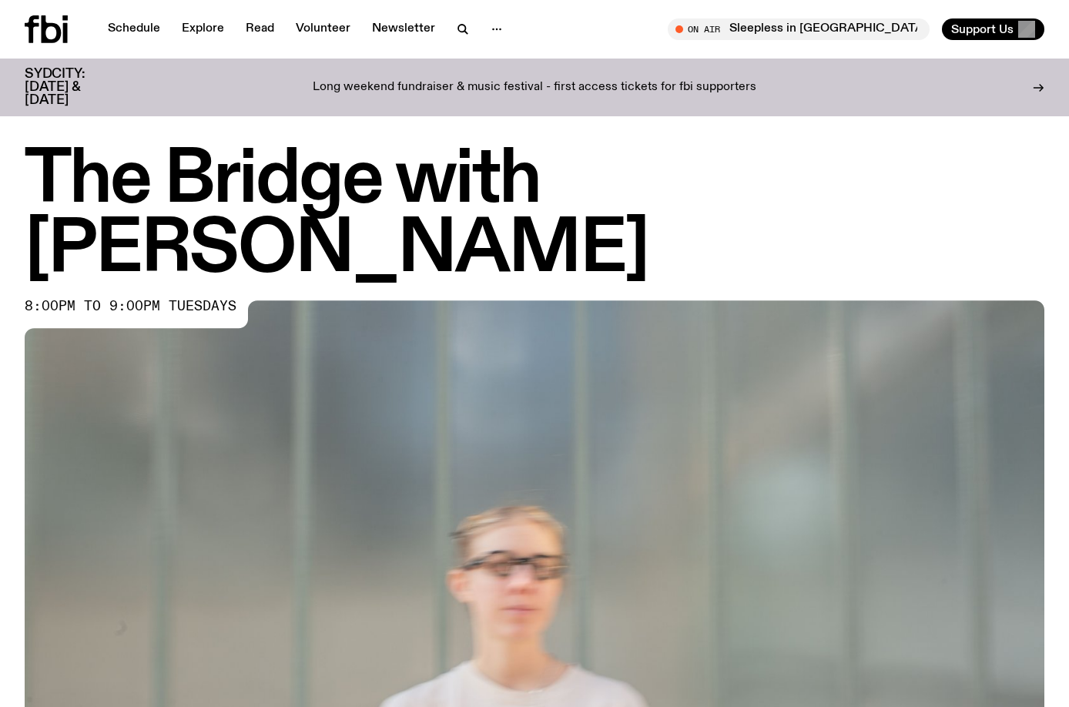
click at [755, 173] on h1 "The Bridge with Mara Schwerdtfeger" at bounding box center [535, 215] width 1020 height 139
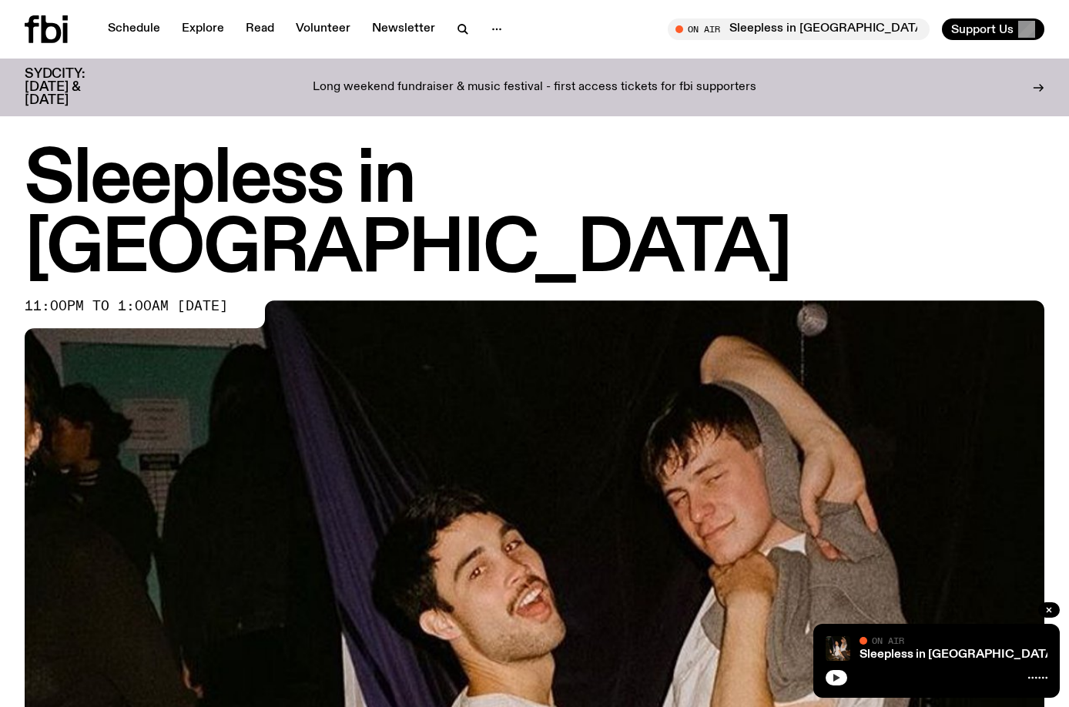
click at [843, 680] on button "button" at bounding box center [837, 677] width 22 height 15
click at [840, 678] on icon "button" at bounding box center [836, 677] width 9 height 9
click at [838, 681] on icon "button" at bounding box center [836, 677] width 9 height 9
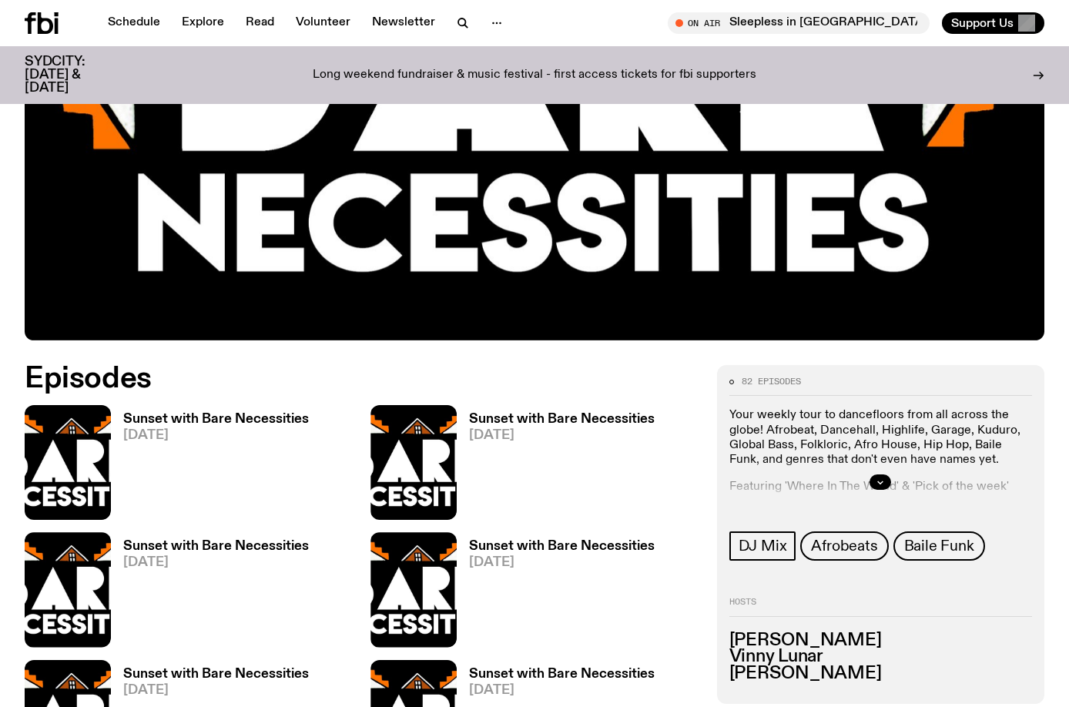
scroll to position [529, 0]
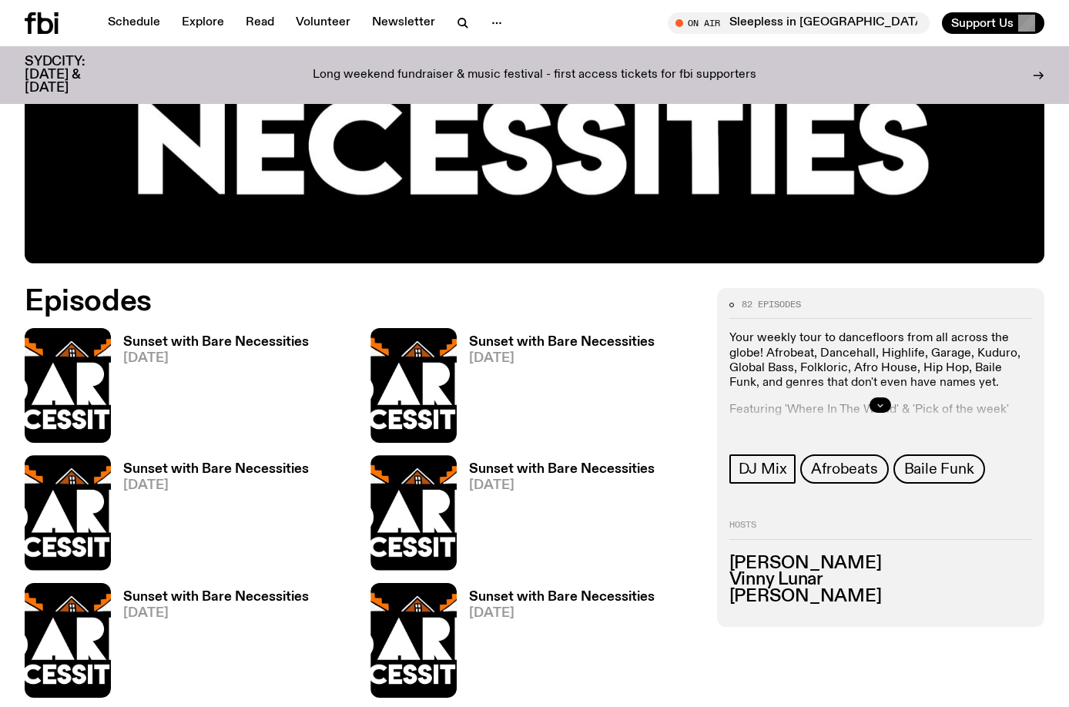
click at [882, 402] on icon "button" at bounding box center [880, 404] width 9 height 9
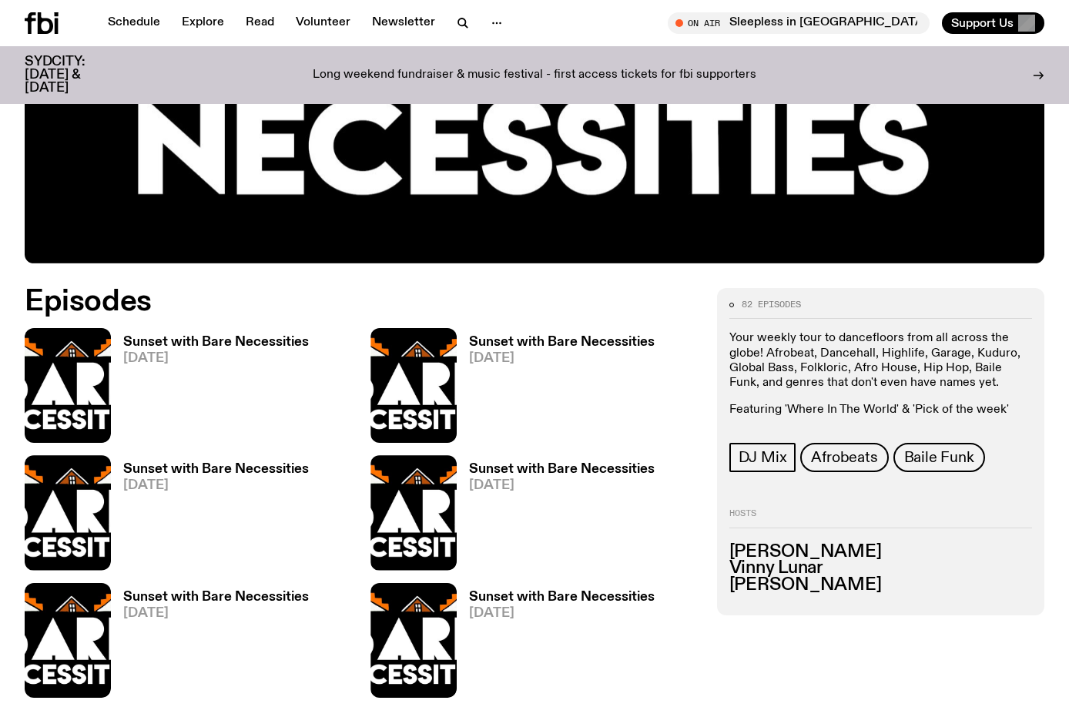
click at [834, 372] on p "Your weekly tour to dancefloors from all across the globe! Afrobeat, Dancehall,…" at bounding box center [880, 360] width 303 height 59
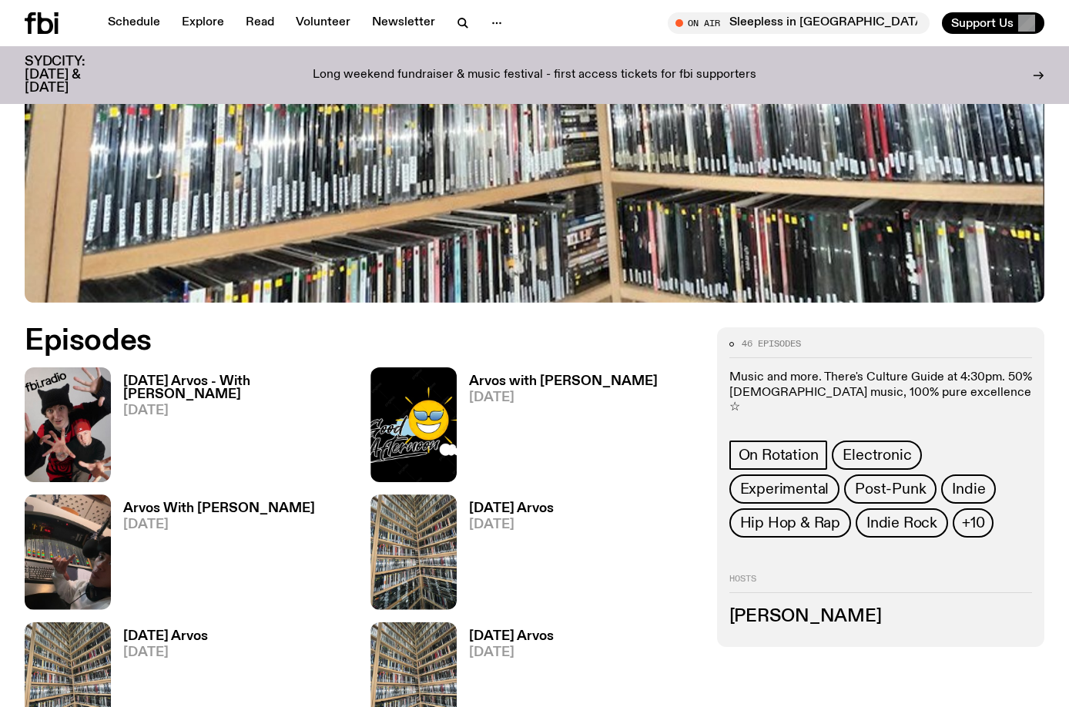
scroll to position [609, 0]
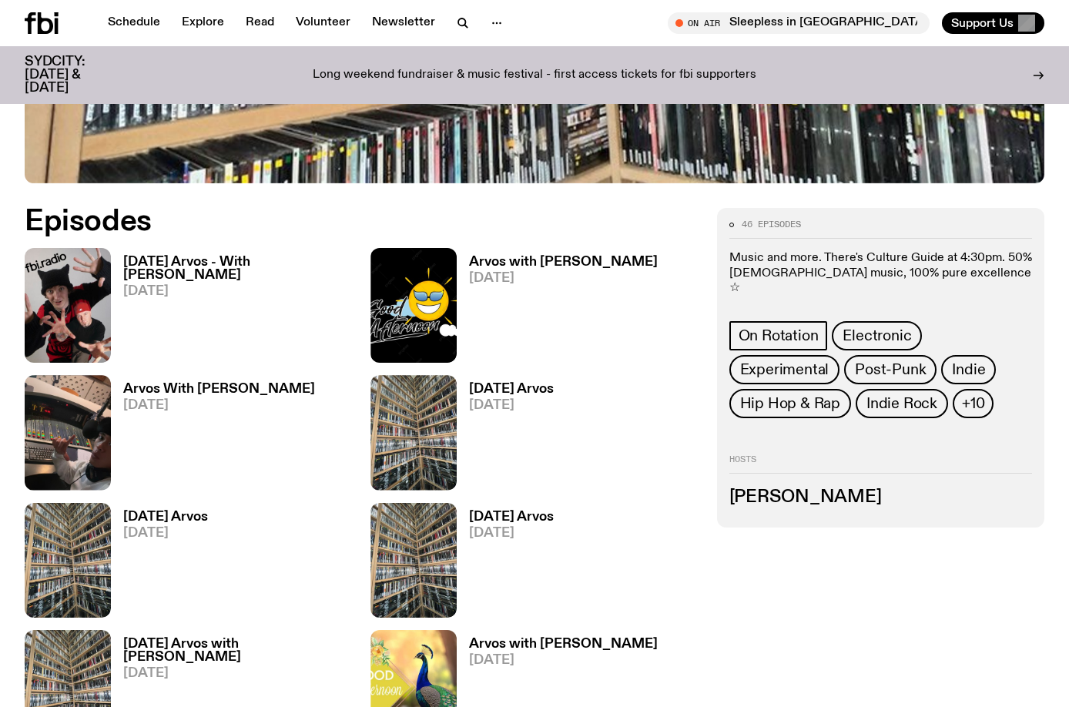
click at [793, 269] on p "Music and more. There's Culture Guide at 4:30pm. 50% Australian music, 100% pur…" at bounding box center [880, 273] width 303 height 45
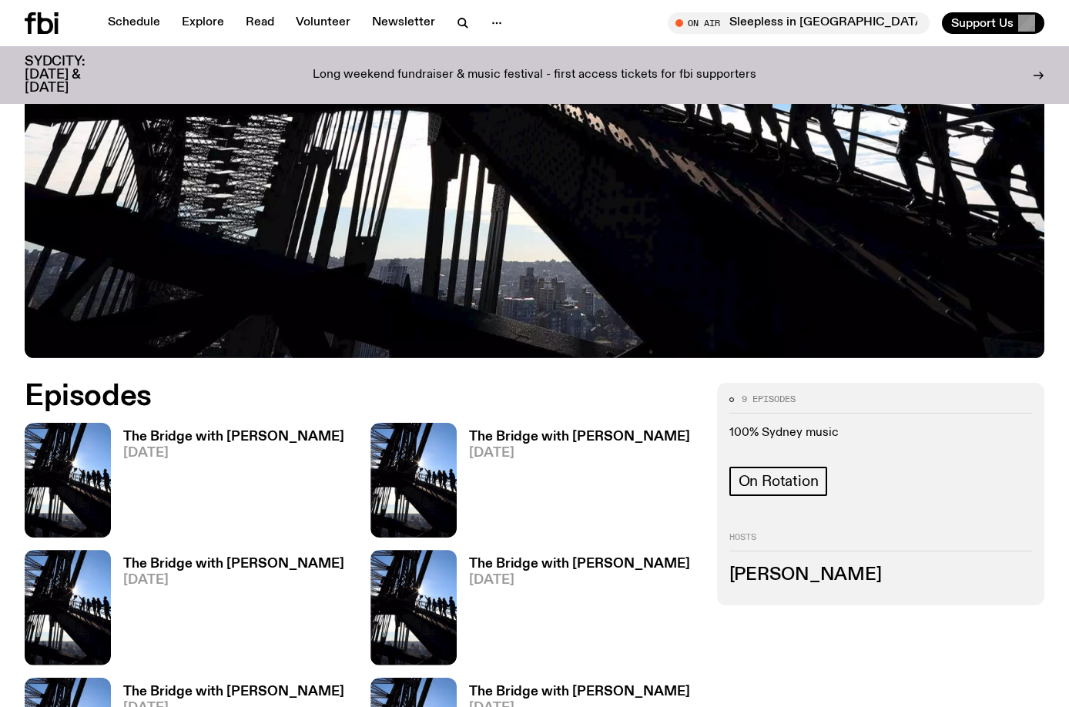
scroll to position [685, 0]
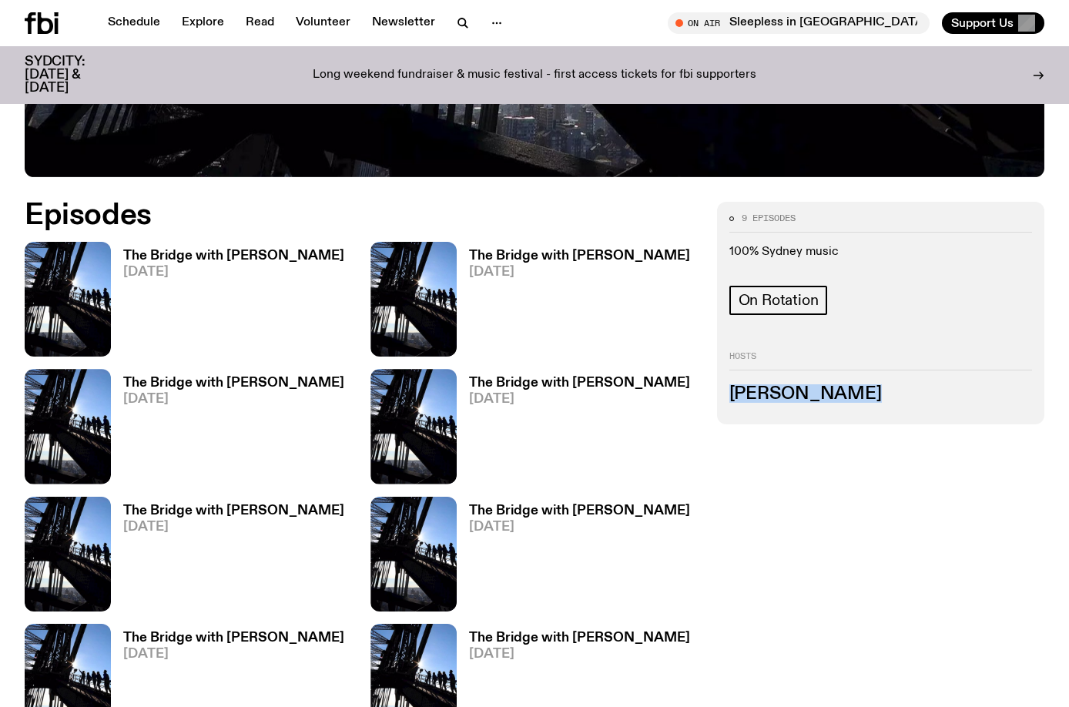
drag, startPoint x: 851, startPoint y: 327, endPoint x: 732, endPoint y: 325, distance: 118.6
click at [732, 386] on h3 "Amelia Sparke" at bounding box center [880, 394] width 303 height 17
copy h3 "Amelia Sparke"
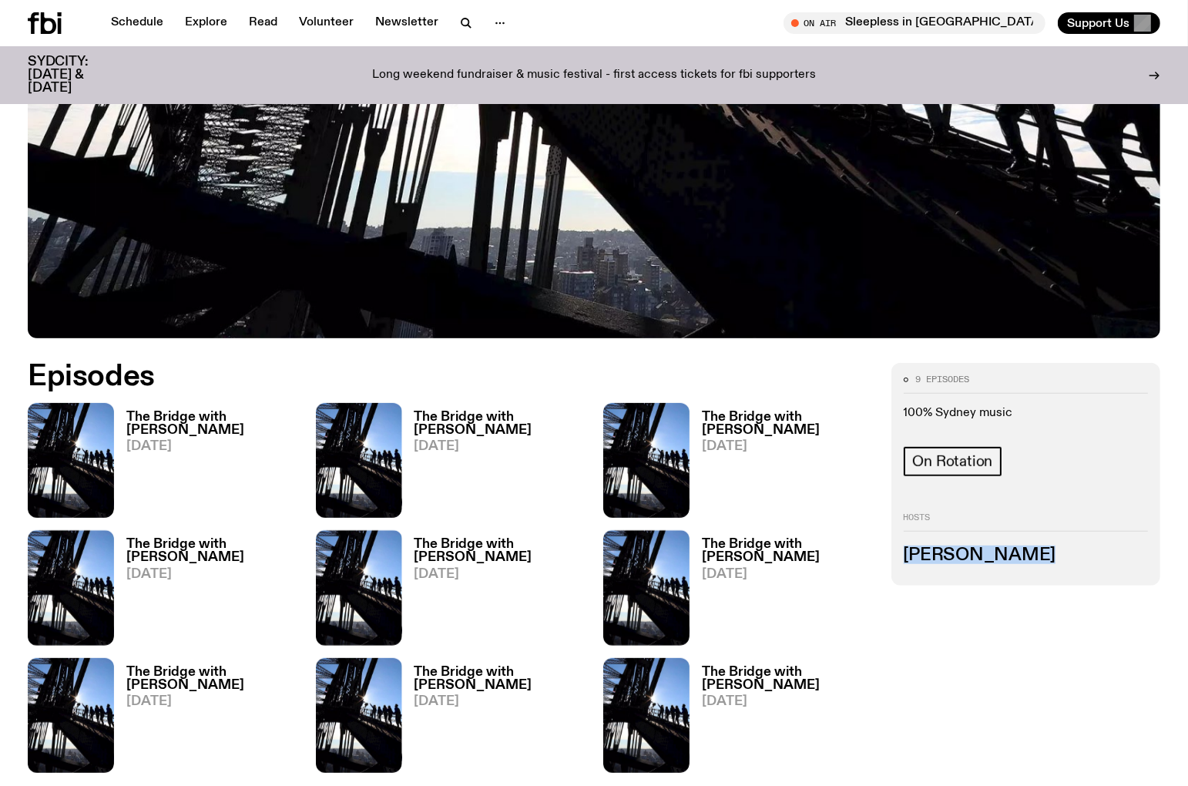
scroll to position [503, 0]
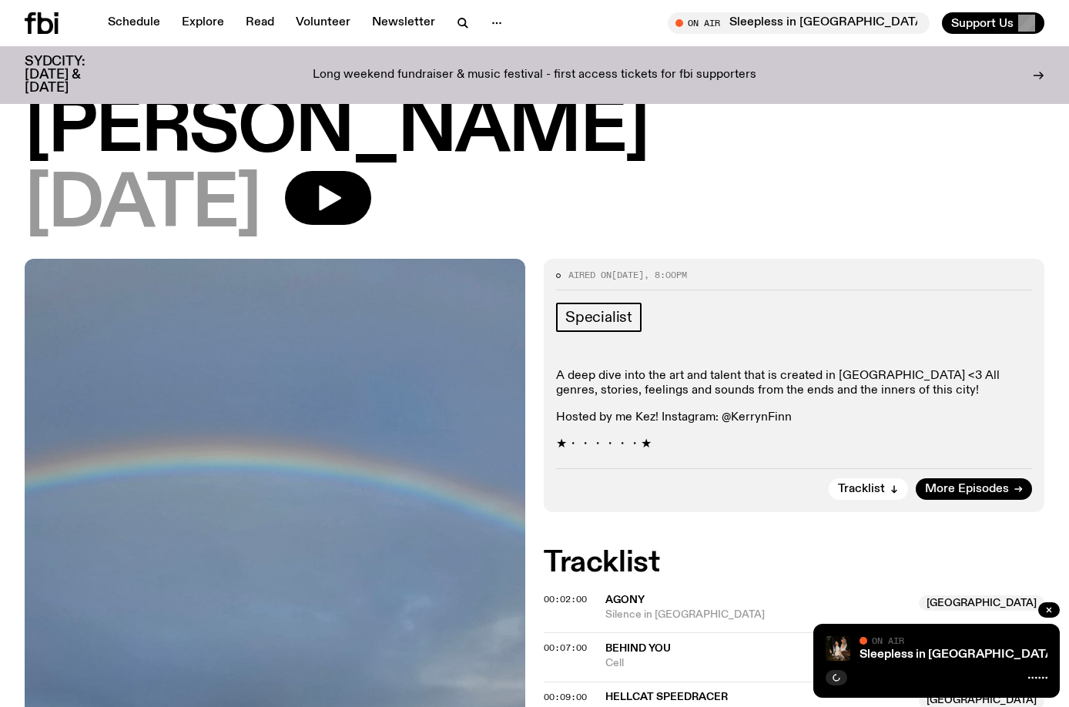
scroll to position [226, 0]
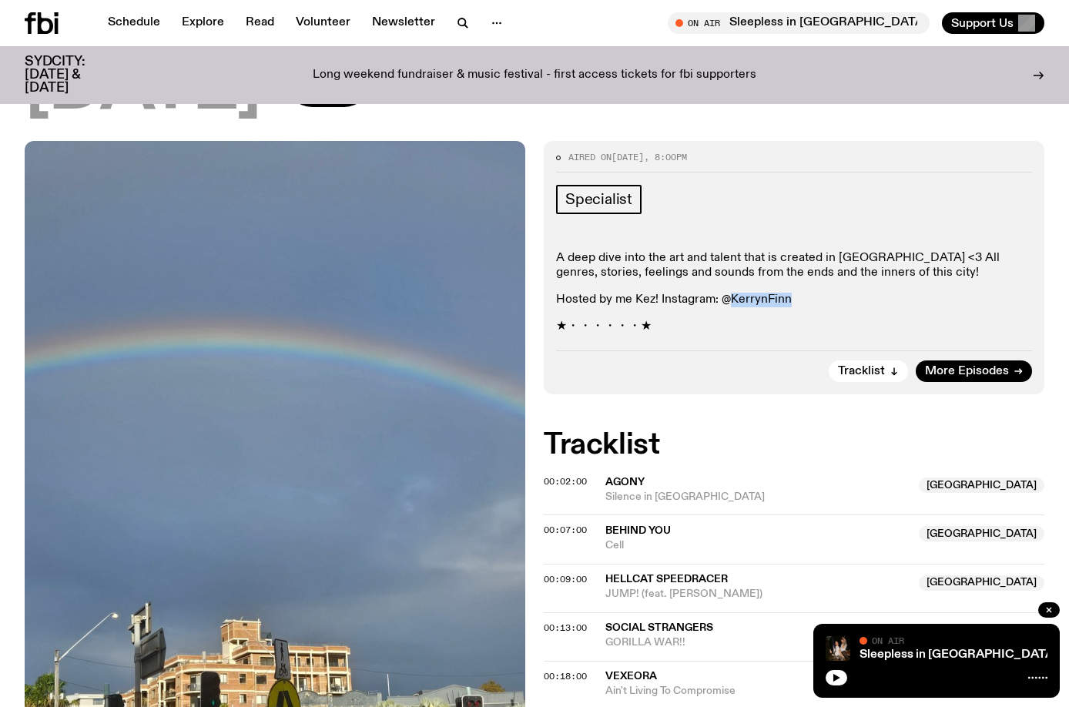
drag, startPoint x: 796, startPoint y: 231, endPoint x: 732, endPoint y: 227, distance: 64.8
click at [732, 293] on p "Hosted by me Kez! Instagram: @KerrynFinn" at bounding box center [794, 300] width 476 height 15
copy p "KerrynFinn"
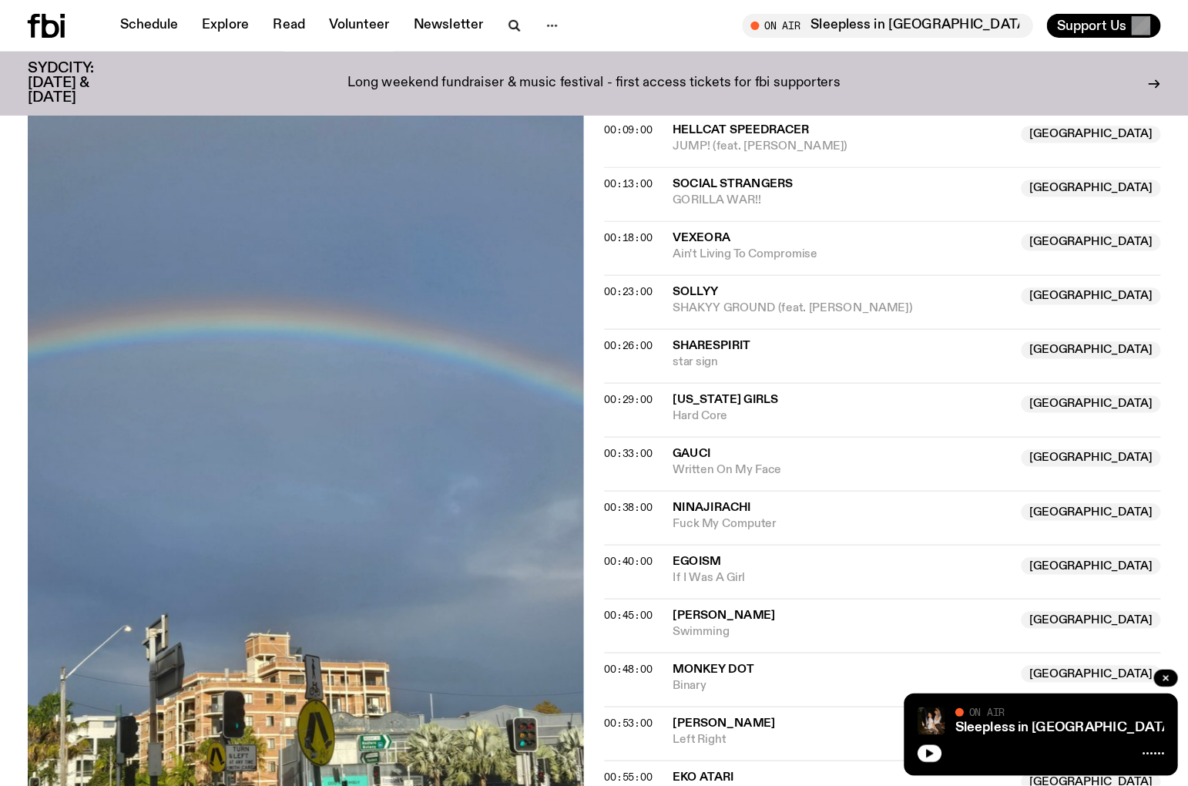
scroll to position [688, 0]
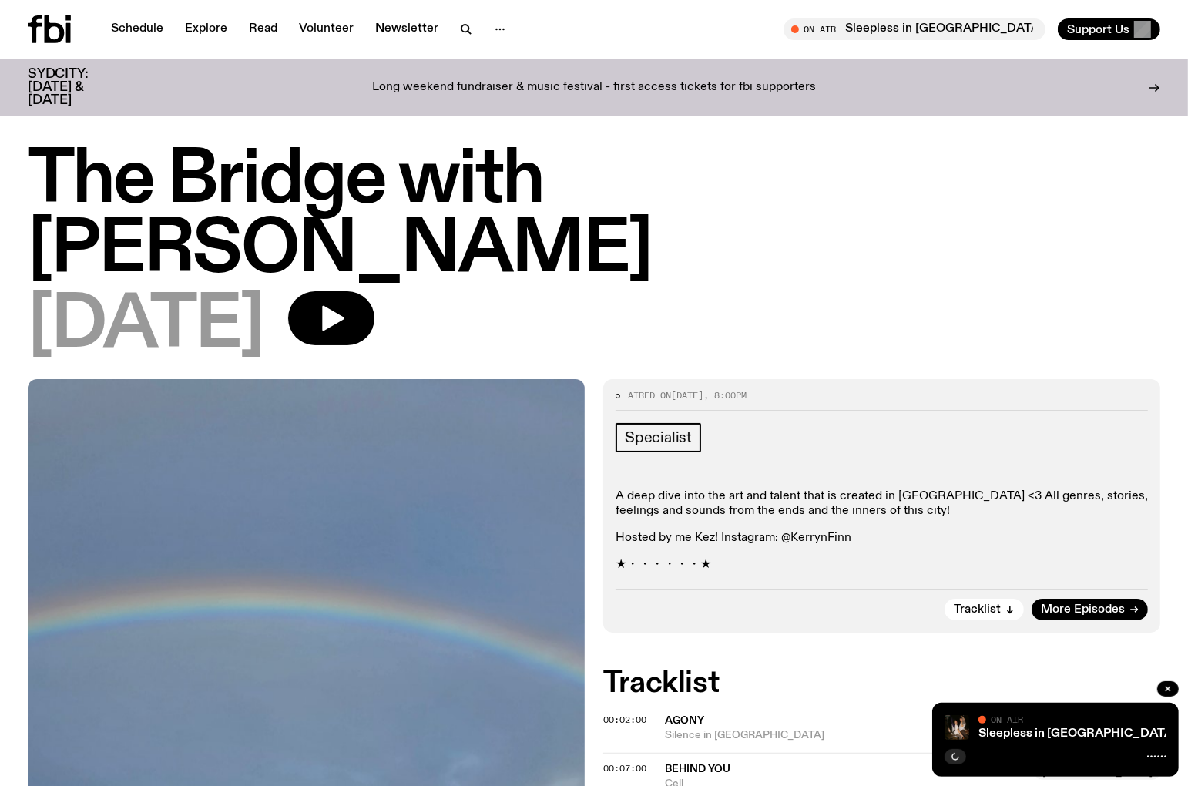
click at [879, 146] on h1 "The Bridge with [PERSON_NAME]" at bounding box center [594, 215] width 1132 height 139
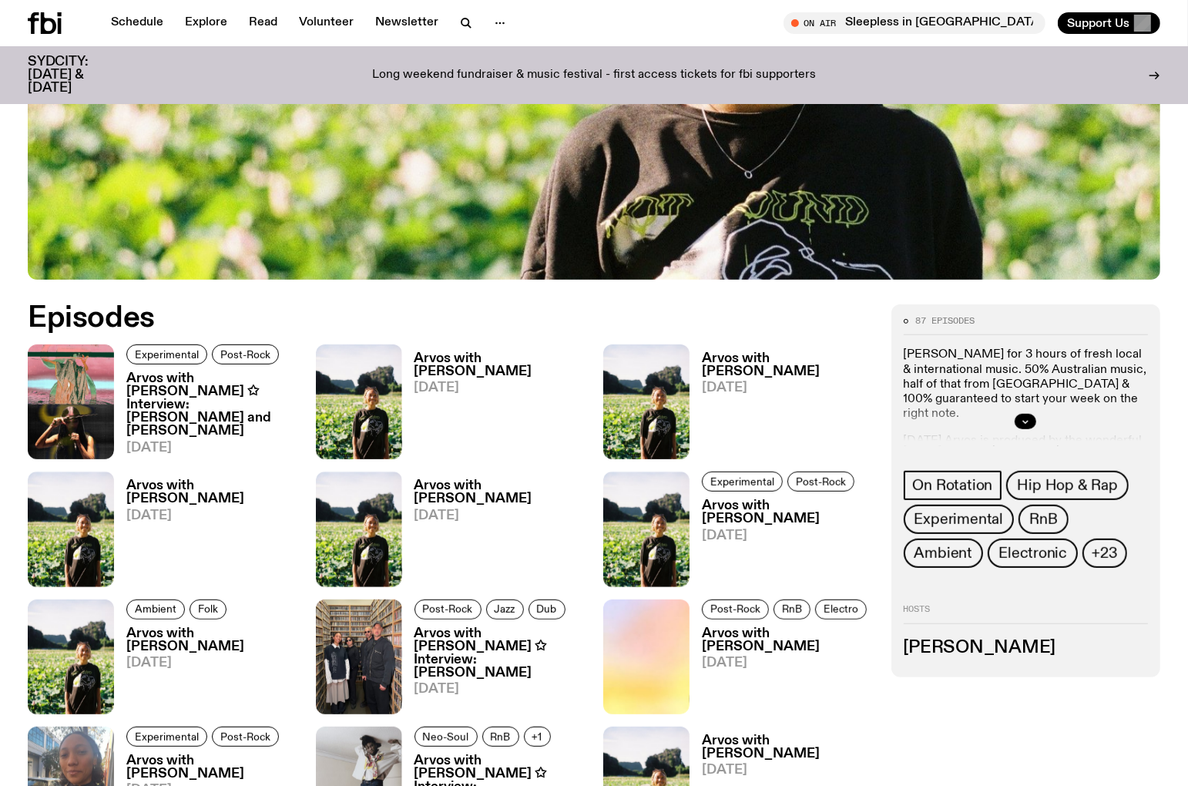
scroll to position [594, 0]
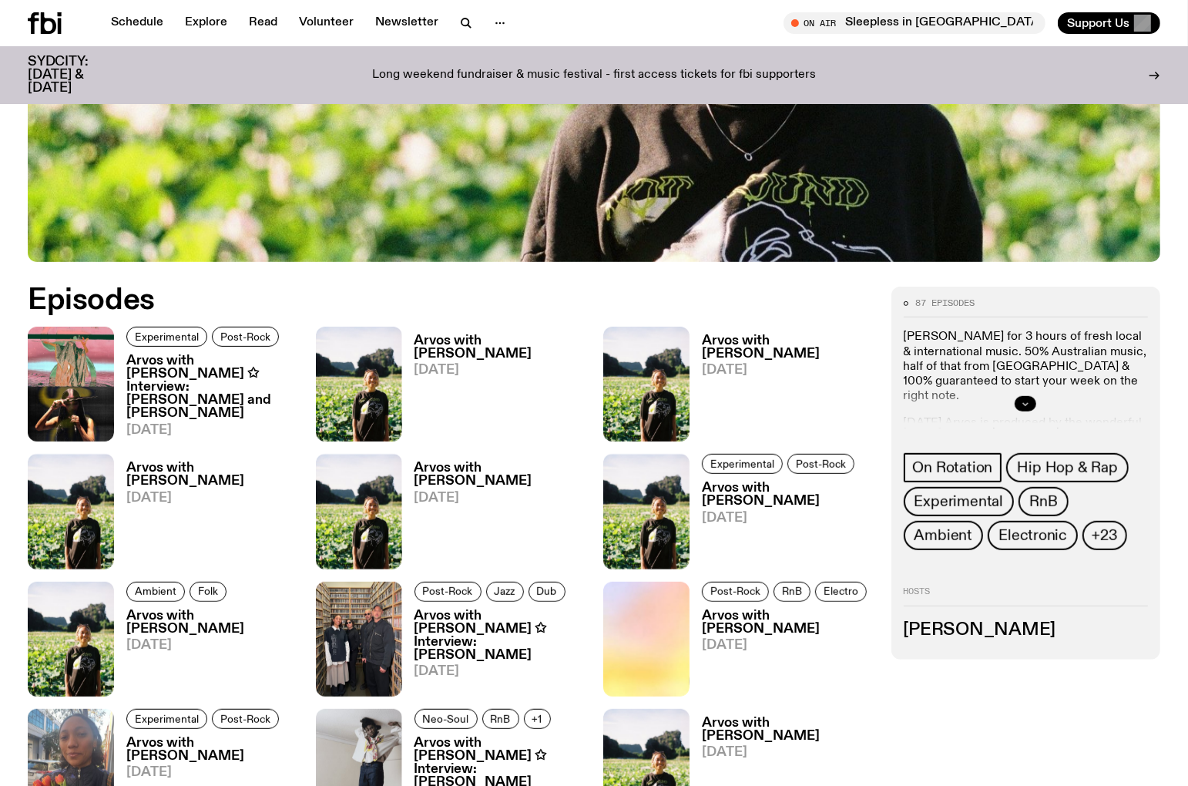
click at [1027, 399] on icon "button" at bounding box center [1025, 403] width 9 height 9
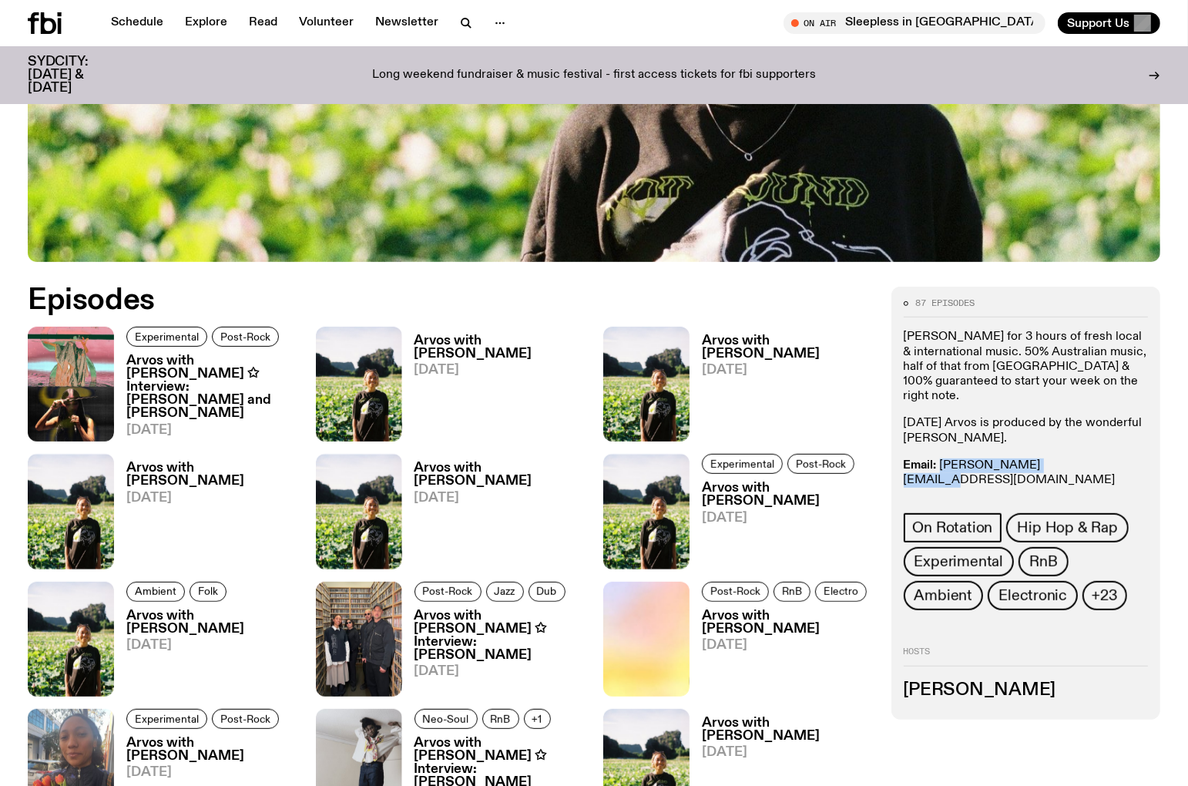
drag, startPoint x: 1074, startPoint y: 449, endPoint x: 941, endPoint y: 450, distance: 133.2
click at [941, 458] on p "Email: briana.k@fbiradio.com Insta: bria.wav Text In: 0409 945 945" at bounding box center [1025, 487] width 245 height 59
copy link "briana.k@fbiradio.com"
drag, startPoint x: 1003, startPoint y: 459, endPoint x: 937, endPoint y: 464, distance: 66.5
click at [937, 464] on p "Email: briana.k@fbiradio.com Insta: bria.wav Text In: 0409 945 945" at bounding box center [1025, 487] width 245 height 59
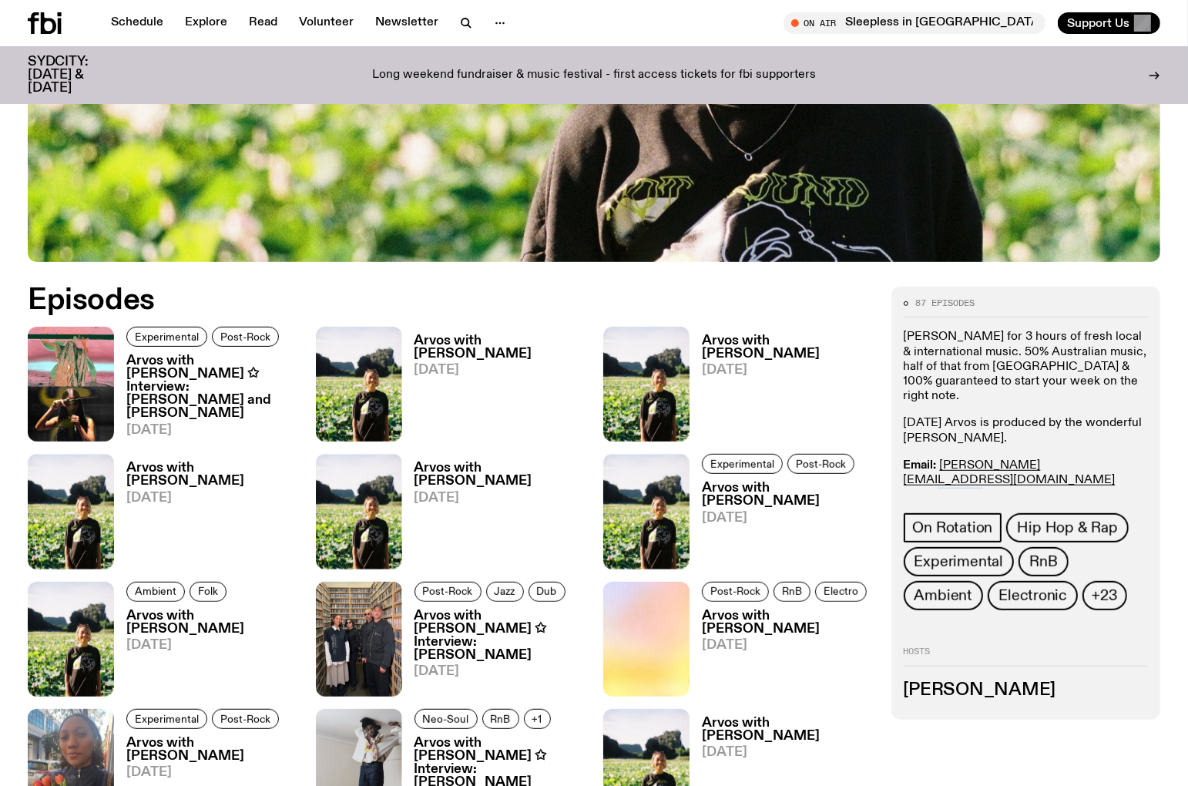
click at [970, 488] on link "bria.wav" at bounding box center [959, 494] width 45 height 12
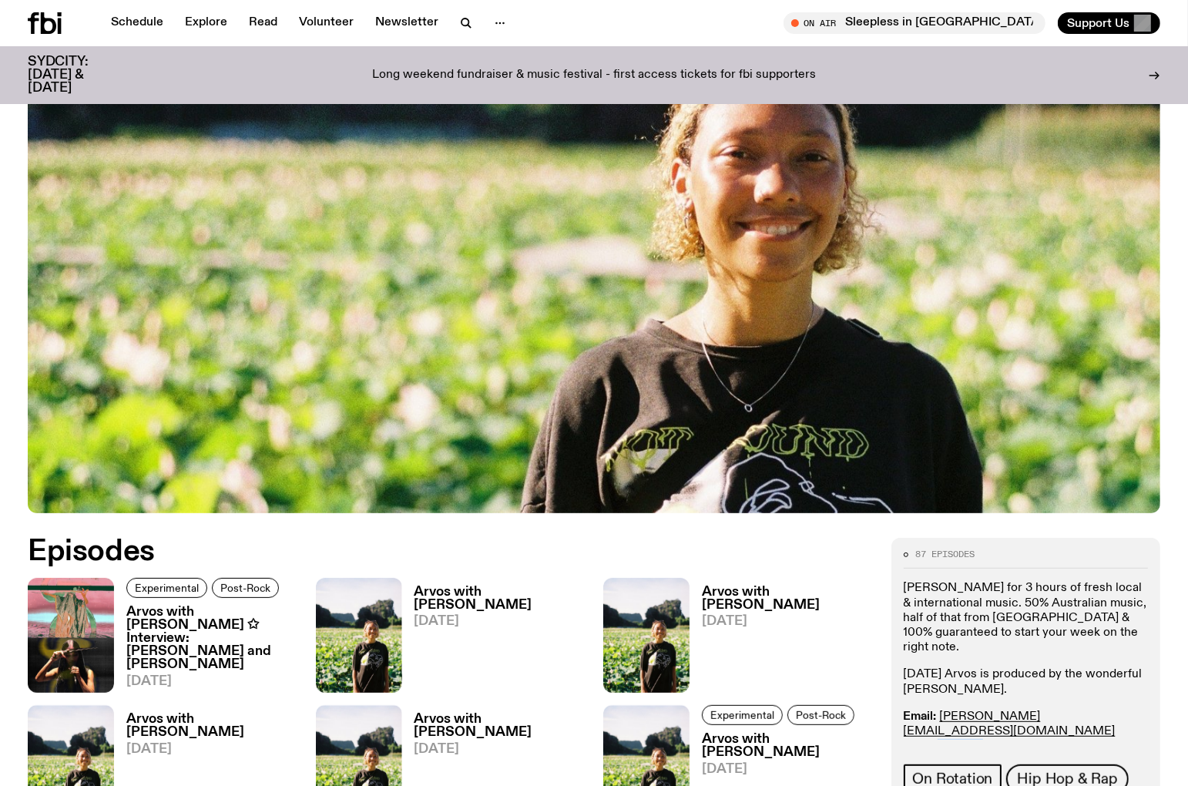
scroll to position [422, 0]
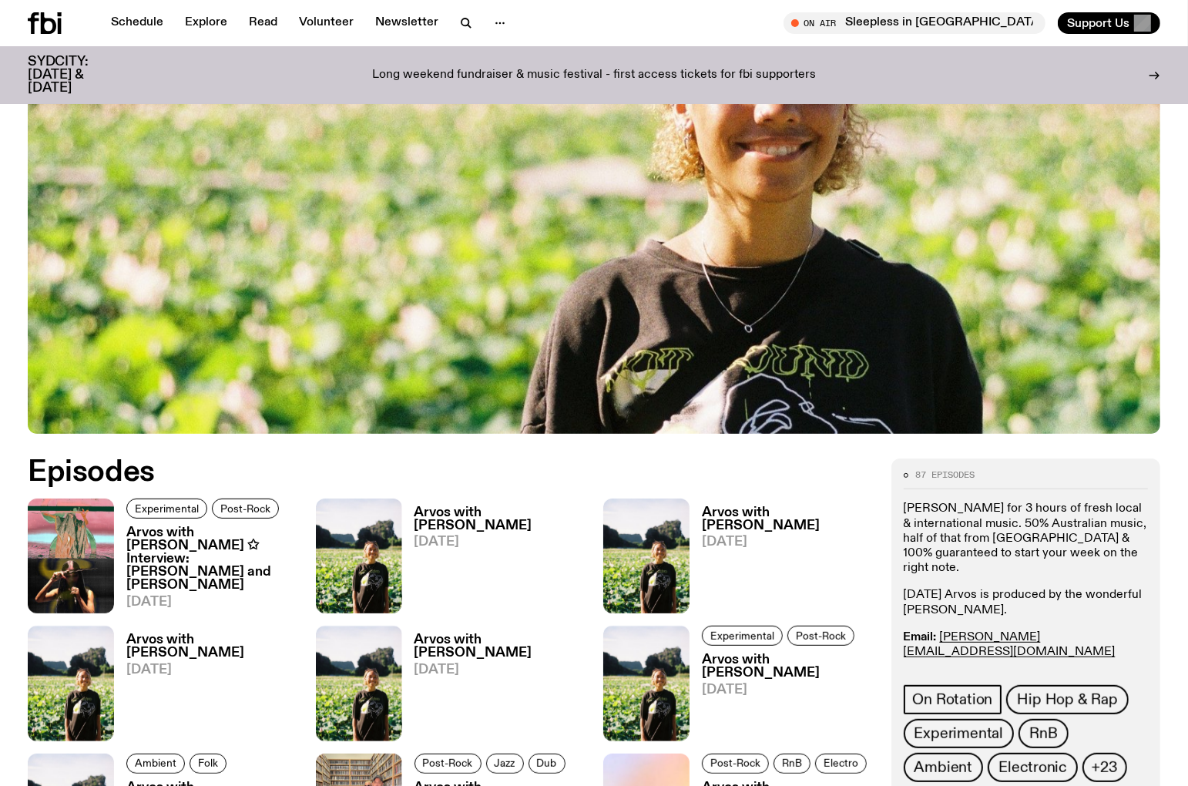
click at [972, 525] on p "Join Bri Kennedy for 3 hours of fresh local & international music. ​50% Austral…" at bounding box center [1025, 538] width 245 height 74
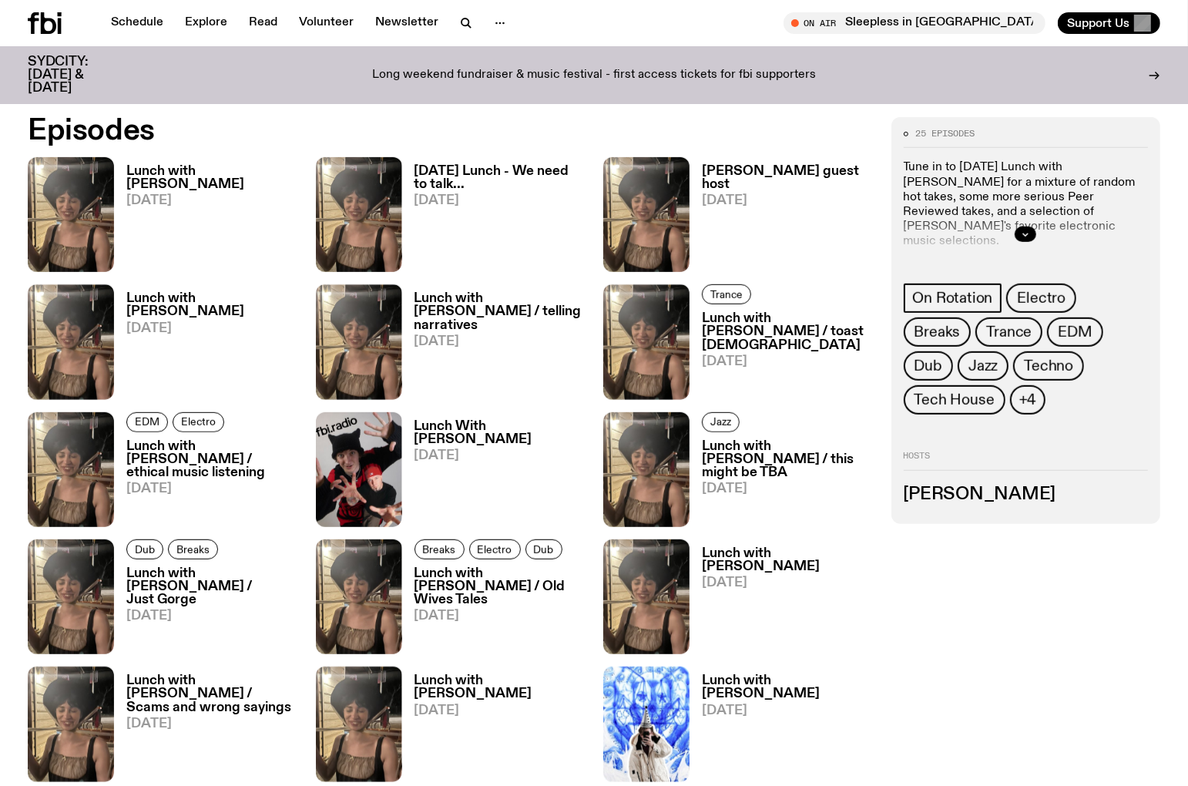
scroll to position [761, 0]
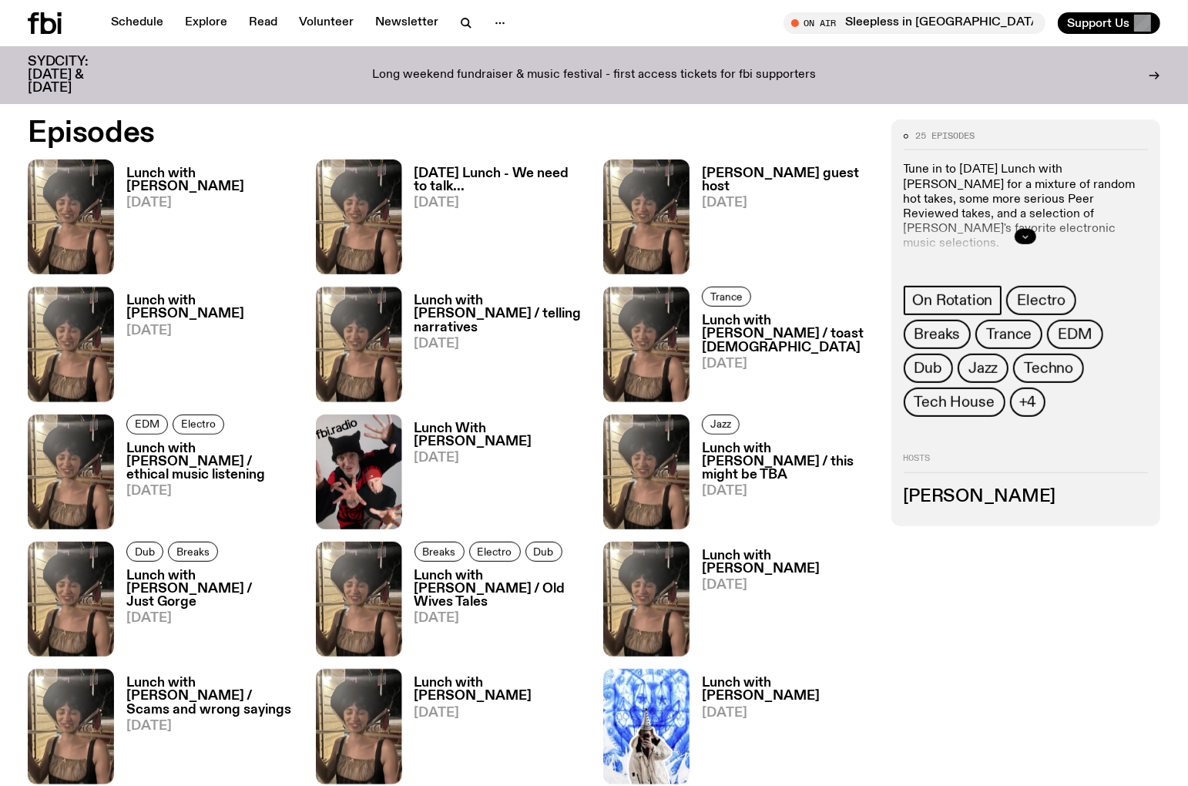
click at [1034, 234] on button "button" at bounding box center [1025, 236] width 22 height 15
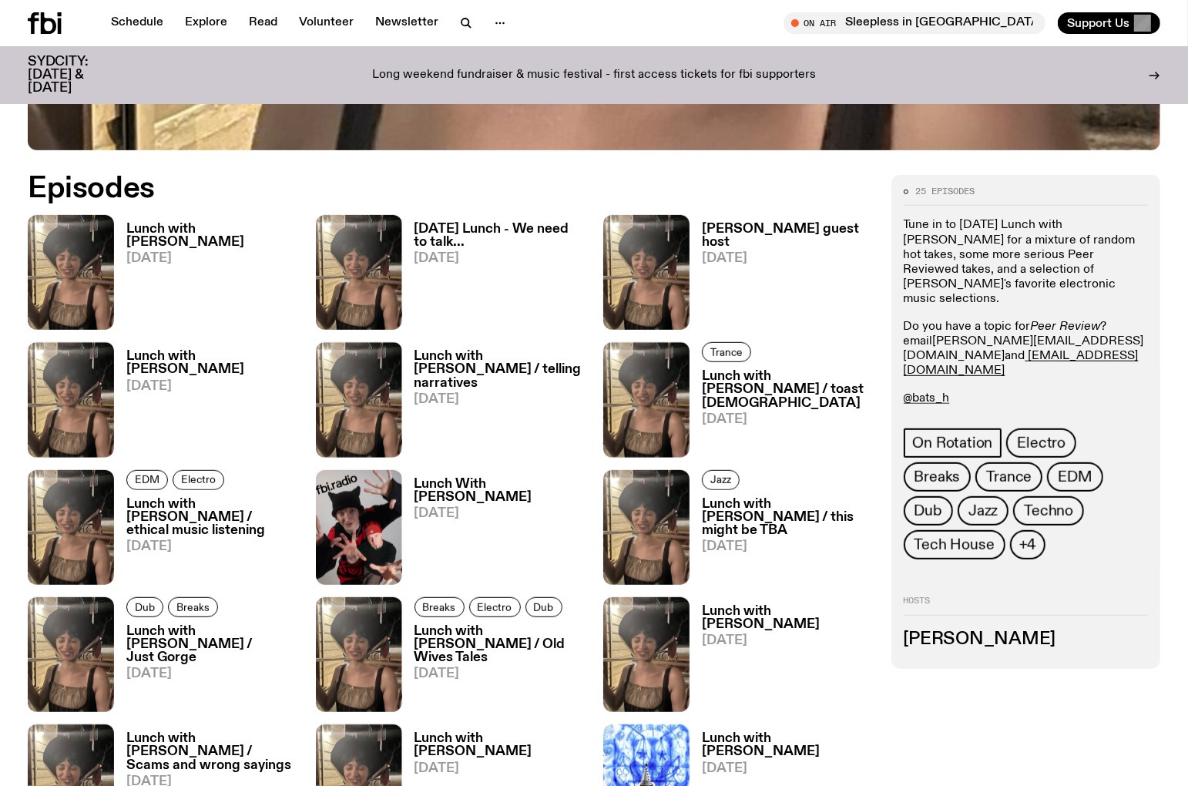
scroll to position [675, 0]
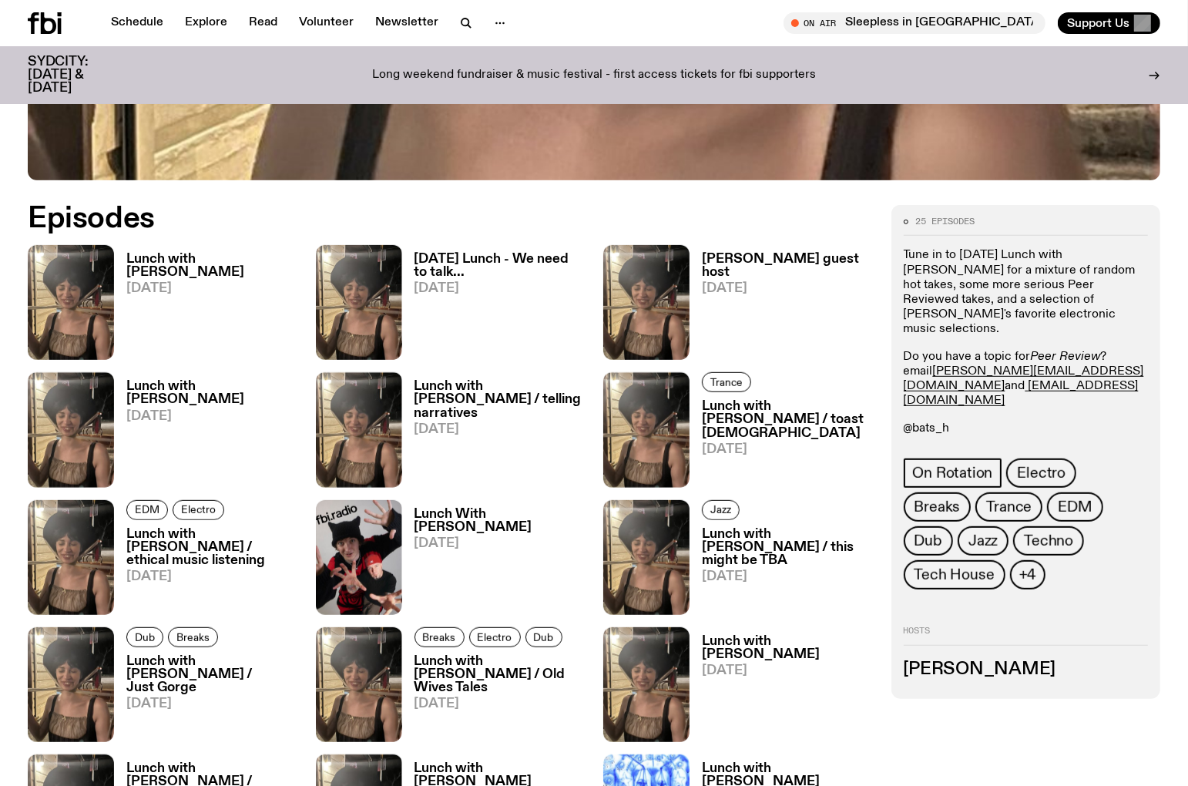
click at [932, 422] on link "@bats_h" at bounding box center [926, 428] width 46 height 12
click at [943, 449] on link "@_.synergy.___" at bounding box center [946, 455] width 86 height 12
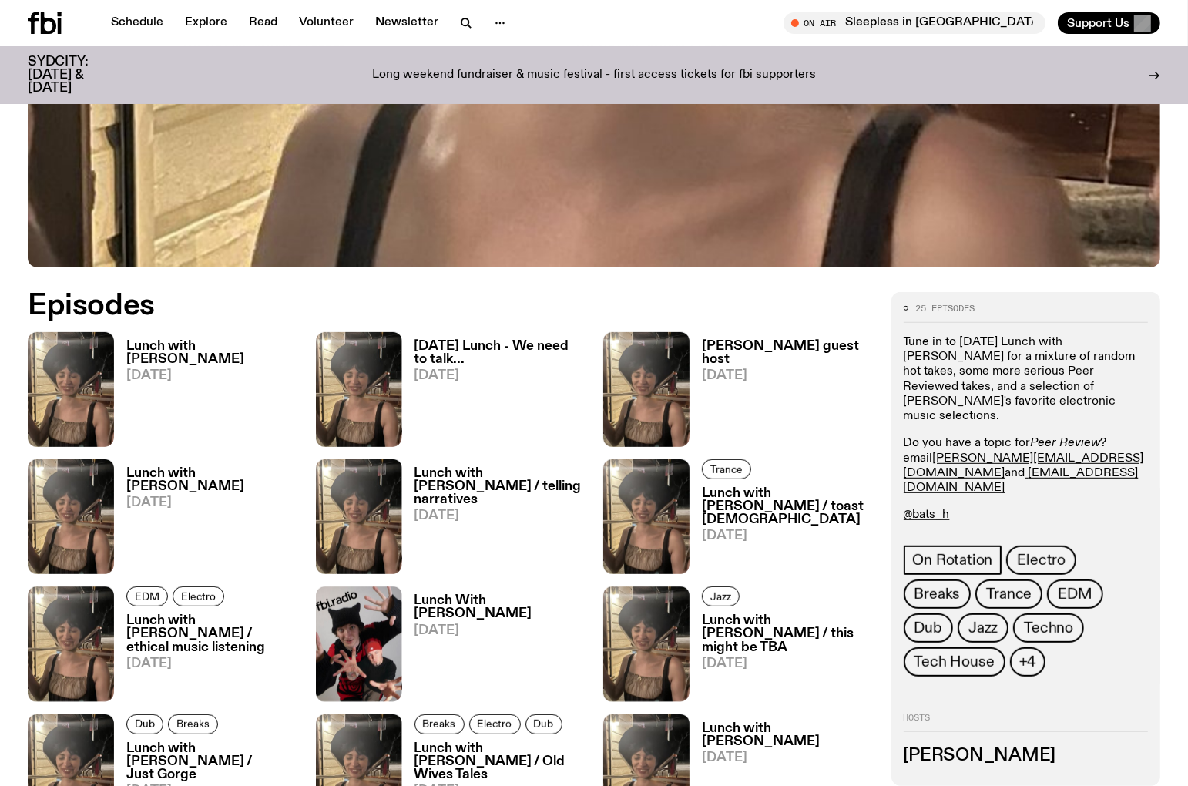
scroll to position [590, 0]
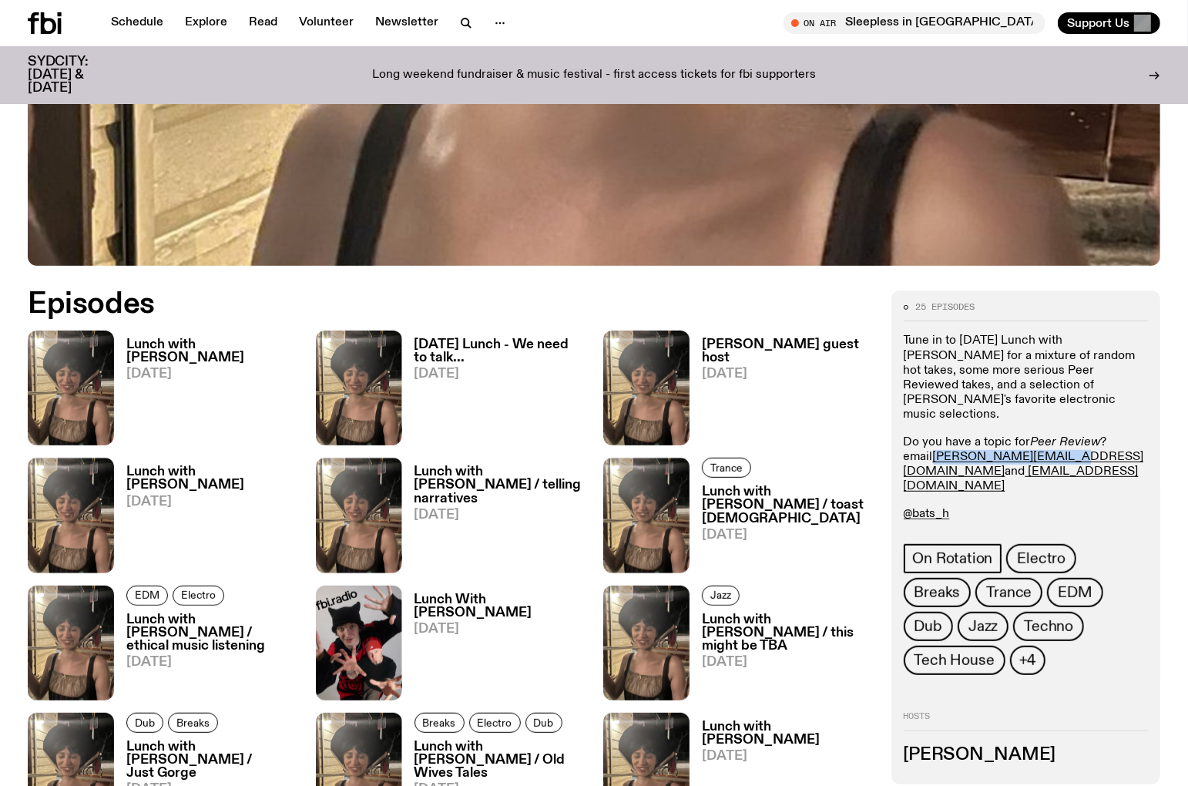
drag, startPoint x: 933, startPoint y: 440, endPoint x: 1057, endPoint y: 442, distance: 124.8
click at [1057, 442] on p "Do you have a topic for Peer Review ? email [PERSON_NAME][EMAIL_ADDRESS][DOMAIN…" at bounding box center [1025, 464] width 245 height 59
copy p "[PERSON_NAME][EMAIL_ADDRESS][DOMAIN_NAME]"
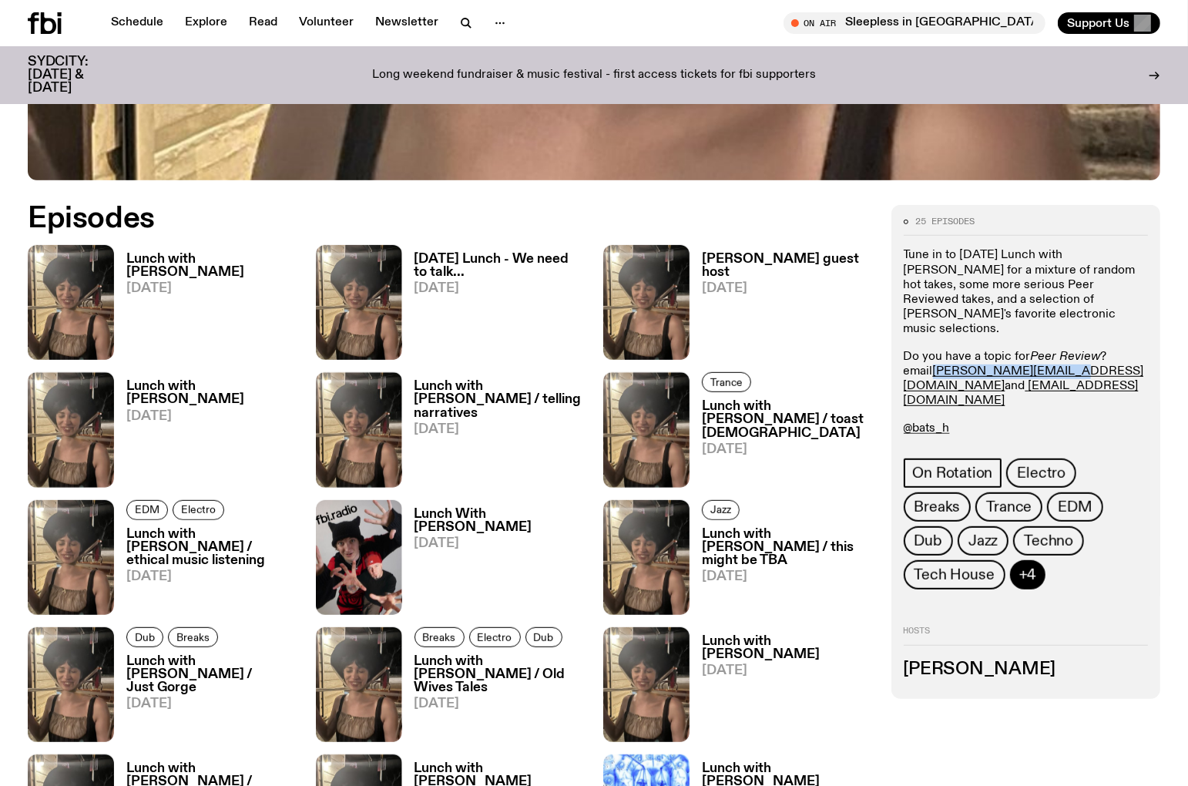
click at [1037, 566] on span "+4" at bounding box center [1028, 574] width 18 height 17
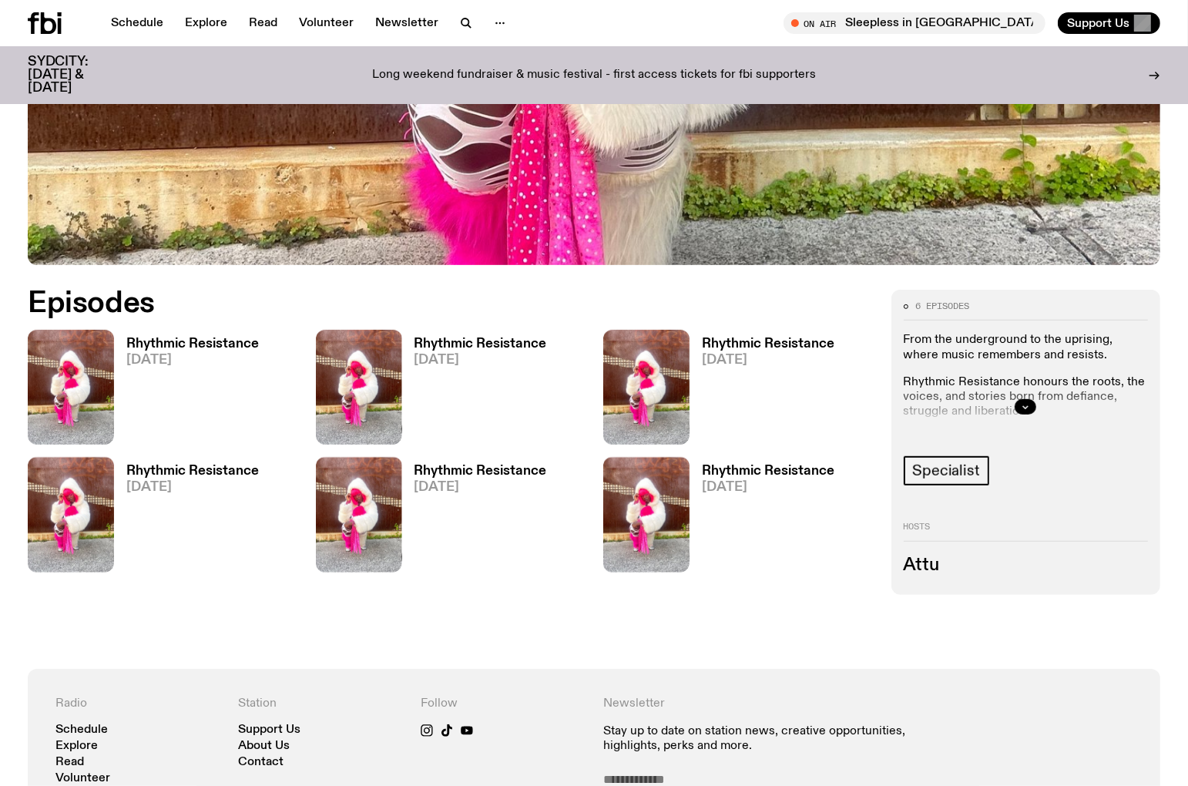
scroll to position [590, 0]
click at [1023, 404] on icon "button" at bounding box center [1025, 407] width 9 height 9
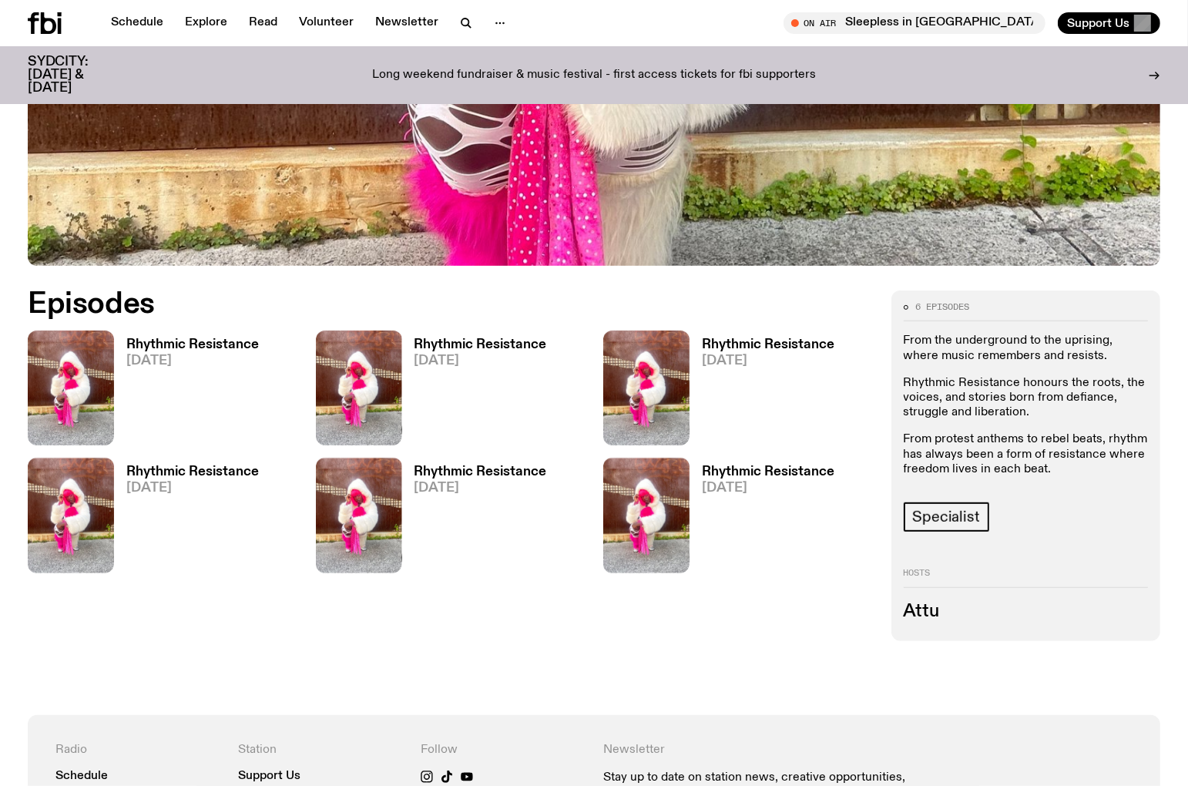
drag, startPoint x: 907, startPoint y: 344, endPoint x: 1064, endPoint y: 466, distance: 199.8
click at [1072, 464] on div "From the underground to the uprising, where music remembers and resists. Rhythm…" at bounding box center [1025, 404] width 245 height 143
click at [1058, 467] on p "From protest anthems to rebel beats, rhythm has always been a form of resistanc…" at bounding box center [1025, 454] width 245 height 45
click at [50, 377] on img at bounding box center [71, 387] width 86 height 115
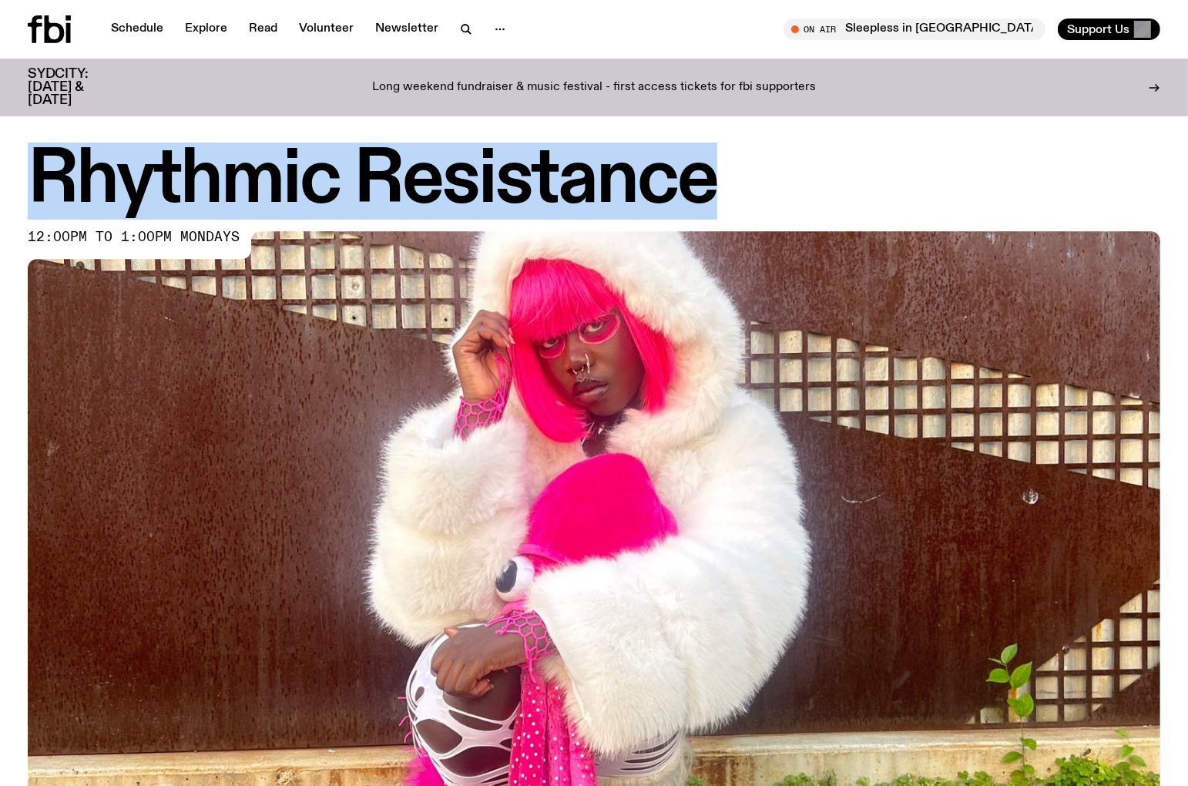
drag, startPoint x: 525, startPoint y: 180, endPoint x: 35, endPoint y: 181, distance: 489.8
click at [35, 181] on h1 "Rhythmic Resistance" at bounding box center [594, 180] width 1132 height 69
copy h1 "Rhythmic Resistance"
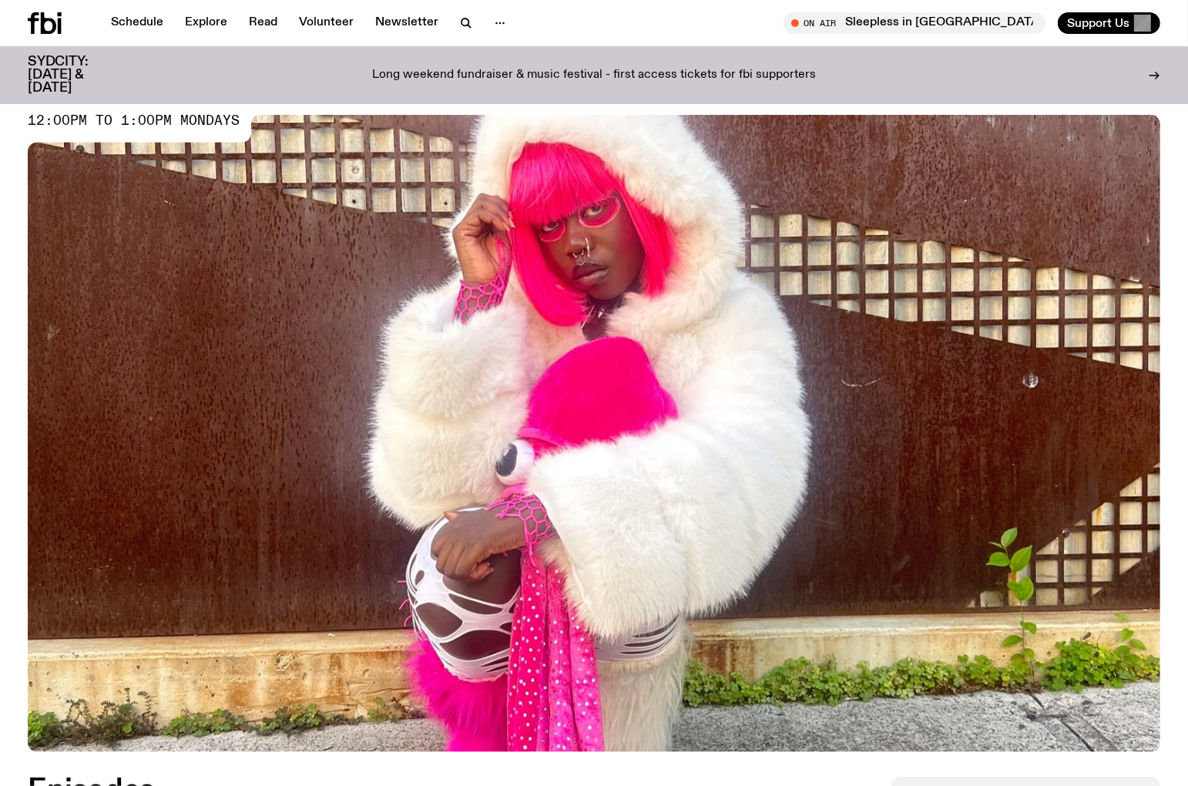
scroll to position [504, 0]
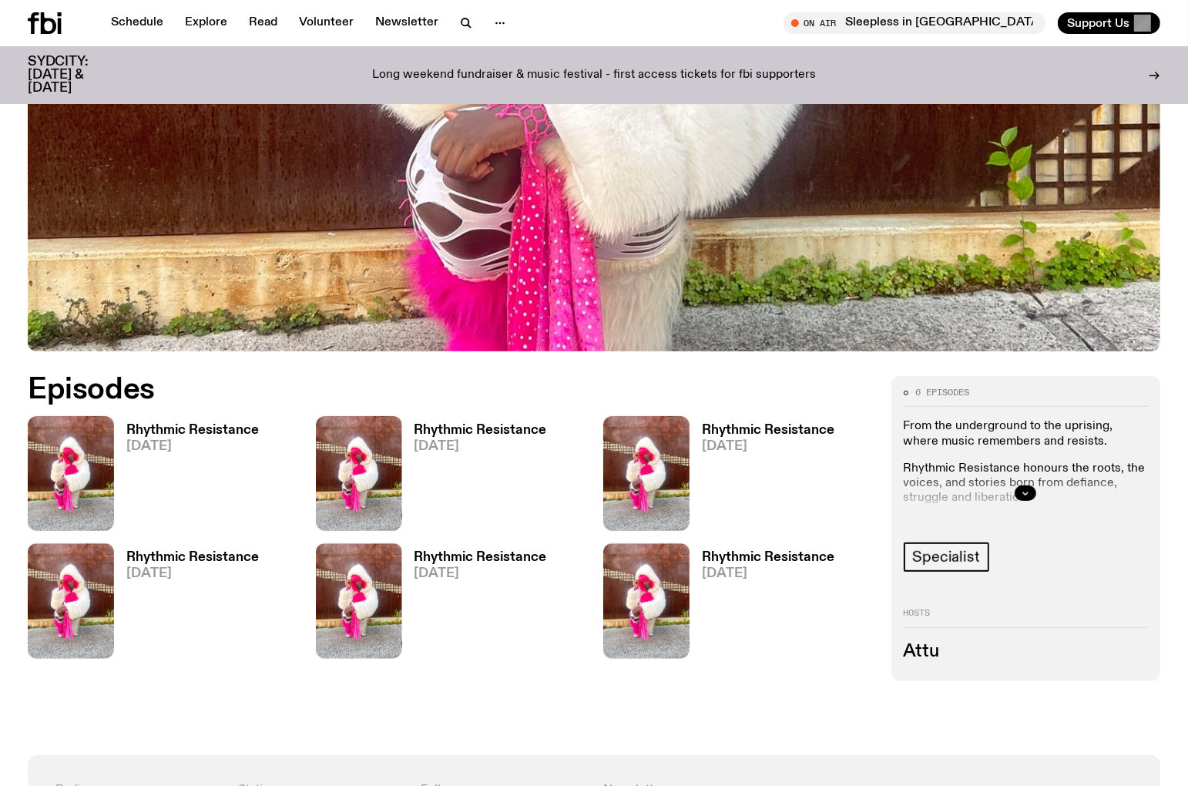
click at [873, 376] on div "6 episodes From the underground to the uprising, where music remembers and resi…" at bounding box center [594, 528] width 1188 height 305
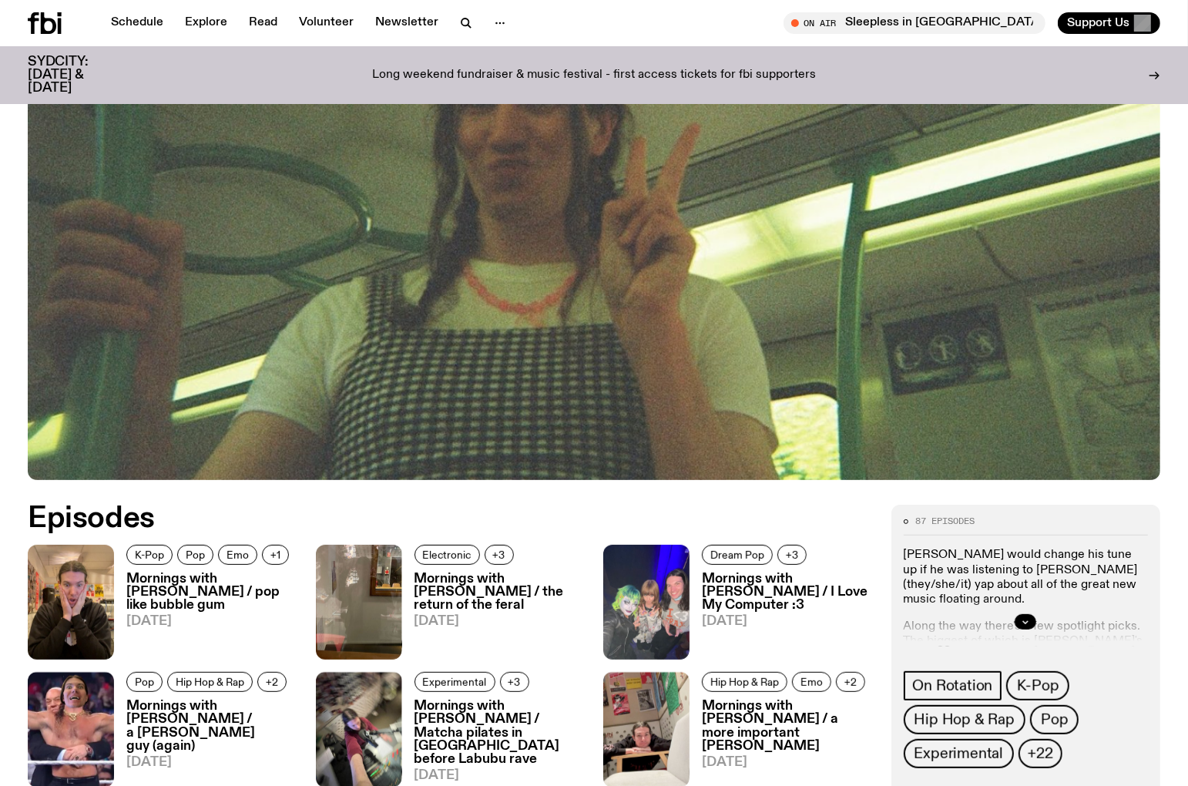
scroll to position [684, 0]
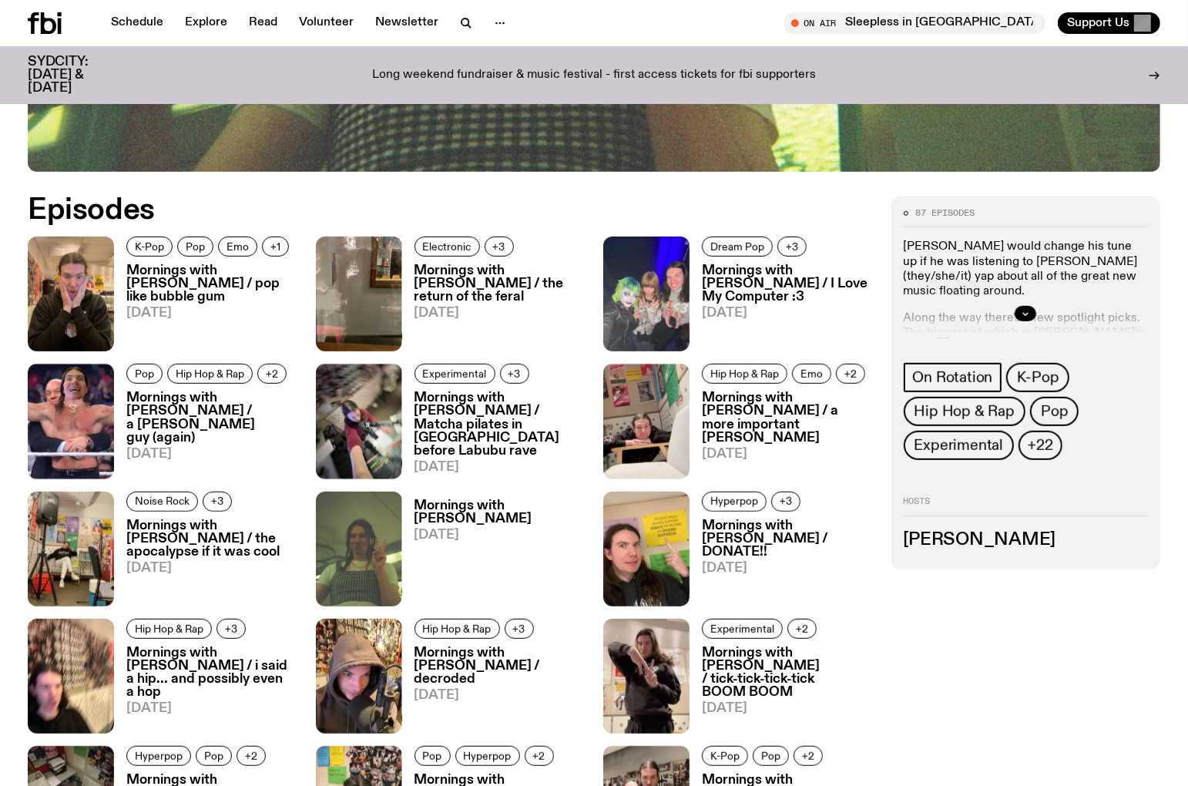
click at [996, 310] on div at bounding box center [1025, 313] width 245 height 49
click at [1024, 310] on icon "button" at bounding box center [1025, 313] width 9 height 9
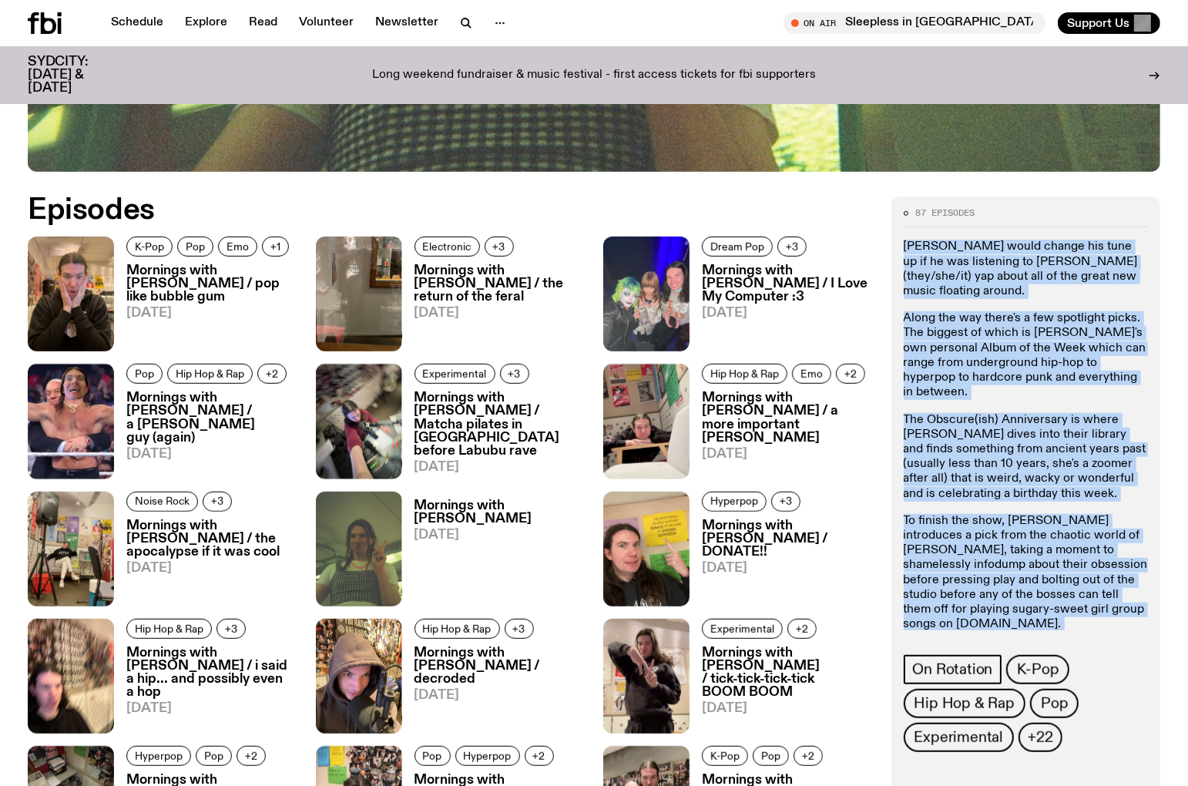
drag, startPoint x: 901, startPoint y: 243, endPoint x: 1100, endPoint y: 595, distance: 403.5
click at [1100, 595] on div "87 episodes [PERSON_NAME] would change his tune up if he was listening to [PERS…" at bounding box center [1026, 528] width 270 height 665
click at [1099, 595] on div "Garfield would change his tune up if he was listening to Jimothy (they/she/it) …" at bounding box center [1025, 464] width 245 height 448
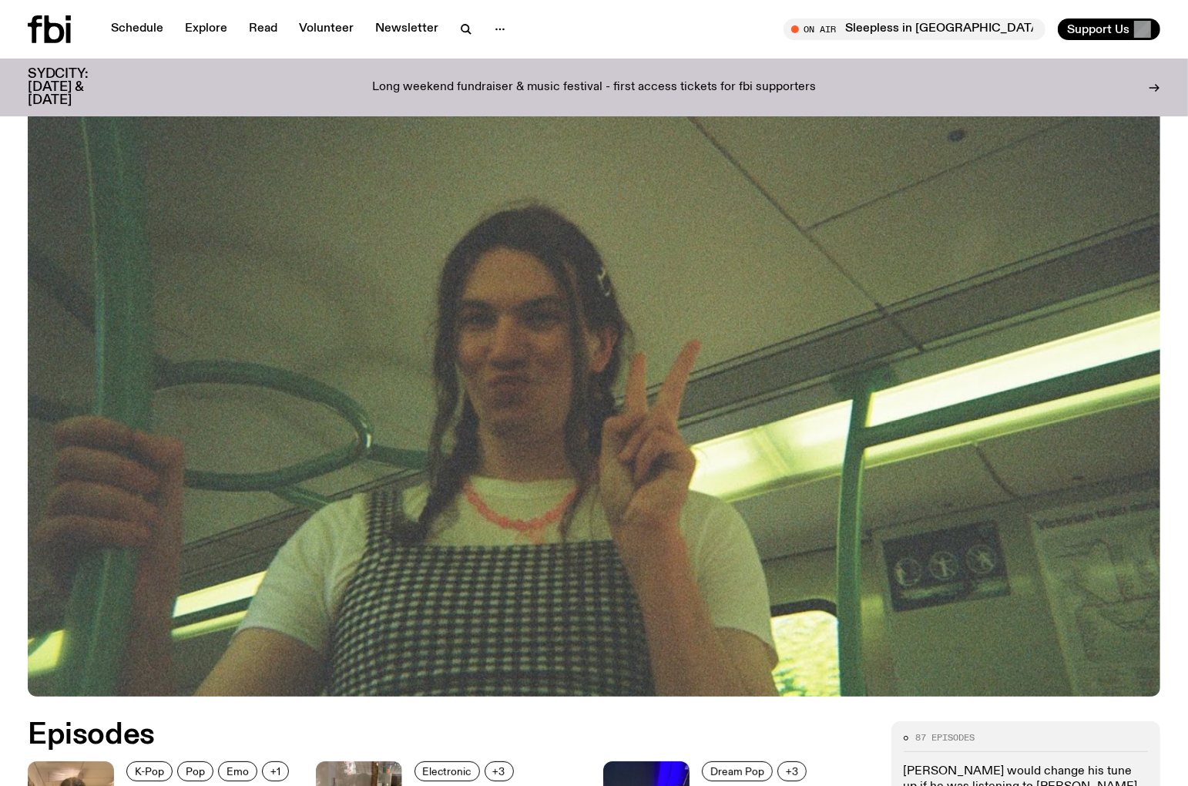
scroll to position [0, 0]
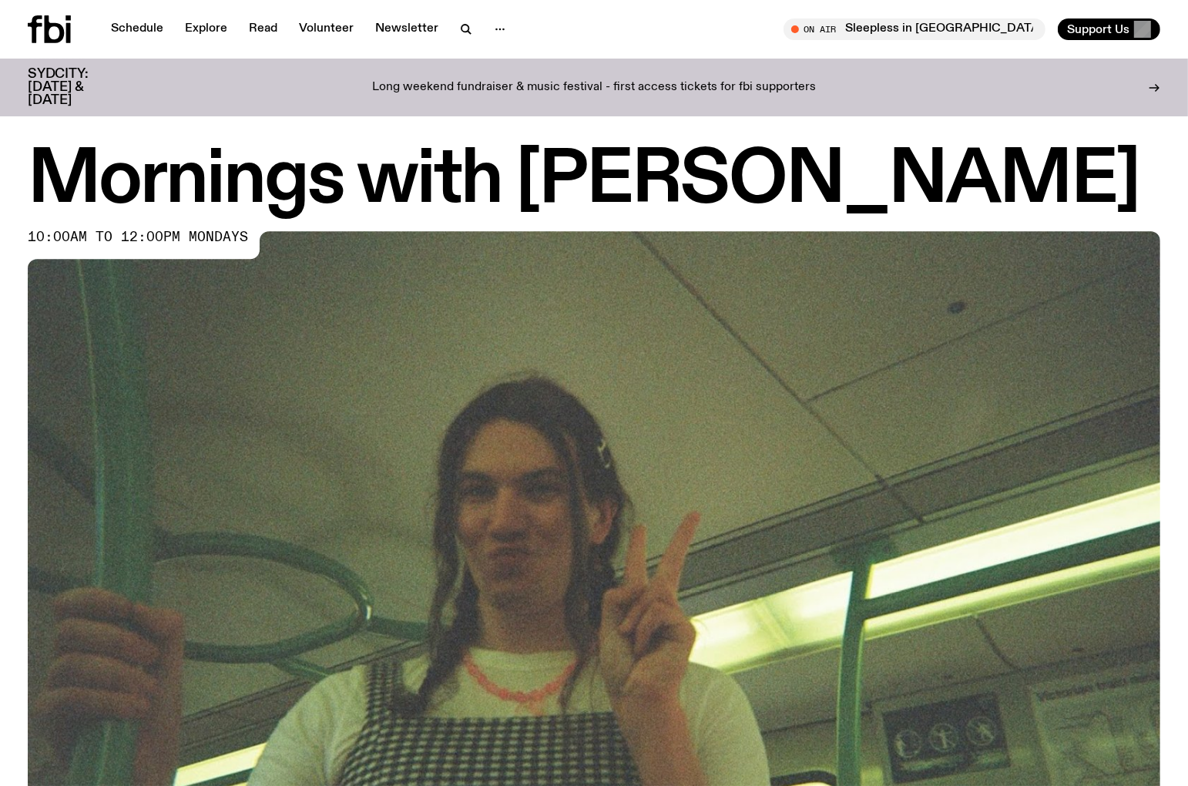
drag, startPoint x: 1038, startPoint y: 194, endPoint x: 539, endPoint y: 177, distance: 499.4
click at [539, 177] on h1 "Mornings with Jim Kretschmer" at bounding box center [594, 180] width 1132 height 69
drag, startPoint x: 530, startPoint y: 177, endPoint x: 1051, endPoint y: 189, distance: 521.5
click at [1051, 189] on h1 "Mornings with Jim Kretschmer" at bounding box center [594, 180] width 1132 height 69
copy h1 "Jim Kretschmer"
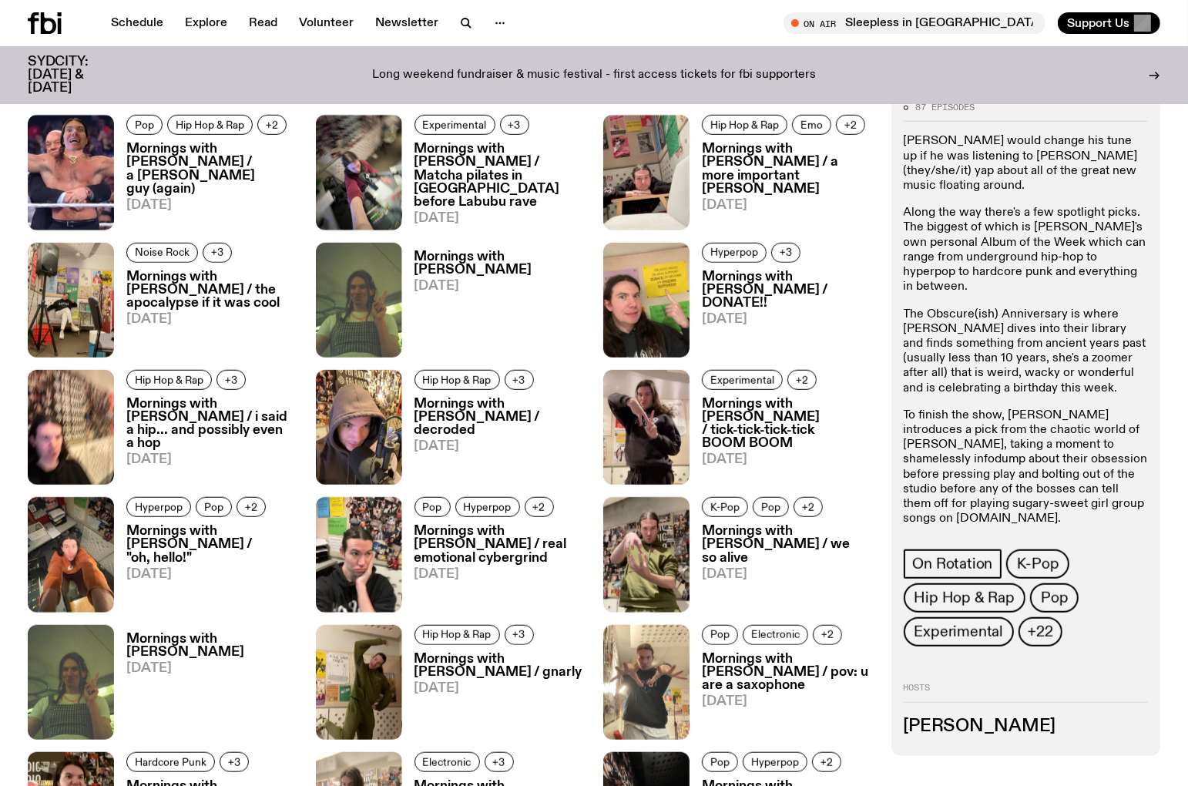
scroll to position [934, 0]
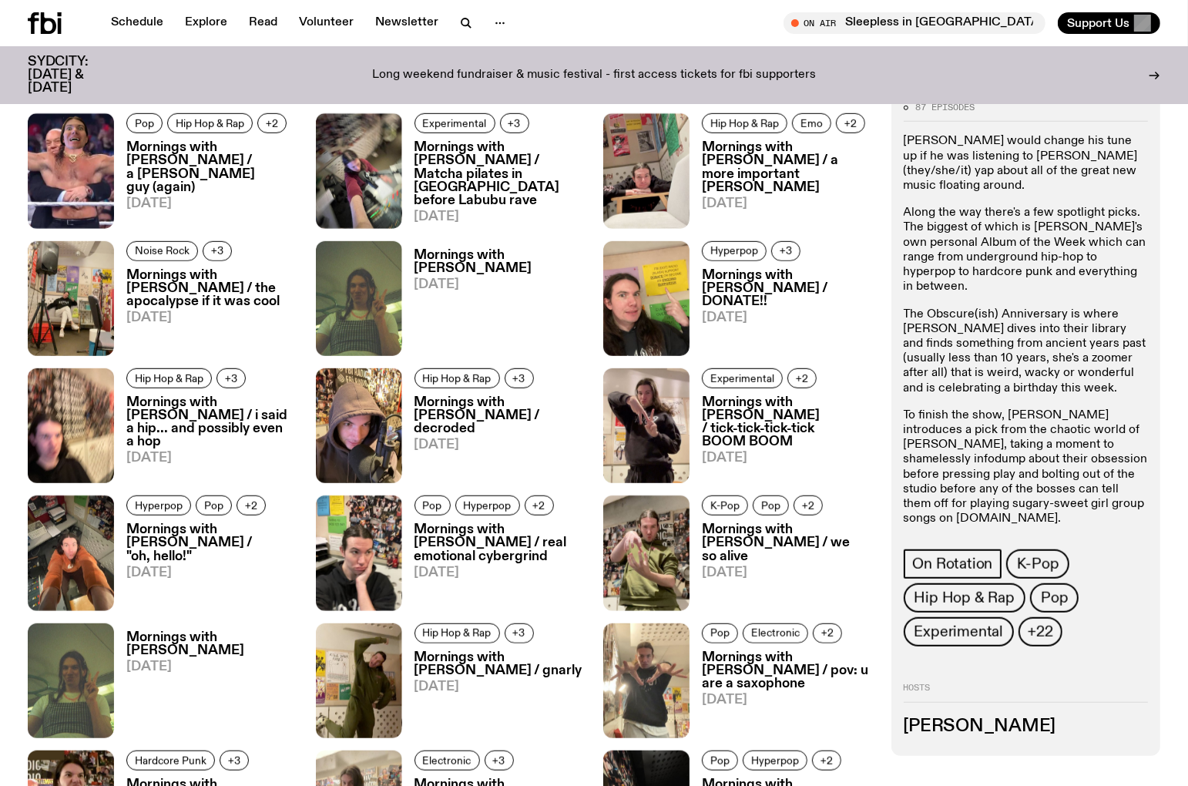
drag, startPoint x: 979, startPoint y: 514, endPoint x: 902, endPoint y: 509, distance: 77.2
click at [902, 509] on div "87 episodes Garfield would change his tune up if he was listening to Jimothy (t…" at bounding box center [1026, 423] width 270 height 665
copy link "jim.k@fbiradio.com"
click at [1002, 307] on p "The Obscure(ish) Anniversary is where Jim dives into their library and finds so…" at bounding box center [1025, 351] width 245 height 89
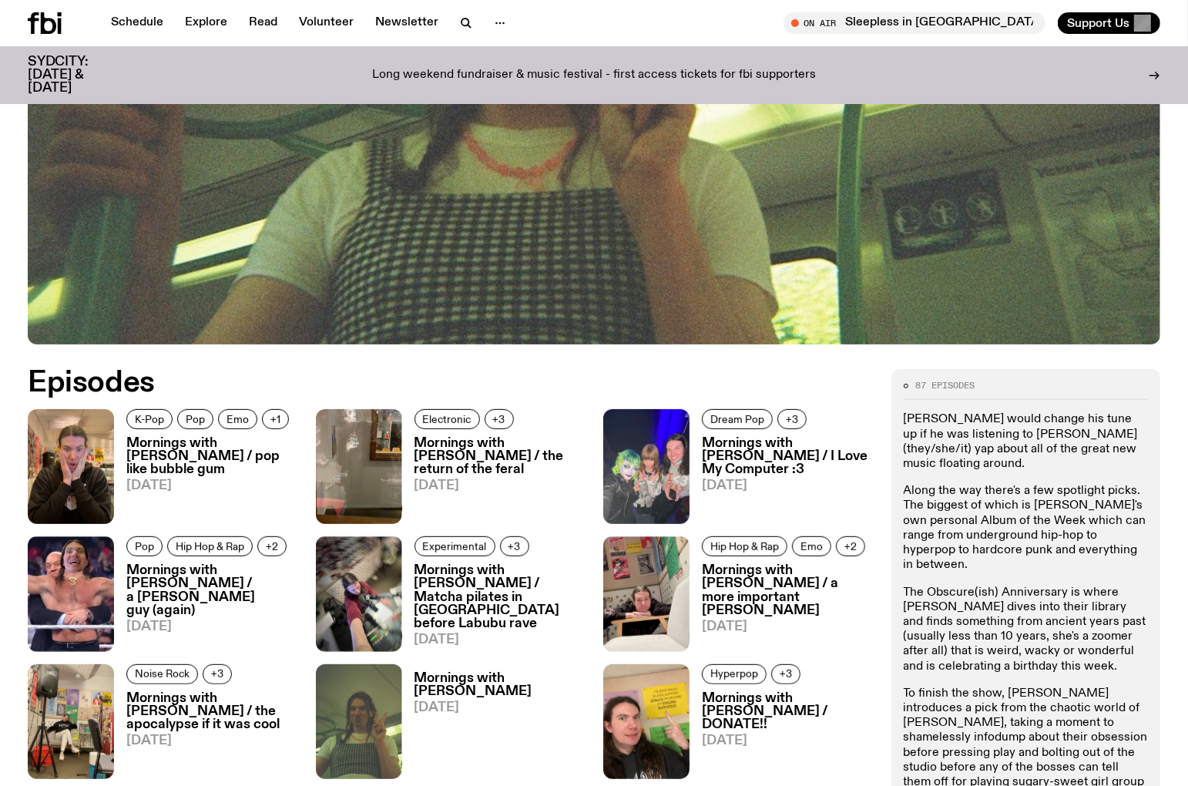
scroll to position [678, 0]
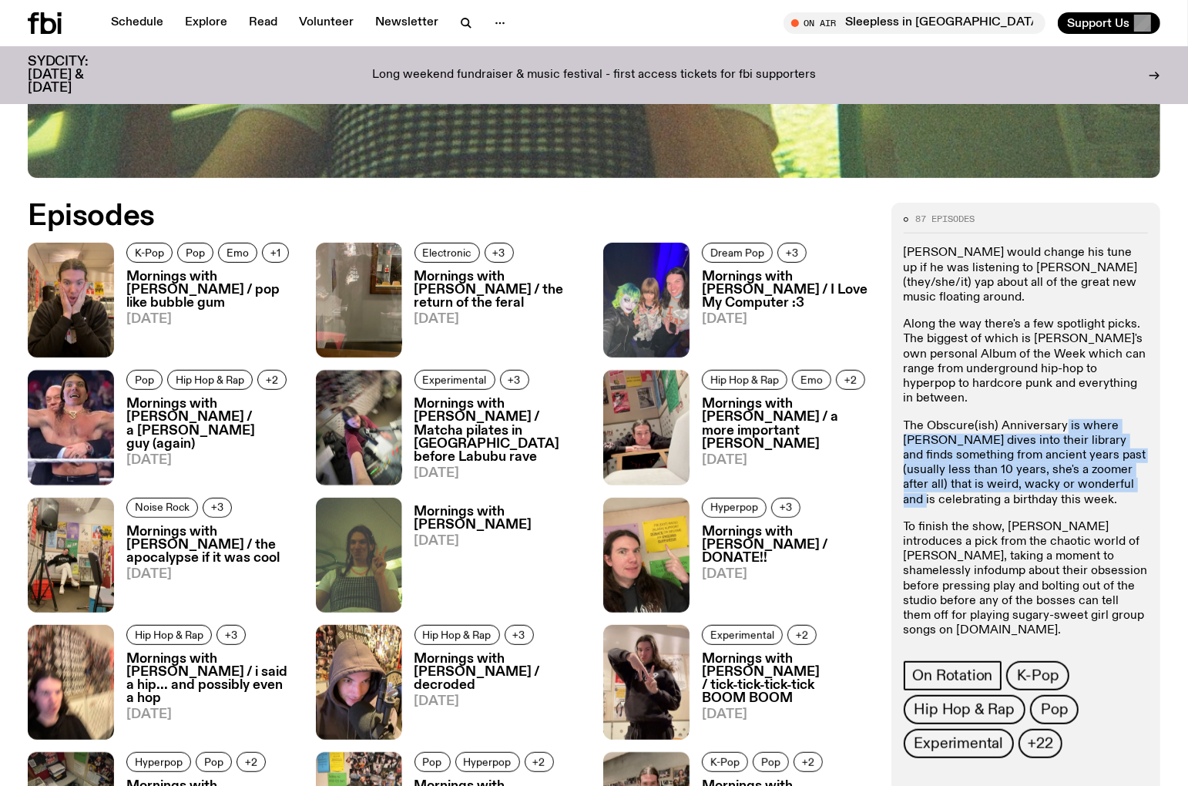
drag, startPoint x: 1066, startPoint y: 396, endPoint x: 1088, endPoint y: 461, distance: 68.2
click at [1088, 461] on p "The Obscure(ish) Anniversary is where Jim dives into their library and finds so…" at bounding box center [1025, 463] width 245 height 89
click at [1086, 461] on p "The Obscure(ish) Anniversary is where Jim dives into their library and finds so…" at bounding box center [1025, 463] width 245 height 89
drag, startPoint x: 1079, startPoint y: 458, endPoint x: 1027, endPoint y: 379, distance: 95.1
click at [1027, 379] on div "Garfield would change his tune up if he was listening to Jimothy (they/she/it) …" at bounding box center [1025, 470] width 245 height 448
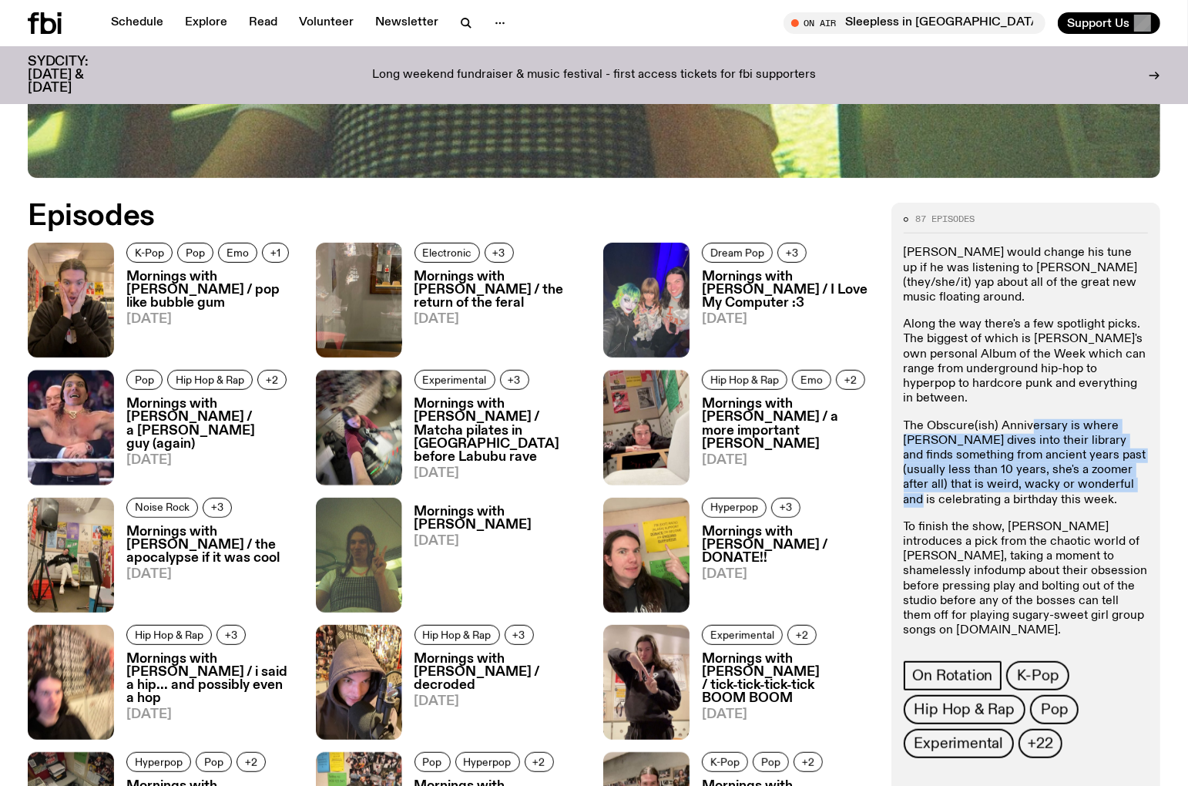
click at [1030, 419] on p "The Obscure(ish) Anniversary is where Jim dives into their library and finds so…" at bounding box center [1025, 463] width 245 height 89
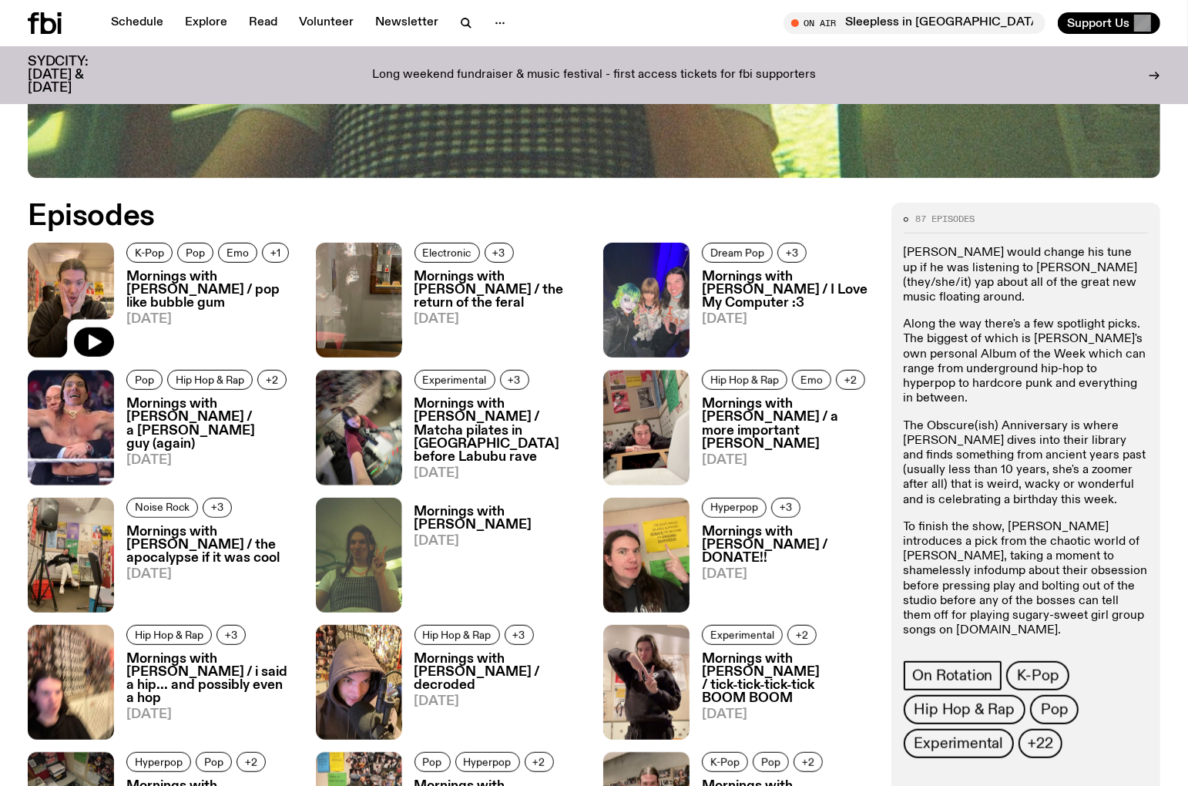
click at [98, 302] on img at bounding box center [71, 300] width 86 height 115
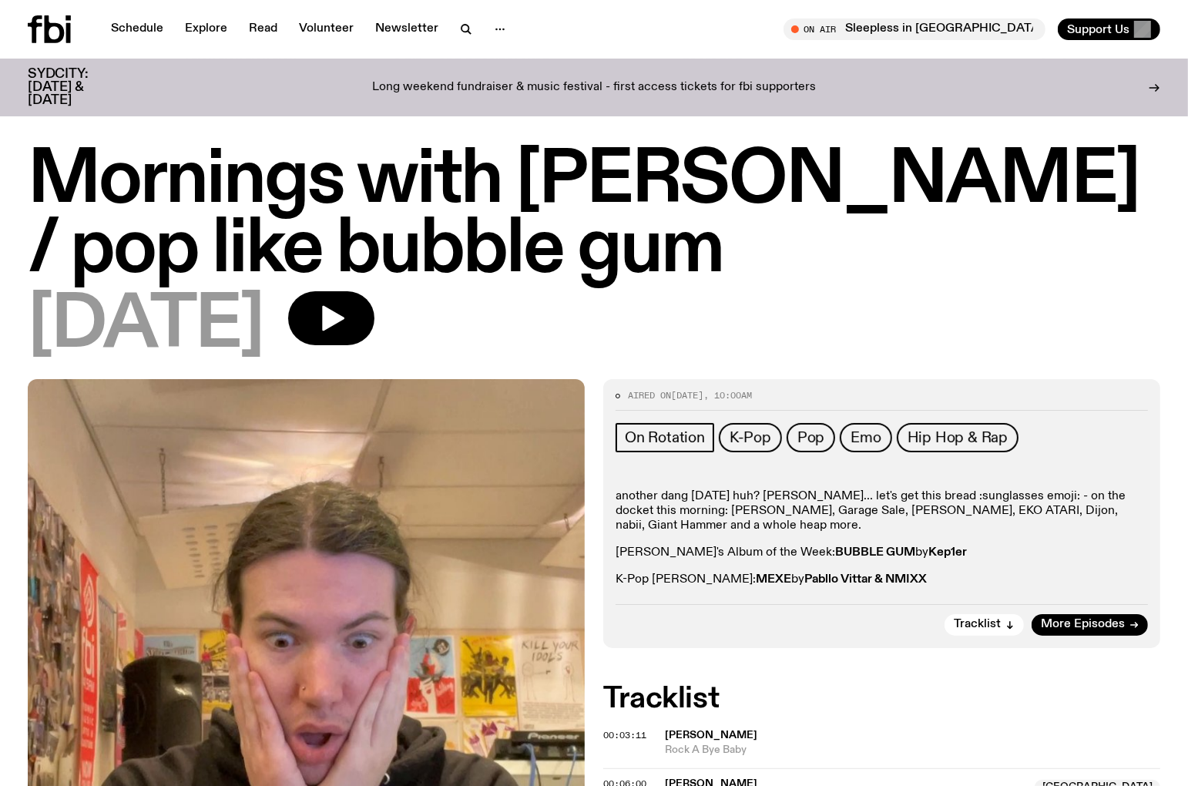
click at [882, 308] on div "[DATE]" at bounding box center [594, 325] width 1132 height 69
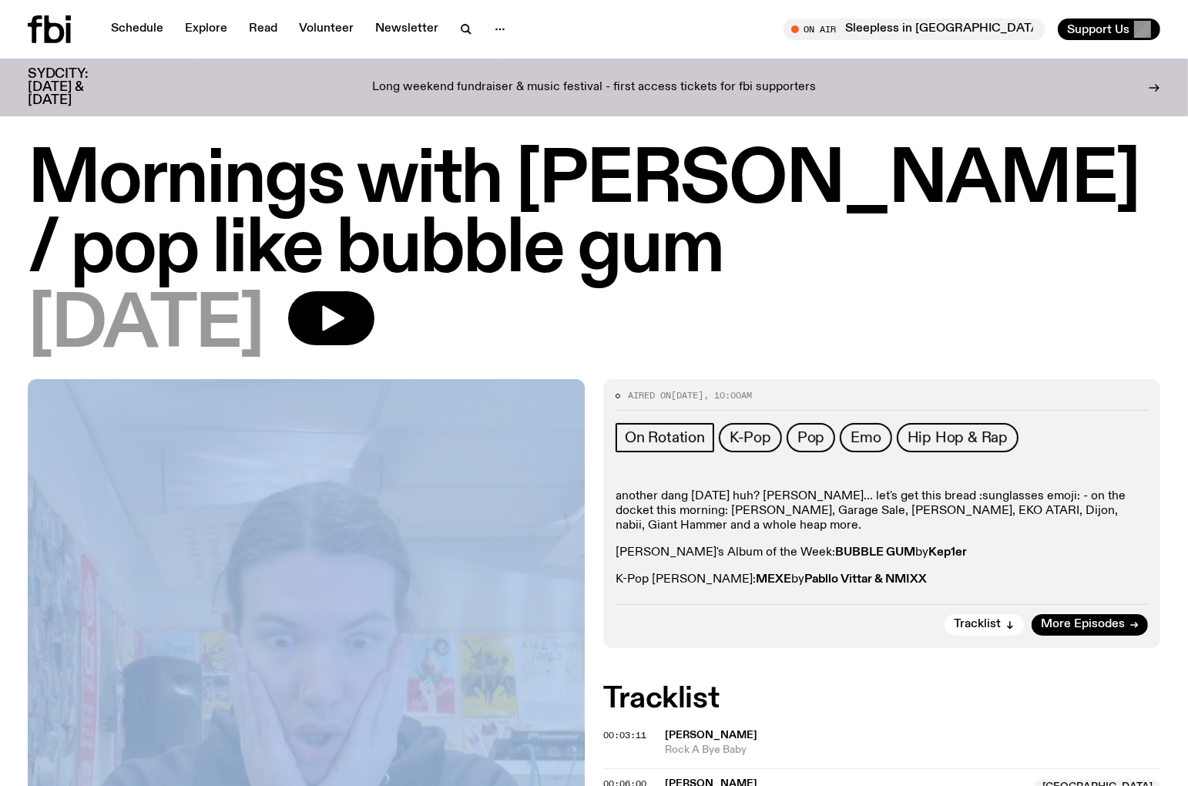
click at [882, 307] on div "[DATE]" at bounding box center [594, 325] width 1132 height 69
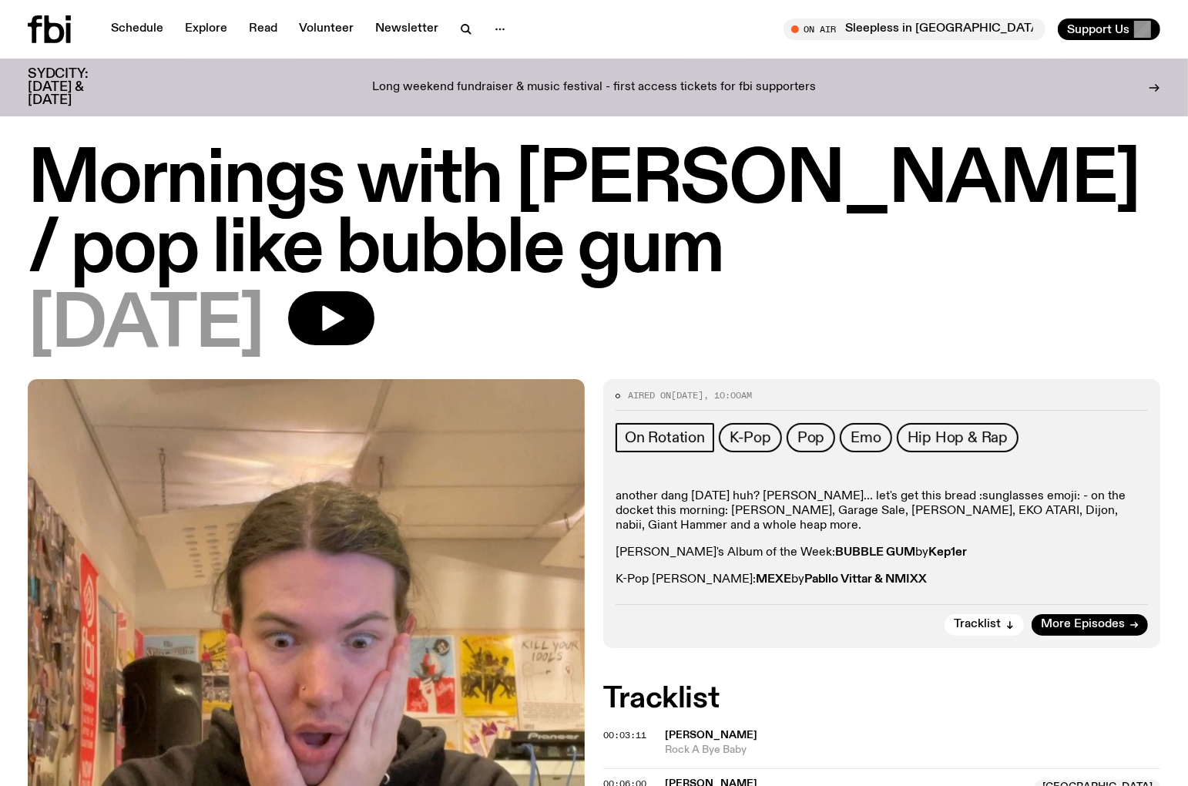
click at [870, 287] on div "Mornings with Jim Kretschmer / pop like bubble gum 25.08.25" at bounding box center [594, 253] width 1132 height 214
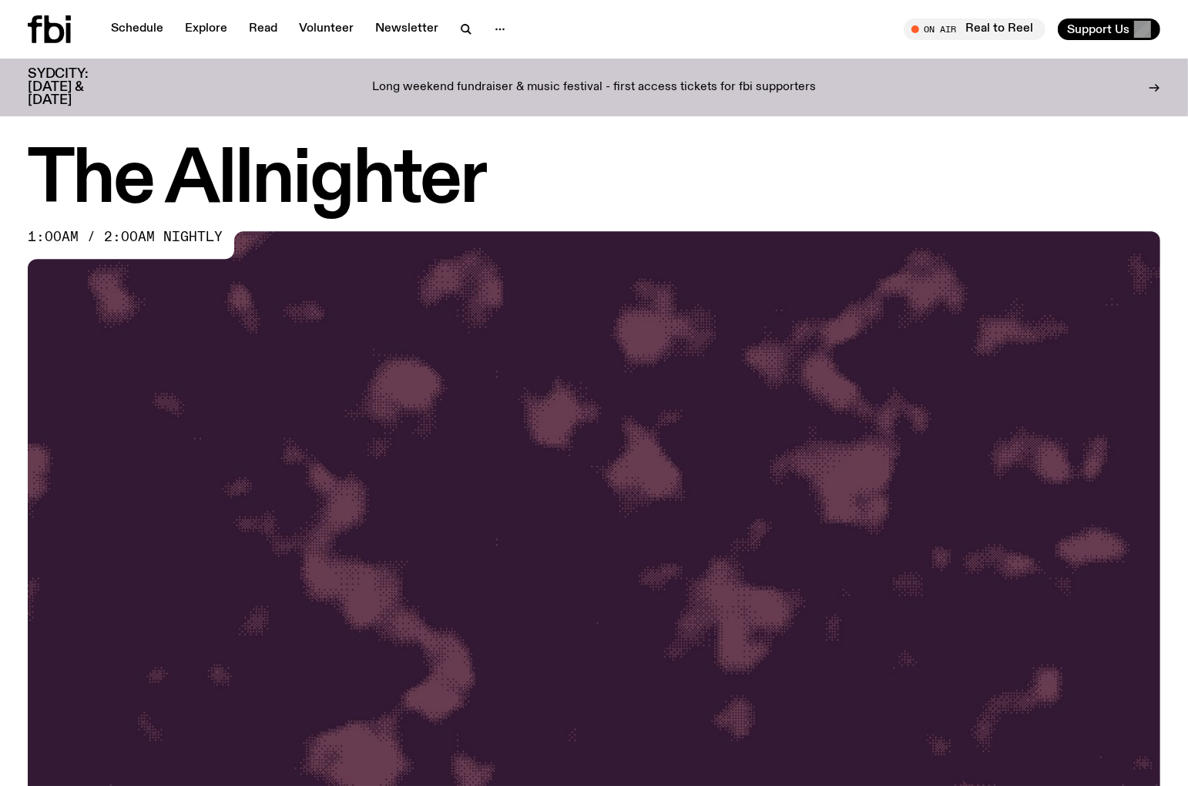
click at [752, 173] on h1 "The Allnighter" at bounding box center [594, 180] width 1132 height 69
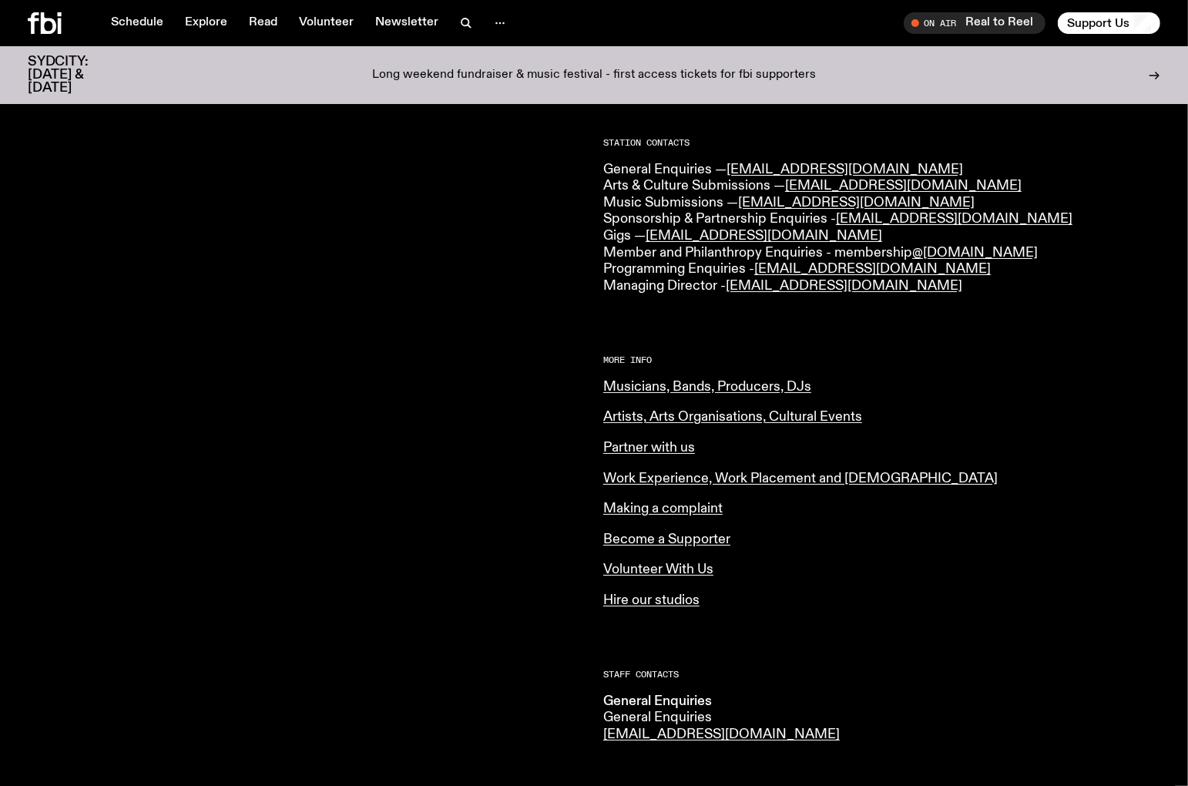
scroll to position [290, 0]
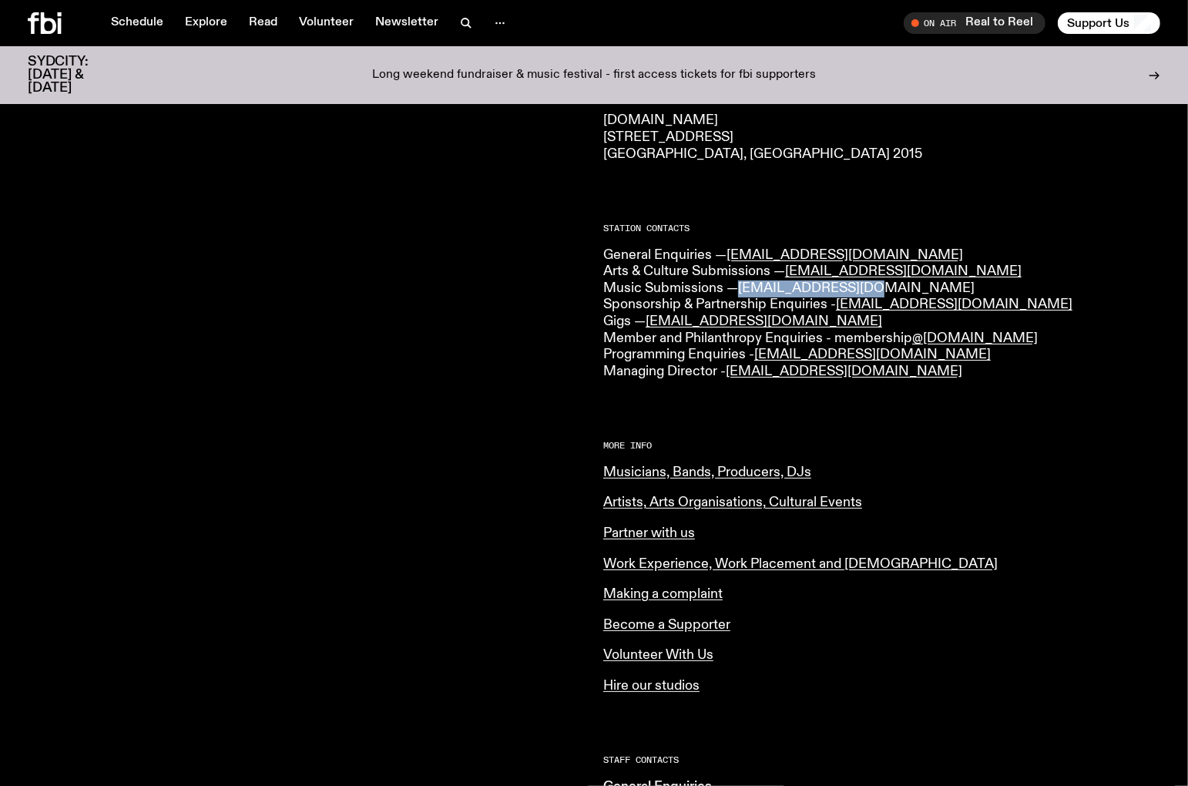
drag, startPoint x: 878, startPoint y: 282, endPoint x: 742, endPoint y: 286, distance: 135.6
click at [742, 286] on p "General Enquiries — [EMAIL_ADDRESS][DOMAIN_NAME] Arts & Culture Submissions — […" at bounding box center [881, 313] width 557 height 133
copy link "[EMAIL_ADDRESS][DOMAIN_NAME]"
drag, startPoint x: 1020, startPoint y: 300, endPoint x: 840, endPoint y: 307, distance: 179.6
click at [840, 307] on p "General Enquiries — [EMAIL_ADDRESS][DOMAIN_NAME] Arts & Culture Submissions — […" at bounding box center [881, 313] width 557 height 133
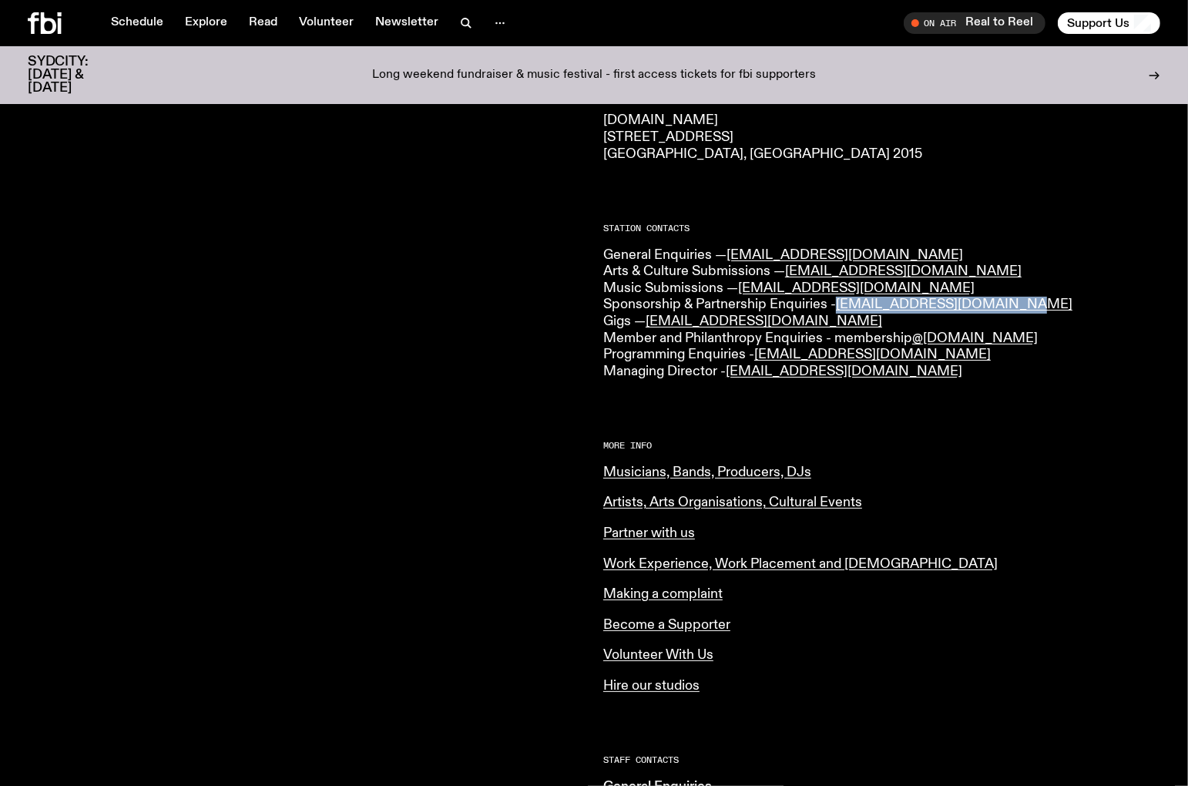
copy link "[EMAIL_ADDRESS][DOMAIN_NAME]"
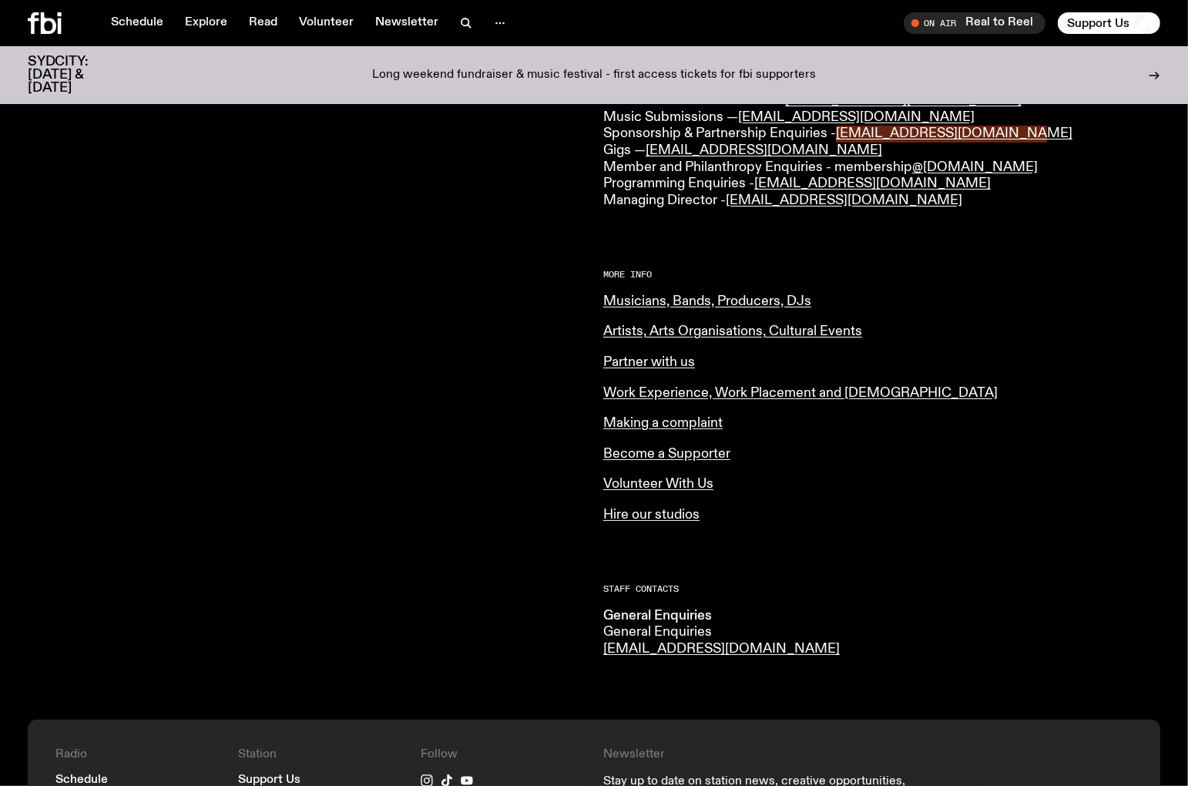
scroll to position [0, 0]
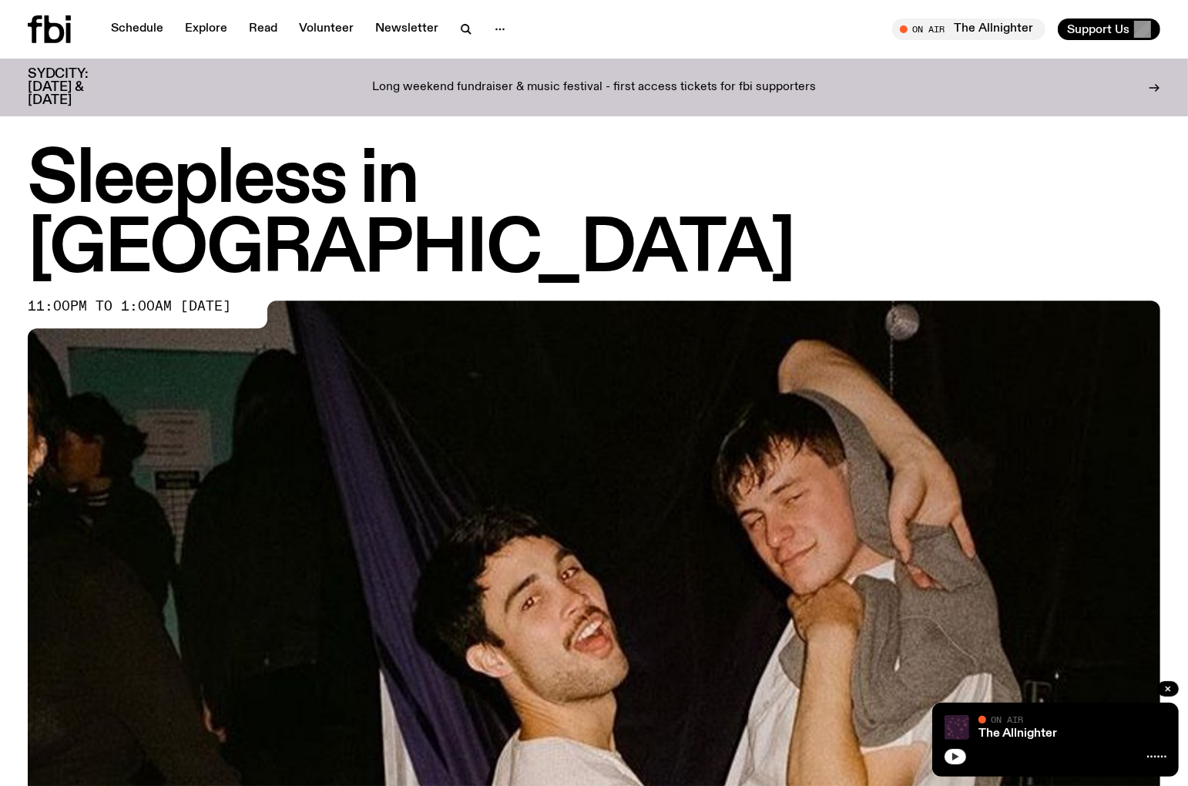
click at [957, 757] on icon "button" at bounding box center [954, 756] width 9 height 9
click at [42, 33] on icon at bounding box center [49, 29] width 43 height 28
click at [816, 29] on div "On Air The Allnighter Tune in live Support Us" at bounding box center [880, 29] width 560 height 22
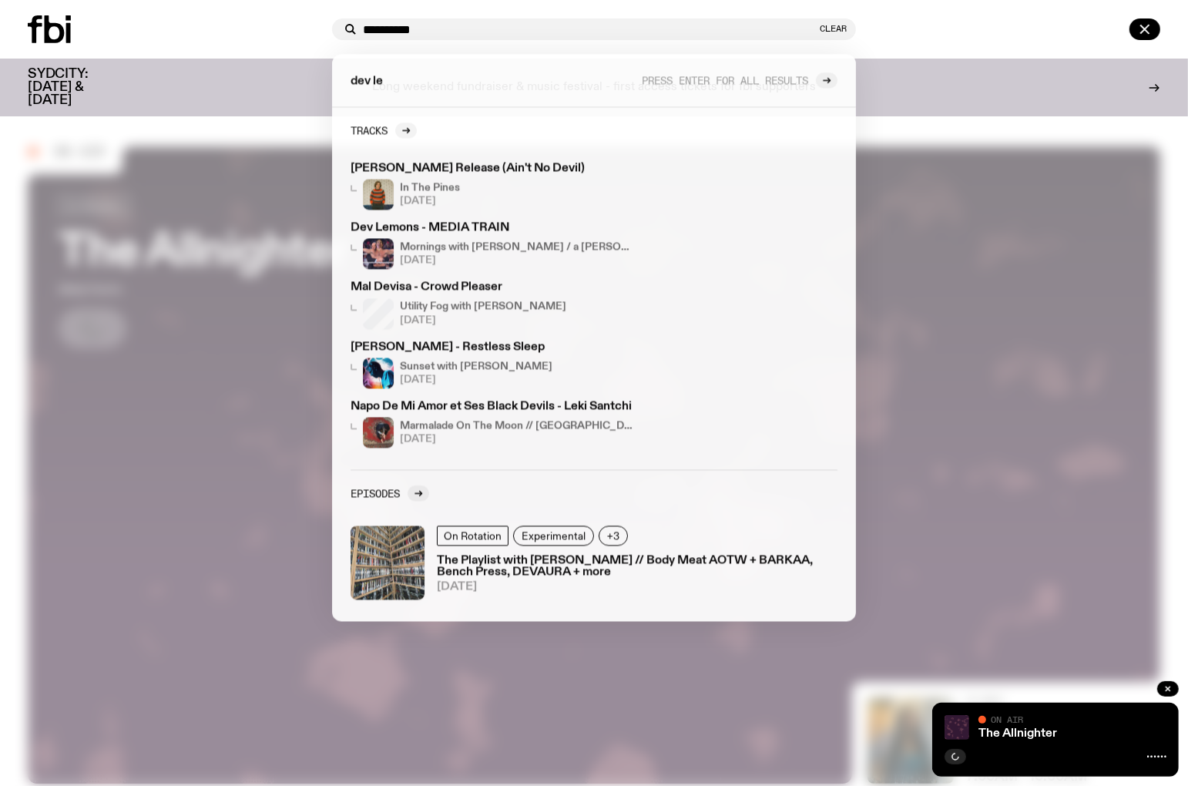
type input "**********"
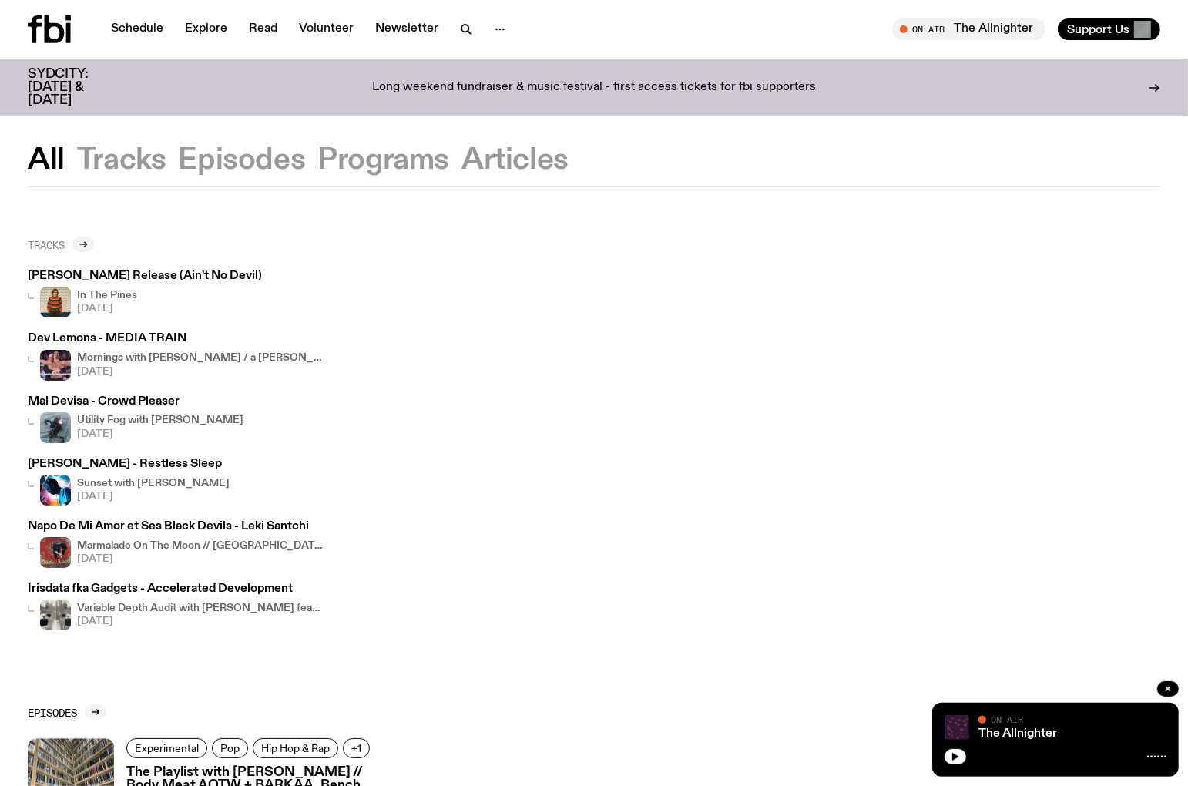
click at [80, 242] on icon at bounding box center [83, 244] width 9 height 9
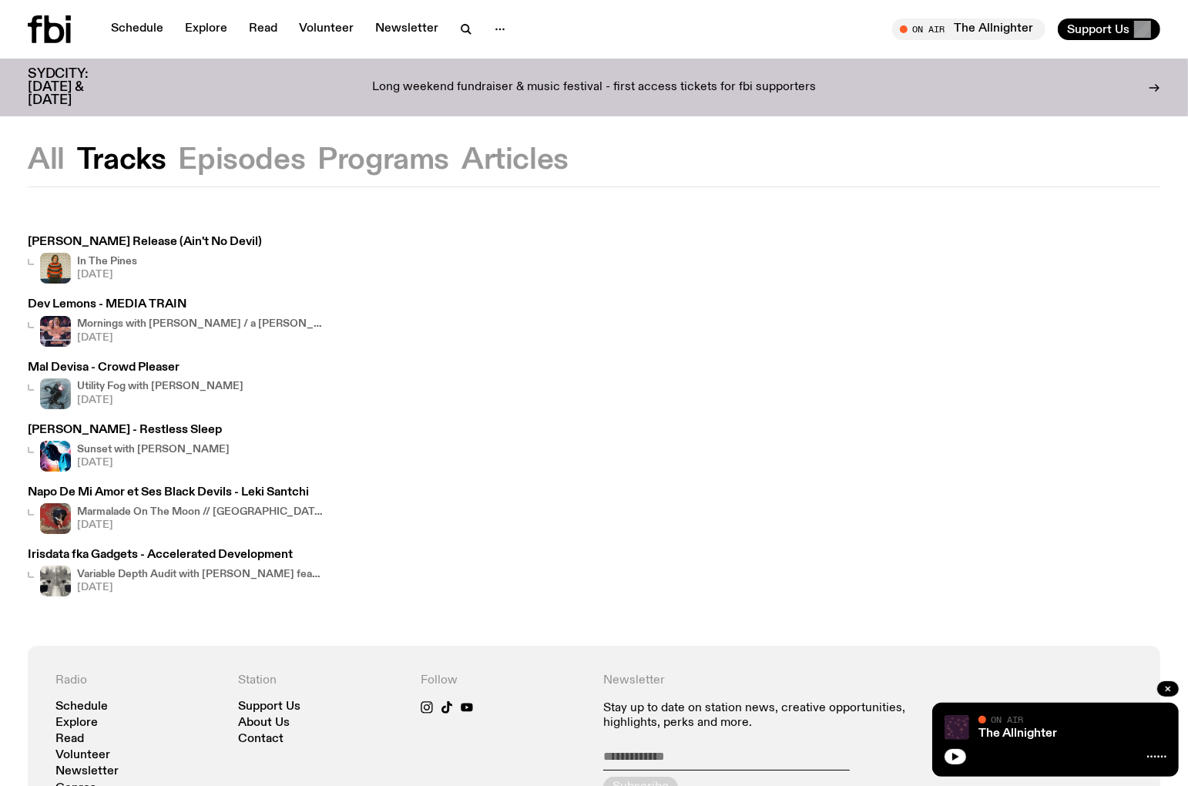
click at [98, 163] on button "Tracks" at bounding box center [121, 160] width 89 height 28
click at [457, 25] on icon "button" at bounding box center [466, 29] width 18 height 18
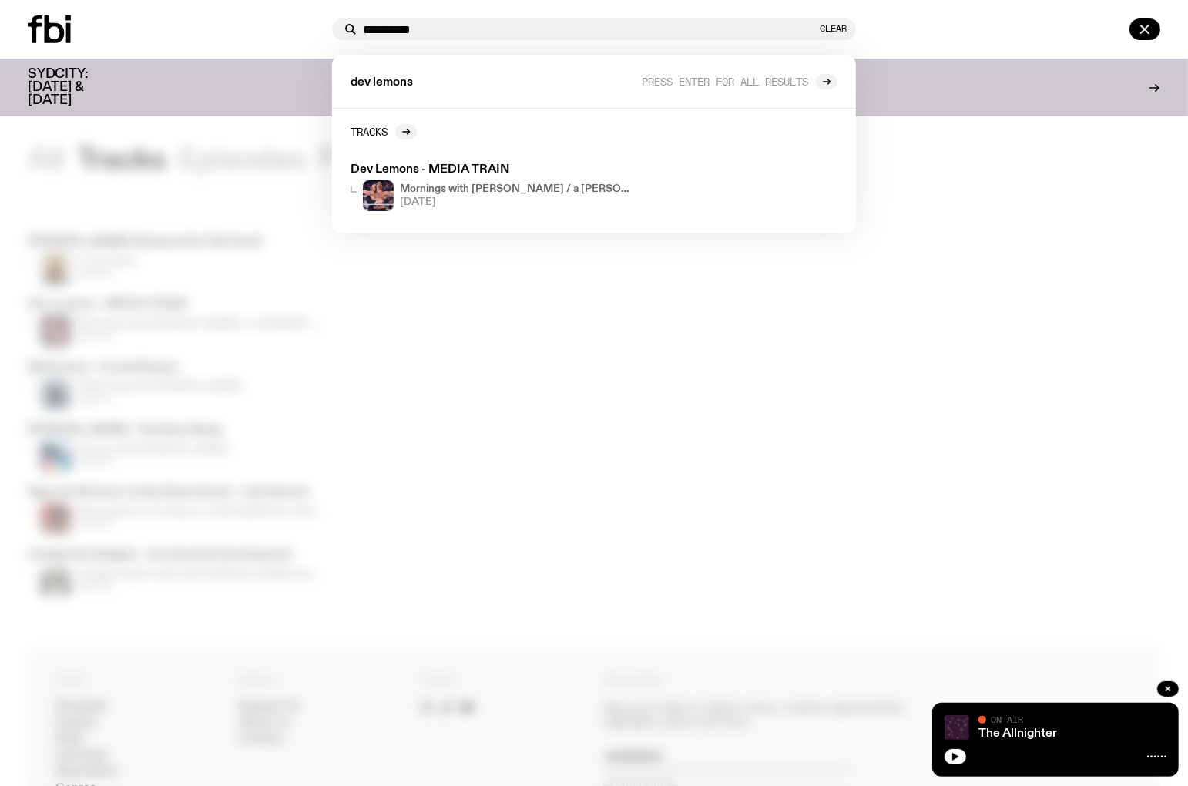
type input "**********"
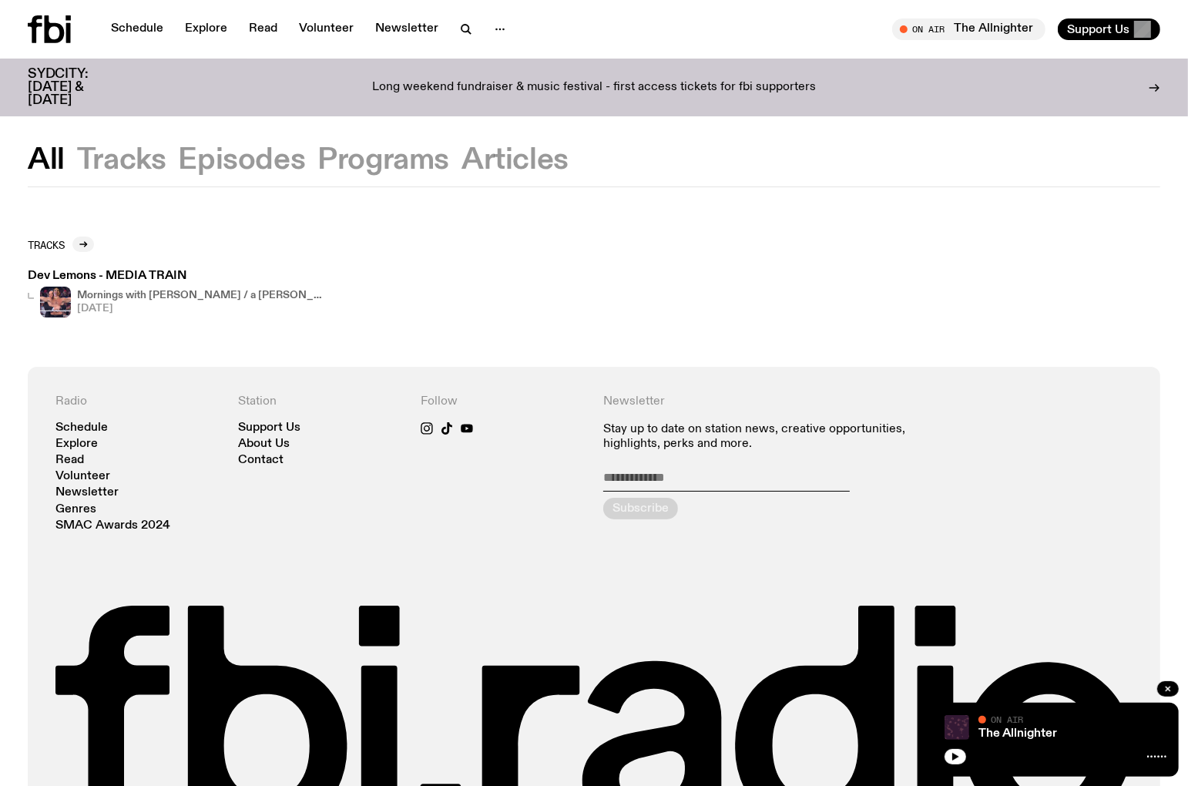
click at [142, 282] on div "[PERSON_NAME] - MEDIA TRAIN Mornings with [PERSON_NAME] / a [PERSON_NAME] guy (…" at bounding box center [176, 293] width 296 height 47
